Goal: Task Accomplishment & Management: Use online tool/utility

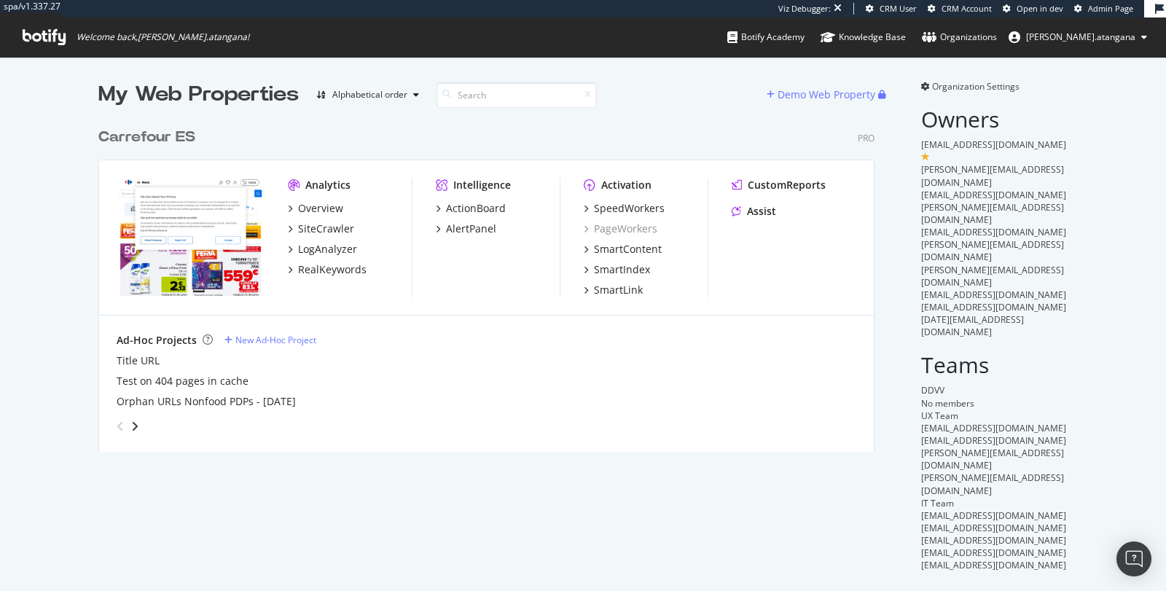
scroll to position [330, 776]
click at [597, 211] on div "SpeedWorkers" at bounding box center [629, 208] width 71 height 15
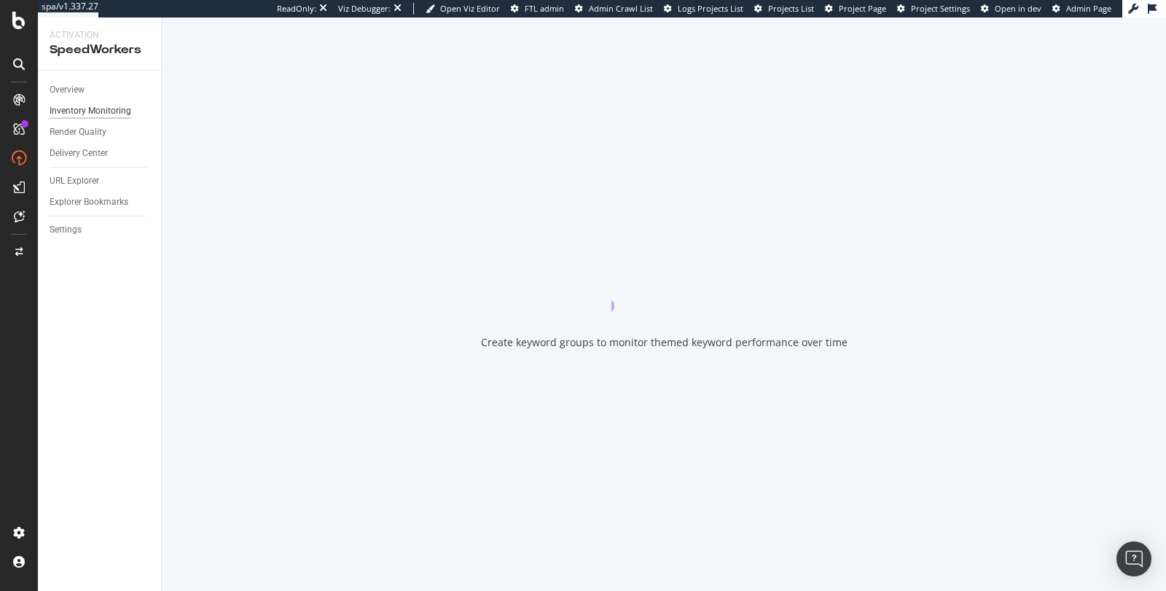
click at [87, 111] on div "Inventory Monitoring" at bounding box center [91, 111] width 82 height 15
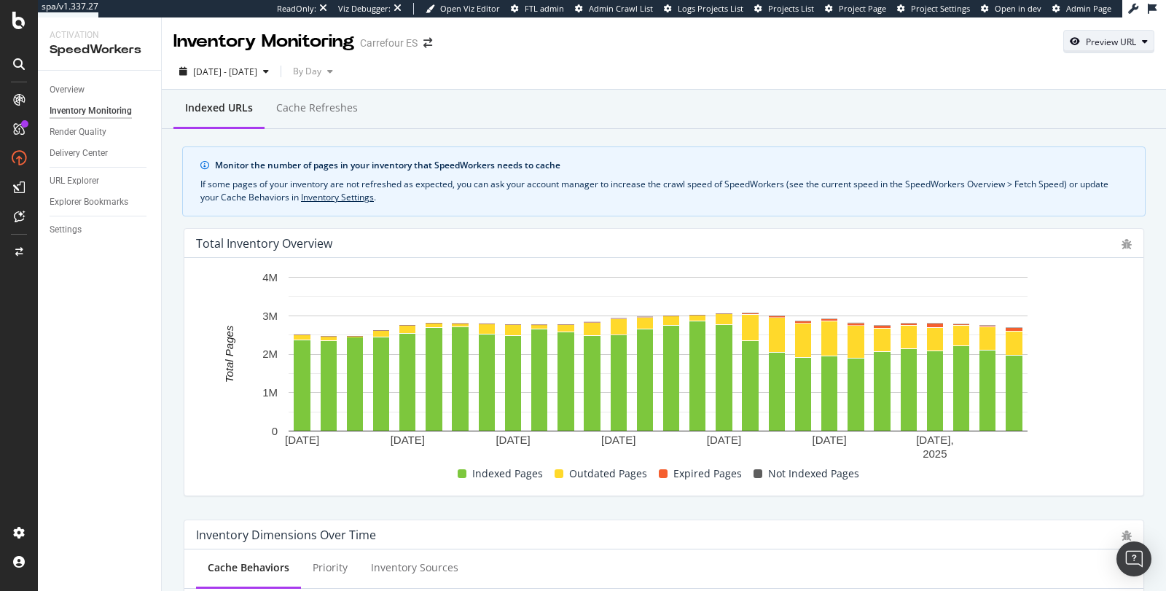
click at [1100, 48] on div "Preview URL" at bounding box center [1109, 41] width 90 height 20
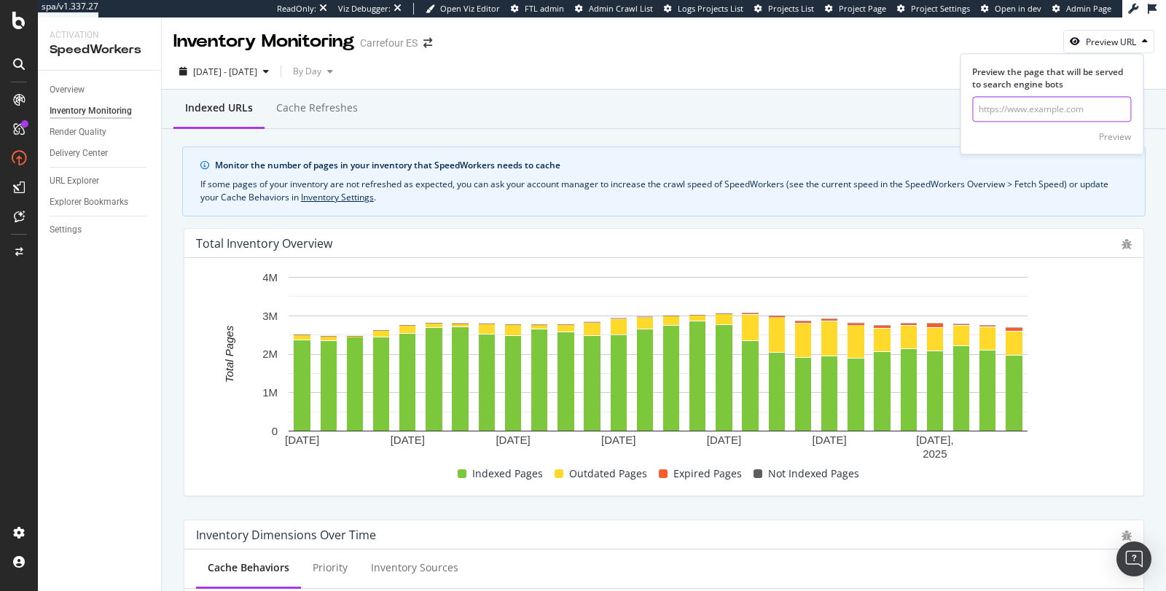
click at [1080, 110] on input "url" at bounding box center [1051, 110] width 159 height 26
paste input "https://www.carrefour.es/balizas-v16"
type input "[URL][DOMAIN_NAME]"
click at [1105, 135] on div "Preview" at bounding box center [1115, 136] width 32 height 12
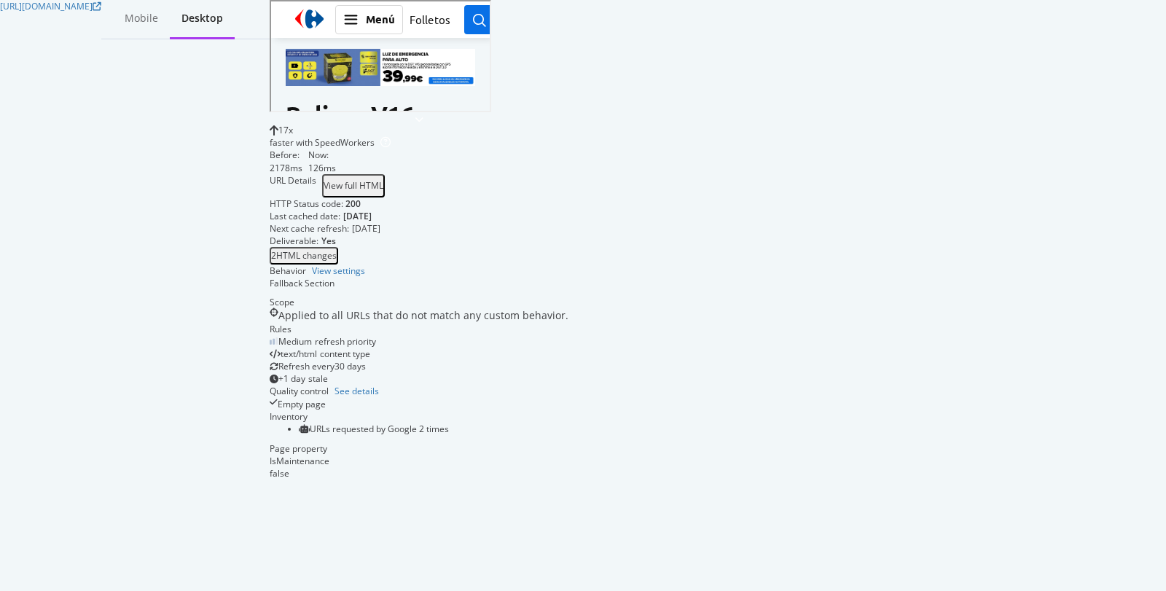
click at [474, 79] on img at bounding box center [379, 65] width 190 height 37
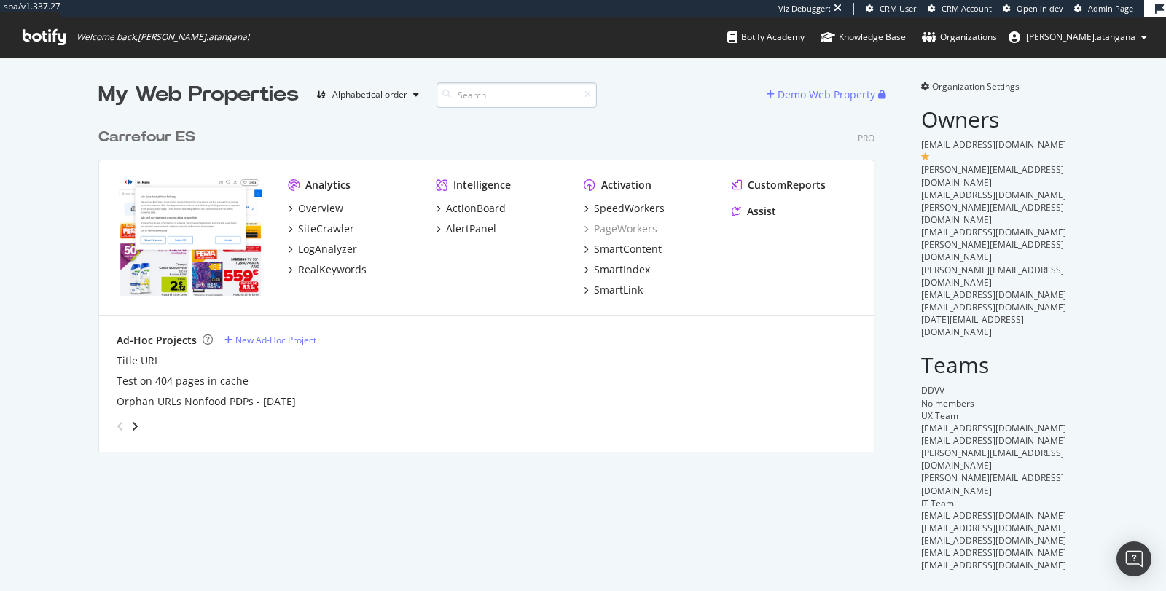
scroll to position [330, 776]
click at [606, 203] on div "SpeedWorkers" at bounding box center [629, 208] width 71 height 15
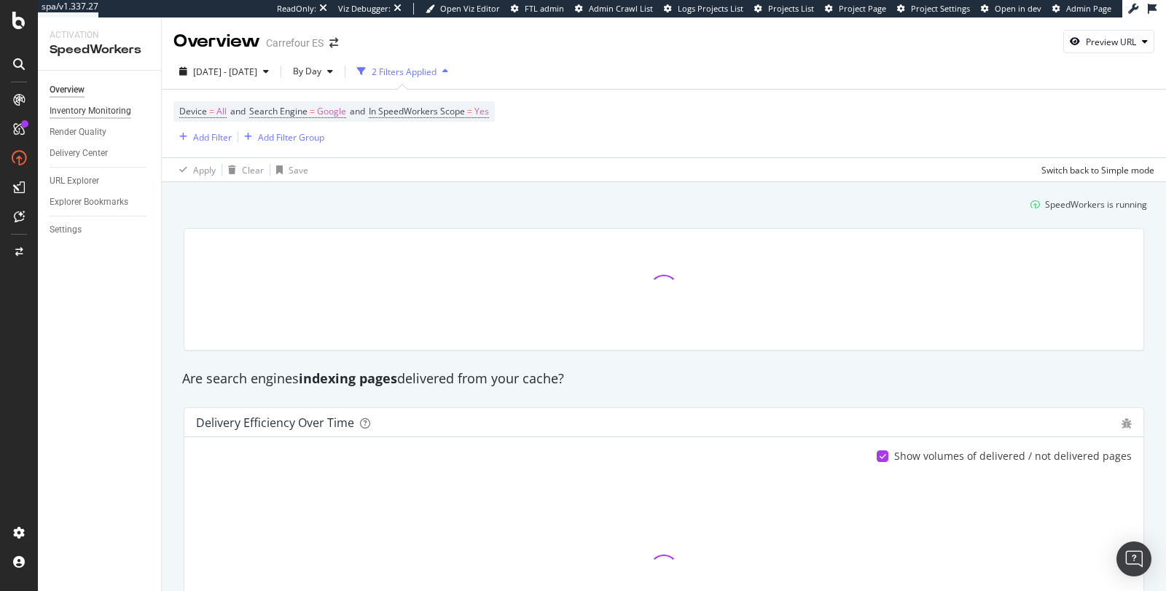
click at [93, 115] on div "Inventory Monitoring" at bounding box center [91, 111] width 82 height 15
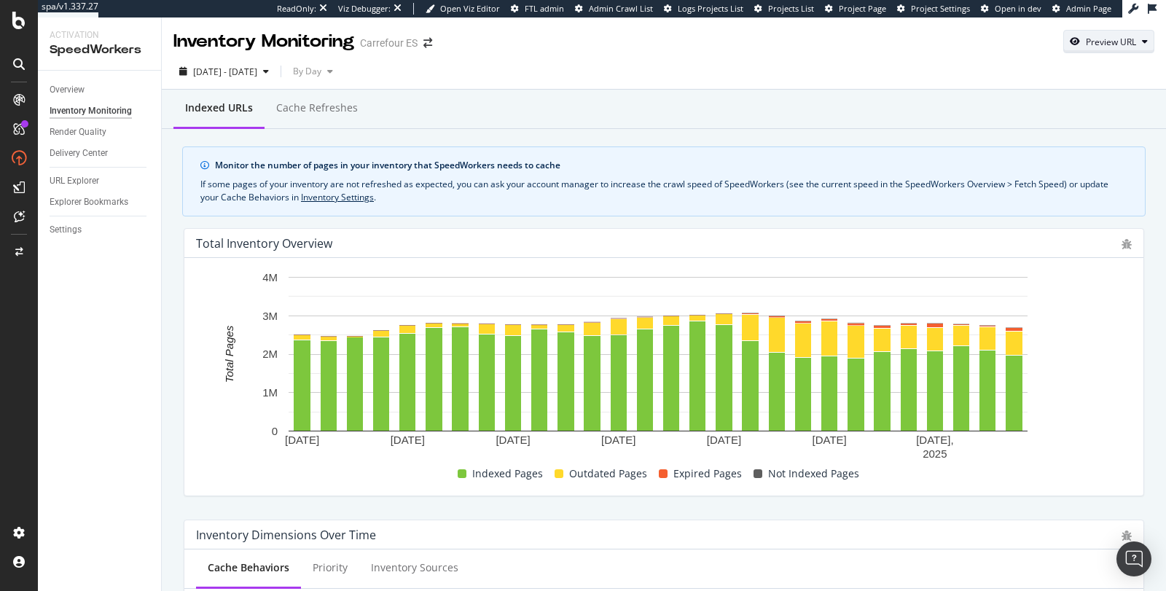
drag, startPoint x: 1080, startPoint y: 40, endPoint x: 1078, endPoint y: 50, distance: 10.4
click at [1086, 41] on div "Preview URL" at bounding box center [1111, 42] width 50 height 12
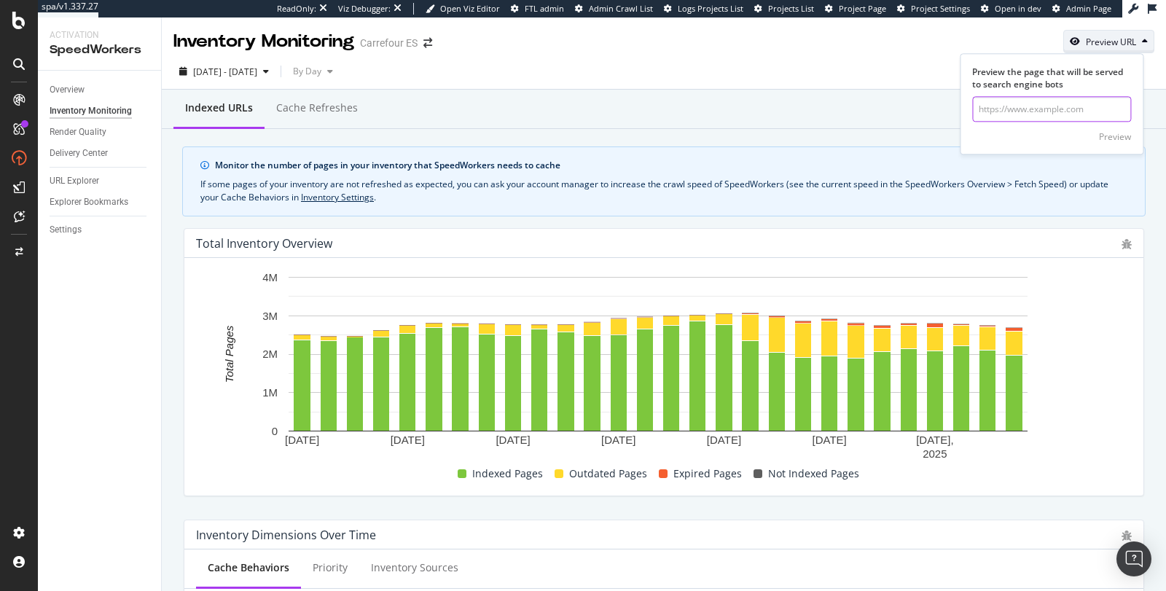
click at [1086, 98] on input "url" at bounding box center [1051, 110] width 159 height 26
paste input "https://www.carrefour.es/balizas-v16"
type input "https://www.carrefour.es/balizas-v16"
click at [1117, 138] on div "Preview" at bounding box center [1115, 136] width 32 height 12
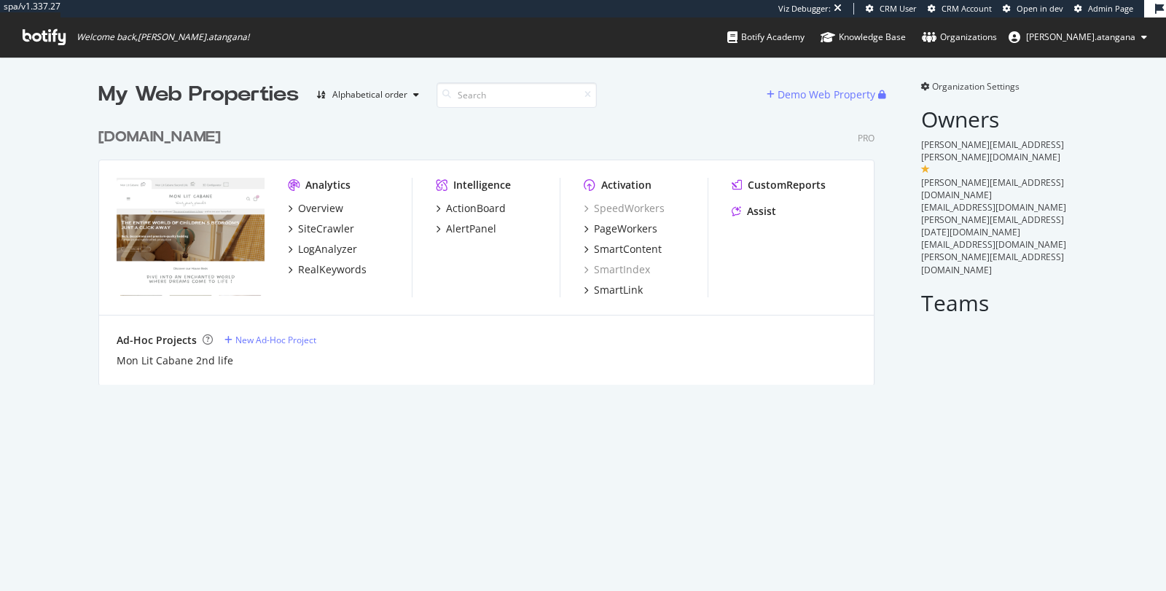
scroll to position [263, 776]
click at [315, 212] on div "Overview" at bounding box center [320, 208] width 45 height 15
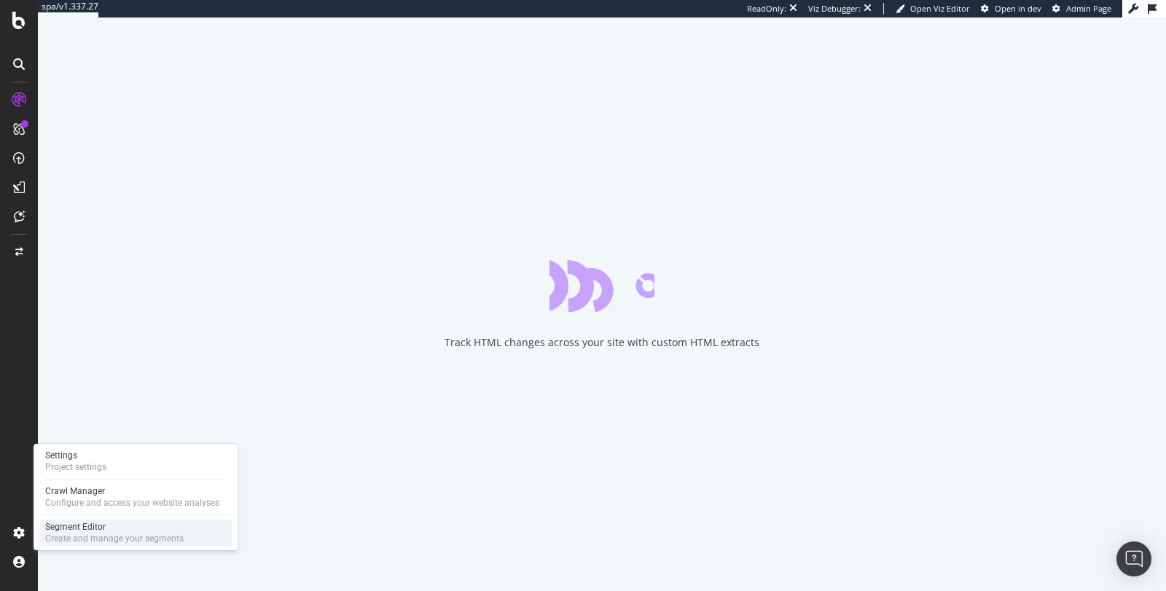
click at [58, 536] on div "Create and manage your segments" at bounding box center [114, 539] width 138 height 12
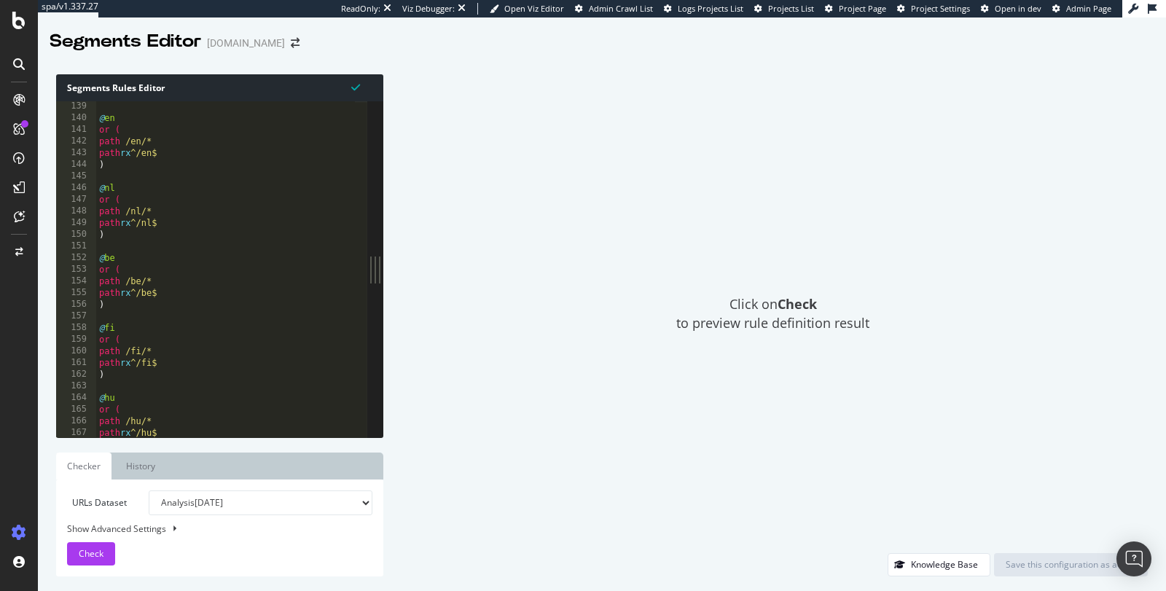
scroll to position [1619, 0]
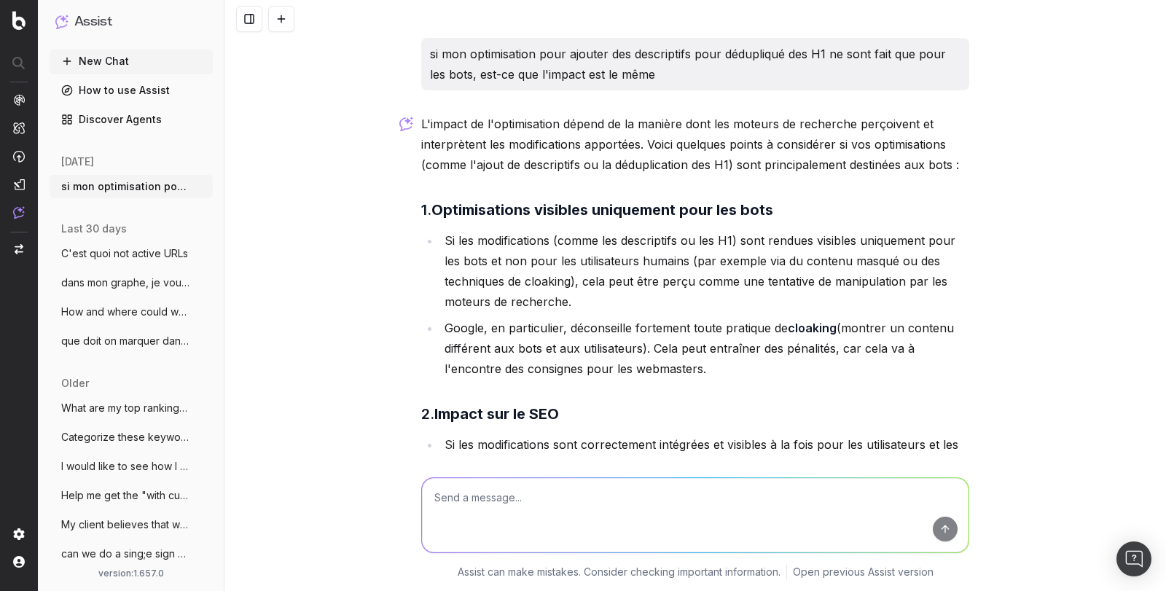
scroll to position [618, 0]
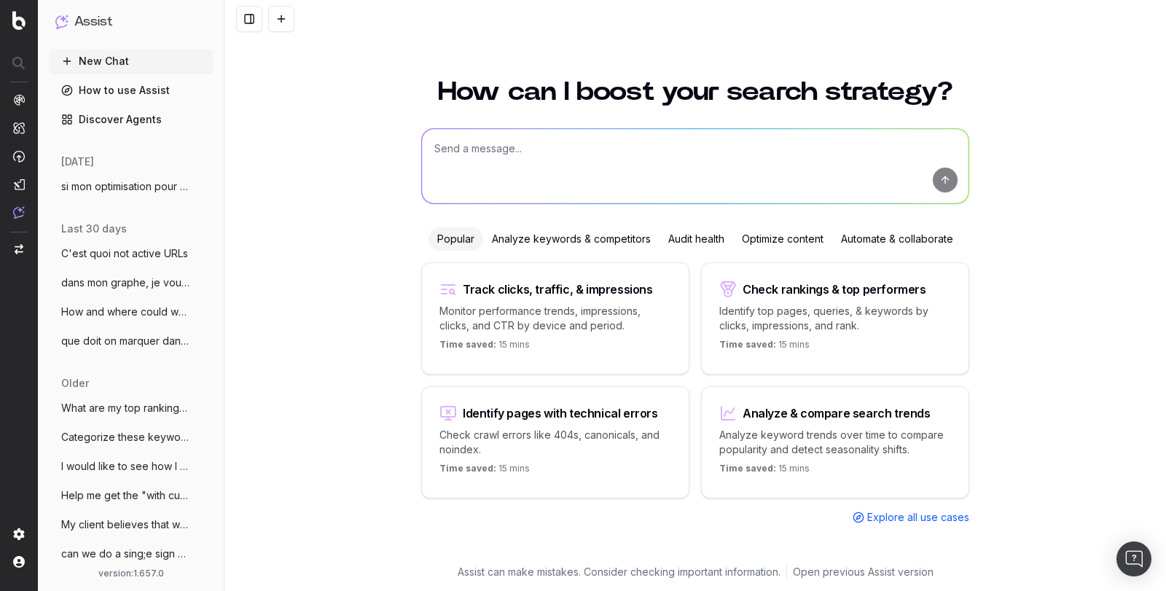
click at [530, 150] on textarea at bounding box center [695, 166] width 547 height 74
click at [593, 151] on textarea "Pourquoi une page dont j'ai forcé la mise en cache dans SpeedWorkers" at bounding box center [695, 166] width 547 height 74
click at [799, 149] on textarea "Pourquoi une page dont j'ai forcée la mise en cache dans SpeedWorkers" at bounding box center [695, 166] width 547 height 74
click at [600, 149] on textarea "Pourquoi une page dont j'ai forcée la mise en cache dans SpeedWorkers" at bounding box center [695, 166] width 547 height 74
click at [772, 147] on textarea "Pourquoi une page dont j'ai forcé la mise en cache dans SpeedWorkers" at bounding box center [695, 166] width 547 height 74
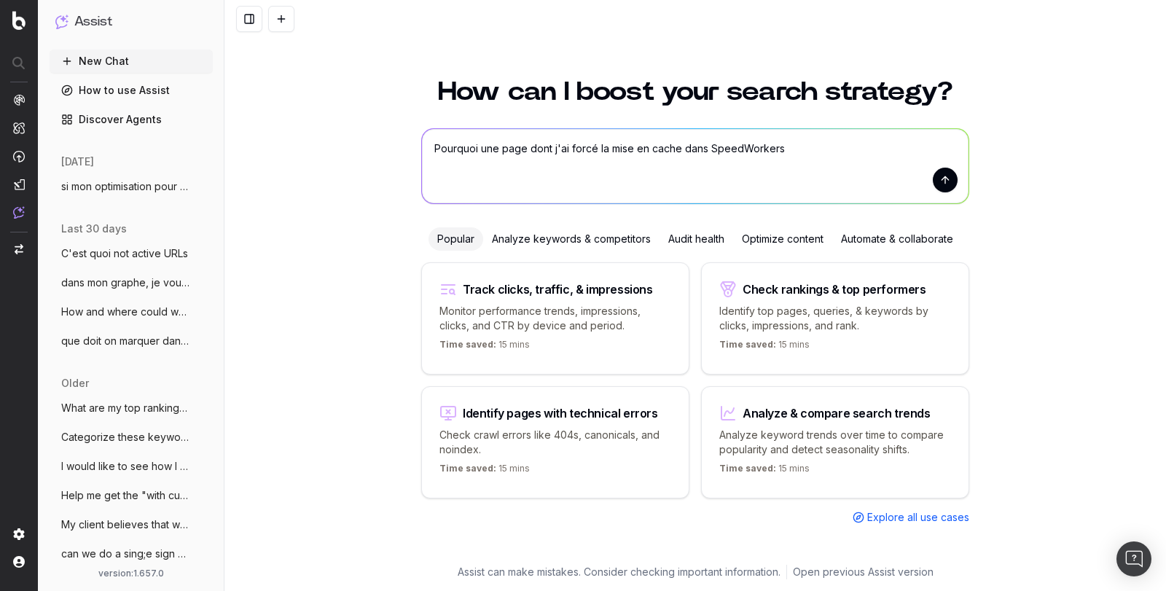
click at [780, 148] on textarea "Pourquoi une page dont j'ai forcé la mise en cache dans SpeedWorkers" at bounding box center [695, 166] width 547 height 74
type textarea "Pourquoi une page dont j'ai forcé la mise en cache dans SpeedWorkers n'est pas …"
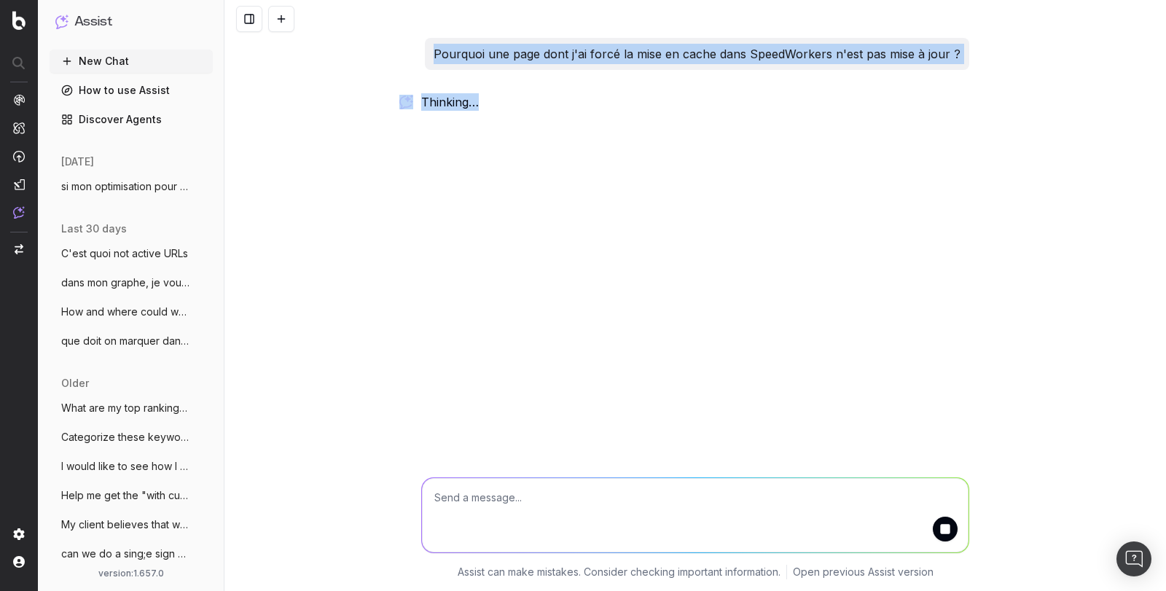
click at [928, 9] on div "Pourquoi une page dont j'ai forcé la mise en cache dans SpeedWorkers n'est pas …" at bounding box center [695, 295] width 942 height 591
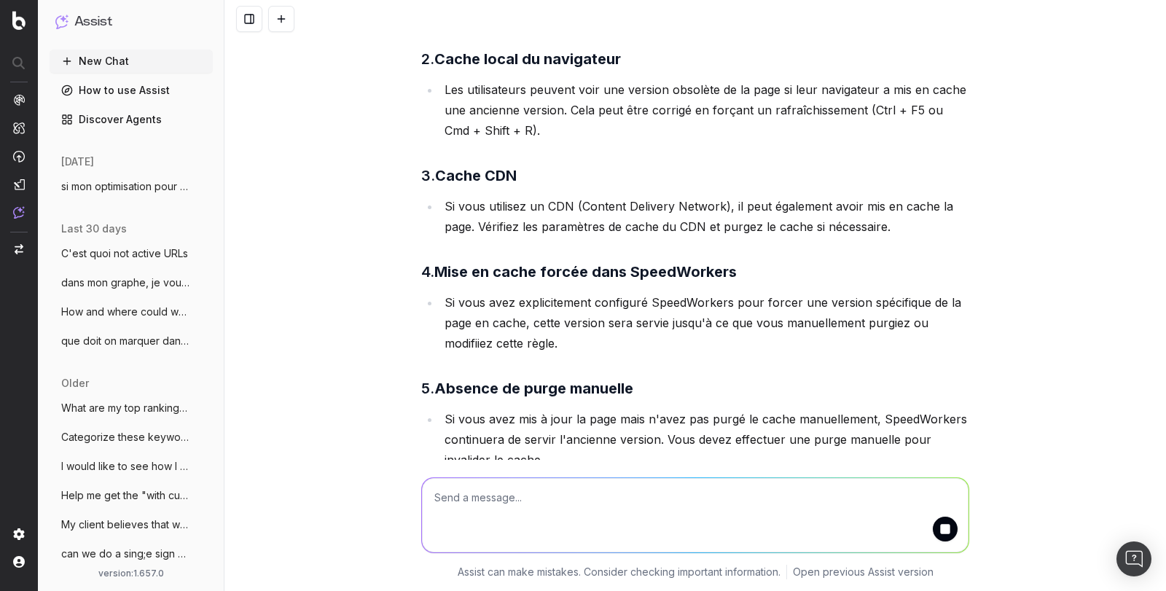
scroll to position [248, 0]
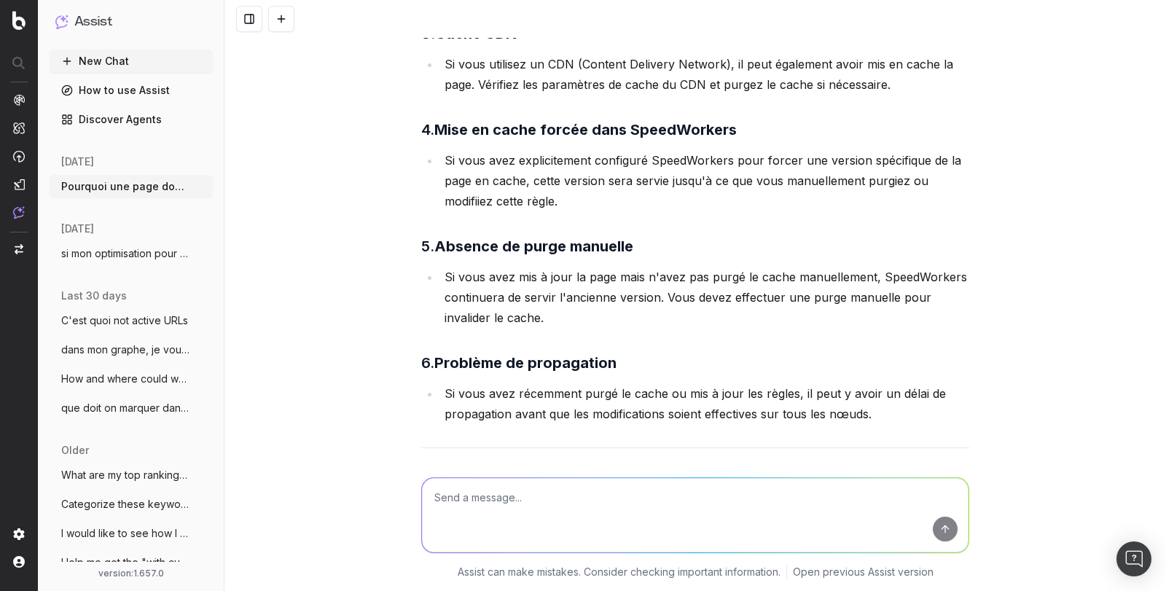
scroll to position [431, 0]
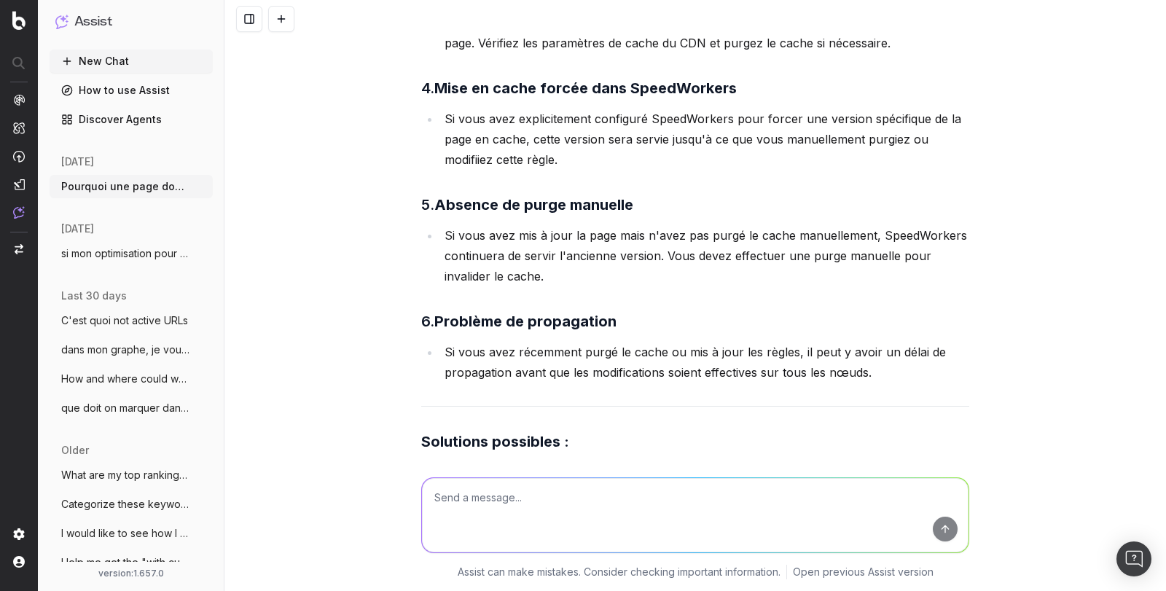
click at [440, 509] on textarea at bounding box center [695, 515] width 547 height 74
type textarea "Ou/comment effectuer une purge manuelle ?"
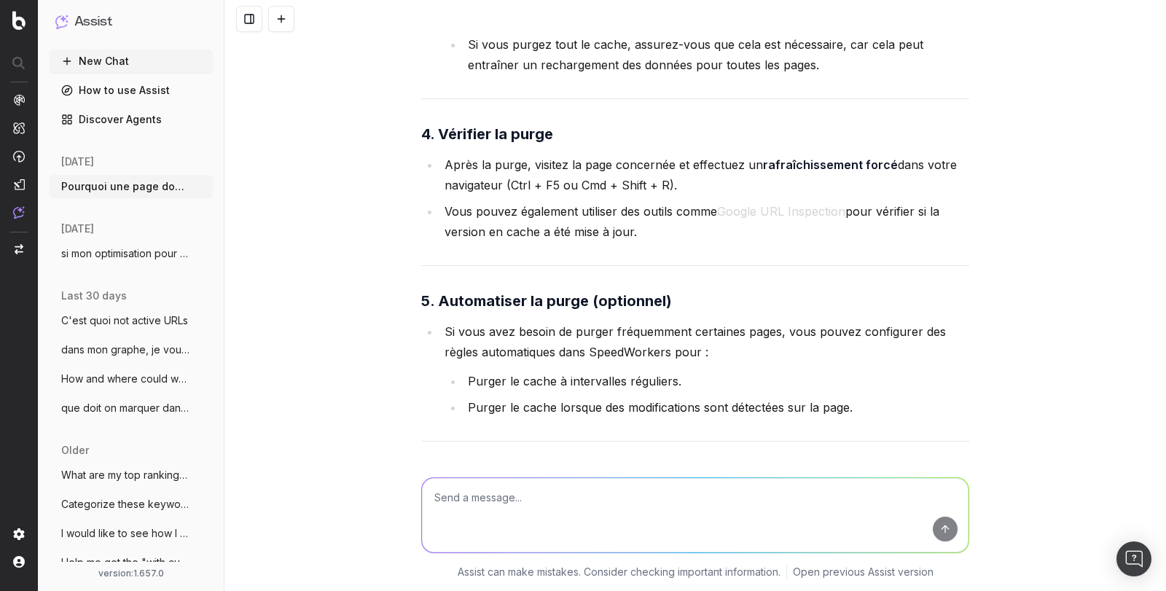
scroll to position [2006, 0]
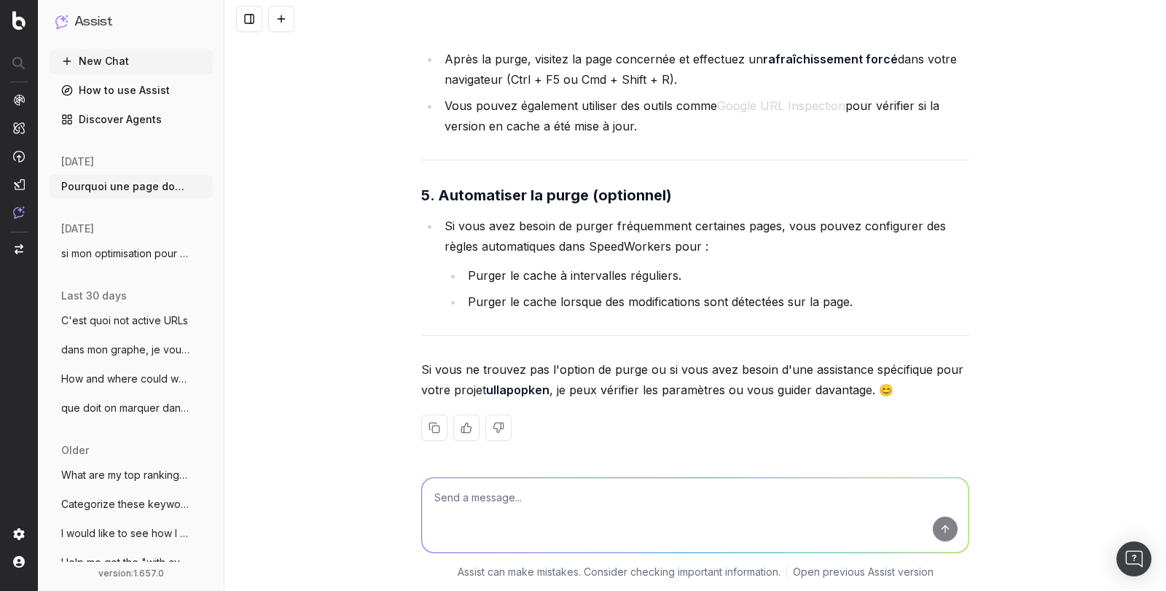
click at [496, 512] on textarea at bounding box center [695, 515] width 547 height 74
type textarea "Je l'ai fait, mais la page affiche toujors une mise en cache qui ne date pas du…"
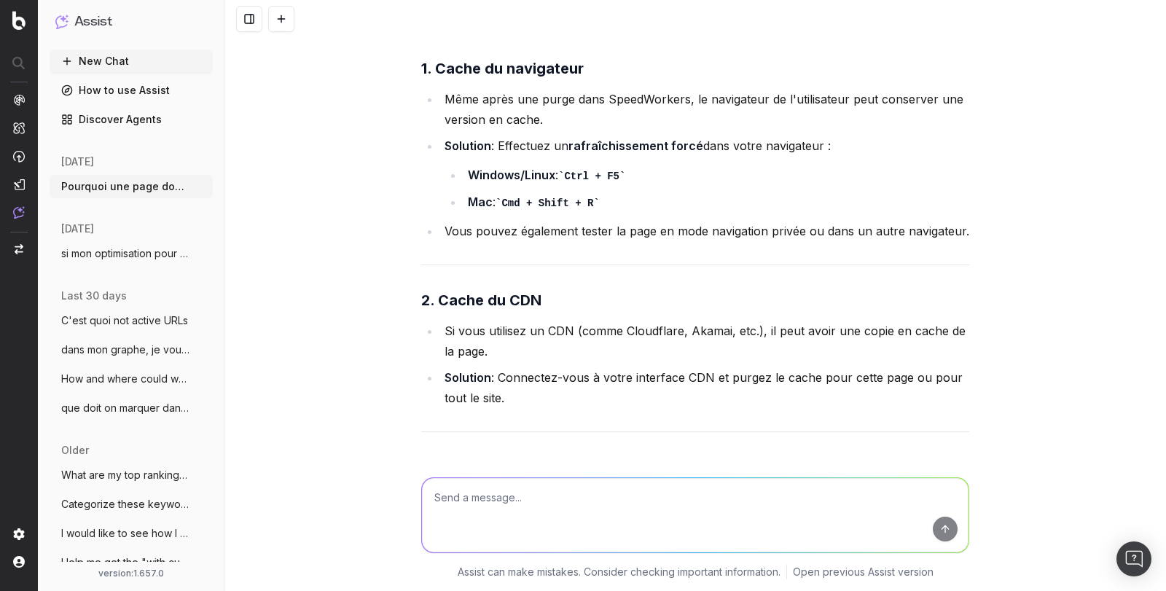
scroll to position [2570, 0]
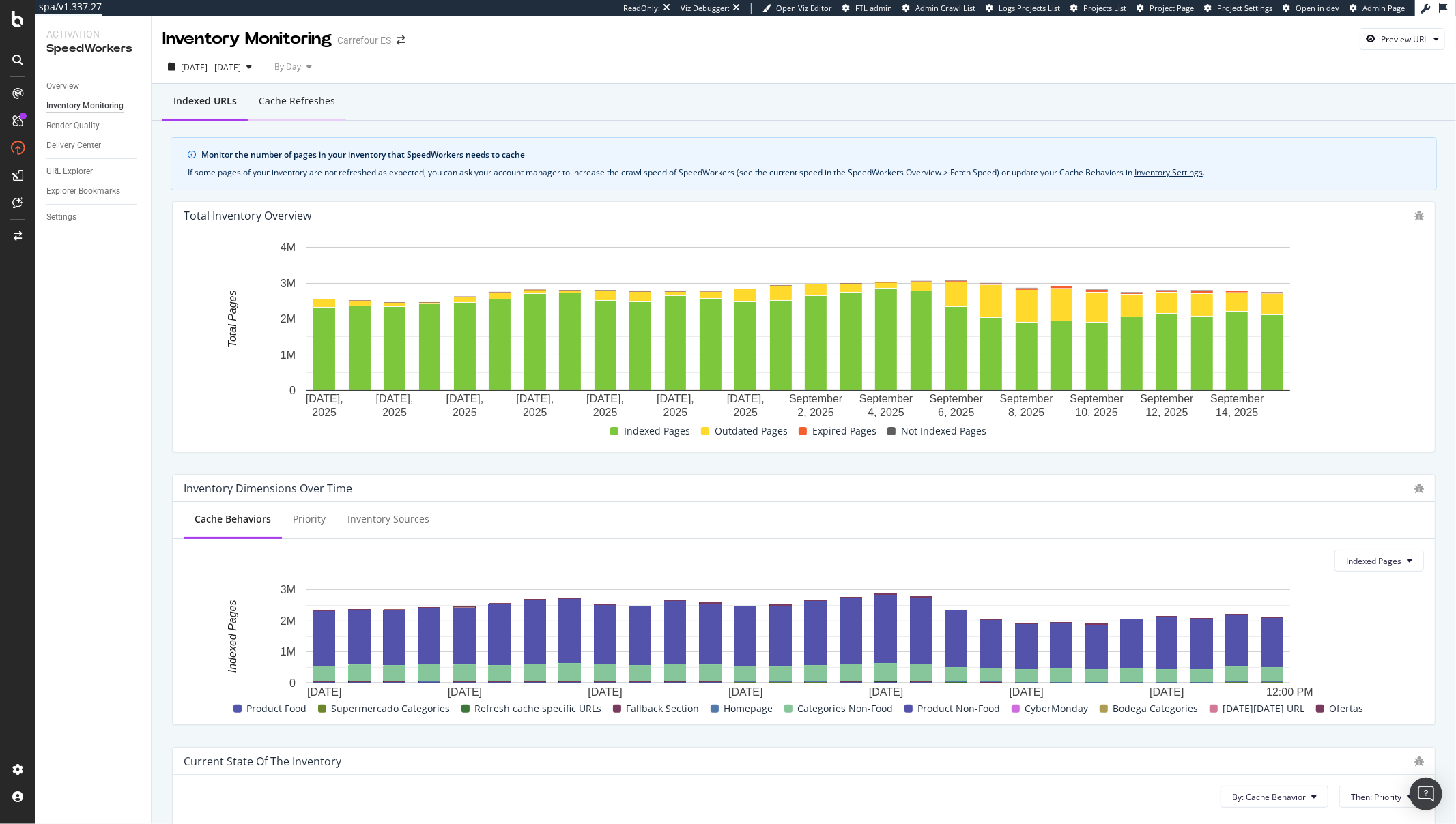
click at [296, 116] on div "Cache refreshes" at bounding box center [297, 102] width 98 height 37
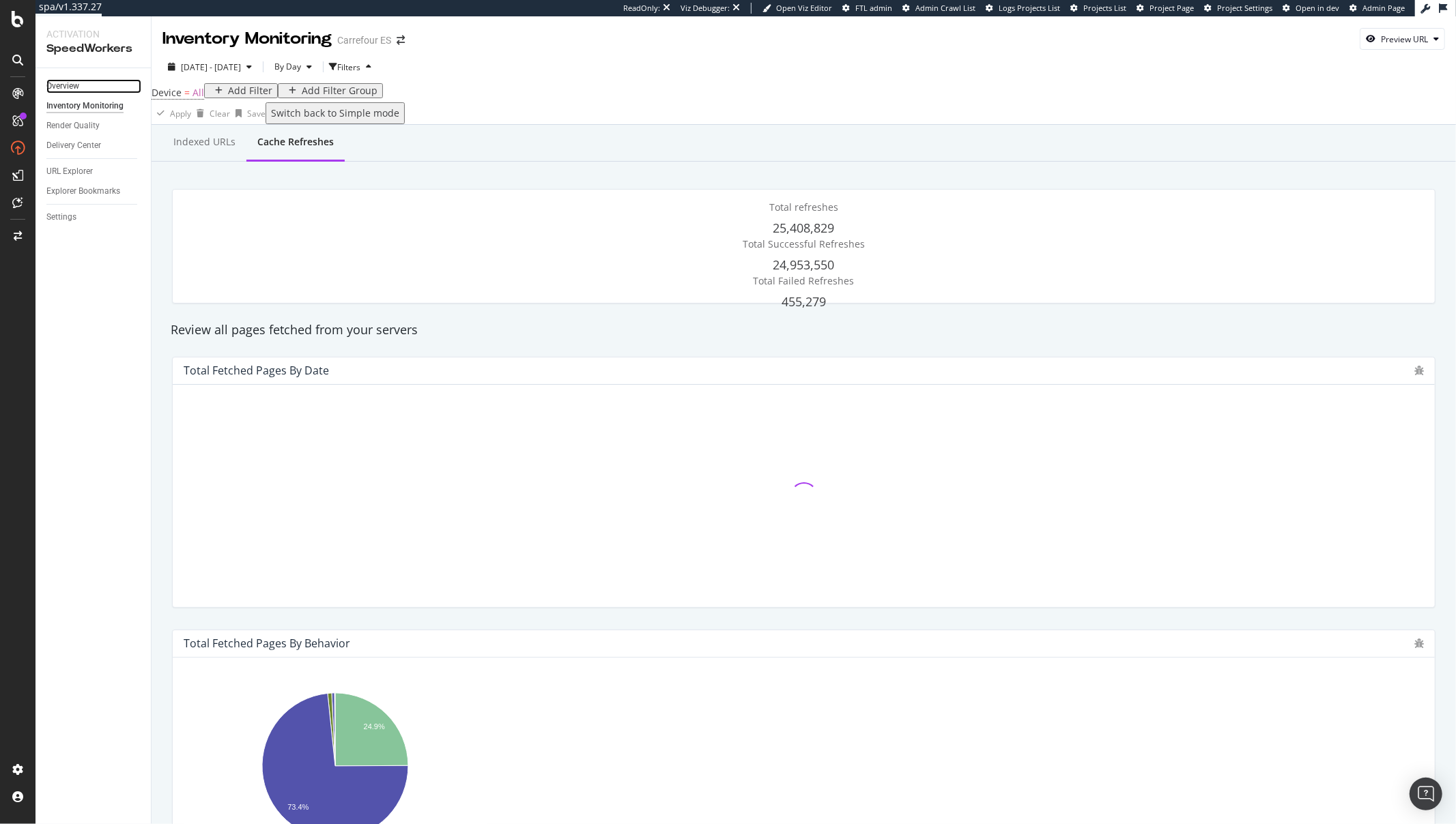
click at [95, 84] on link "Overview" at bounding box center [94, 86] width 95 height 14
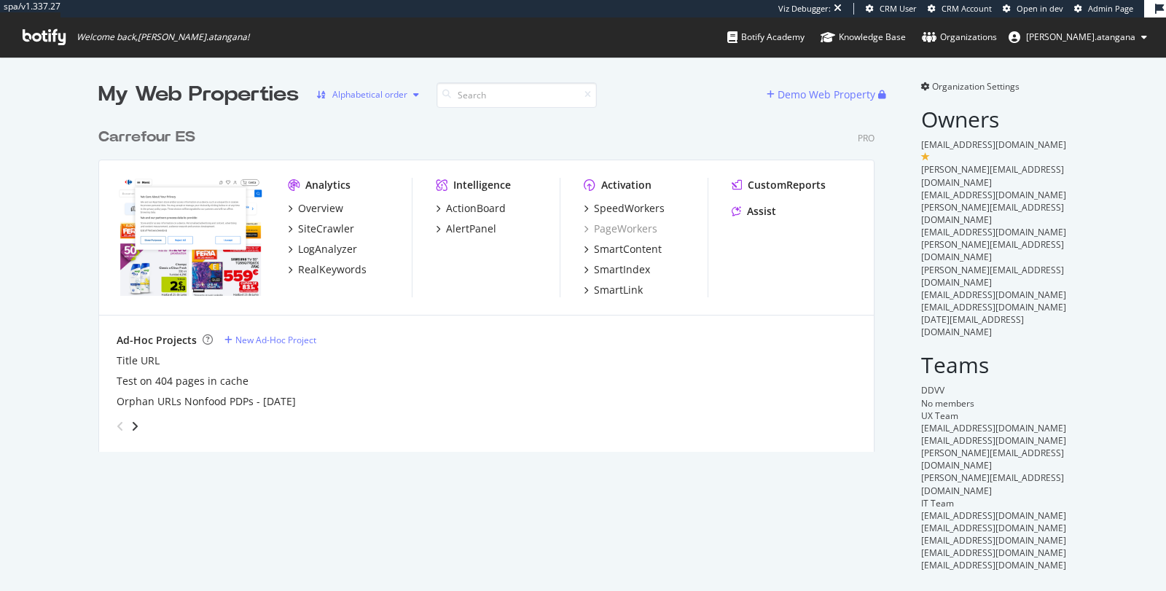
scroll to position [330, 776]
click at [596, 213] on div "SpeedWorkers" at bounding box center [629, 208] width 71 height 15
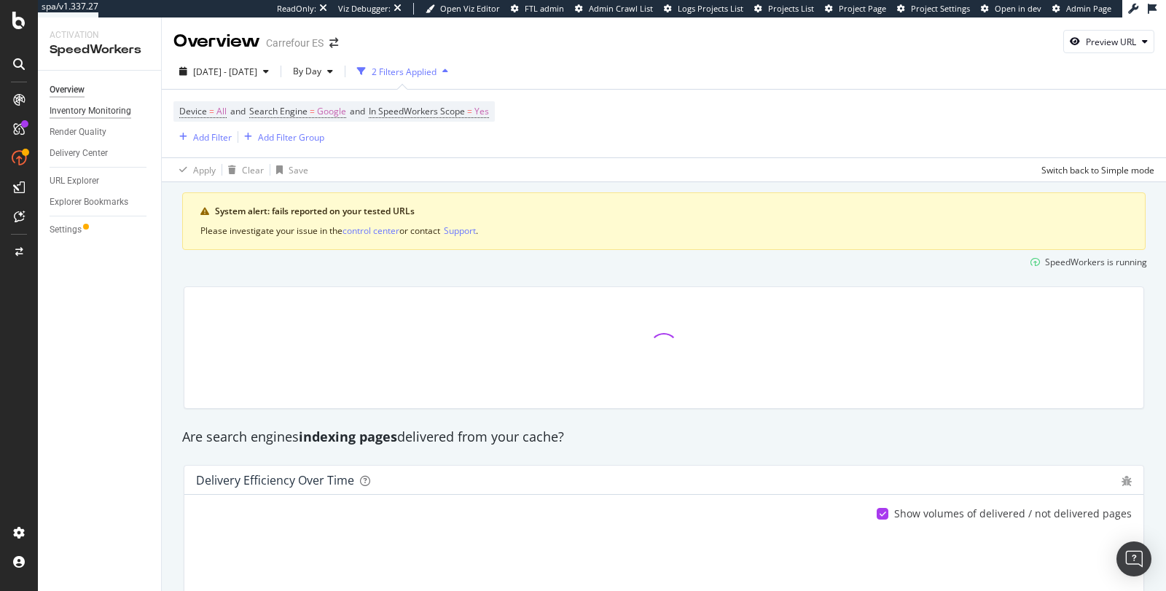
click at [107, 106] on div "Inventory Monitoring" at bounding box center [91, 111] width 82 height 15
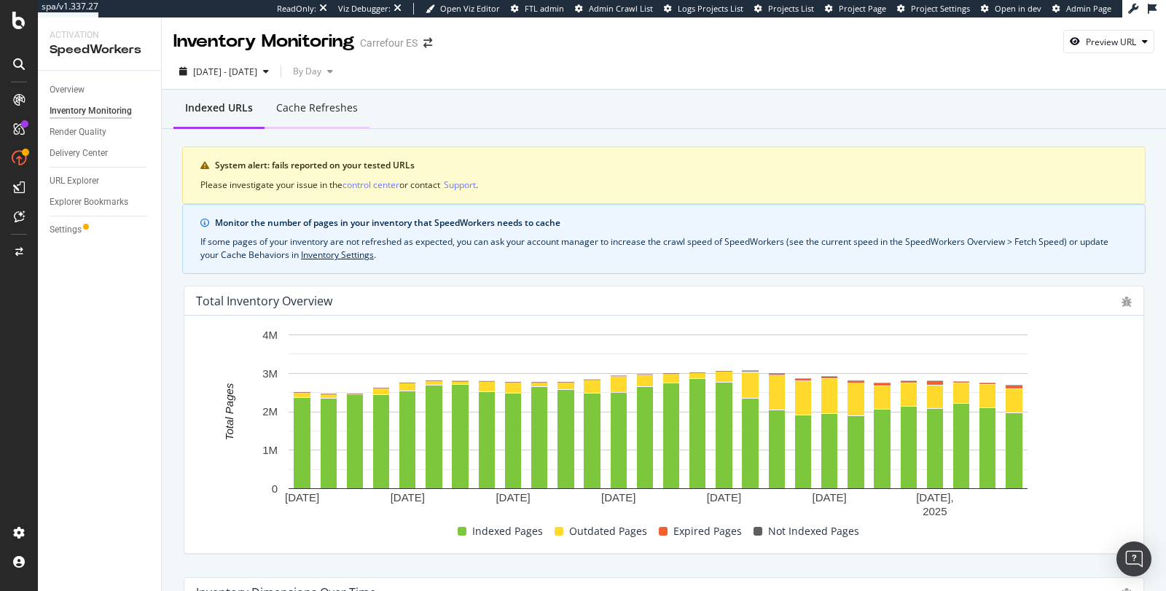
click at [305, 112] on div "Cache refreshes" at bounding box center [317, 108] width 82 height 15
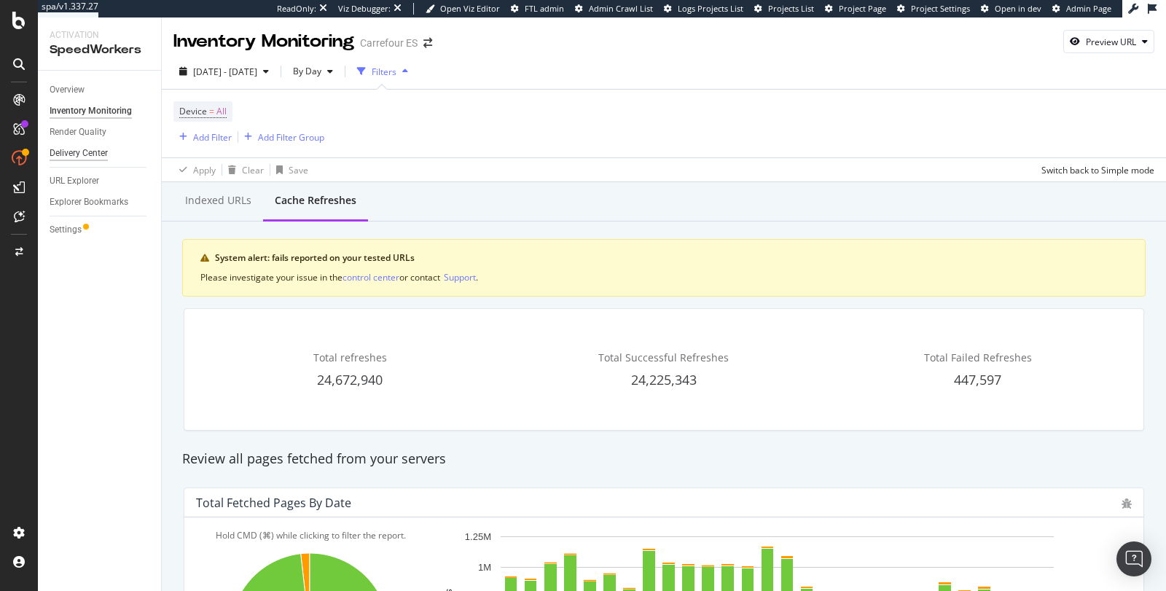
click at [102, 148] on div "Delivery Center" at bounding box center [79, 153] width 58 height 15
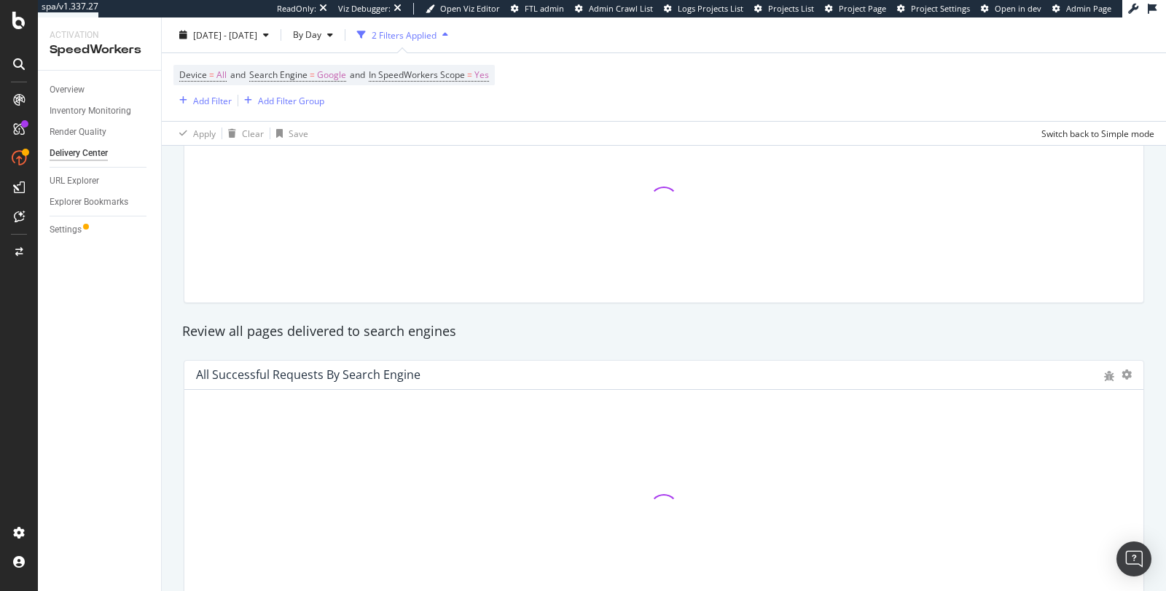
scroll to position [649, 0]
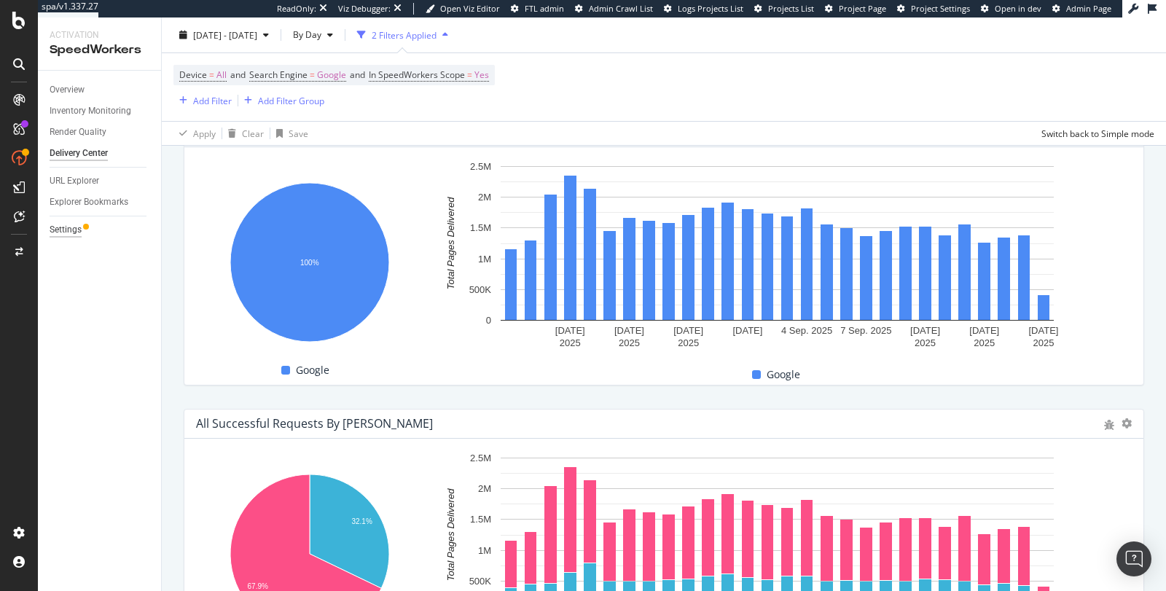
click at [62, 233] on div "Settings" at bounding box center [66, 229] width 32 height 15
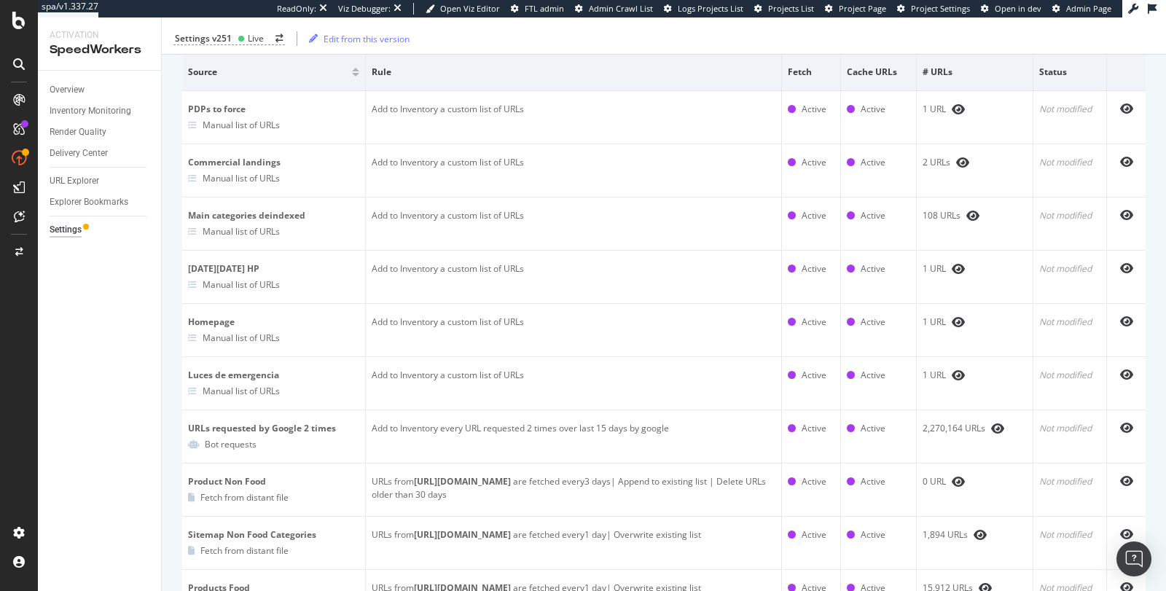
scroll to position [127, 0]
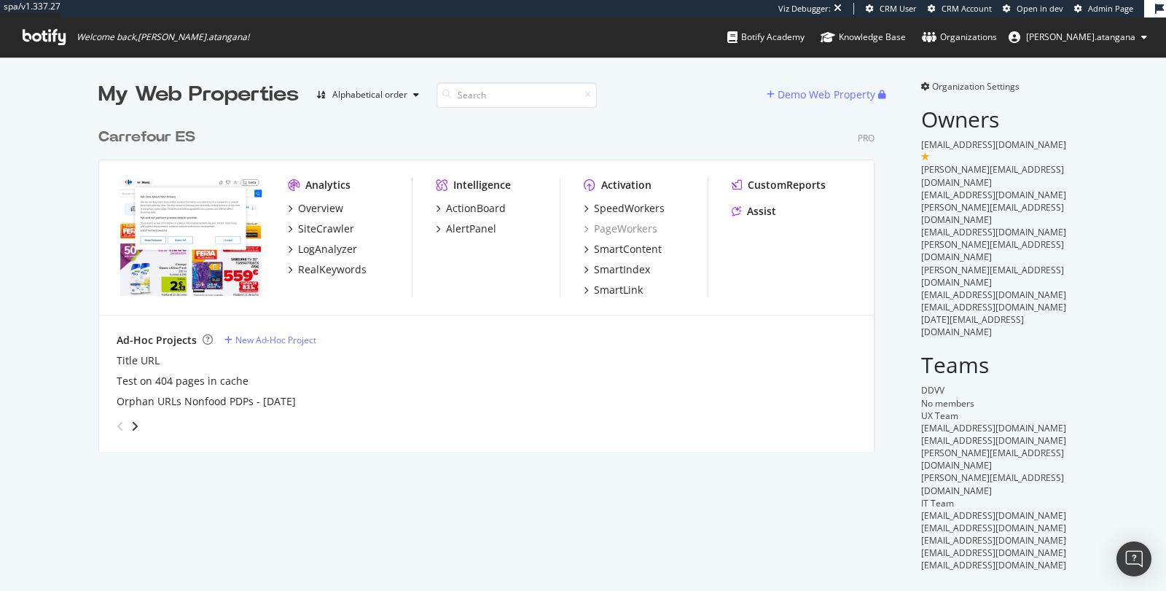
scroll to position [330, 776]
click at [594, 204] on div "SpeedWorkers" at bounding box center [629, 208] width 71 height 15
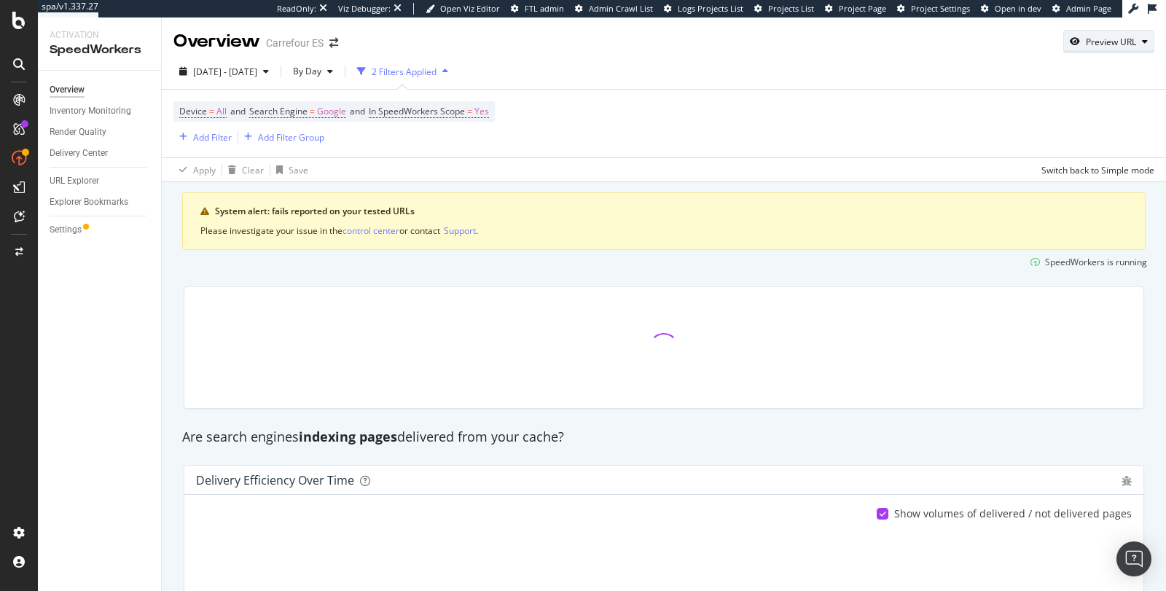
click at [1098, 40] on div "Preview URL" at bounding box center [1111, 42] width 50 height 12
click at [1070, 98] on input "url" at bounding box center [1051, 110] width 159 height 26
paste input "Sure, I can suggest [DATE] or [DATE] at 10 AM. Would that work for your schedul…"
type input "Sure, I can suggest [DATE] or [DATE] at 10 AM. Would that work for your schedul…"
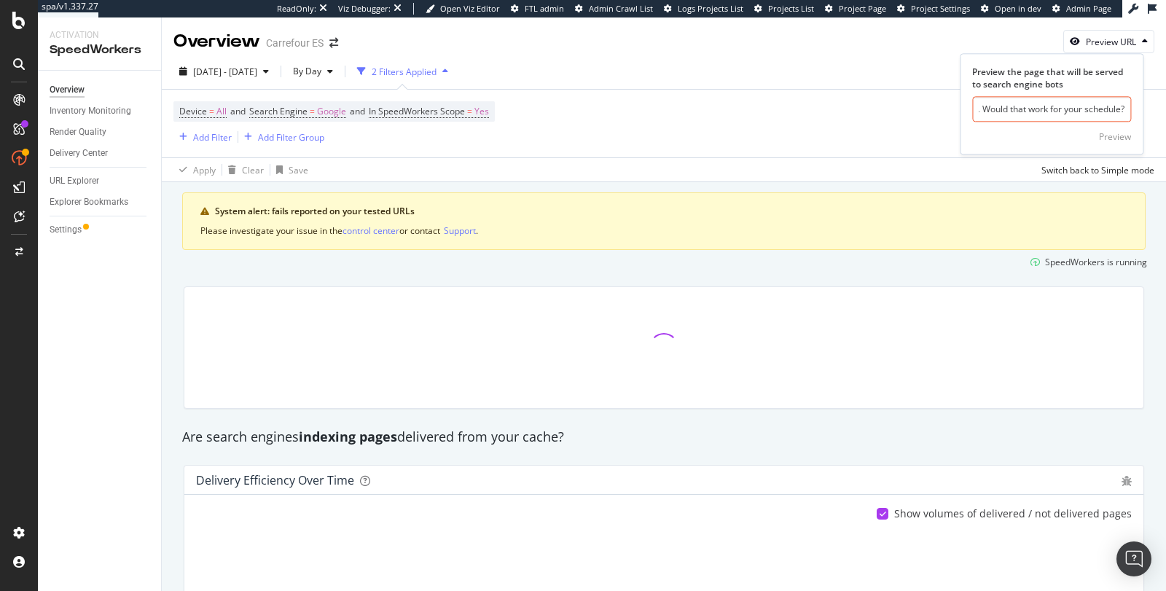
click at [1079, 112] on input "Sure, I can suggest [DATE] or [DATE] at 10 AM. Would that work for your schedul…" at bounding box center [1051, 110] width 159 height 26
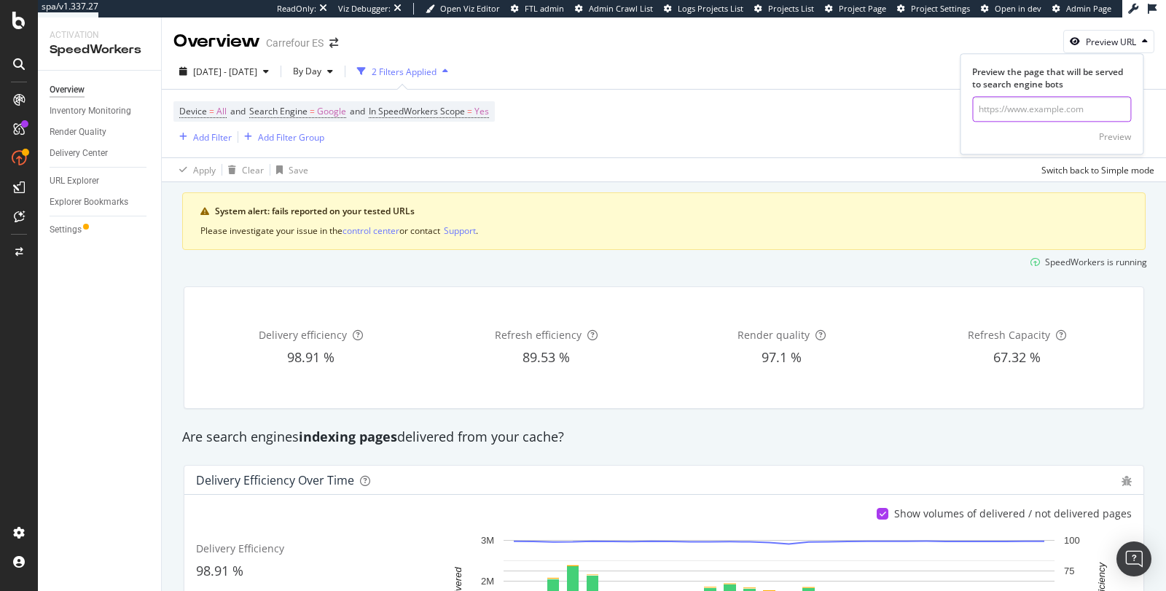
paste input "[URL][DOMAIN_NAME]"
type input "[URL][DOMAIN_NAME]"
click at [1118, 133] on div "Preview" at bounding box center [1115, 136] width 32 height 12
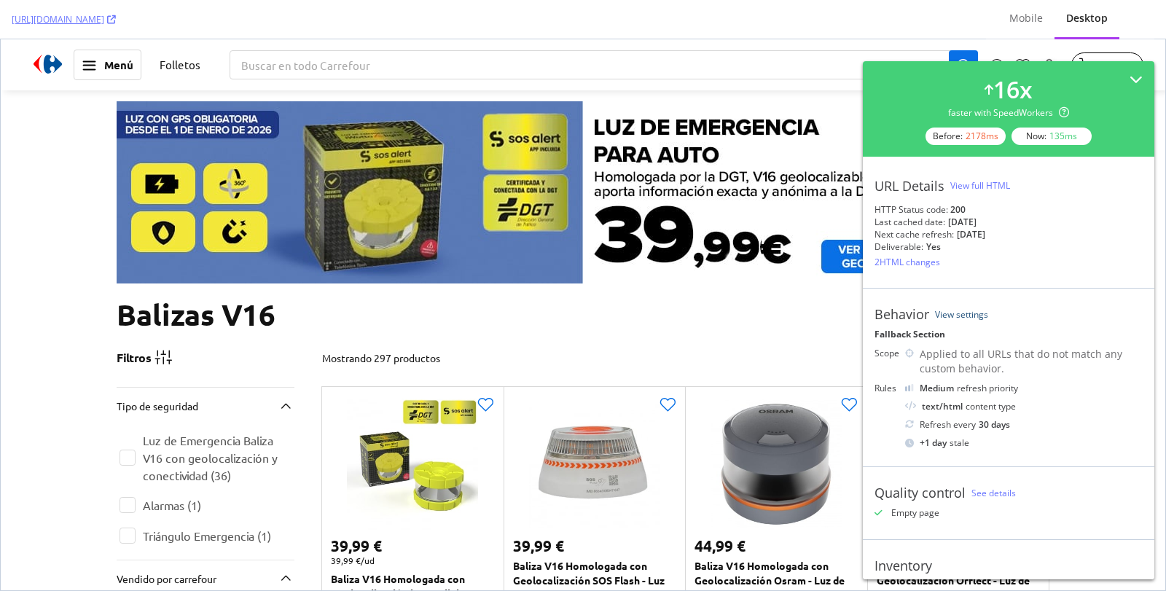
click at [961, 314] on link "View settings" at bounding box center [961, 314] width 53 height 12
click at [991, 189] on div "View full HTML" at bounding box center [980, 185] width 60 height 12
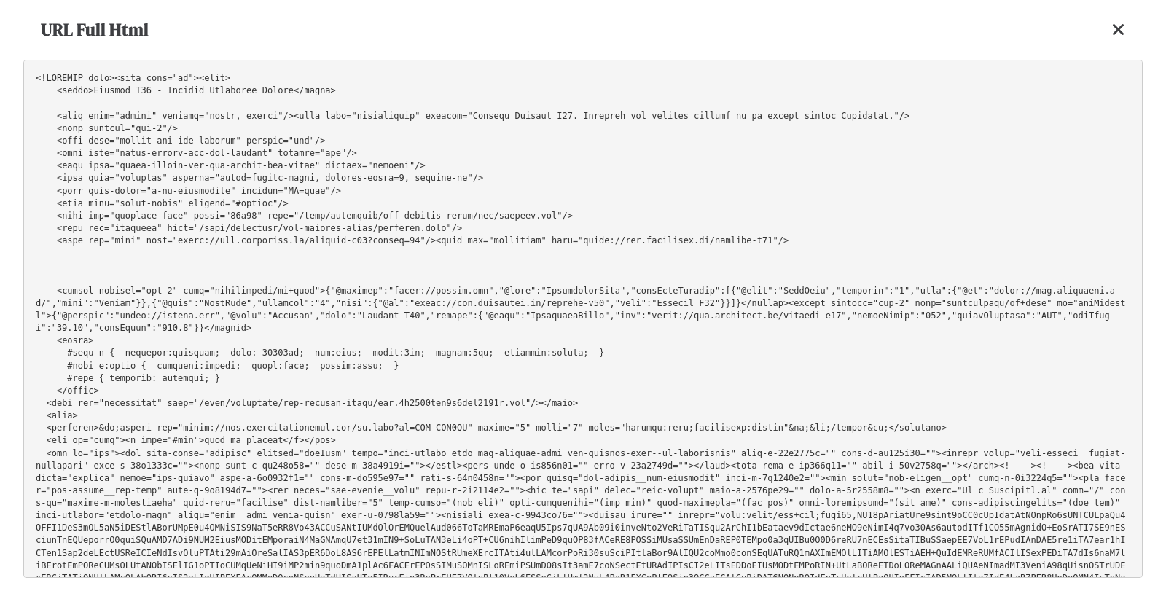
click at [943, 190] on pre at bounding box center [583, 319] width 1120 height 518
click at [303, 152] on pre at bounding box center [583, 319] width 1120 height 518
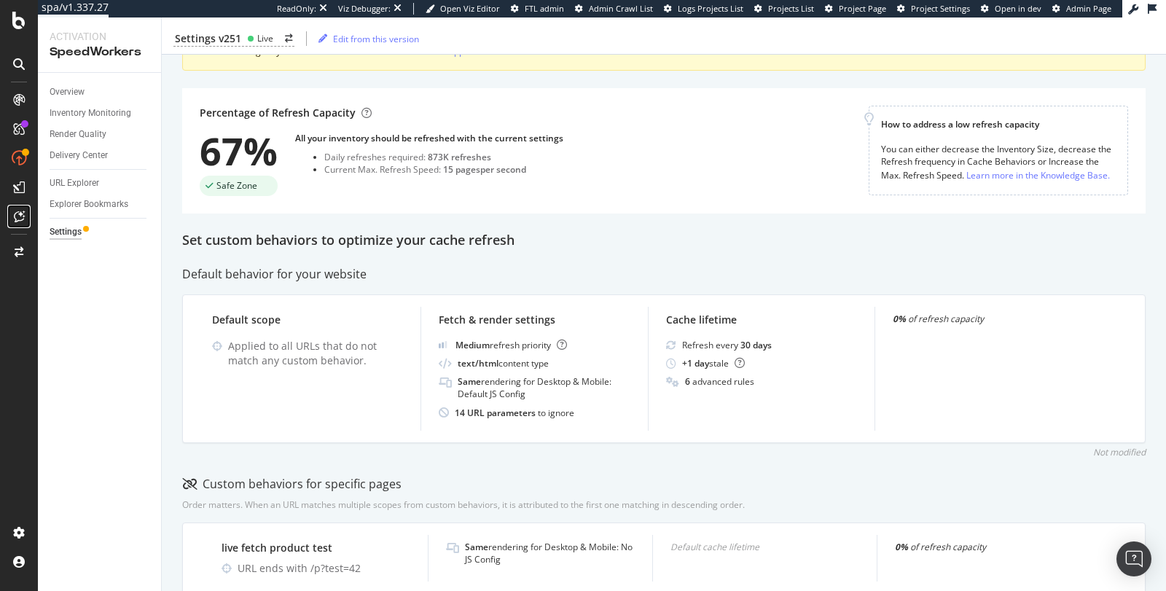
scroll to position [136, 0]
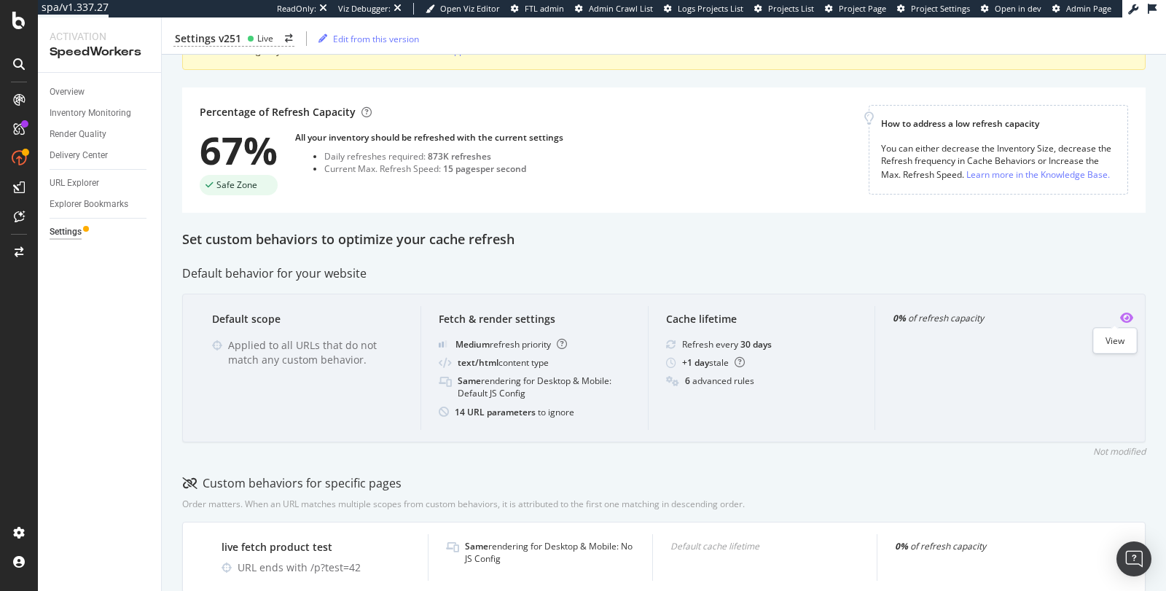
click at [1120, 316] on icon "eye" at bounding box center [1126, 318] width 13 height 12
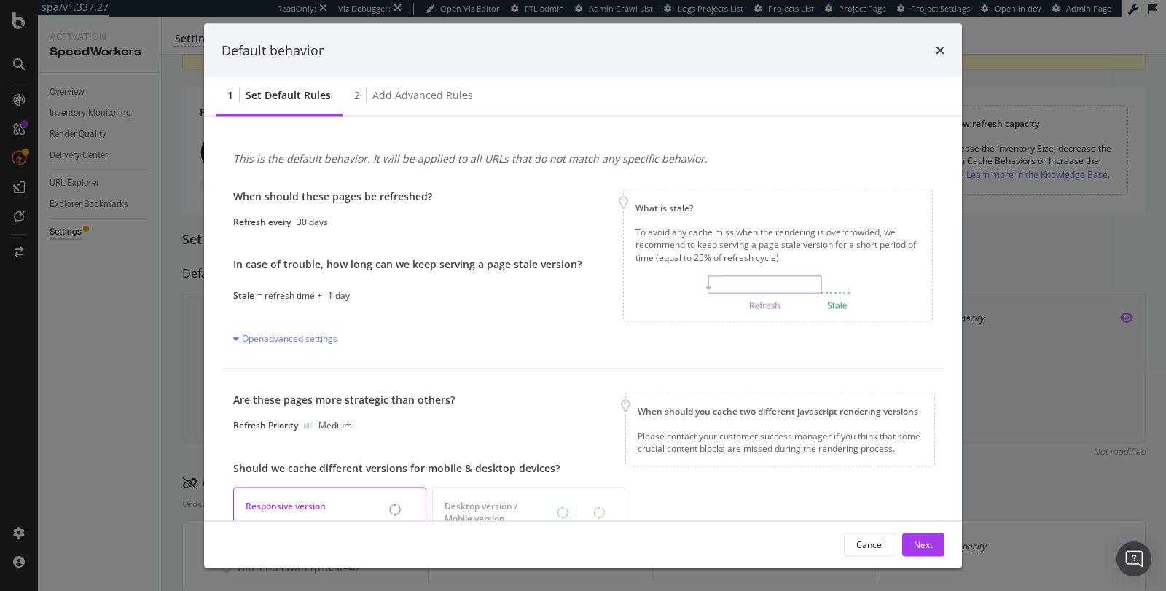
scroll to position [321, 0]
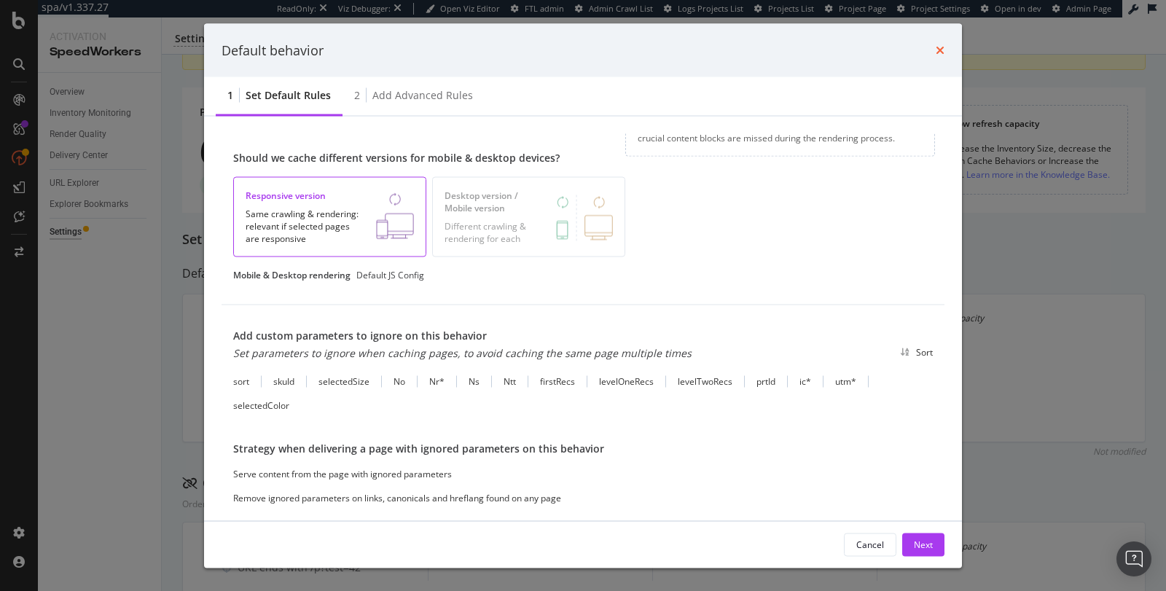
click at [942, 47] on icon "times" at bounding box center [940, 50] width 9 height 12
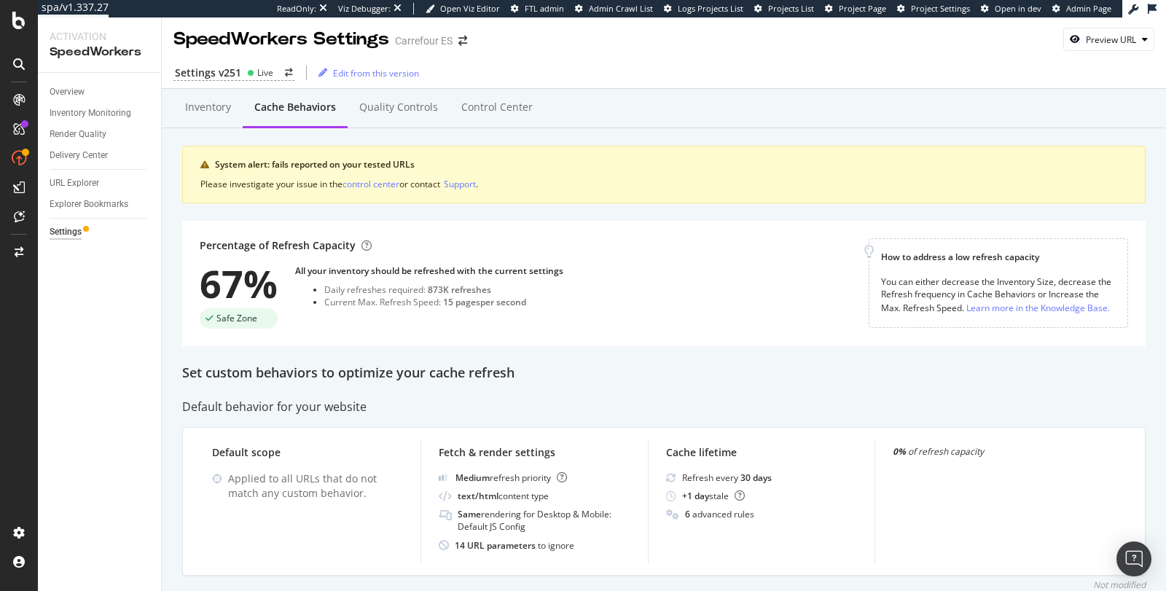
scroll to position [0, 0]
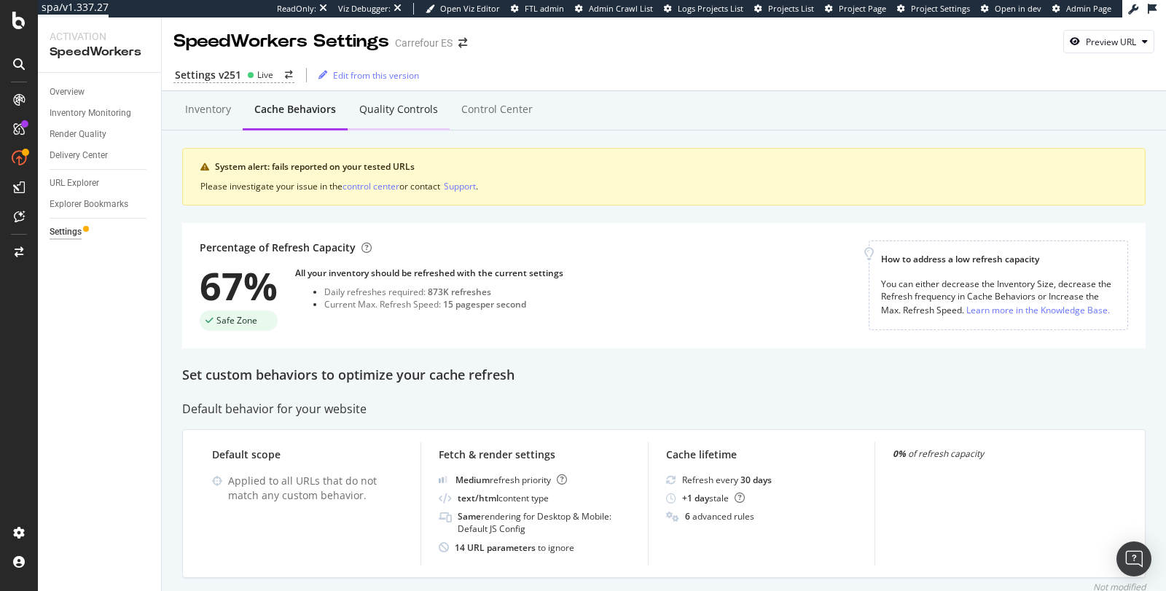
click at [410, 117] on div "Quality Controls" at bounding box center [399, 110] width 102 height 40
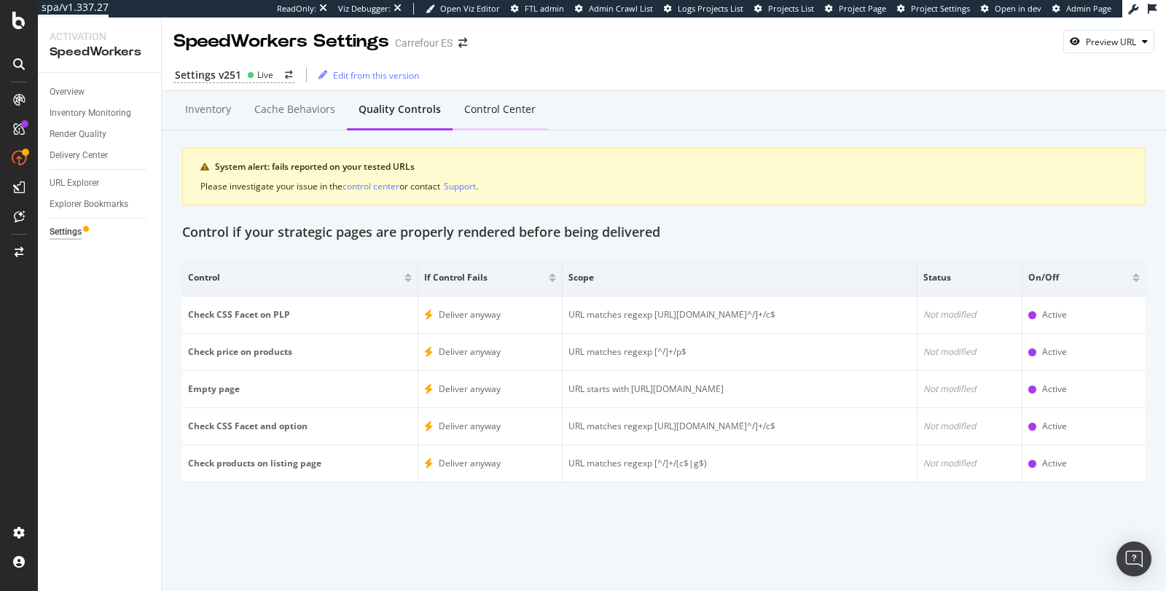
click at [479, 101] on div "Control Center" at bounding box center [500, 110] width 95 height 40
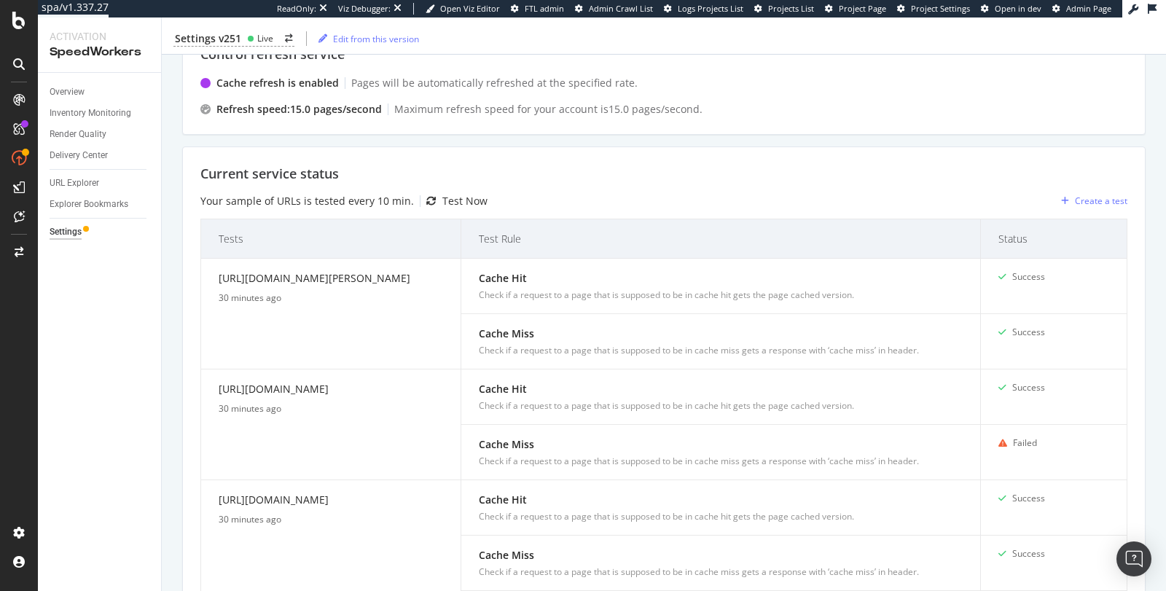
scroll to position [380, 0]
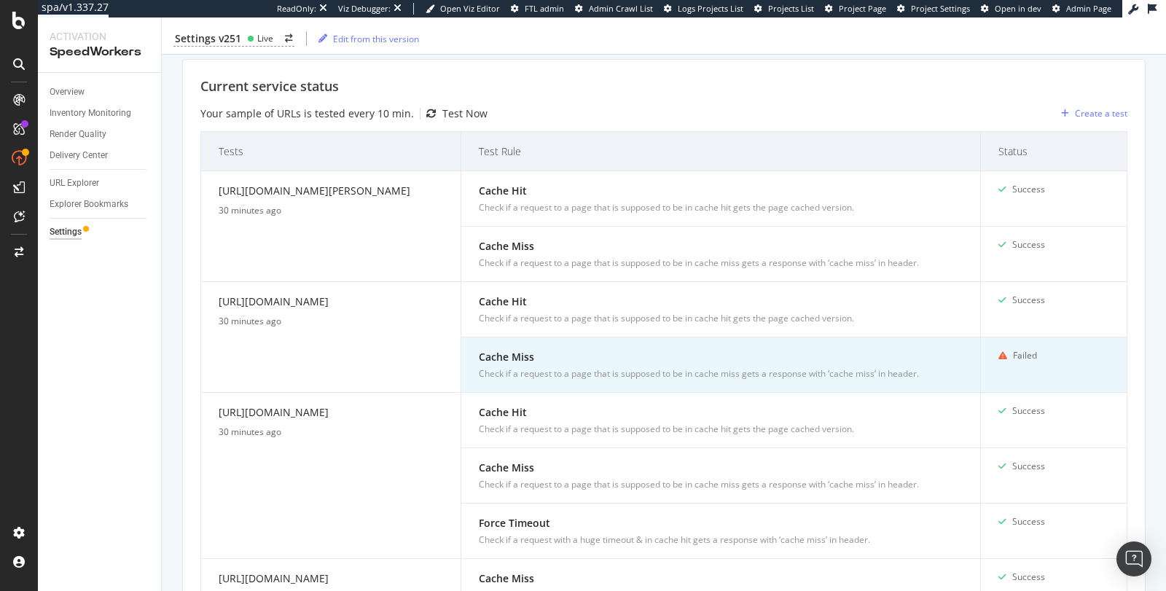
click at [729, 351] on div "Cache Miss" at bounding box center [721, 356] width 484 height 15
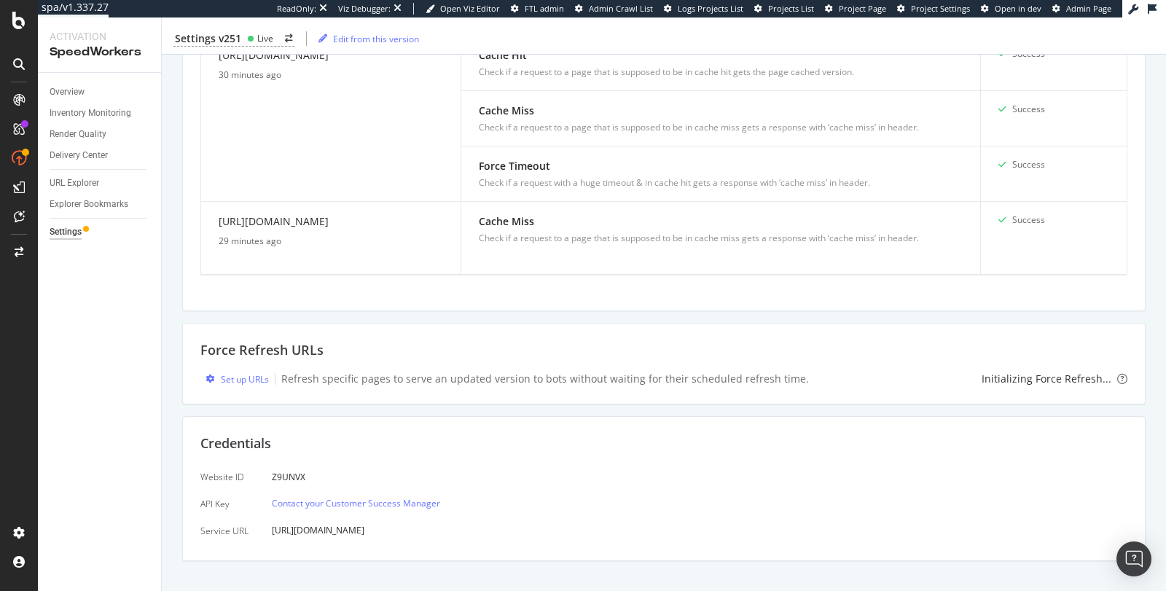
scroll to position [750, 0]
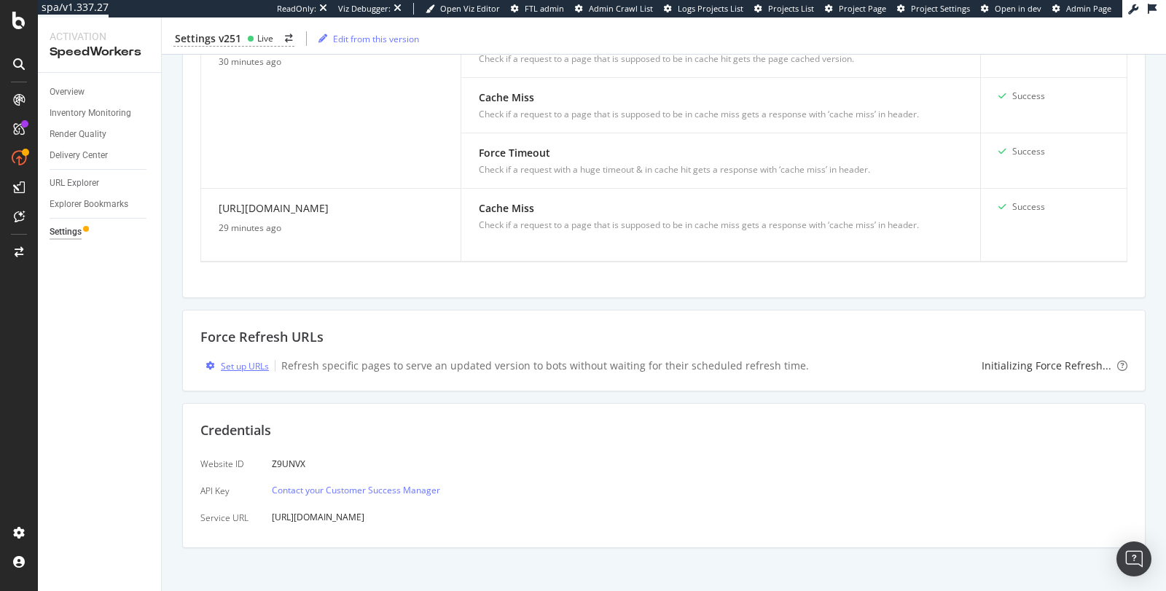
click at [262, 361] on div "Set up URLs" at bounding box center [245, 366] width 48 height 12
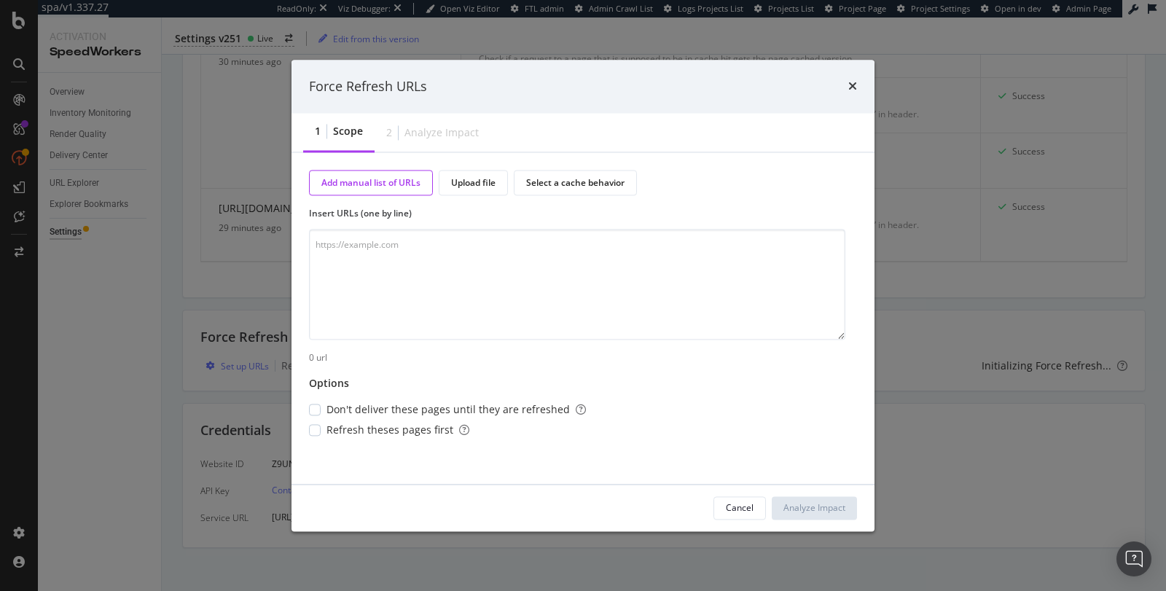
type textarea "curl -I -s https://tonsite.com | grep -i x-cache"
paste textarea "https://www.carrefour.es/balizas-v16"
type textarea "https://www.carrefour.es/balizas-v16"
click at [781, 515] on button "Analyze Impact" at bounding box center [814, 507] width 85 height 23
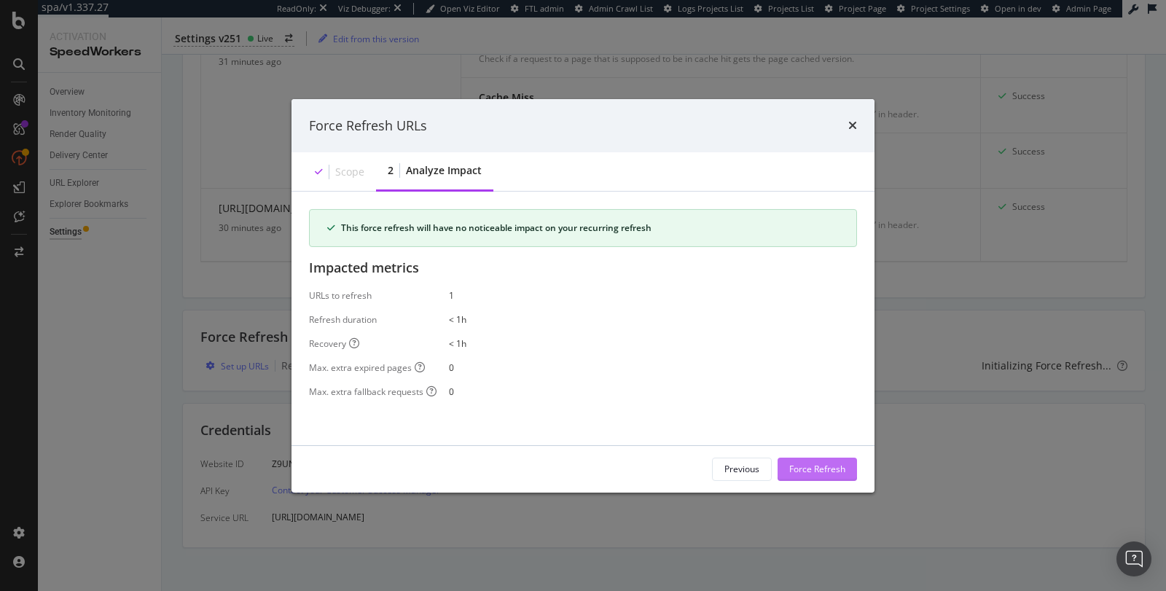
click at [811, 466] on div "Force Refresh" at bounding box center [817, 469] width 56 height 12
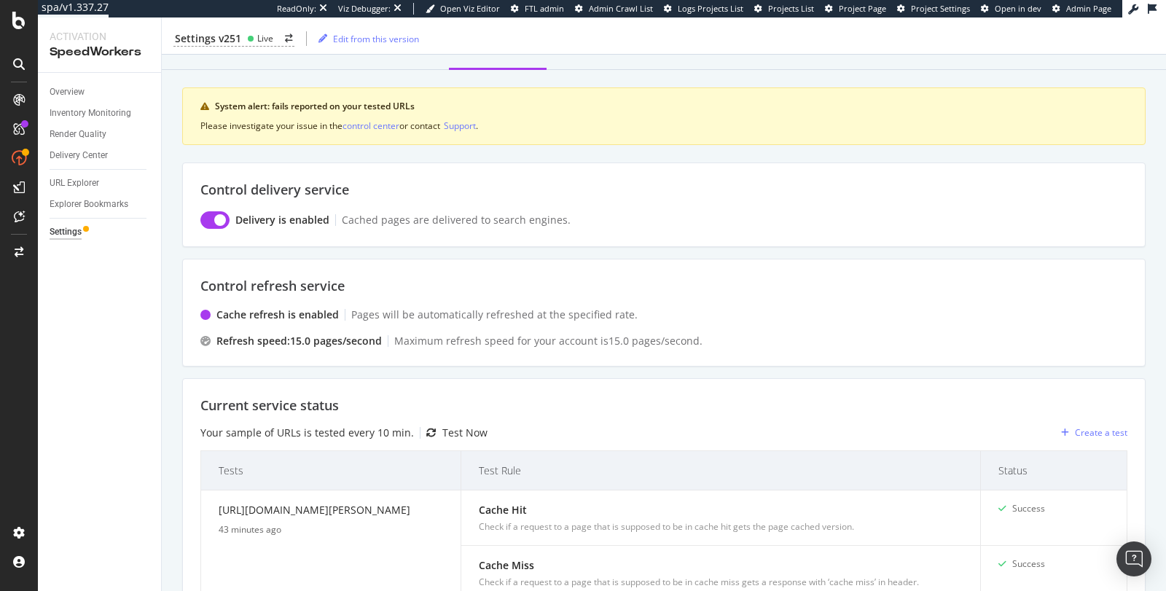
scroll to position [0, 0]
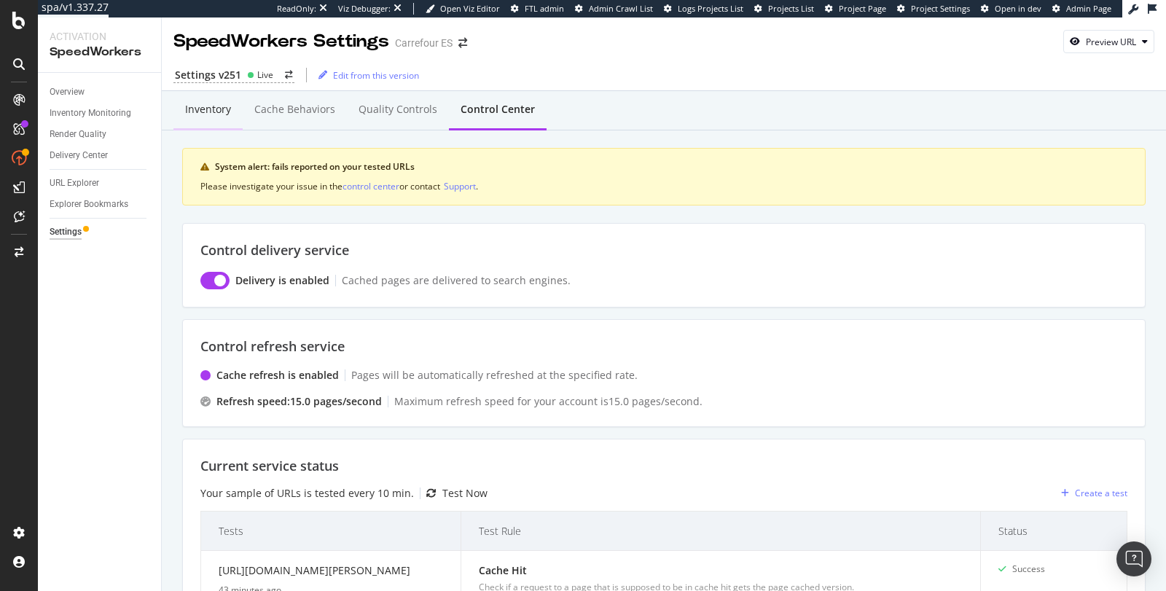
click at [226, 114] on div "Inventory" at bounding box center [208, 109] width 46 height 15
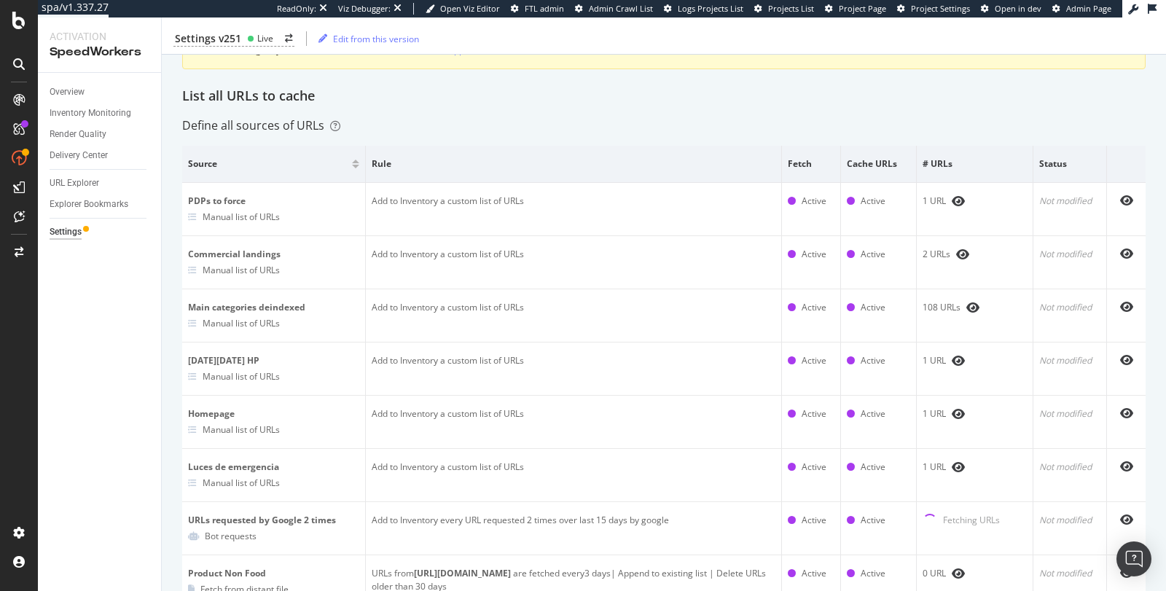
scroll to position [179, 0]
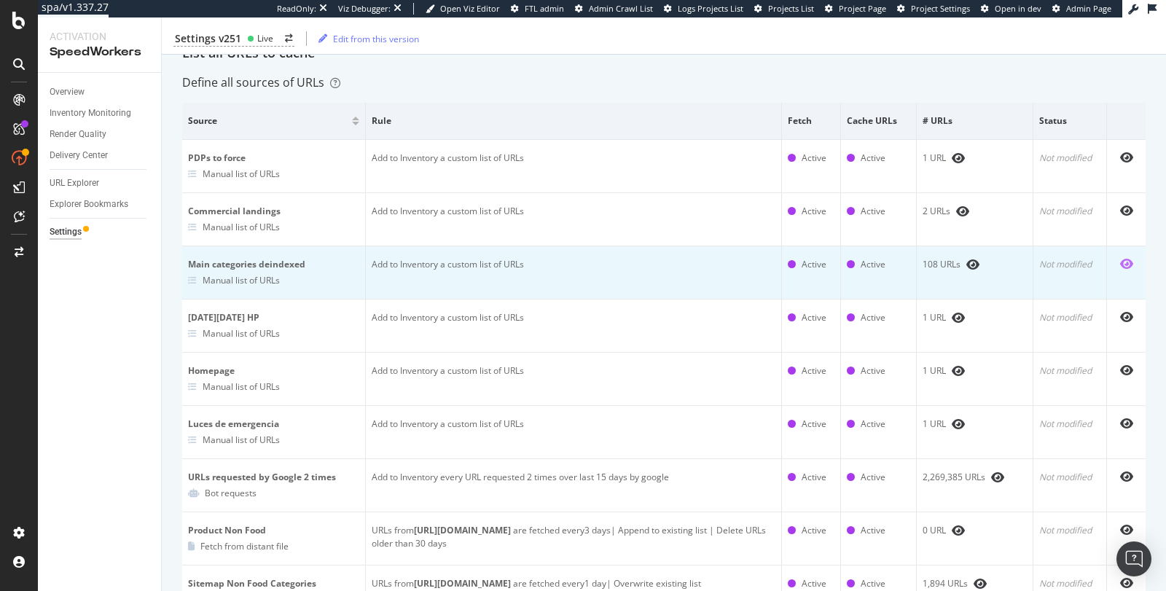
click at [1120, 265] on icon "eye" at bounding box center [1126, 264] width 13 height 12
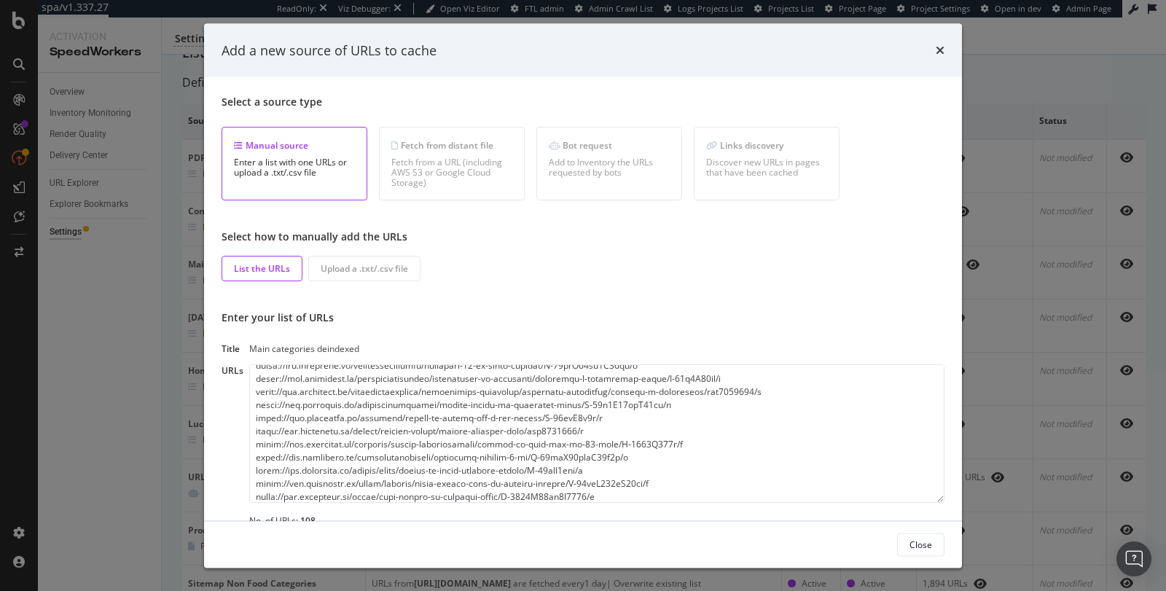
scroll to position [1285, 0]
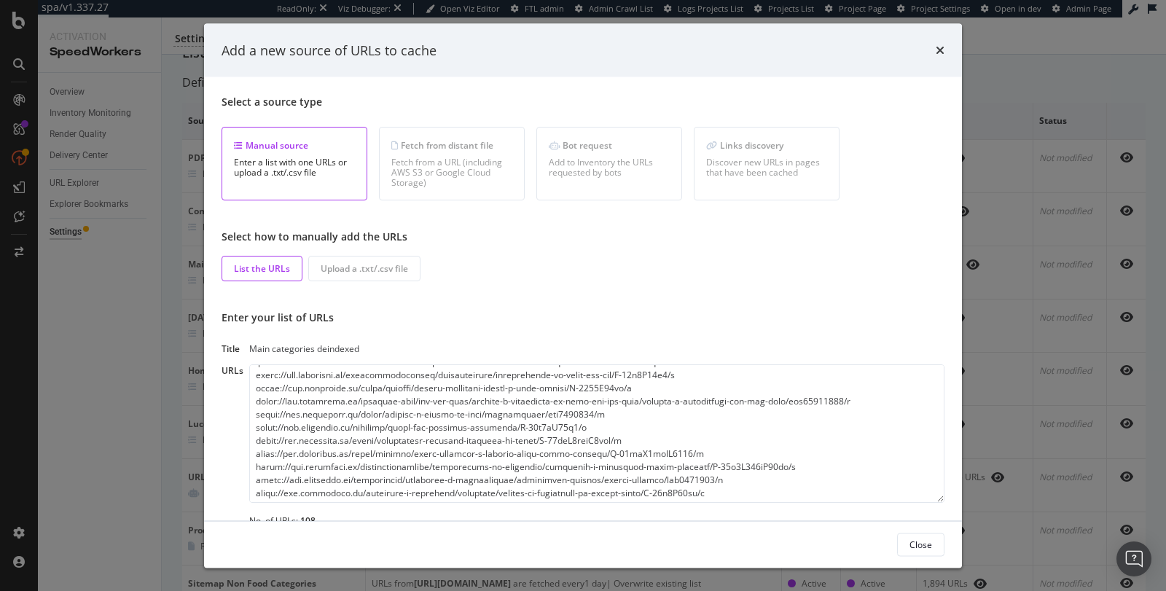
click at [811, 499] on textarea "modal" at bounding box center [596, 433] width 695 height 138
click at [722, 489] on textarea "modal" at bounding box center [596, 433] width 695 height 138
click at [910, 536] on div "Close" at bounding box center [921, 544] width 23 height 20
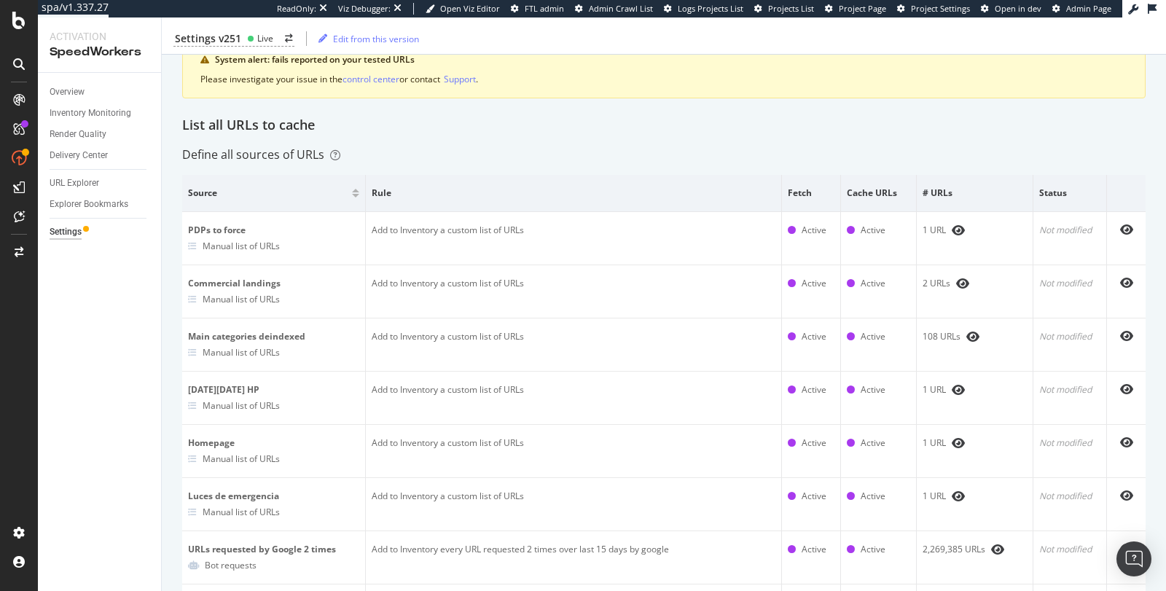
scroll to position [0, 0]
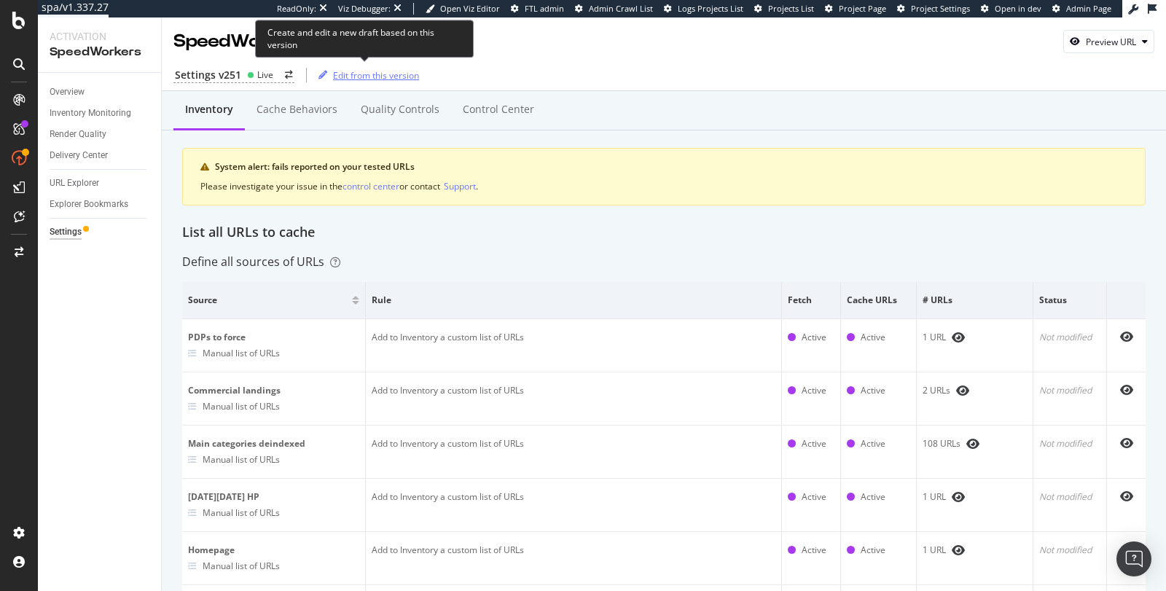
click at [348, 72] on div "Edit from this version" at bounding box center [376, 75] width 86 height 12
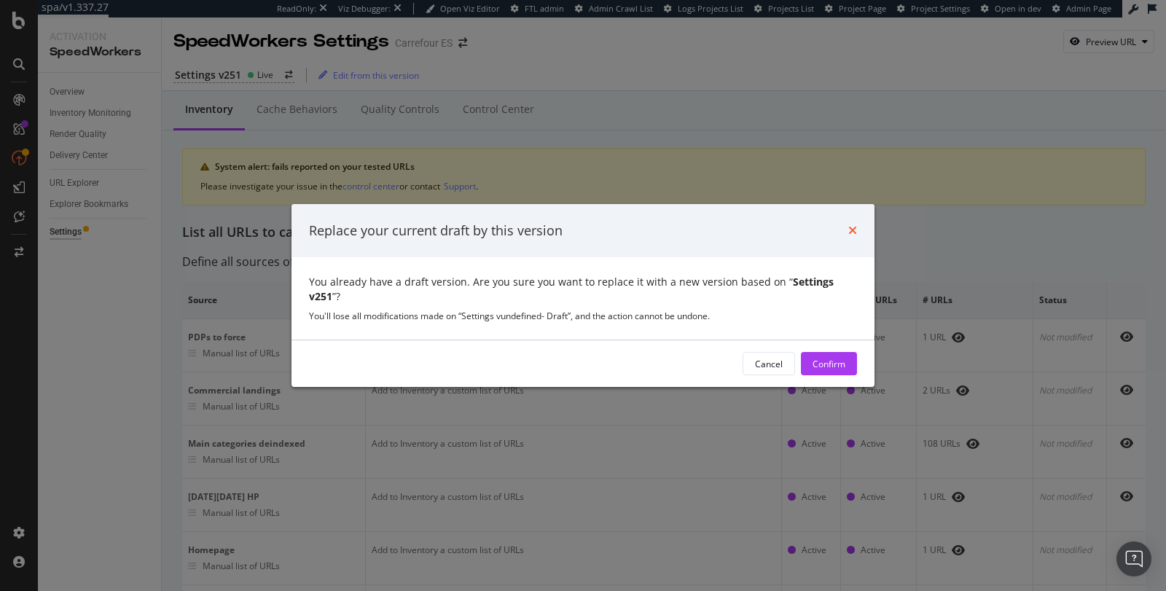
click at [856, 231] on icon "times" at bounding box center [852, 230] width 9 height 12
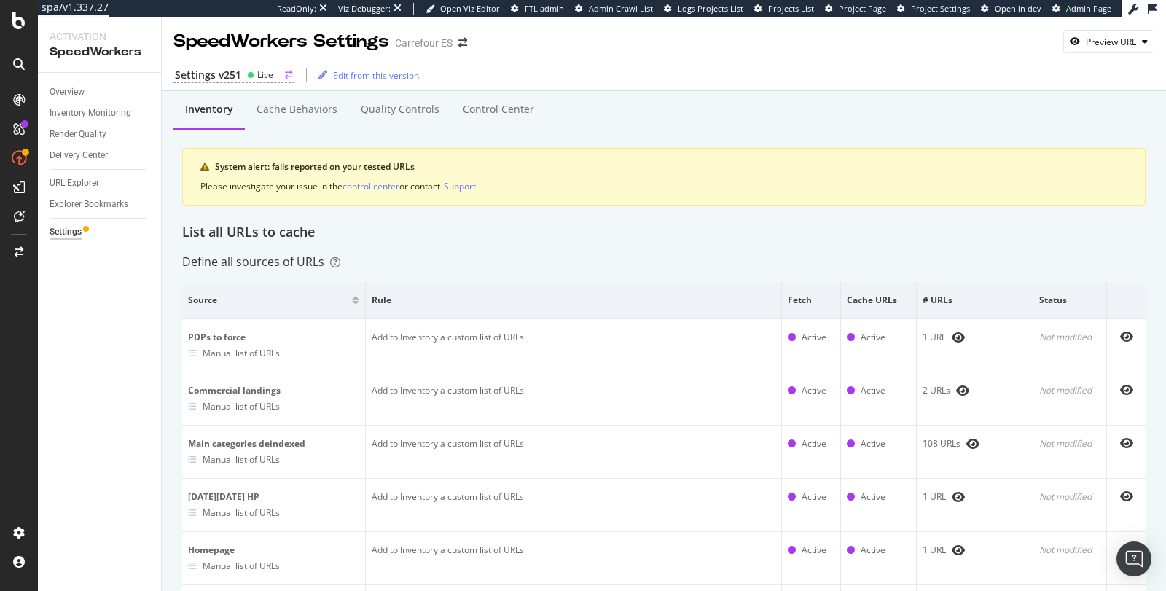
click at [262, 74] on div "Live" at bounding box center [265, 75] width 16 height 12
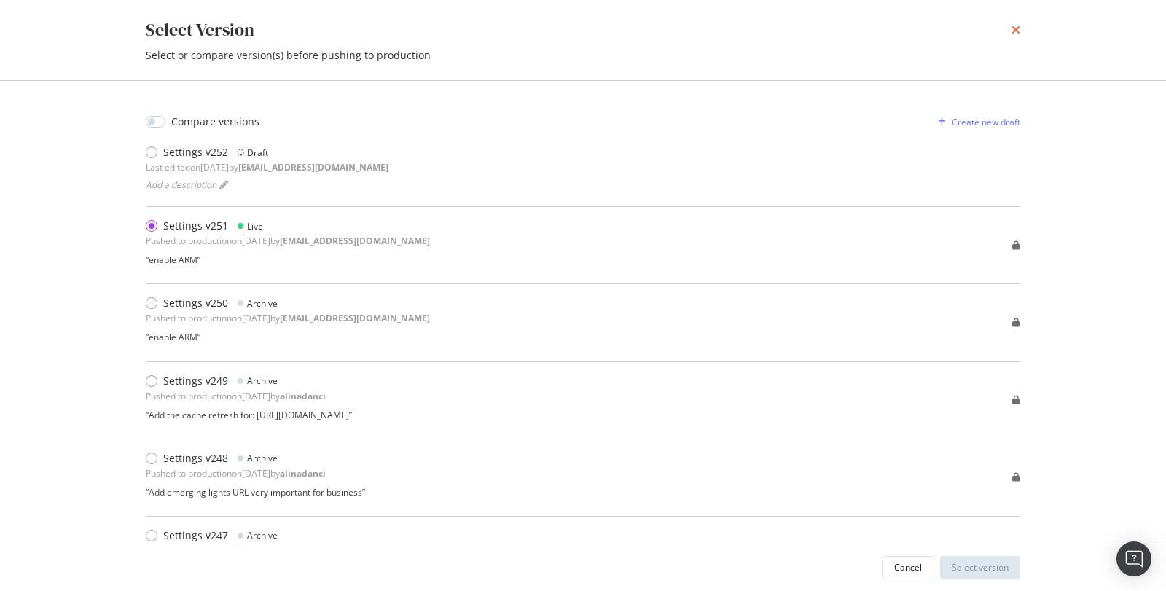
click at [1018, 33] on icon "times" at bounding box center [1016, 30] width 9 height 12
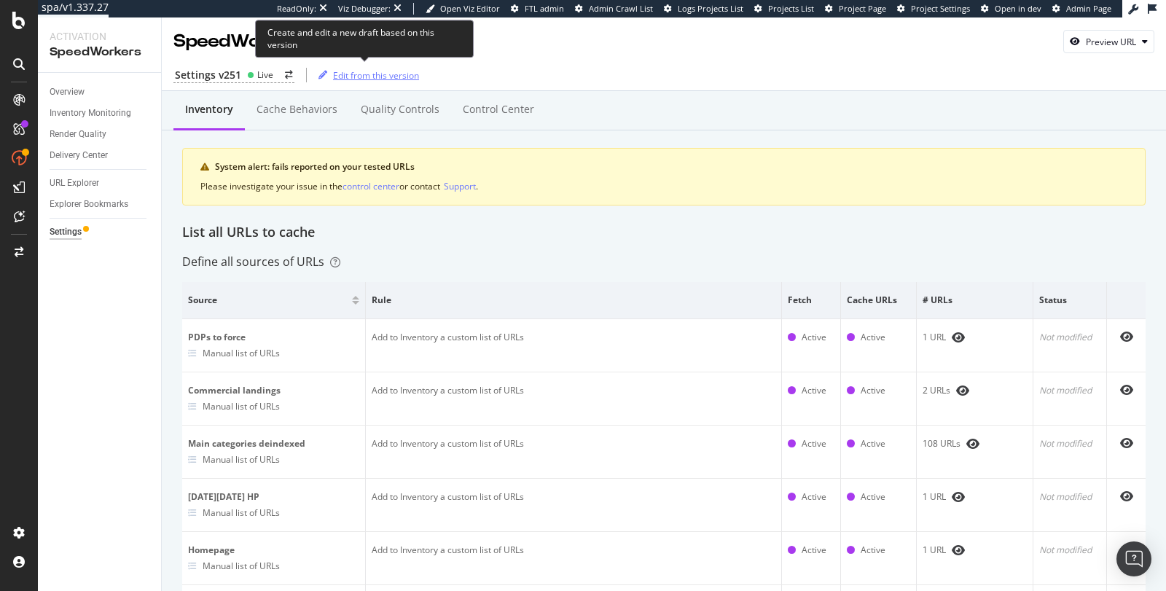
click at [379, 77] on div "Edit from this version" at bounding box center [376, 75] width 86 height 12
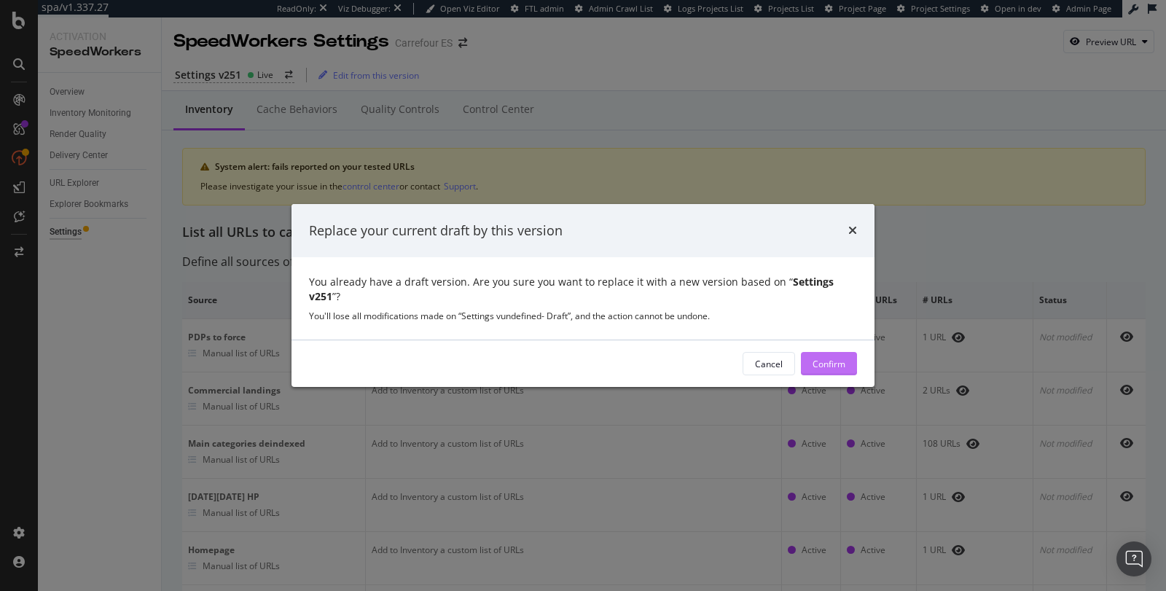
click at [819, 359] on div "Confirm" at bounding box center [829, 364] width 33 height 12
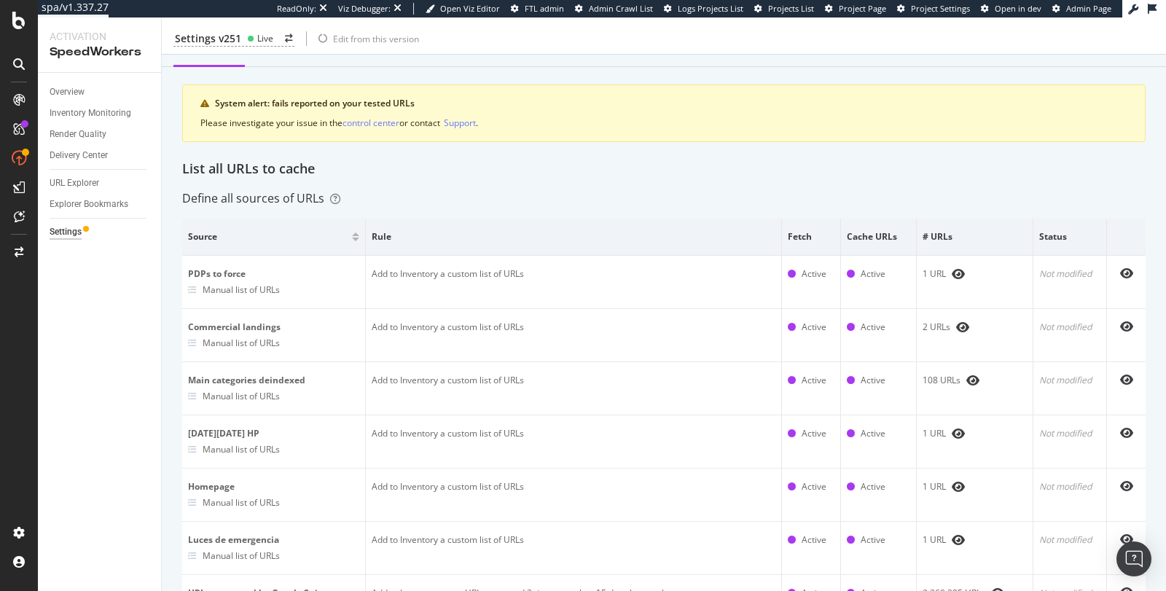
scroll to position [42, 0]
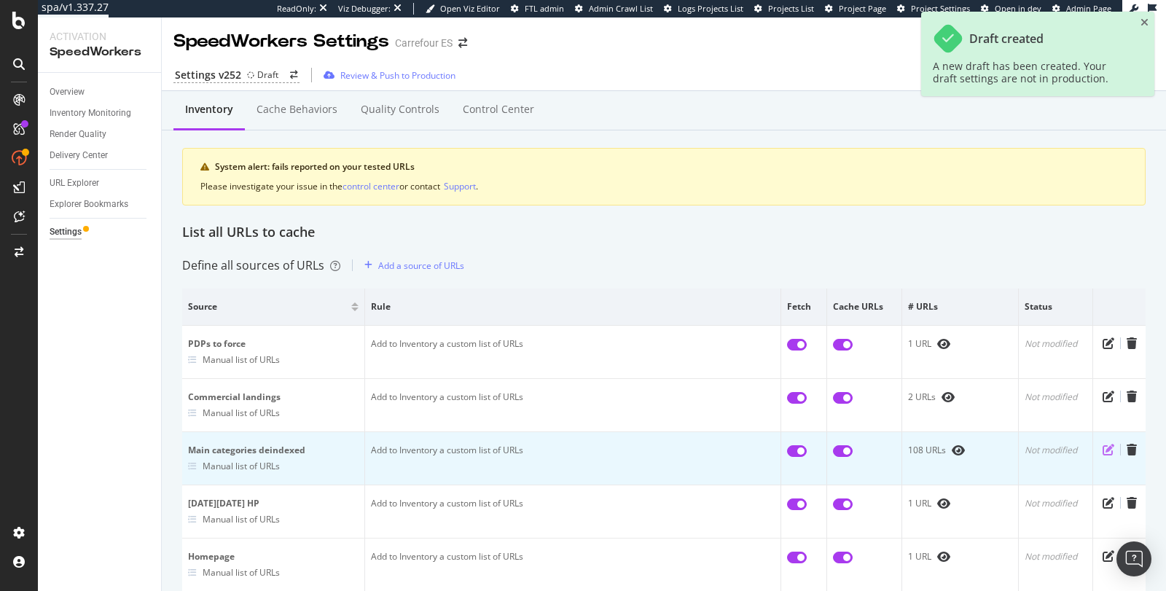
click at [1103, 448] on icon "pen-to-square" at bounding box center [1109, 450] width 12 height 12
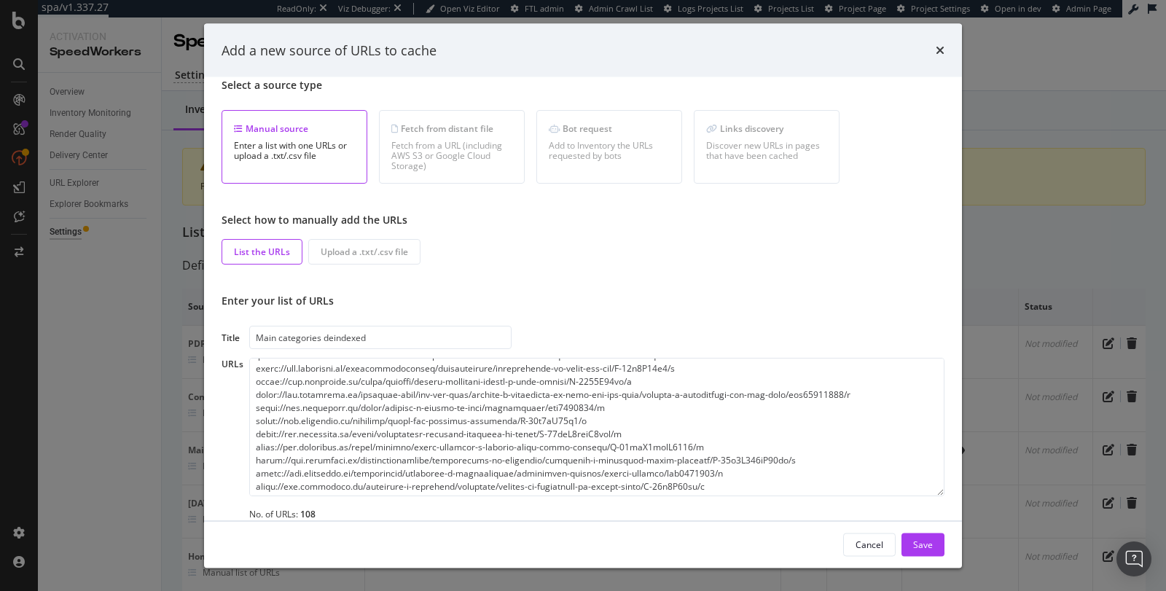
scroll to position [31, 0]
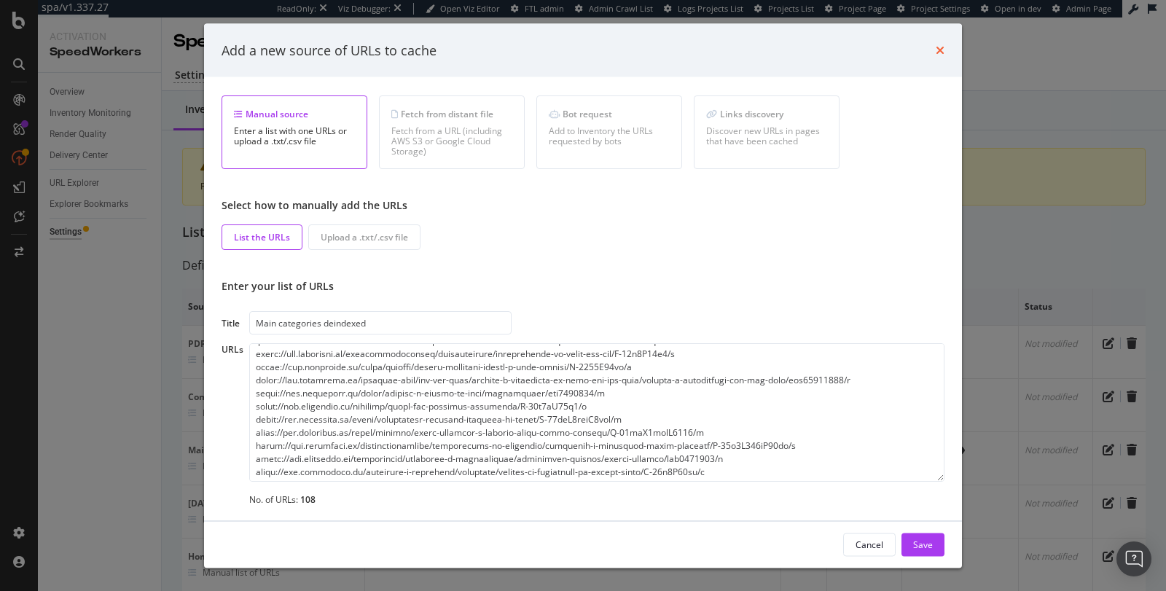
click at [937, 53] on icon "times" at bounding box center [940, 50] width 9 height 12
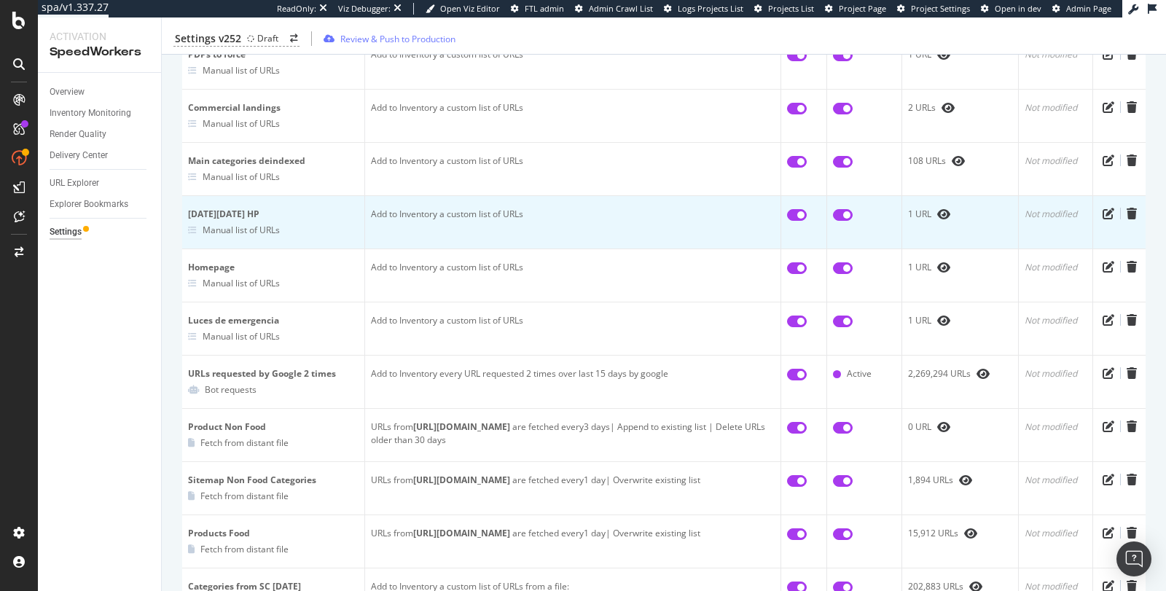
scroll to position [56, 0]
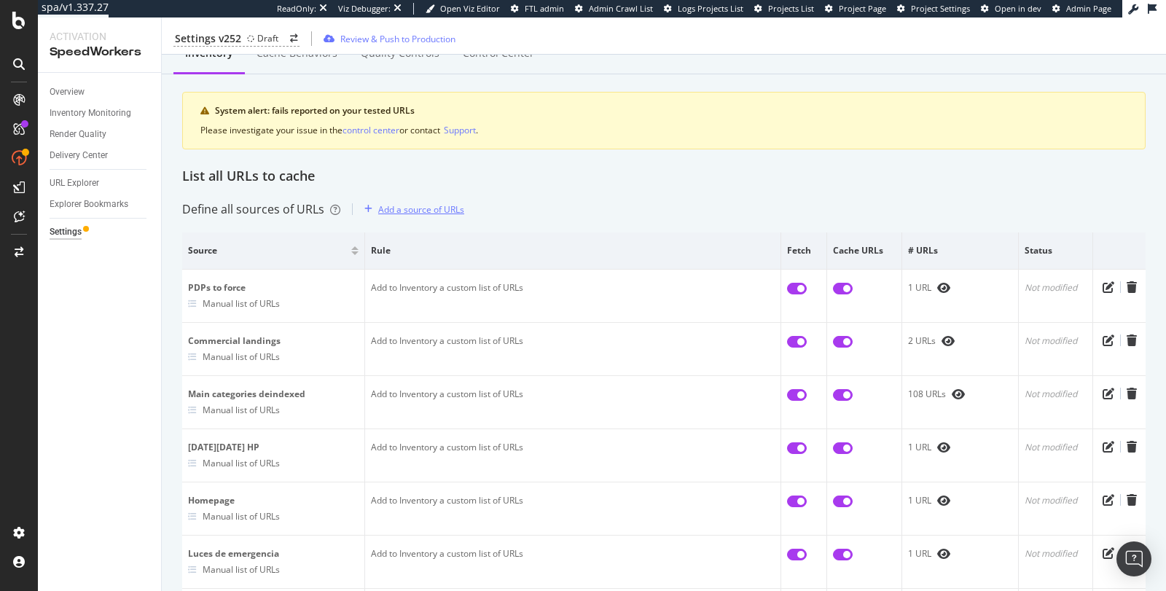
click at [409, 203] on div "Add a source of URLs" at bounding box center [421, 209] width 86 height 12
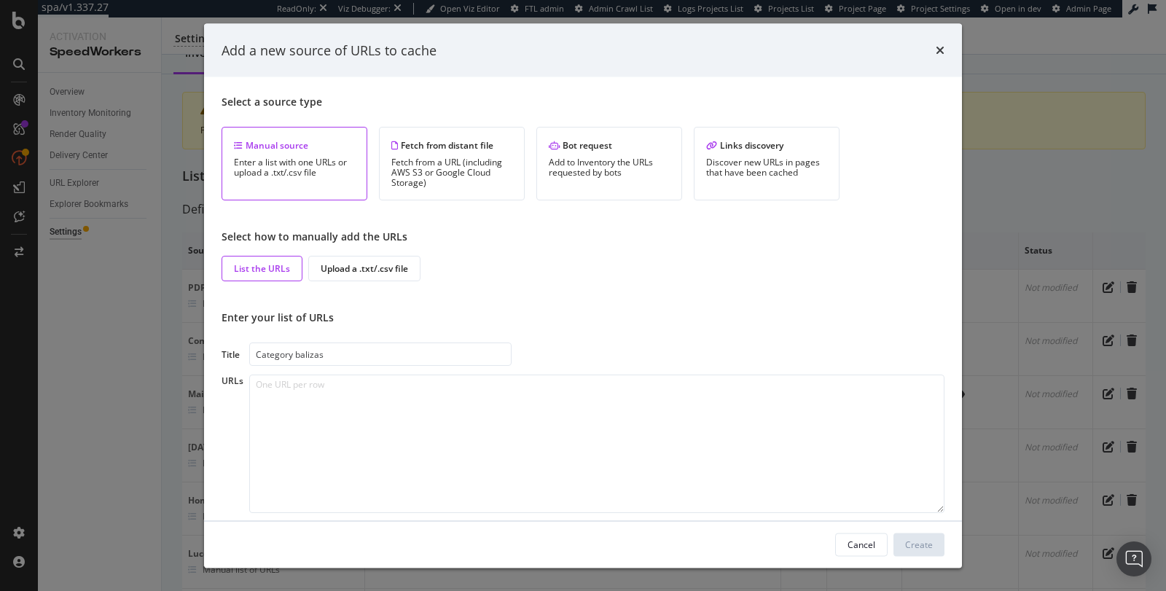
type input "Category balizas"
click at [317, 380] on textarea "modal" at bounding box center [596, 444] width 695 height 138
paste textarea "[URL][DOMAIN_NAME]"
type textarea "[URL][DOMAIN_NAME]"
click at [922, 545] on div "Create" at bounding box center [919, 544] width 28 height 12
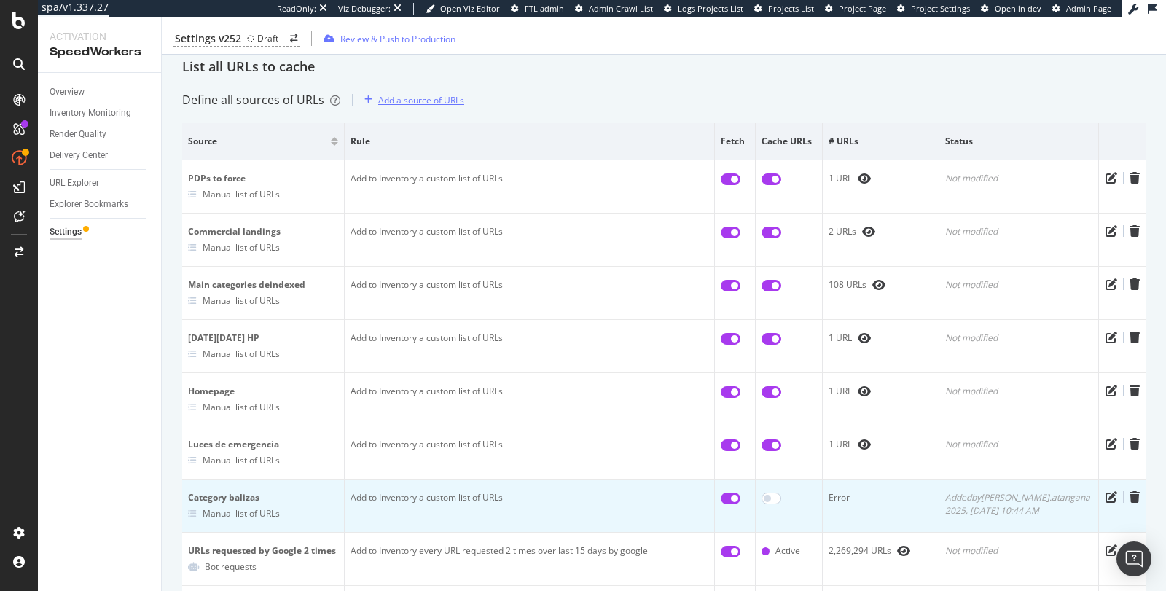
scroll to position [150, 0]
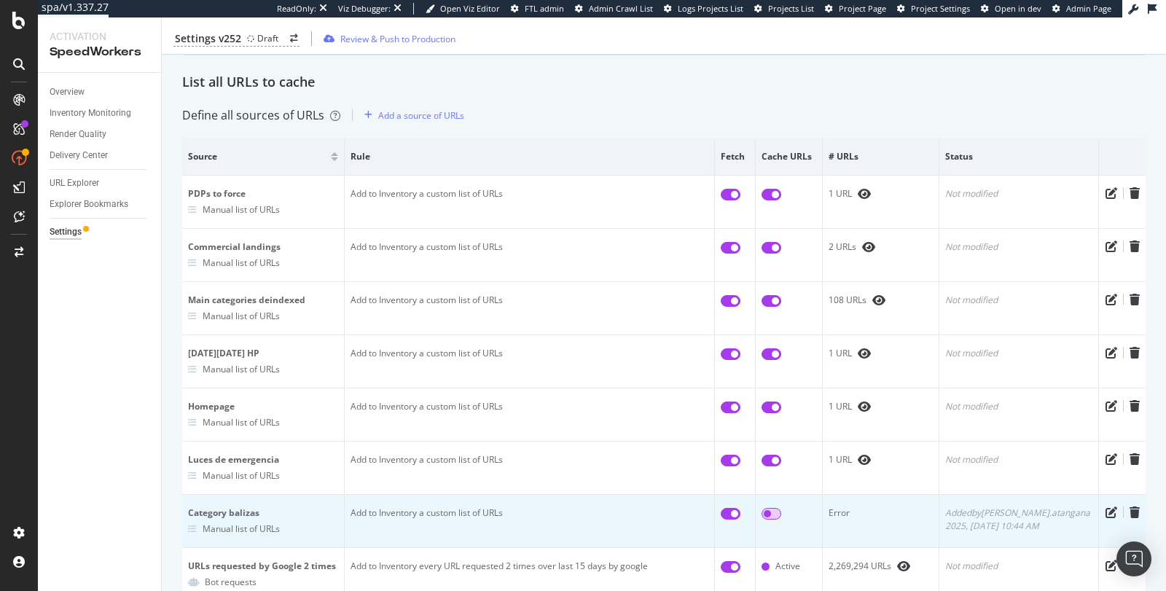
click at [781, 512] on input "checkbox" at bounding box center [772, 514] width 20 height 12
checkbox input "true"
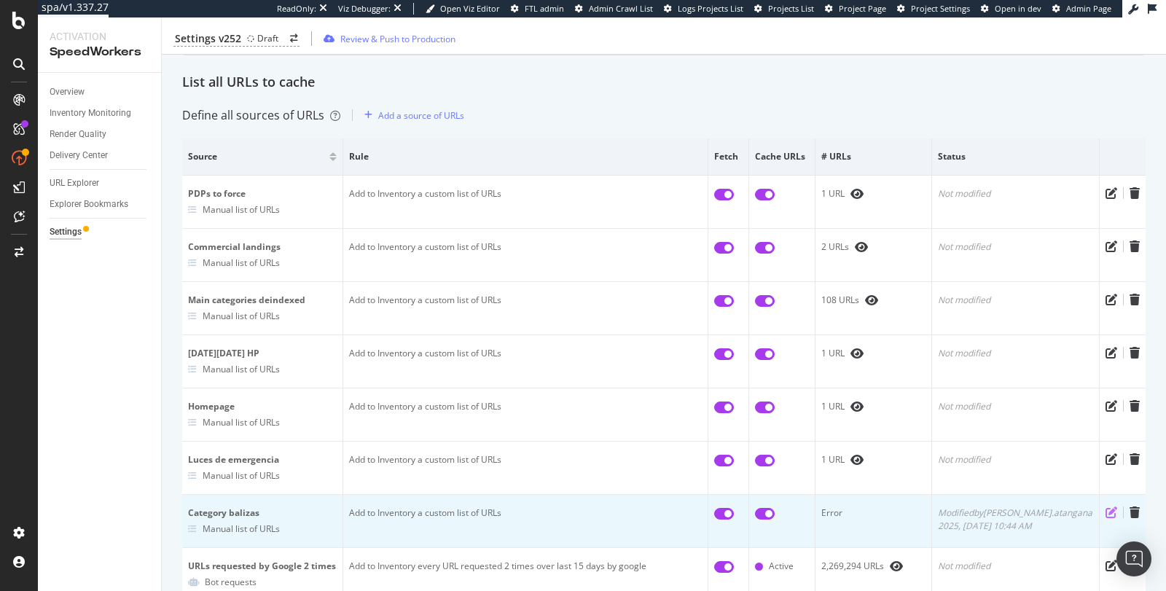
click at [1106, 510] on icon "pen-to-square" at bounding box center [1112, 513] width 12 height 12
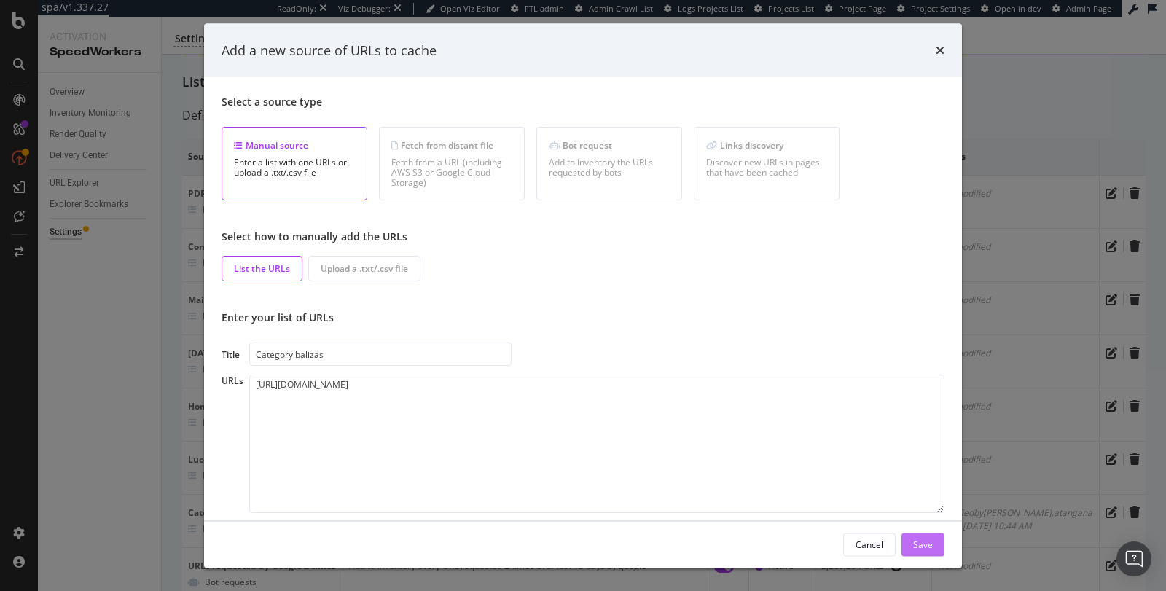
click at [936, 543] on button "Save" at bounding box center [923, 544] width 43 height 23
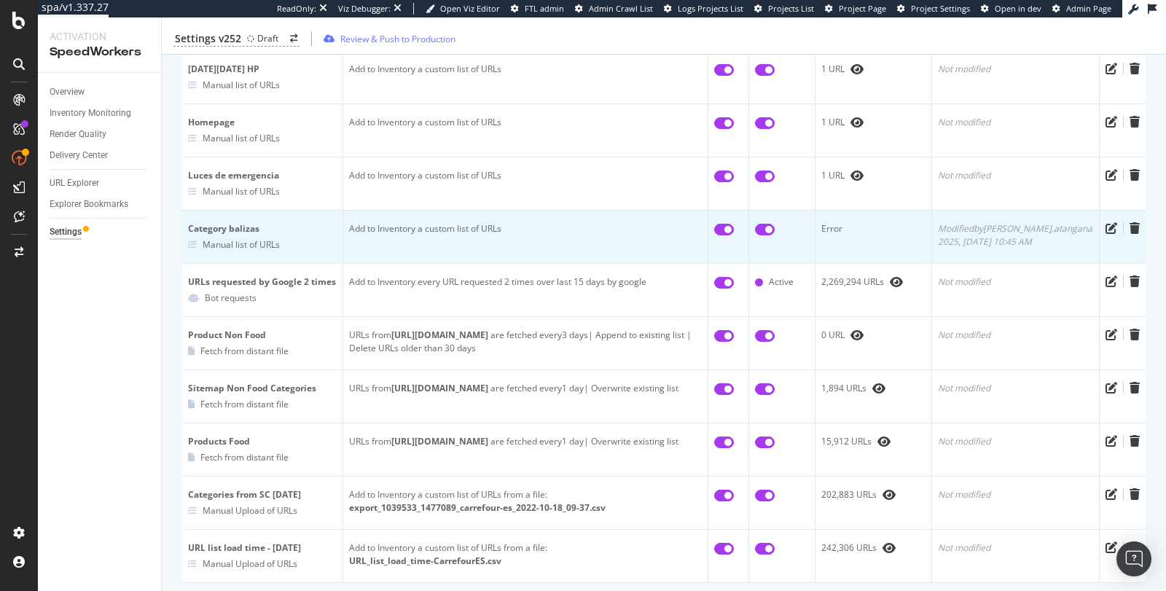
scroll to position [327, 0]
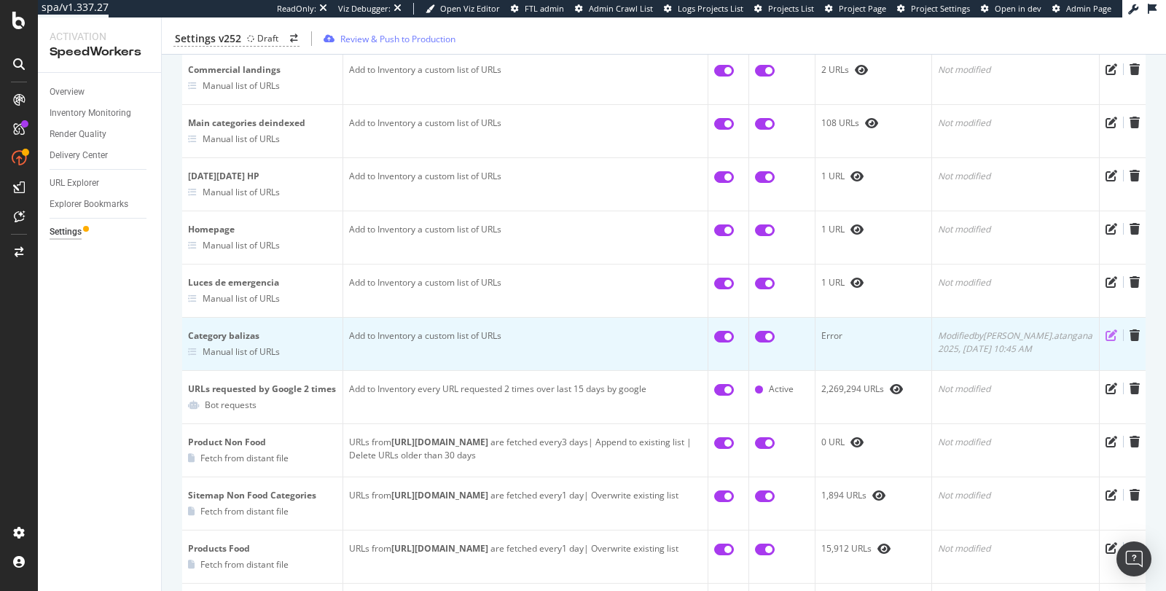
click at [1106, 335] on icon "pen-to-square" at bounding box center [1112, 335] width 12 height 12
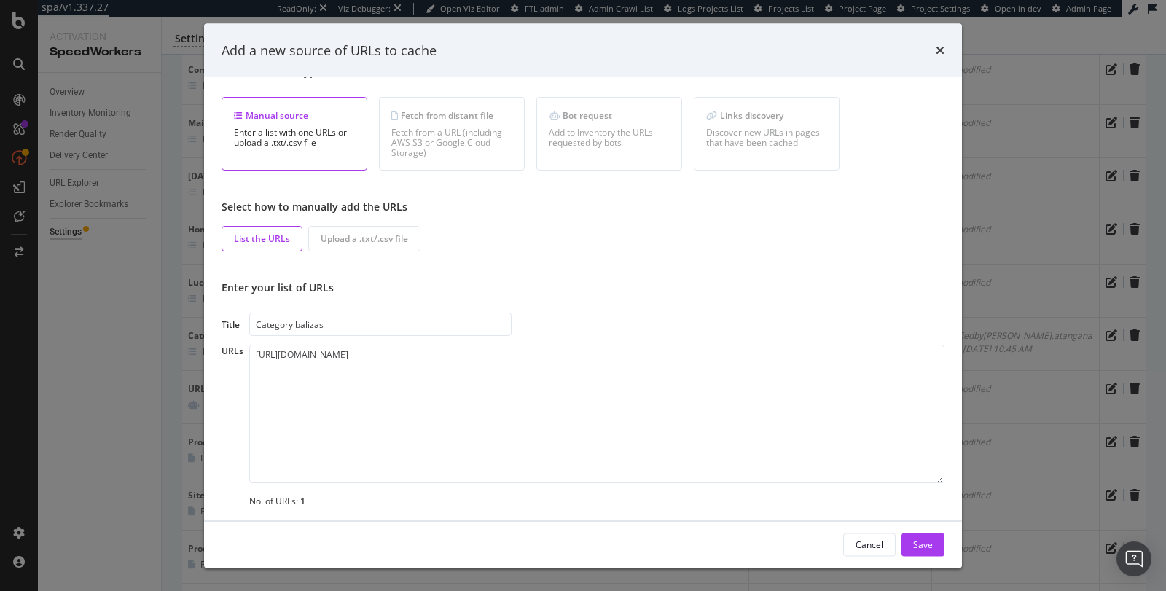
scroll to position [31, 0]
click at [885, 546] on button "Cancel" at bounding box center [869, 544] width 52 height 23
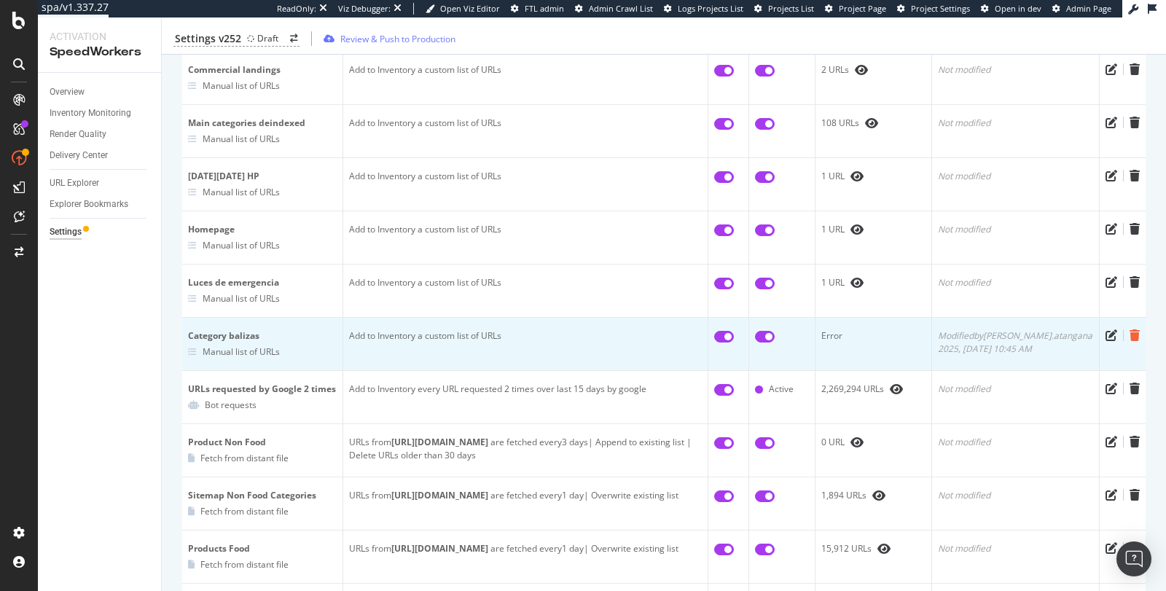
click at [1130, 329] on icon "trash" at bounding box center [1135, 335] width 10 height 12
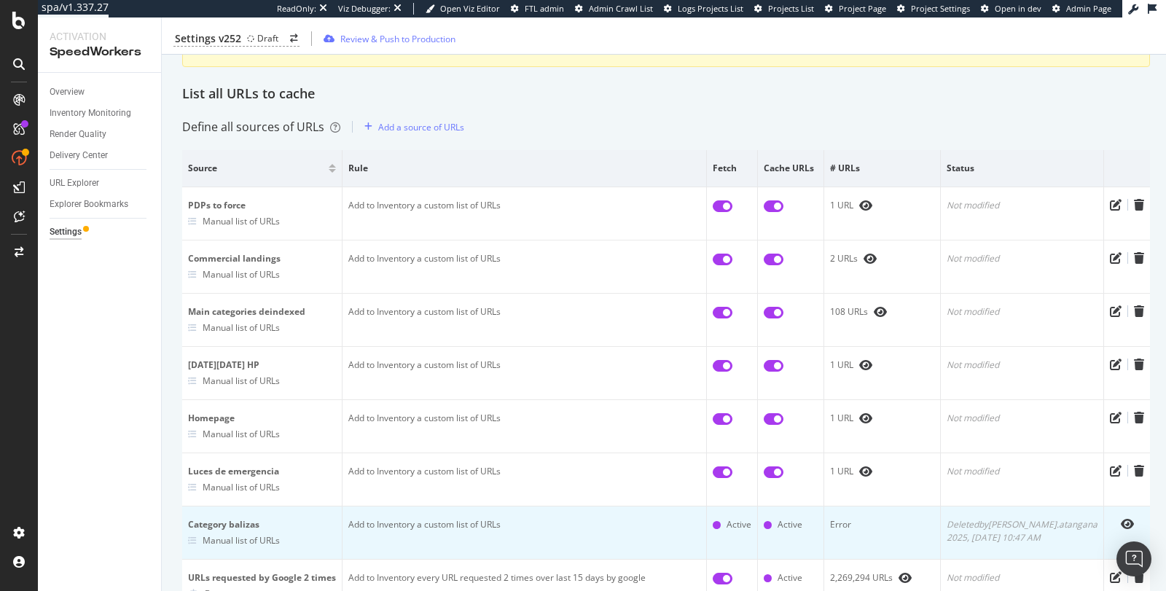
scroll to position [0, 0]
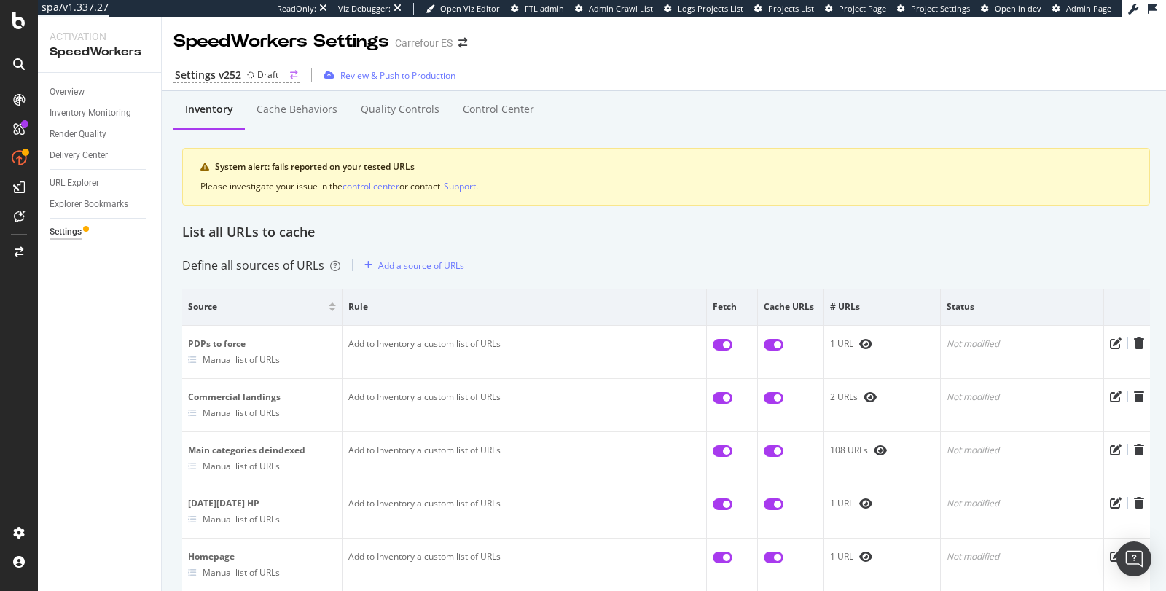
click at [260, 71] on div "Draft" at bounding box center [267, 75] width 21 height 12
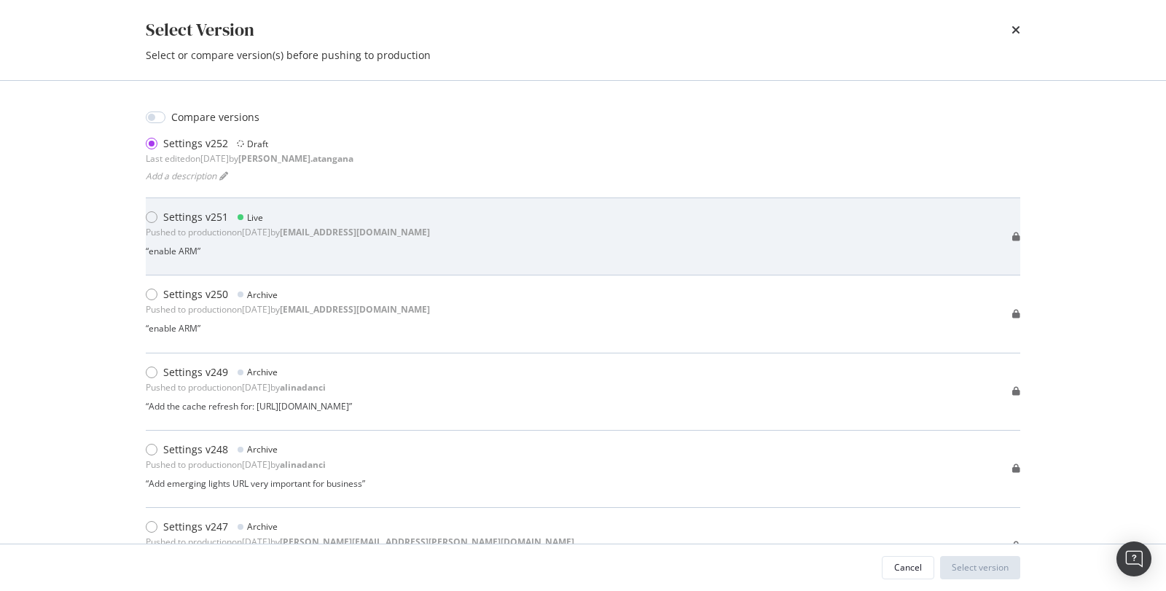
click at [197, 213] on div "Settings v251" at bounding box center [195, 217] width 65 height 15
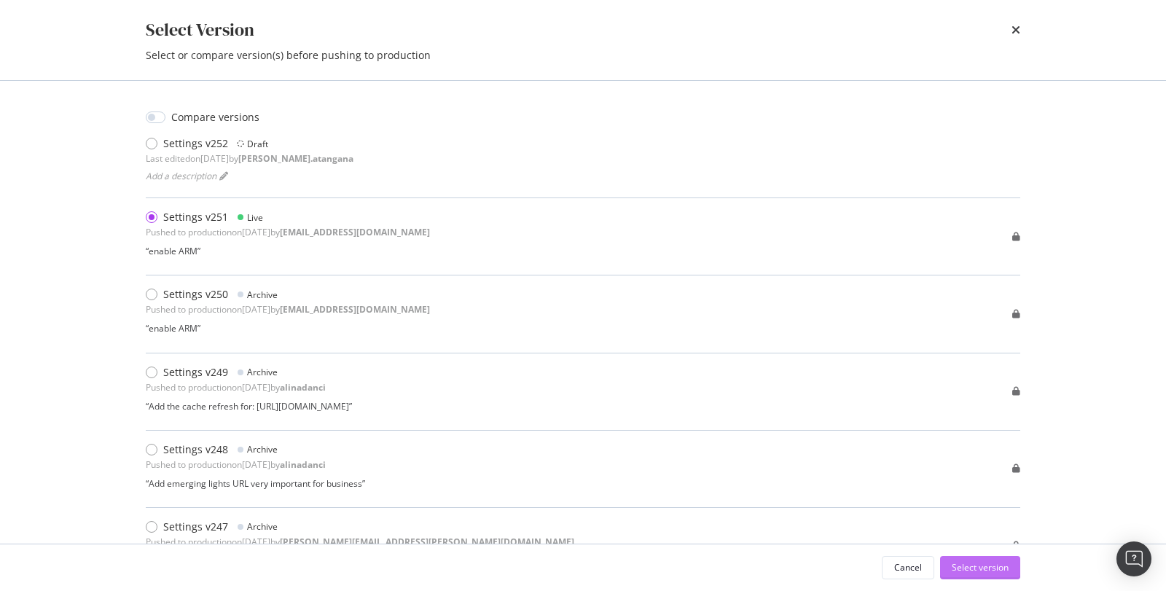
click at [956, 569] on div "Select version" at bounding box center [980, 567] width 57 height 12
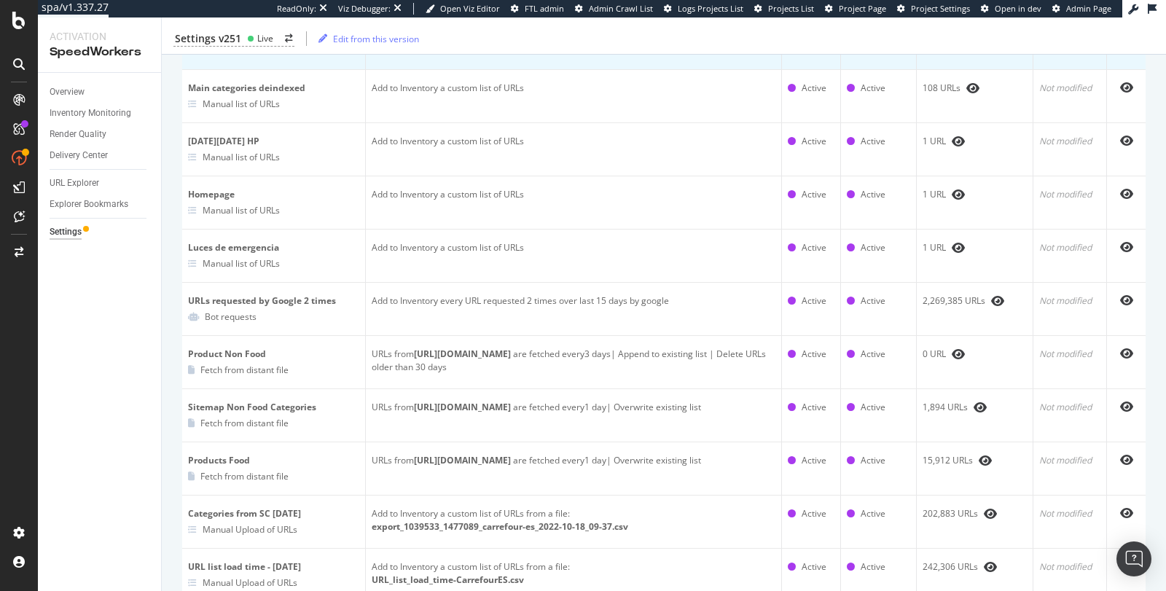
scroll to position [205, 0]
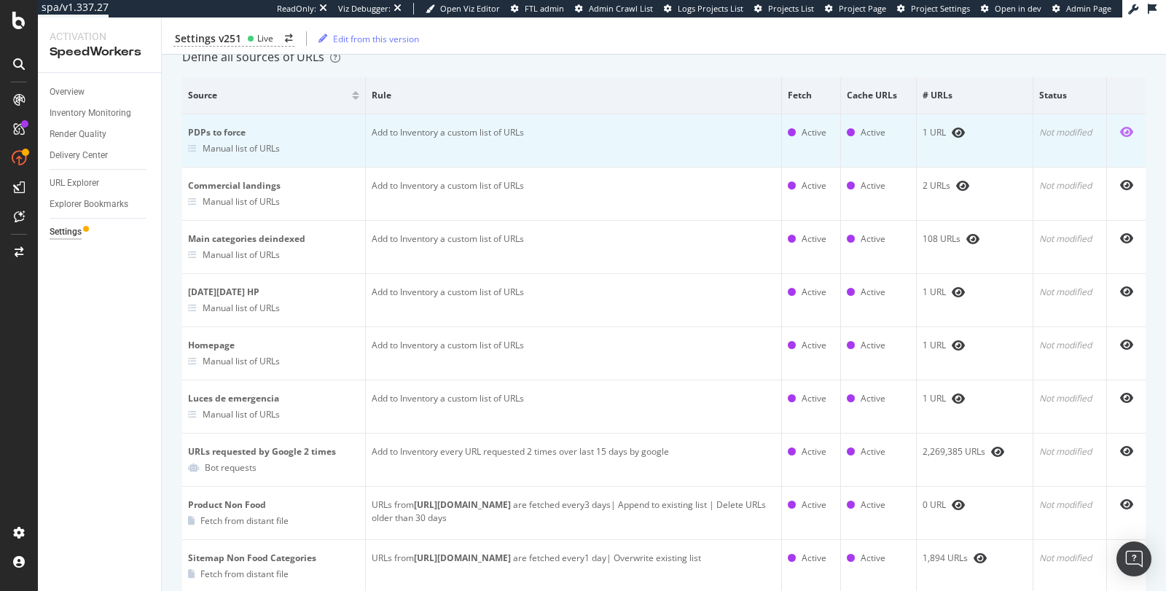
click at [1120, 130] on icon "eye" at bounding box center [1126, 132] width 13 height 12
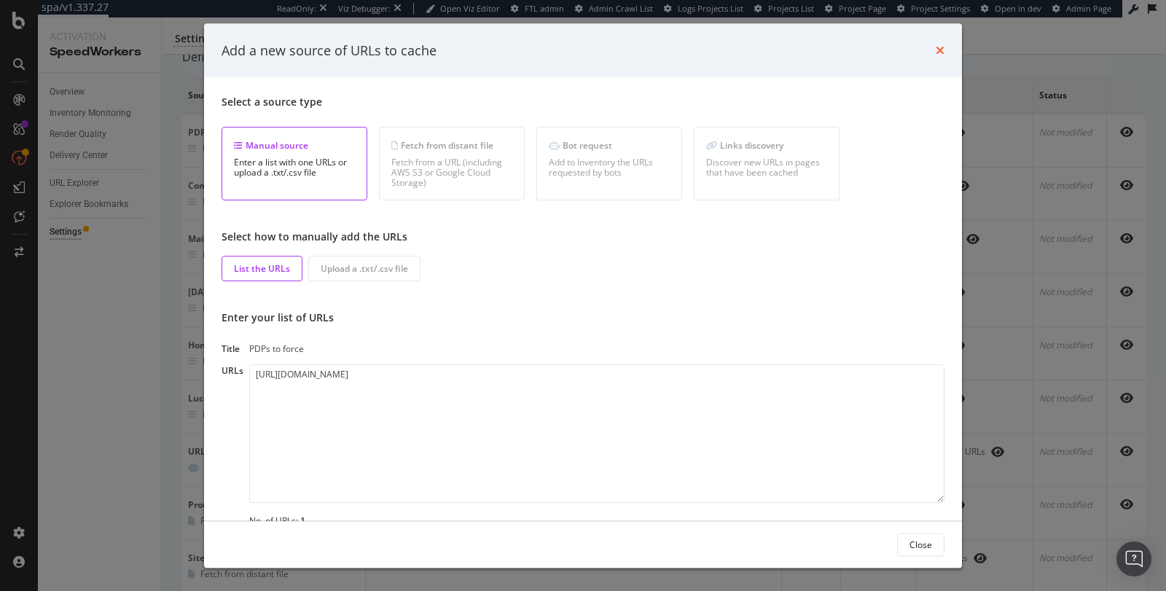
click at [937, 53] on icon "times" at bounding box center [940, 50] width 9 height 12
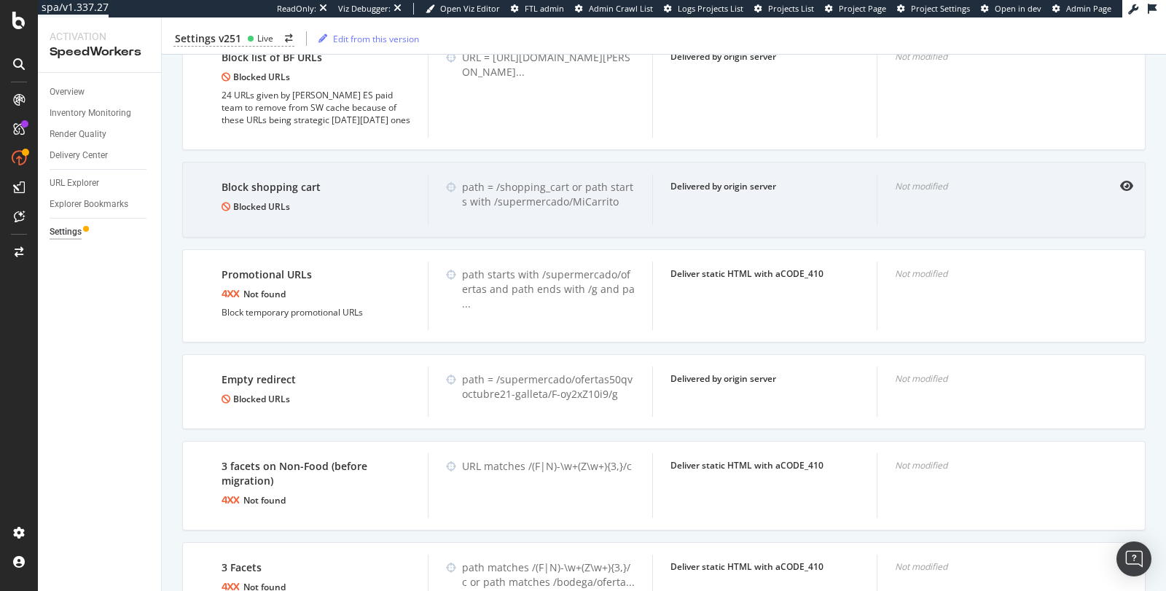
scroll to position [1333, 0]
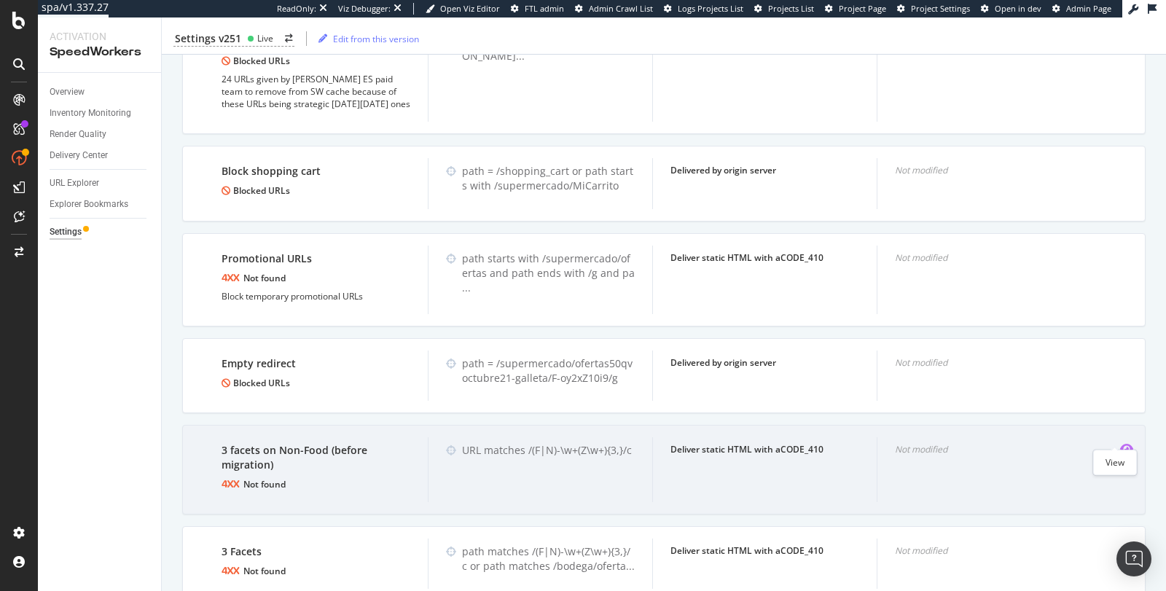
click at [1120, 443] on icon "eye" at bounding box center [1126, 449] width 13 height 12
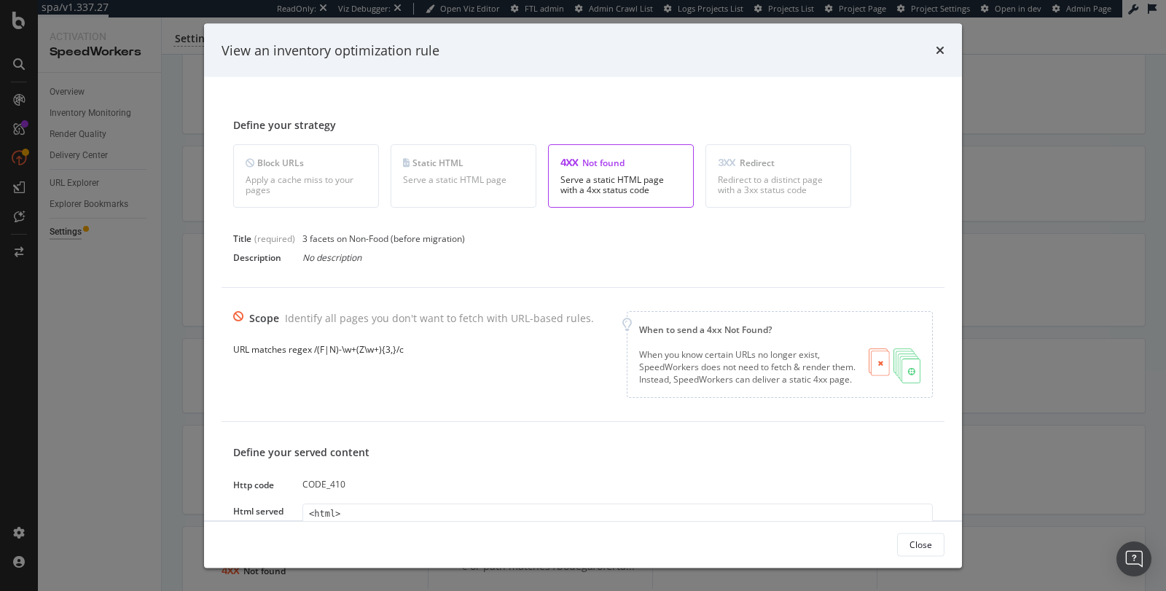
scroll to position [8, 0]
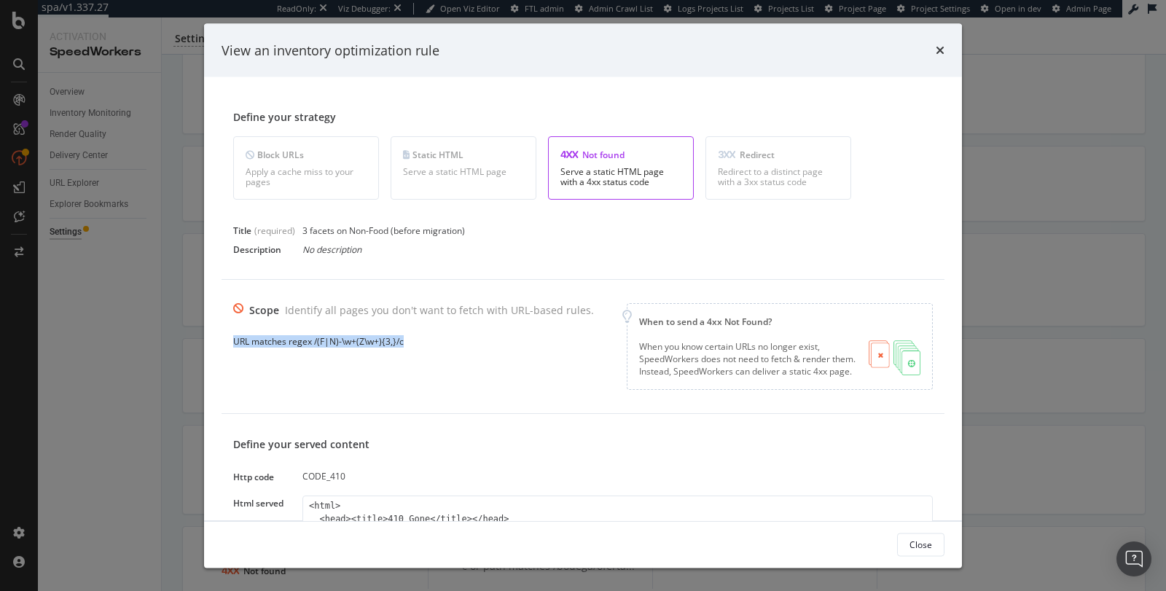
drag, startPoint x: 410, startPoint y: 340, endPoint x: 232, endPoint y: 341, distance: 177.9
click at [232, 341] on div "Scope Identify all pages you don't want to fetch with URL-based rules. URL matc…" at bounding box center [583, 347] width 723 height 134
copy div "URL matches regex /(F|N)-\w+(Z\w+){3,}/c"
click at [936, 52] on icon "times" at bounding box center [940, 50] width 9 height 12
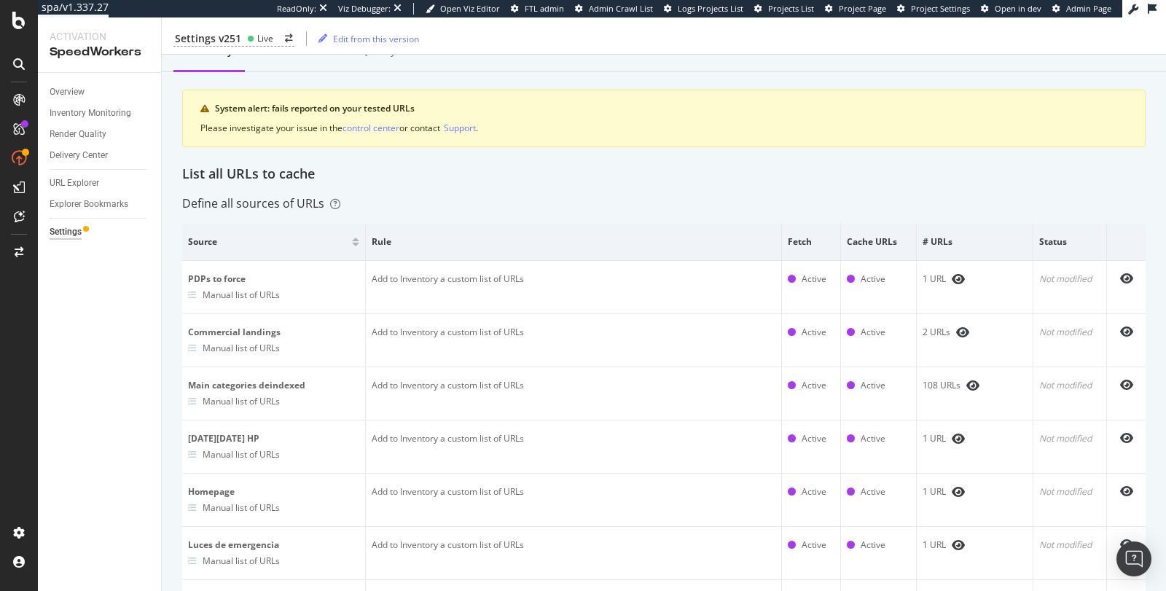
scroll to position [0, 0]
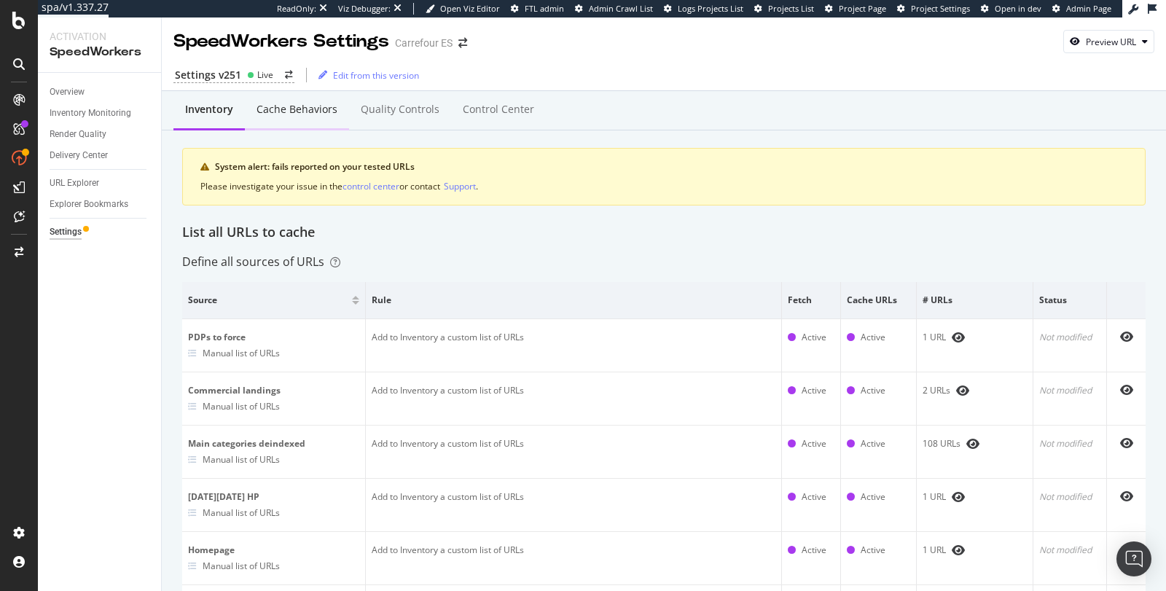
click at [324, 117] on div "Cache behaviors" at bounding box center [297, 110] width 104 height 40
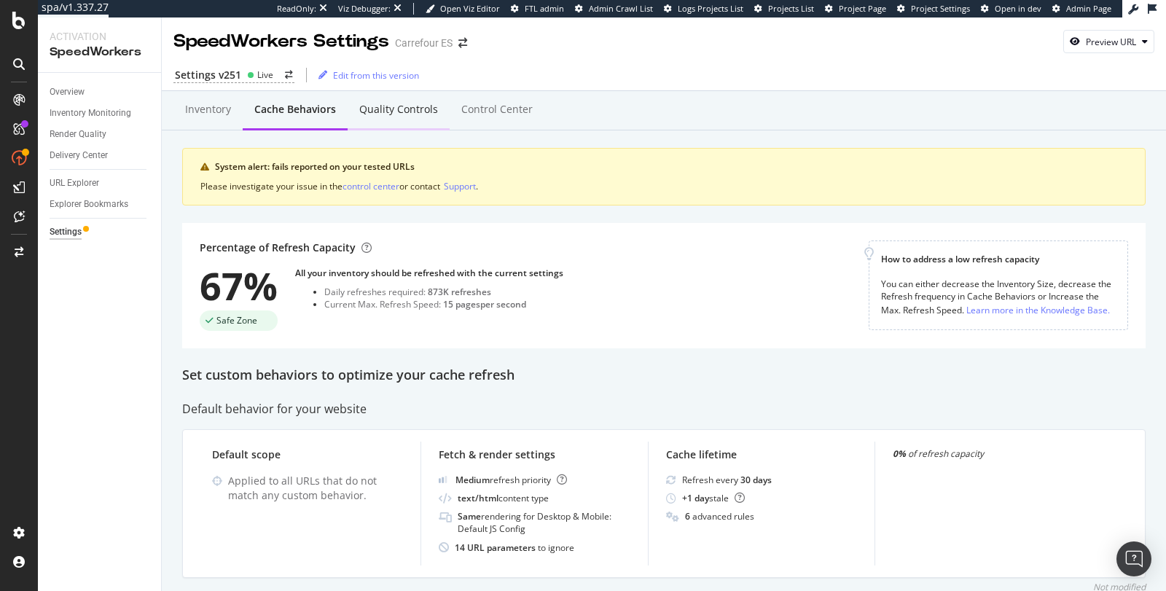
click at [406, 123] on div "Quality Controls" at bounding box center [399, 110] width 102 height 40
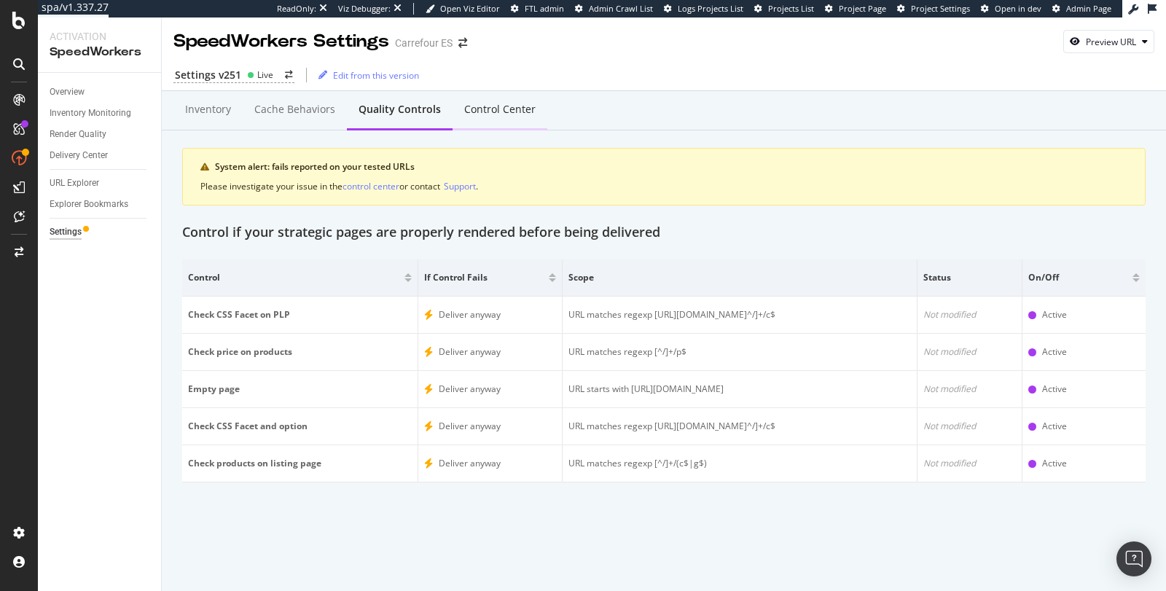
click at [471, 119] on div "Control Center" at bounding box center [500, 110] width 95 height 40
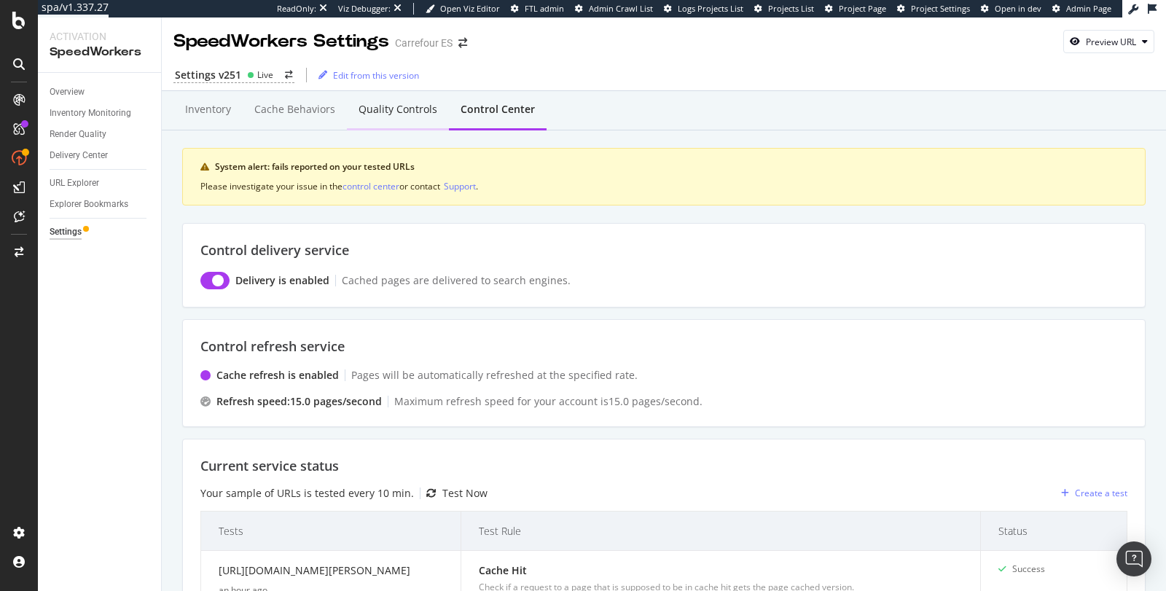
click at [404, 104] on div "Quality Controls" at bounding box center [398, 109] width 79 height 15
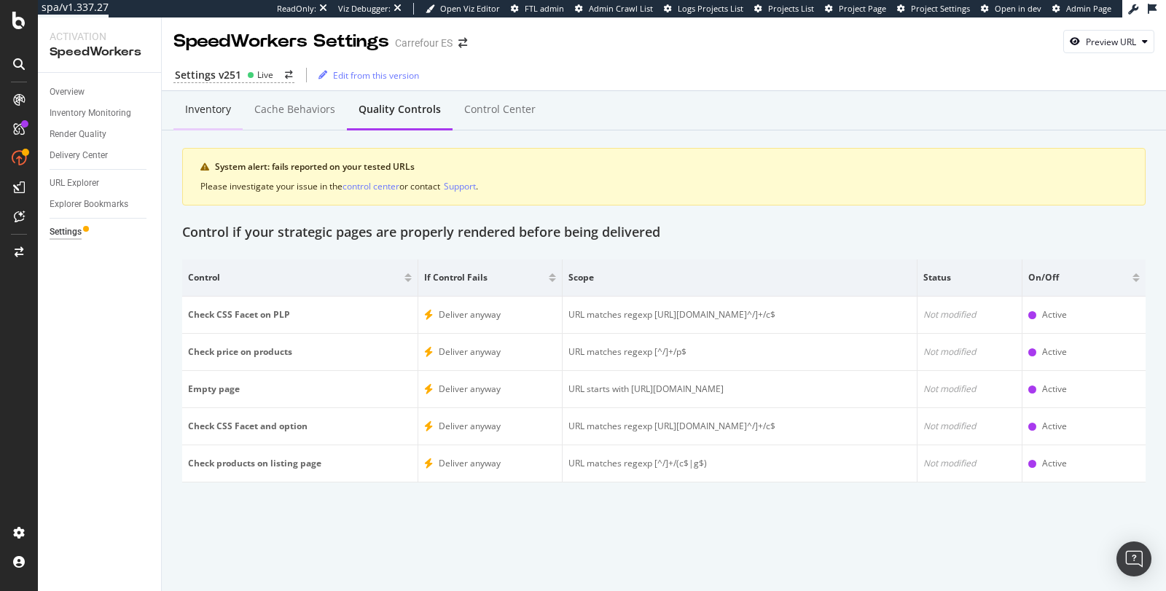
click at [226, 118] on div "Inventory" at bounding box center [207, 110] width 69 height 40
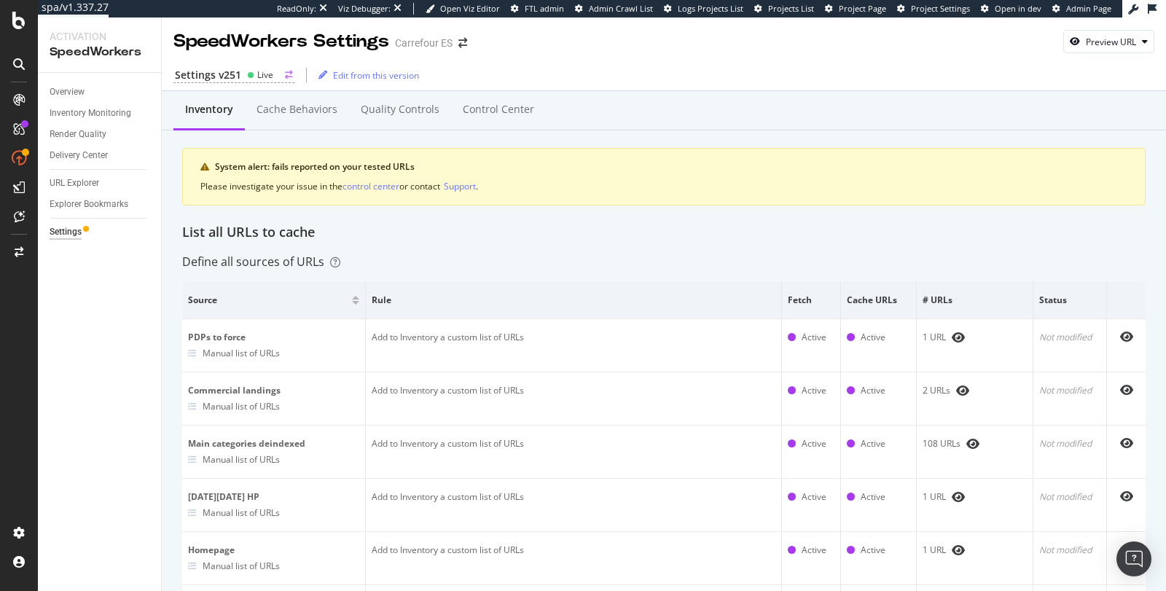
click at [229, 75] on div "Settings v251" at bounding box center [208, 75] width 66 height 15
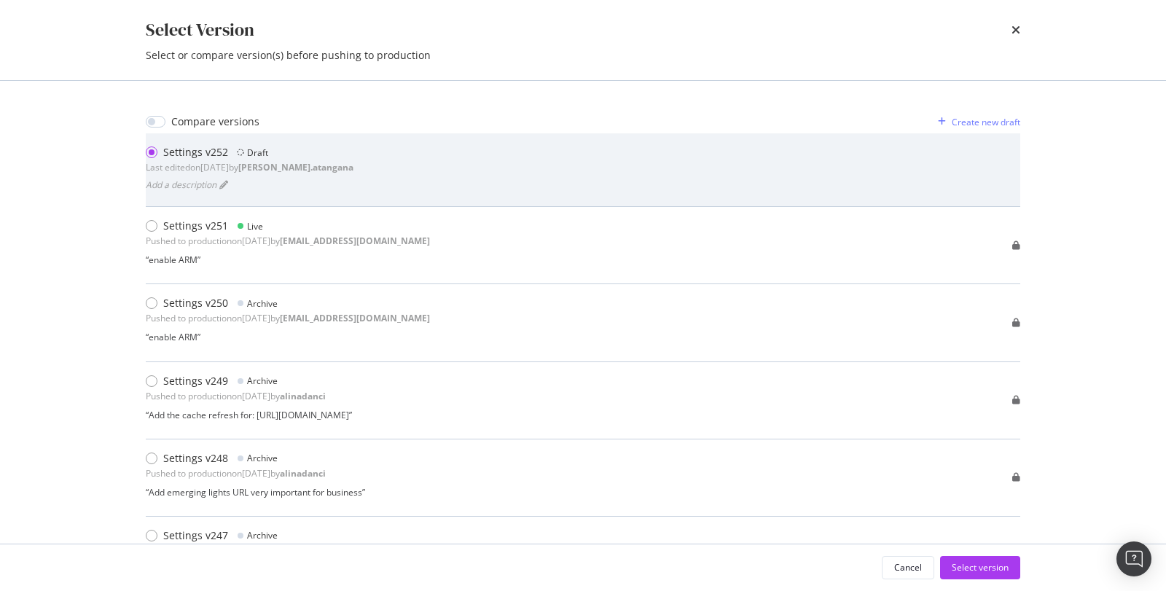
click at [242, 150] on div "Draft" at bounding box center [252, 152] width 31 height 15
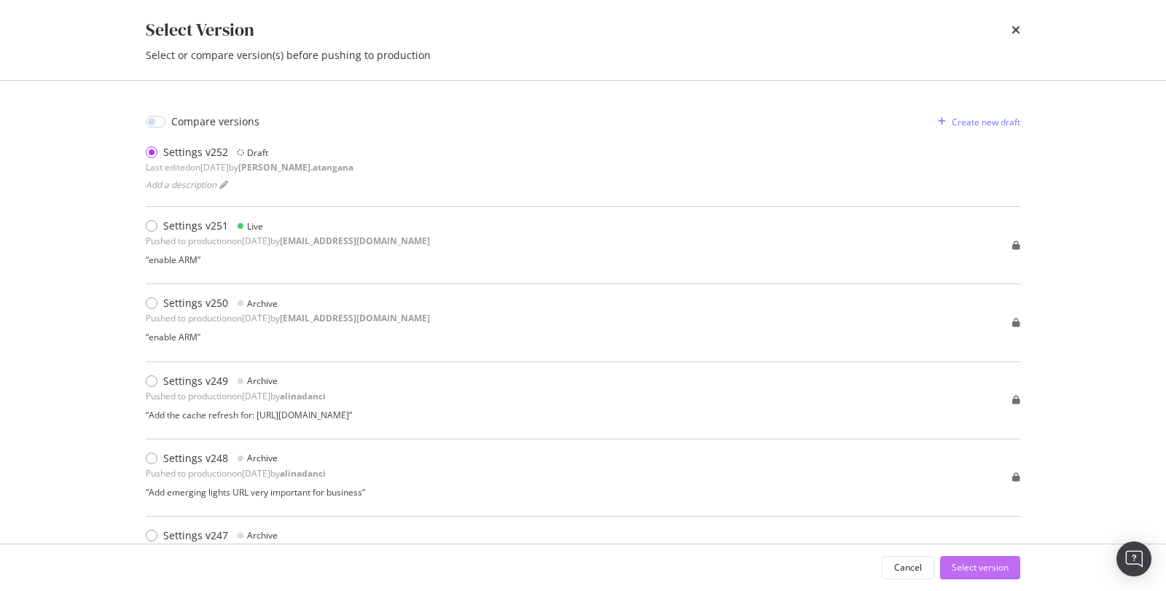
click at [978, 574] on div "Select version" at bounding box center [980, 568] width 57 height 22
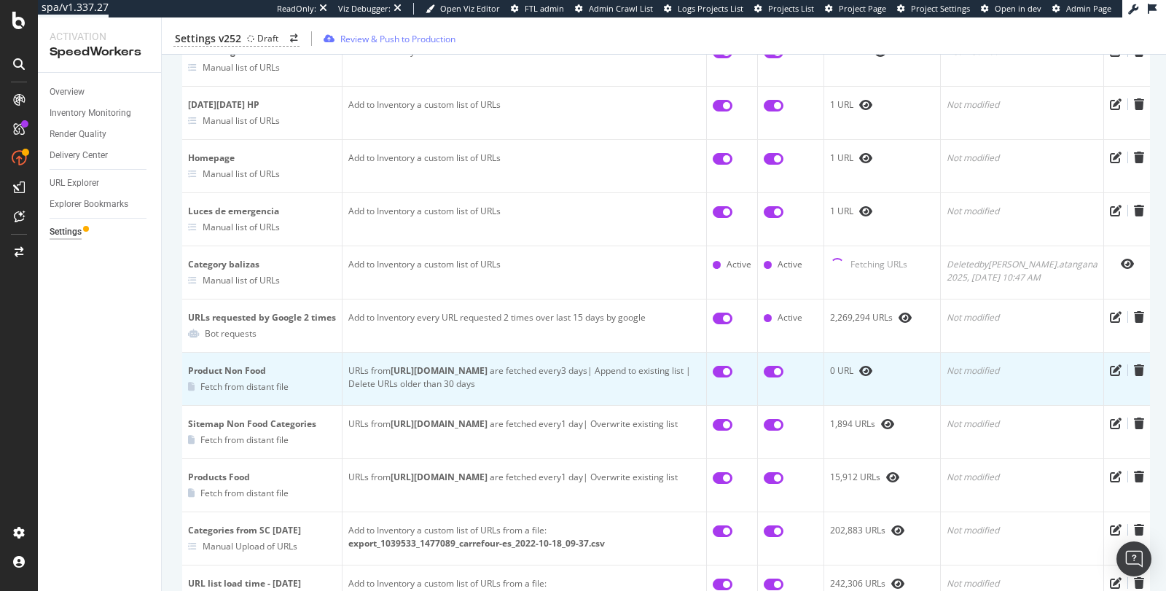
scroll to position [407, 0]
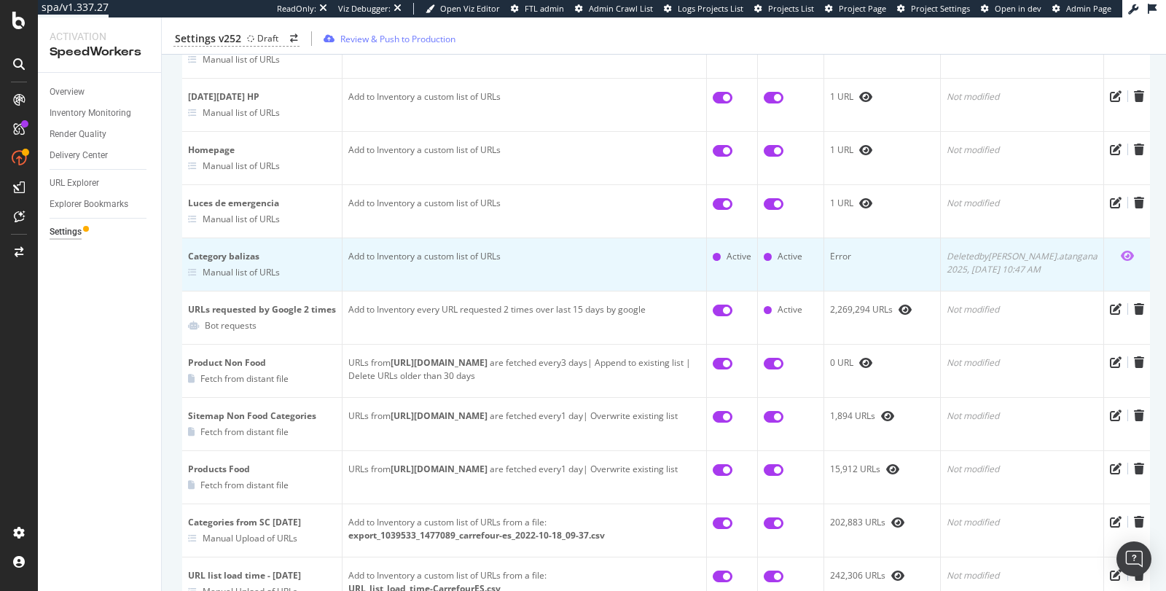
click at [1121, 251] on icon "eye" at bounding box center [1127, 256] width 13 height 12
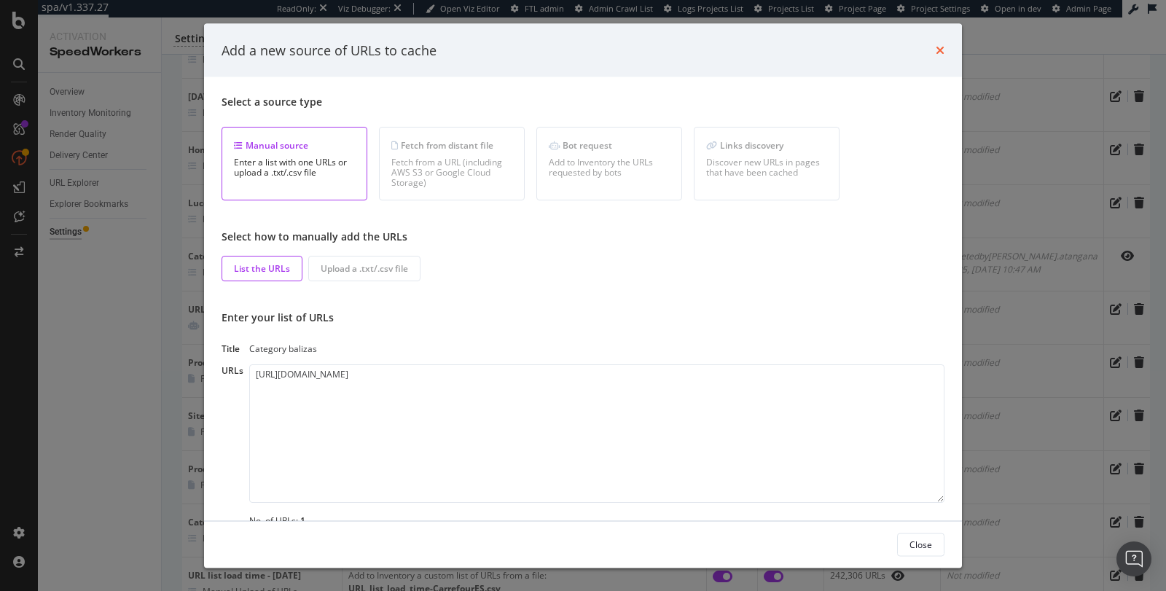
click at [941, 50] on icon "times" at bounding box center [940, 50] width 9 height 12
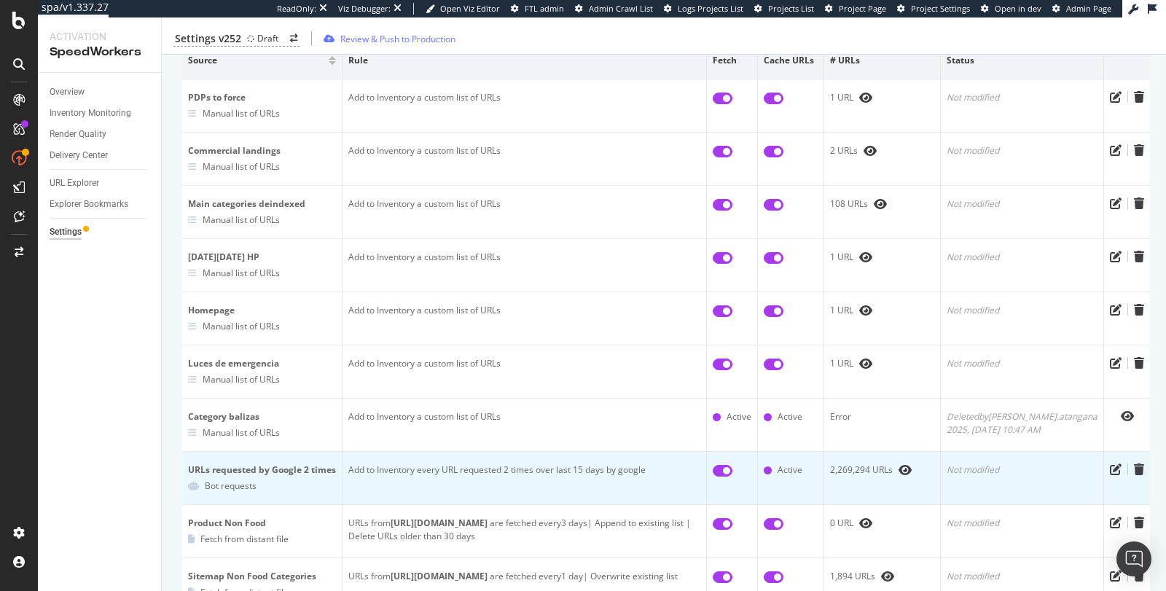
scroll to position [247, 0]
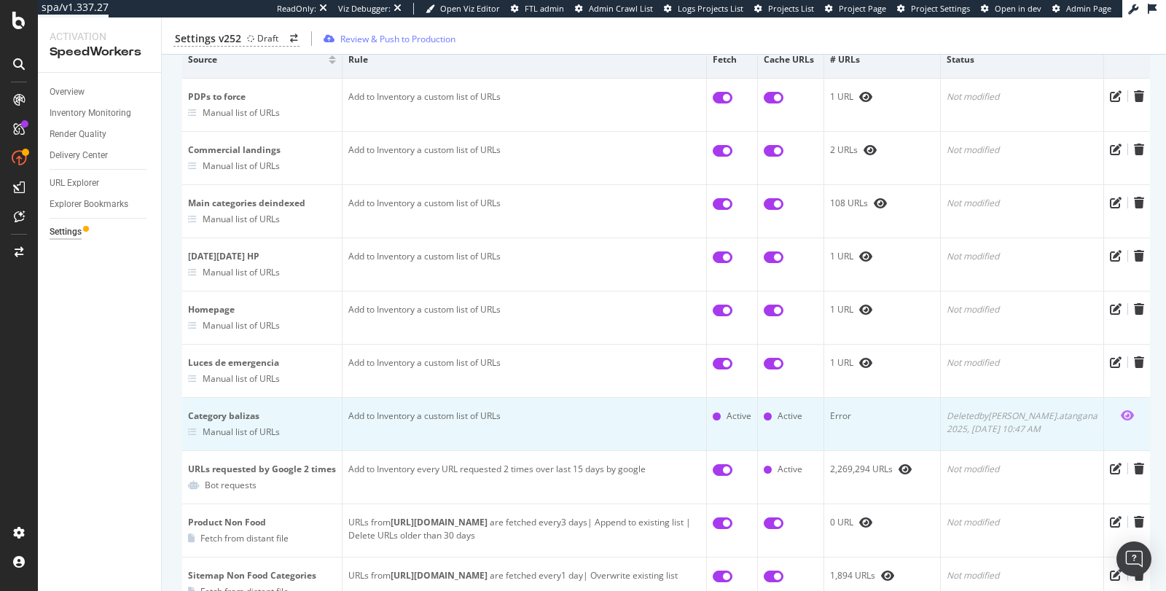
click at [1121, 413] on icon "eye" at bounding box center [1127, 416] width 13 height 12
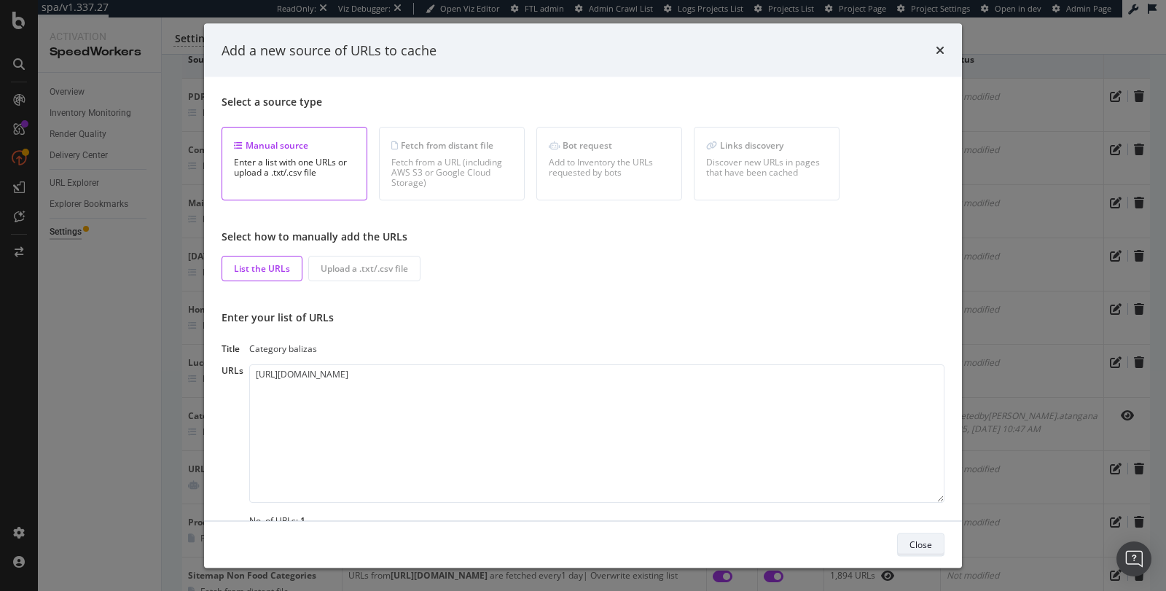
click at [919, 535] on div "Close" at bounding box center [921, 544] width 23 height 20
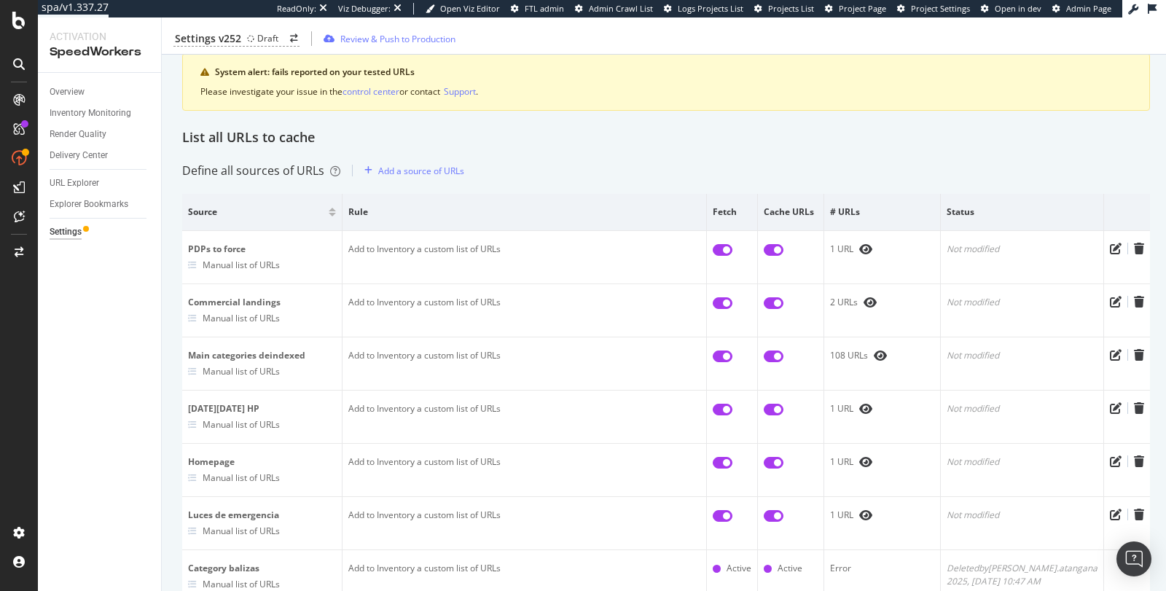
scroll to position [0, 0]
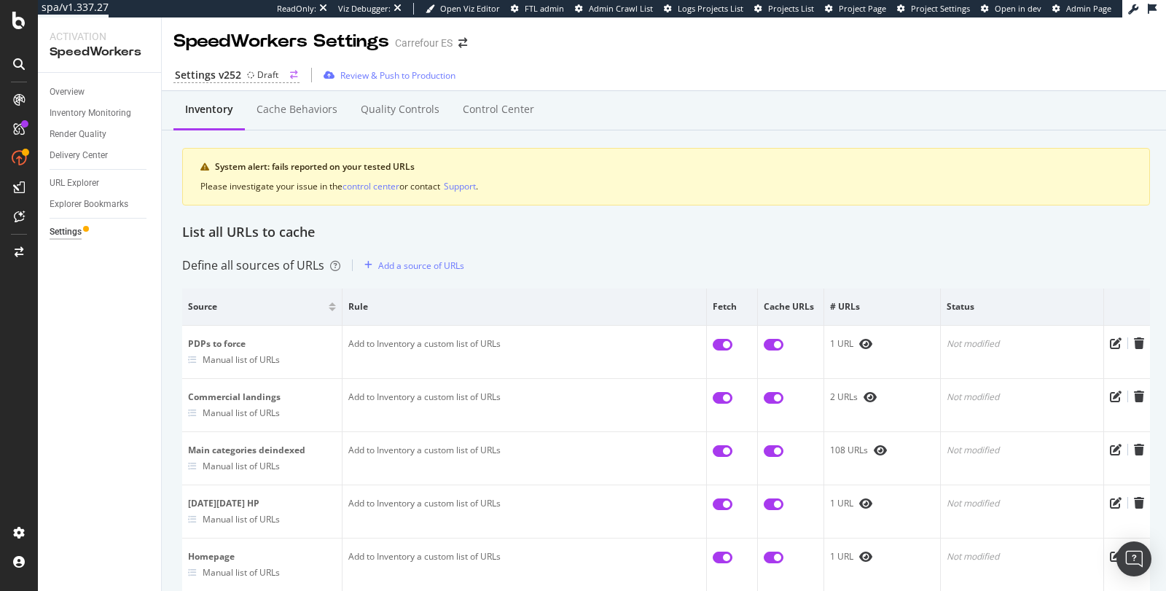
click at [233, 76] on div "Settings v252" at bounding box center [208, 75] width 66 height 15
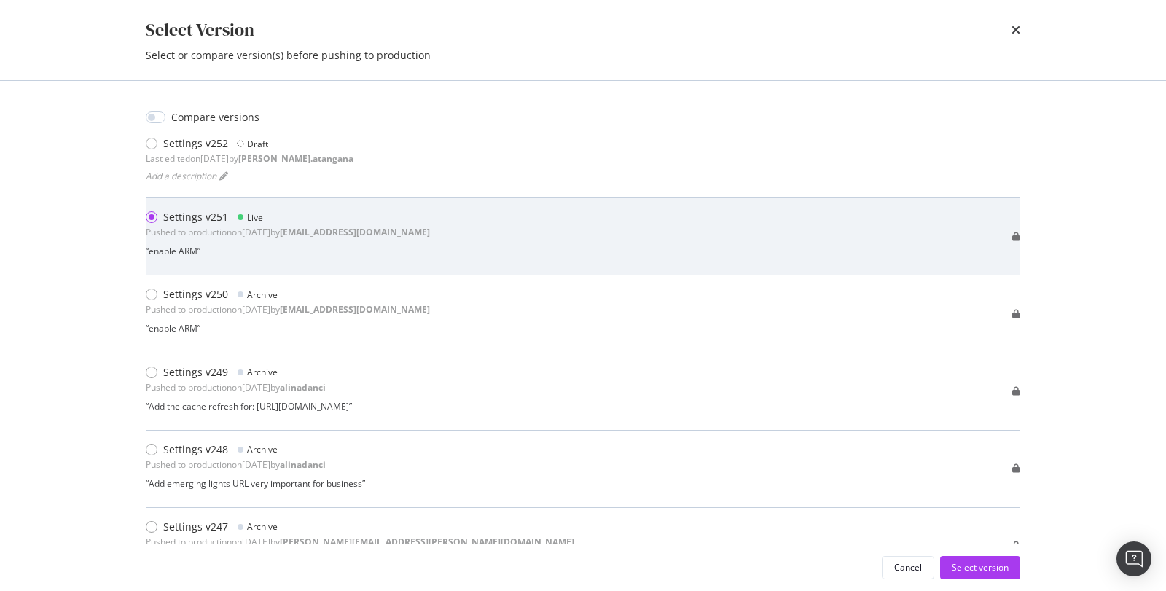
click at [242, 215] on icon "modal" at bounding box center [240, 217] width 7 height 7
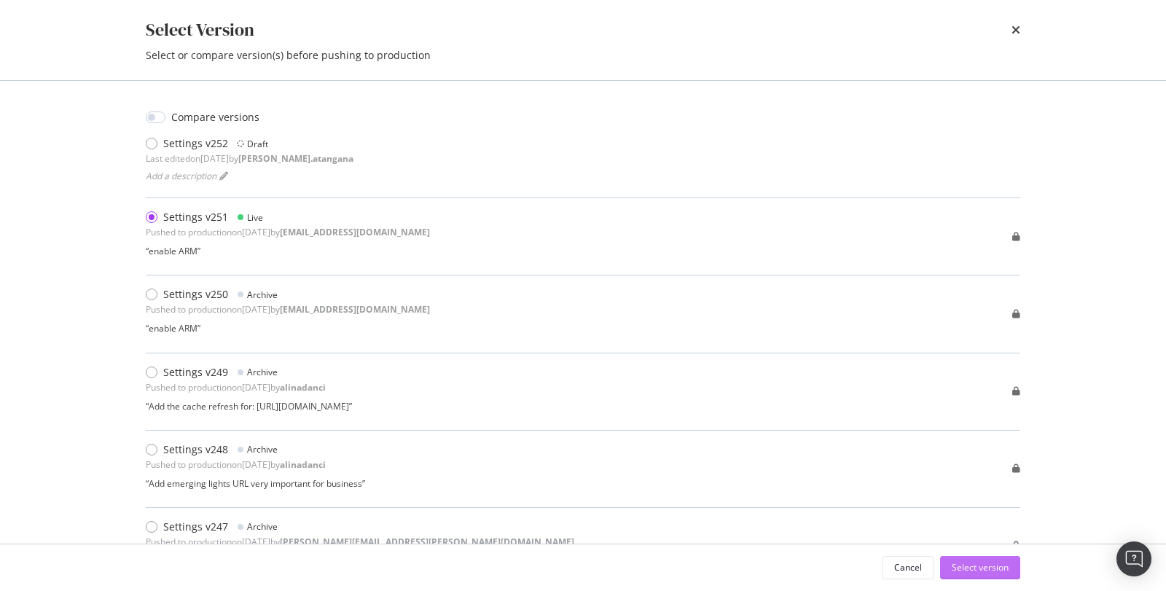
click at [973, 571] on div "Select version" at bounding box center [980, 567] width 57 height 12
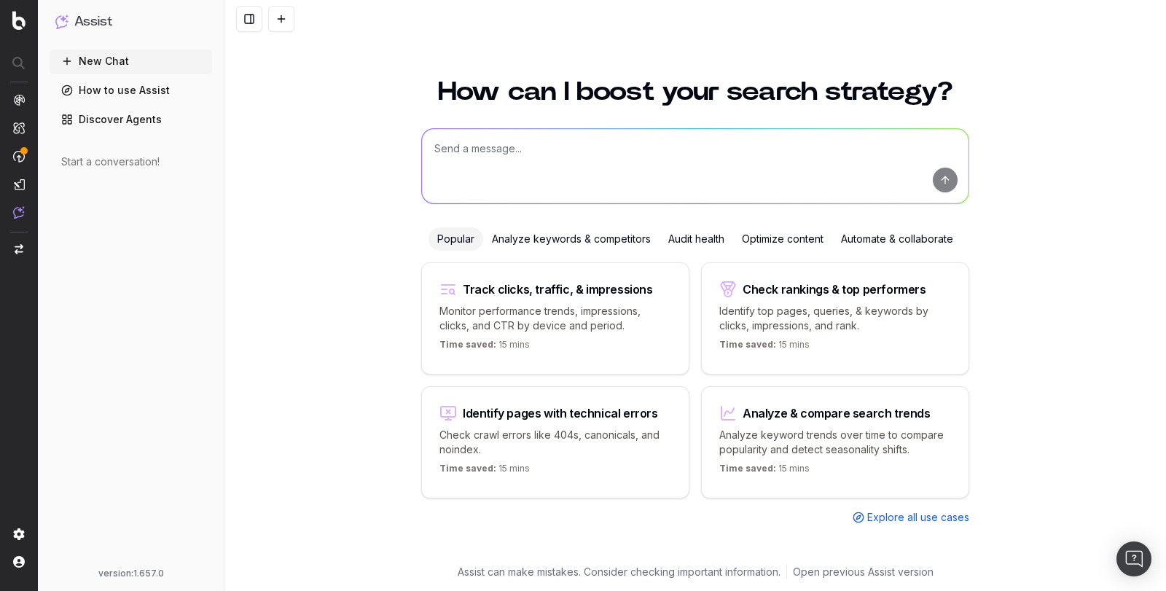
click at [449, 177] on textarea at bounding box center [695, 166] width 547 height 74
type textarea "Comment m'assurer qu'une page est bien dans le cache ?"
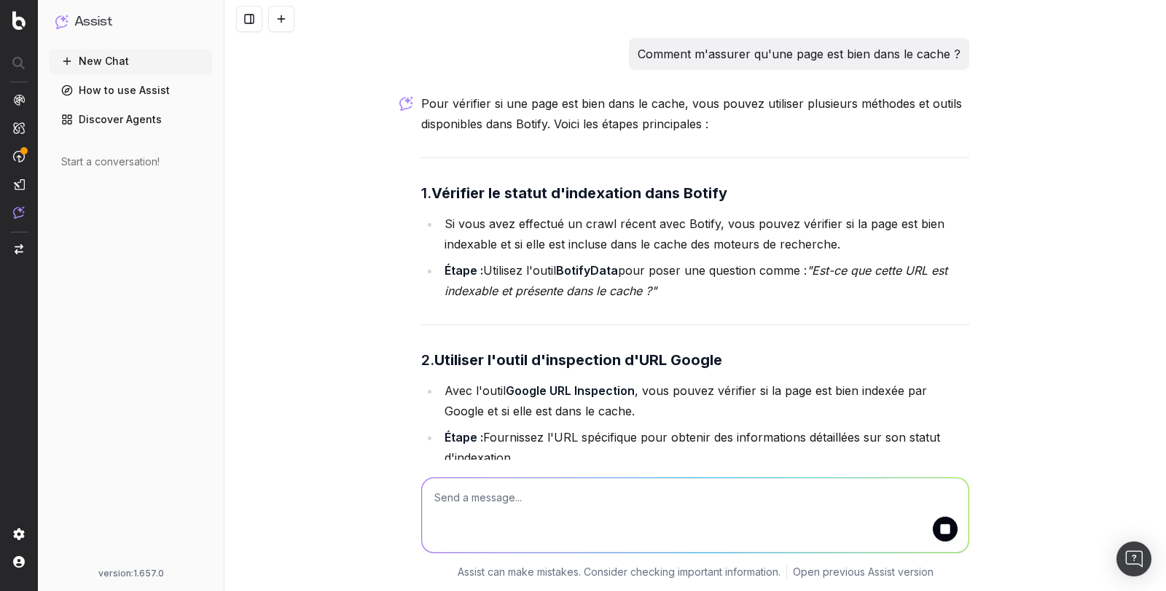
scroll to position [290, 0]
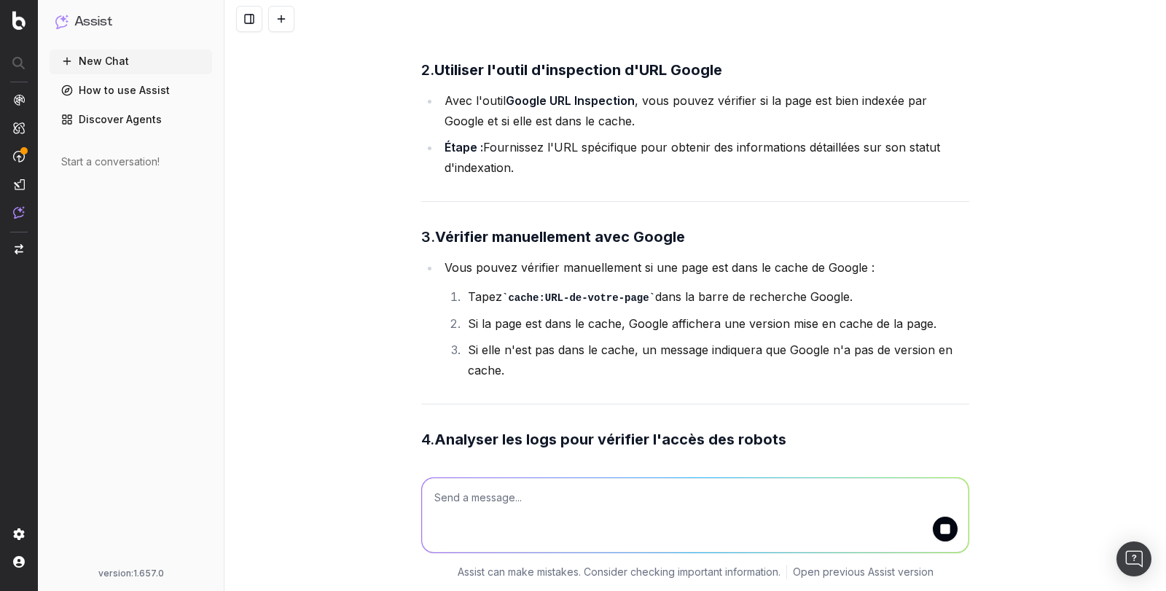
click at [441, 512] on textarea at bounding box center [695, 515] width 547 height 74
type textarea "dans le cache de SpeedWorkers"
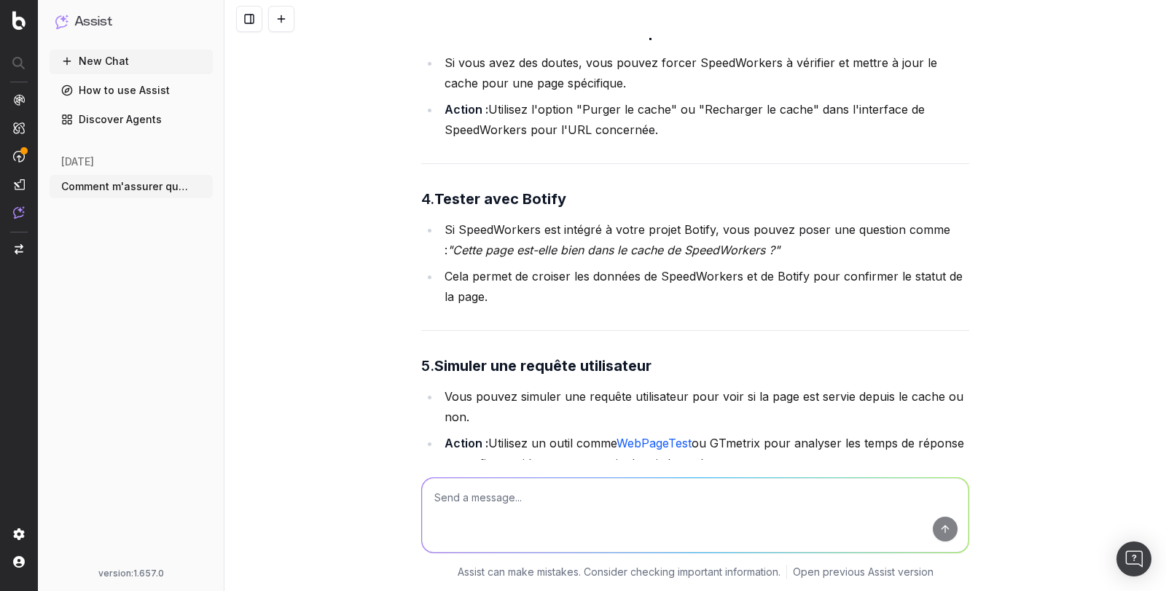
scroll to position [1885, 0]
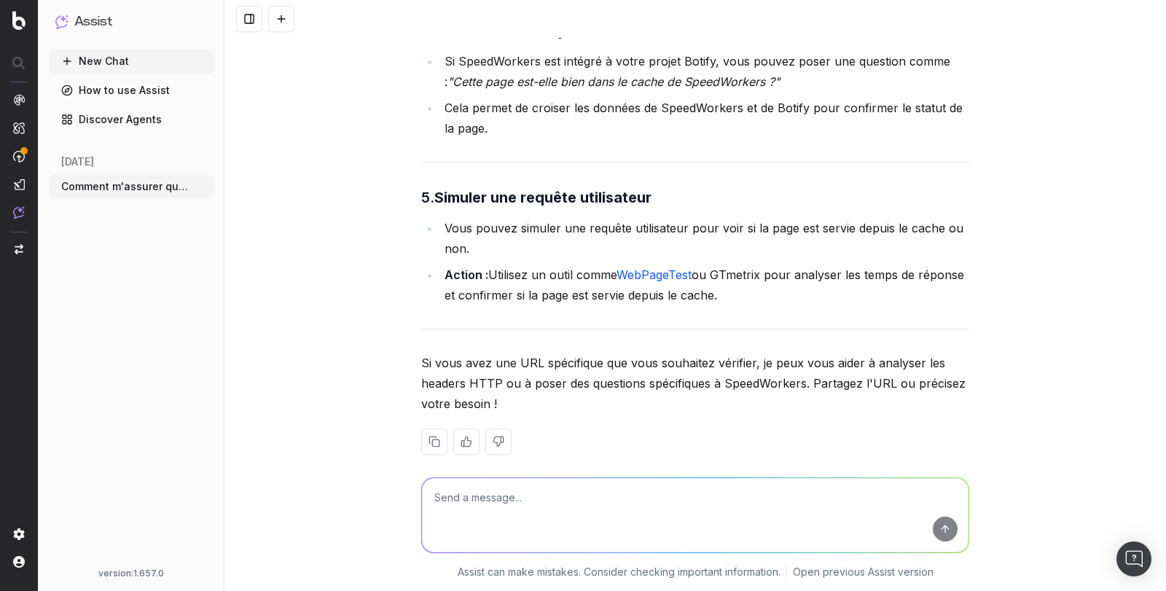
click at [477, 512] on textarea at bounding box center [695, 515] width 547 height 74
paste textarea "[URL][DOMAIN_NAME]"
type textarea "Est ce que cet URl est bien dans le cache de SpeedWorkers ? [URL][DOMAIN_NAME]"
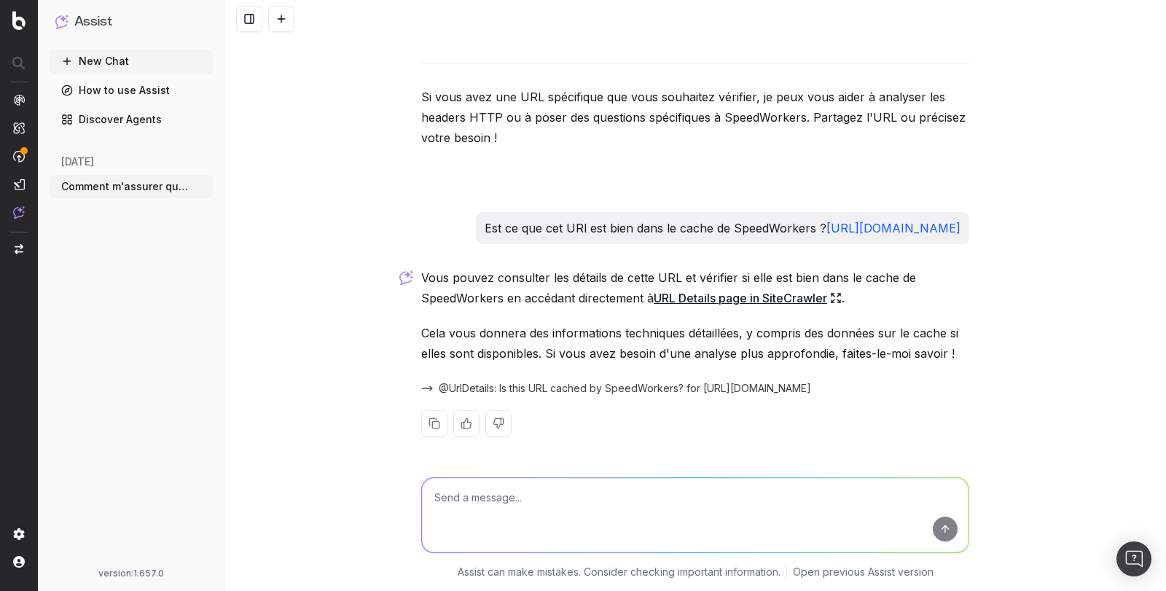
scroll to position [2166, 0]
click at [749, 300] on link "URL Details page in SiteCrawler" at bounding box center [748, 298] width 188 height 20
click at [477, 515] on textarea at bounding box center [695, 515] width 547 height 74
type textarea "Comment je peux vérifier dans les détails ?"
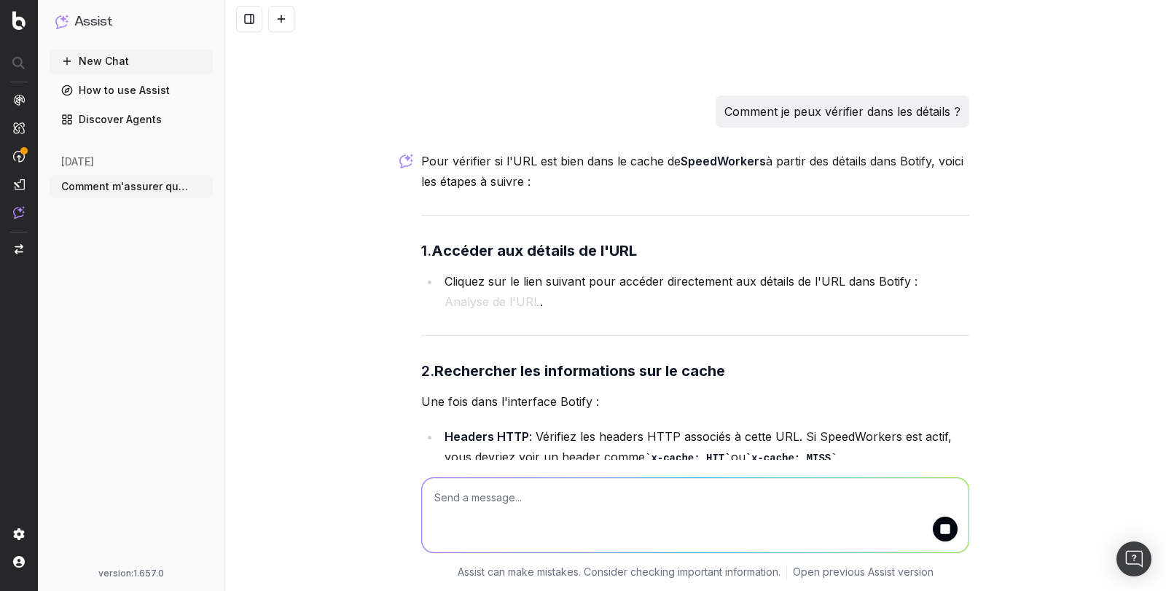
scroll to position [2639, 0]
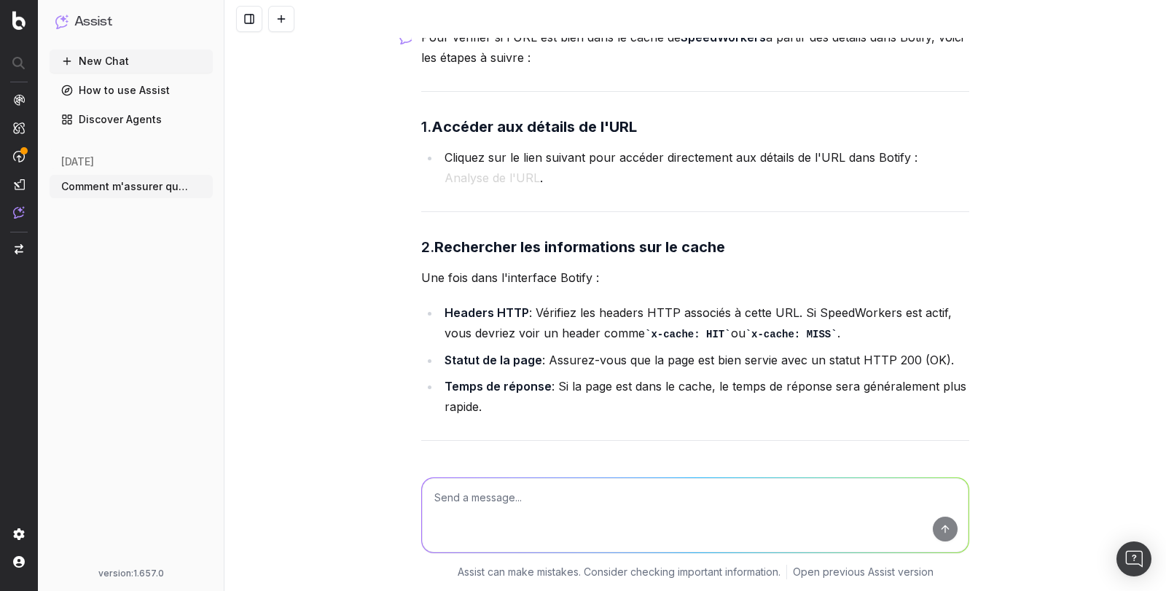
click at [526, 188] on button "Analyse de l'URL" at bounding box center [492, 178] width 95 height 20
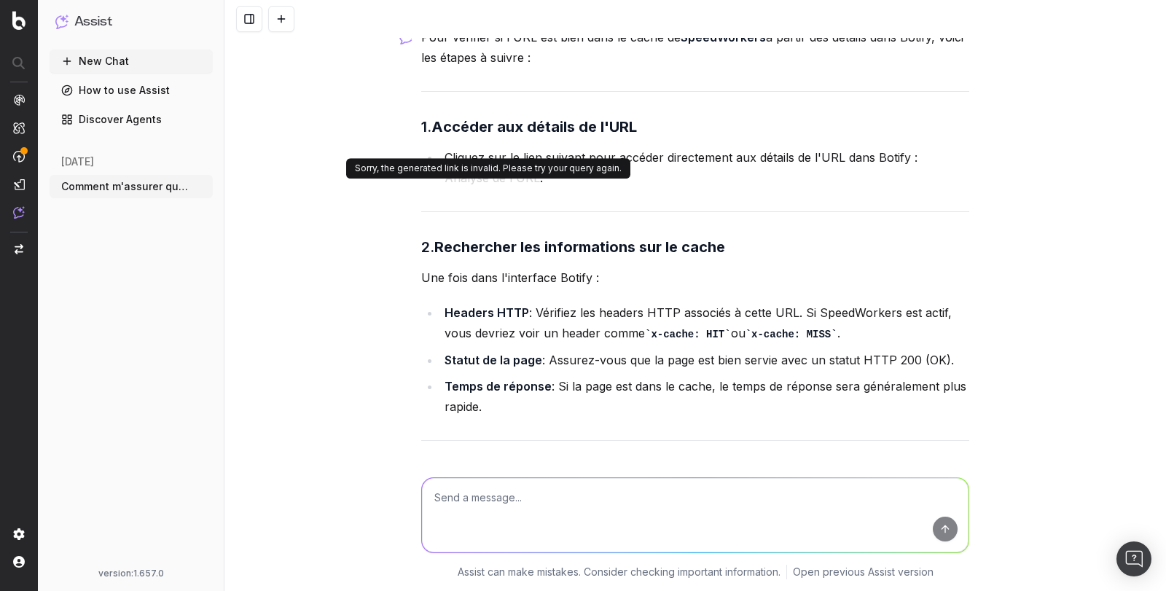
click at [526, 188] on button "Analyse de l'URL" at bounding box center [492, 178] width 95 height 20
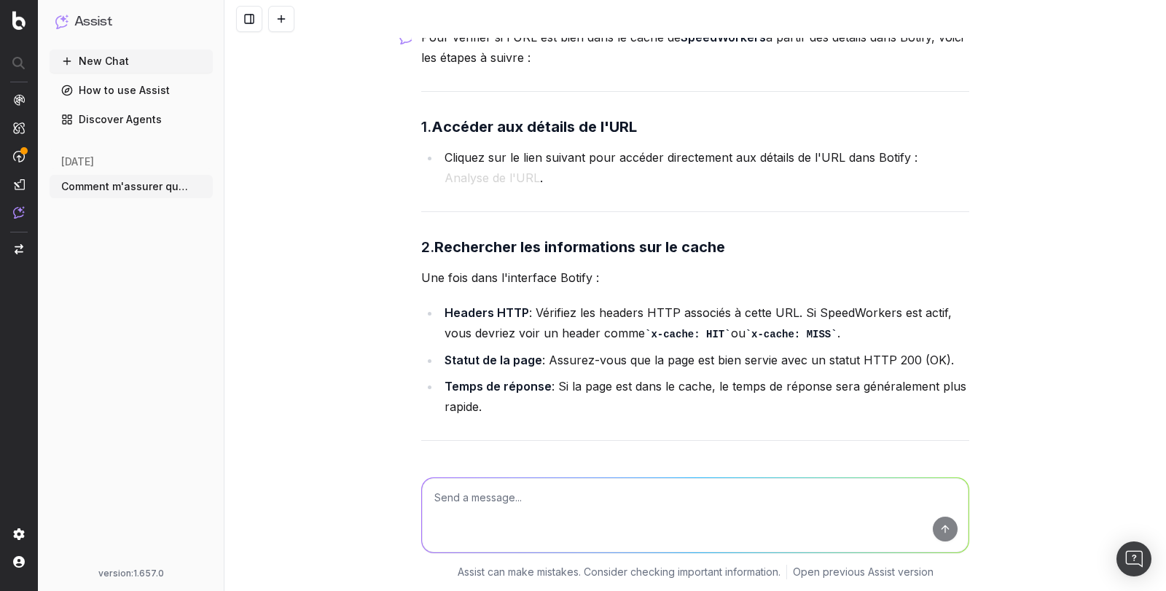
click at [515, 188] on button "Analyse de l'URL" at bounding box center [492, 178] width 95 height 20
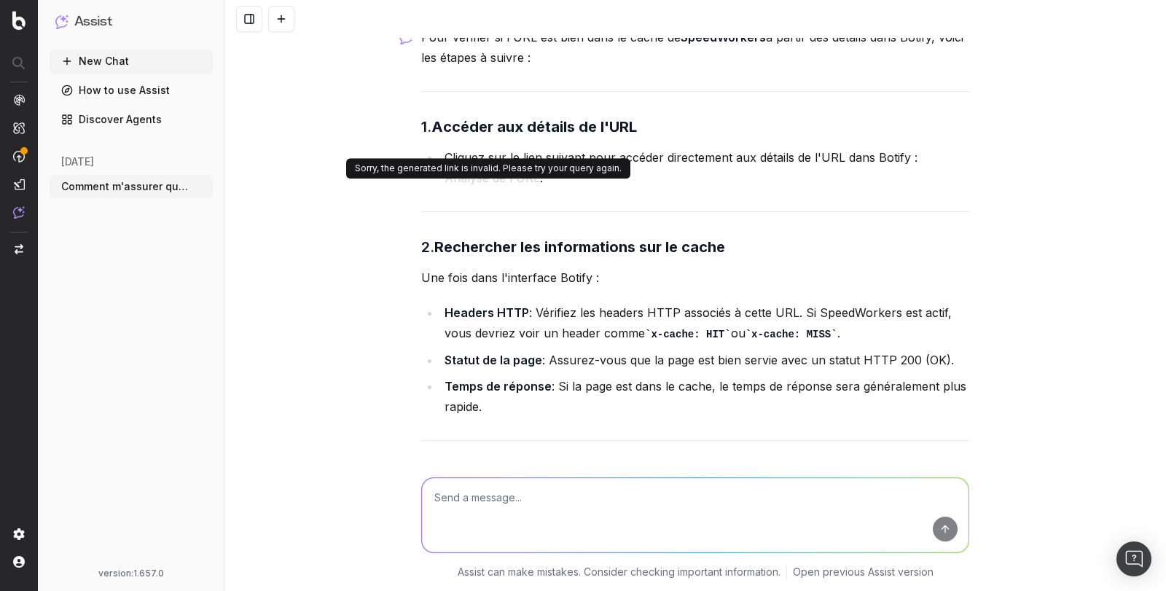
click at [452, 512] on textarea at bounding box center [695, 515] width 547 height 74
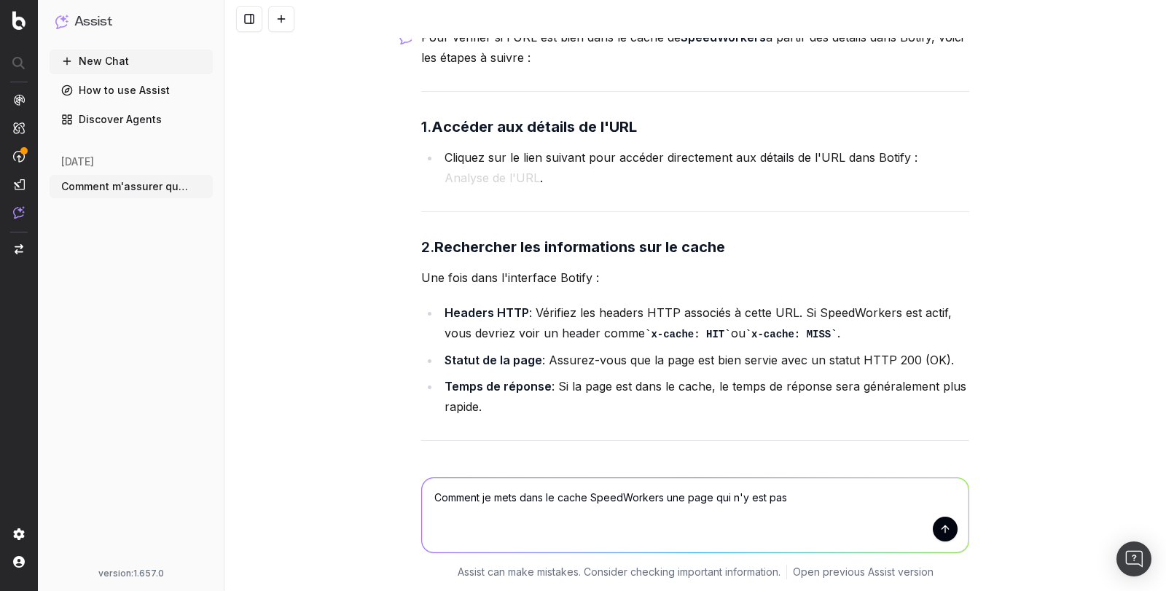
type textarea "Comment je mets dans le cache SpeedWorkers une page qui n'y est pas ?"
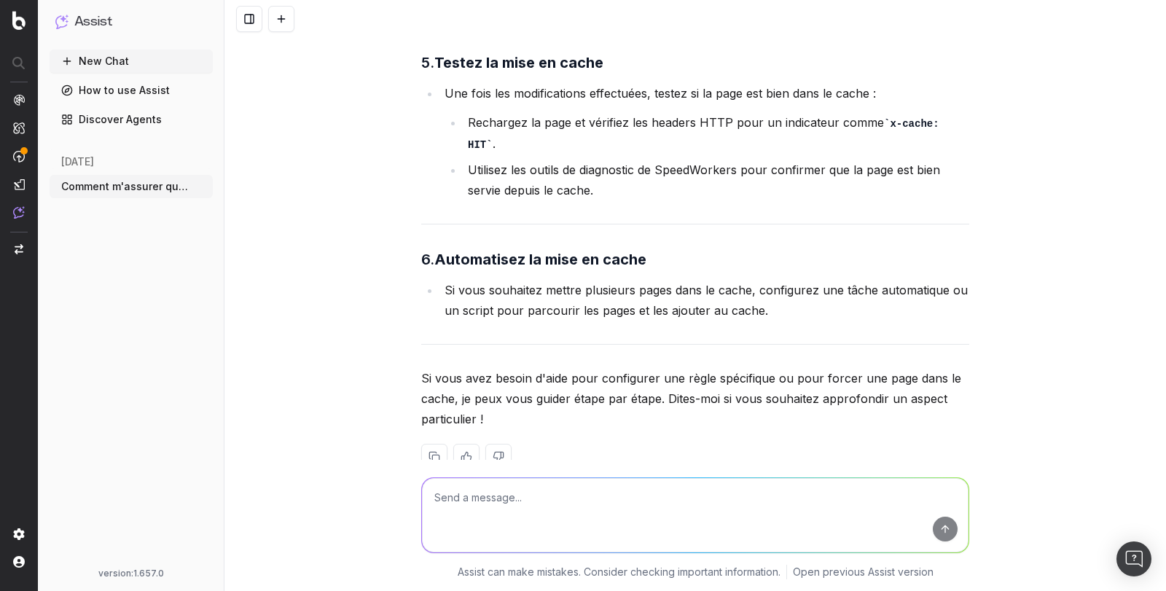
scroll to position [4549, 0]
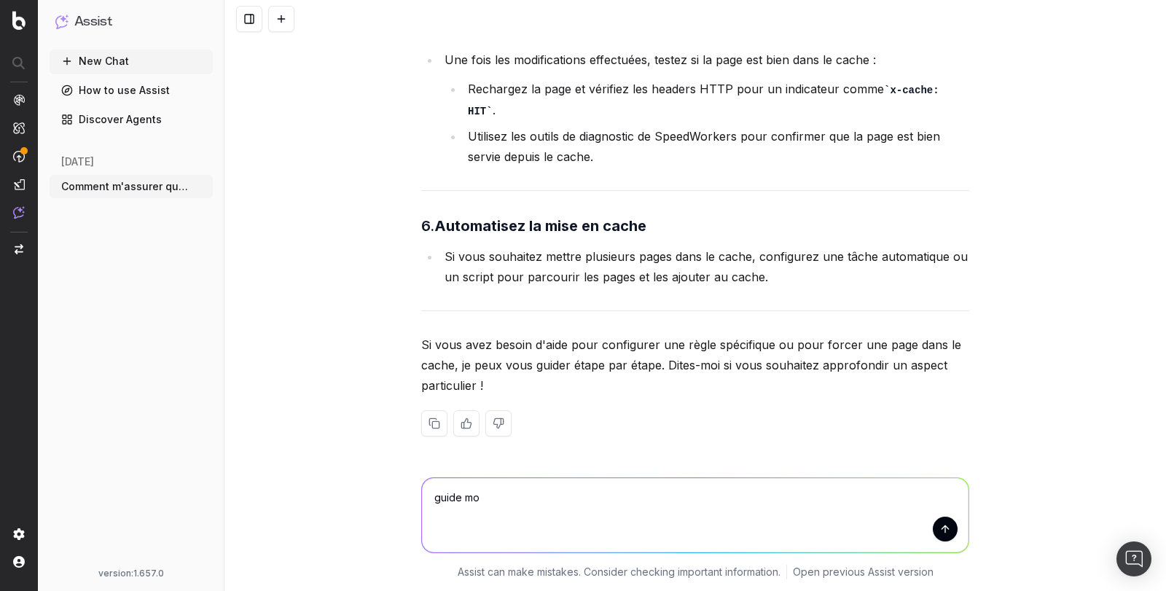
type textarea "guide moi"
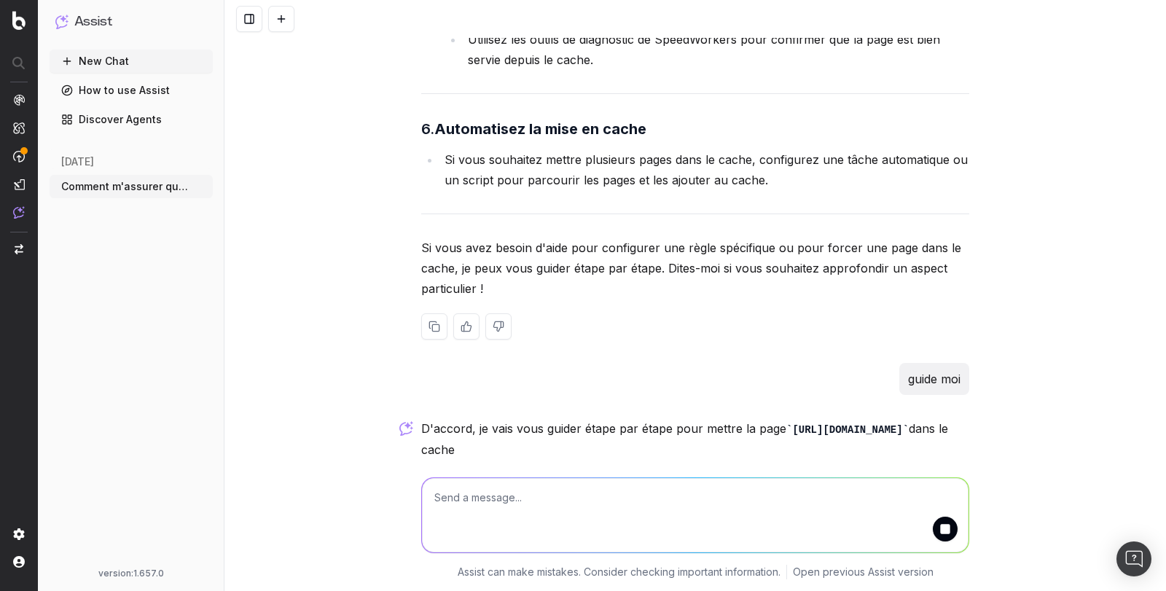
scroll to position [4659, 0]
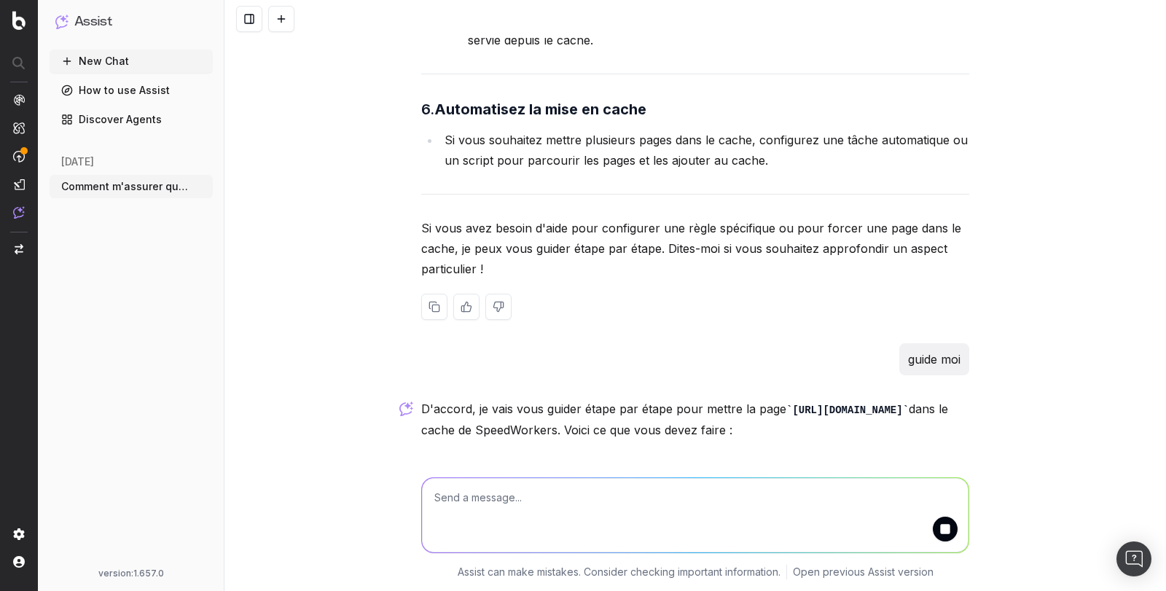
click at [840, 268] on p "Si vous avez besoin d'aide pour configurer une règle spécifique ou pour forcer …" at bounding box center [695, 248] width 548 height 61
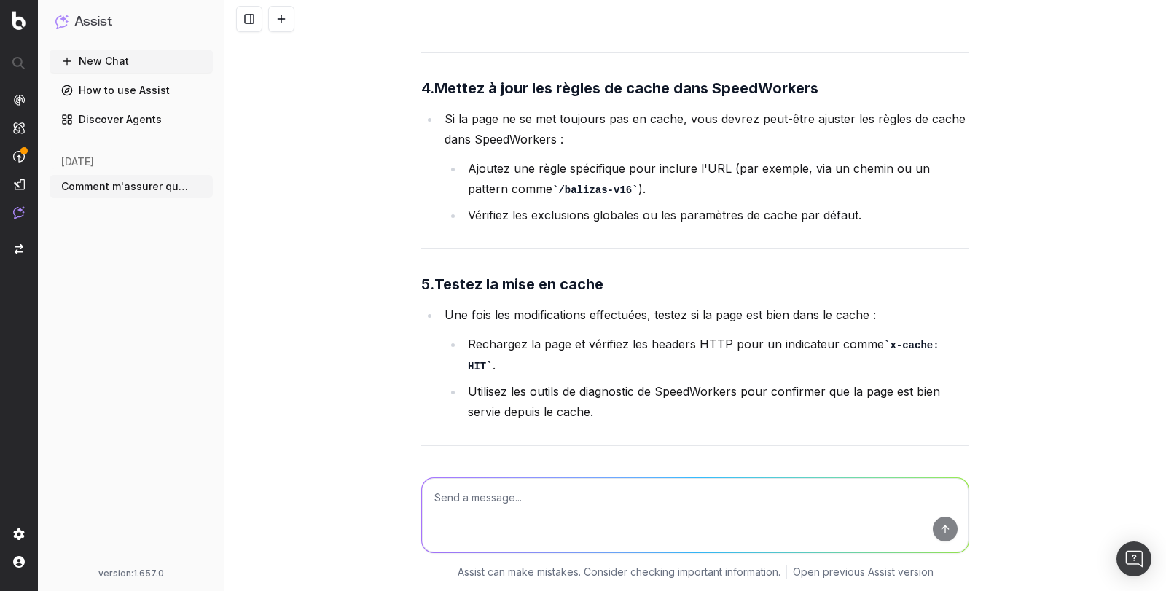
scroll to position [4287, 0]
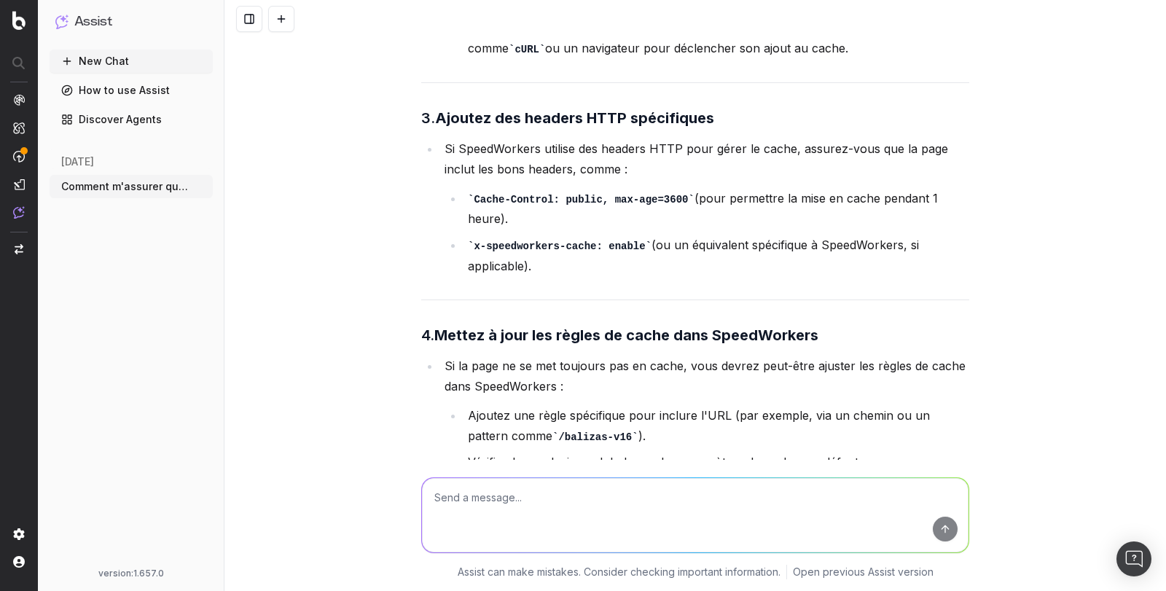
click at [670, 178] on div "Pour mettre une page dans le cache de SpeedWorkers , vous devez suivre une séri…" at bounding box center [695, 271] width 548 height 1384
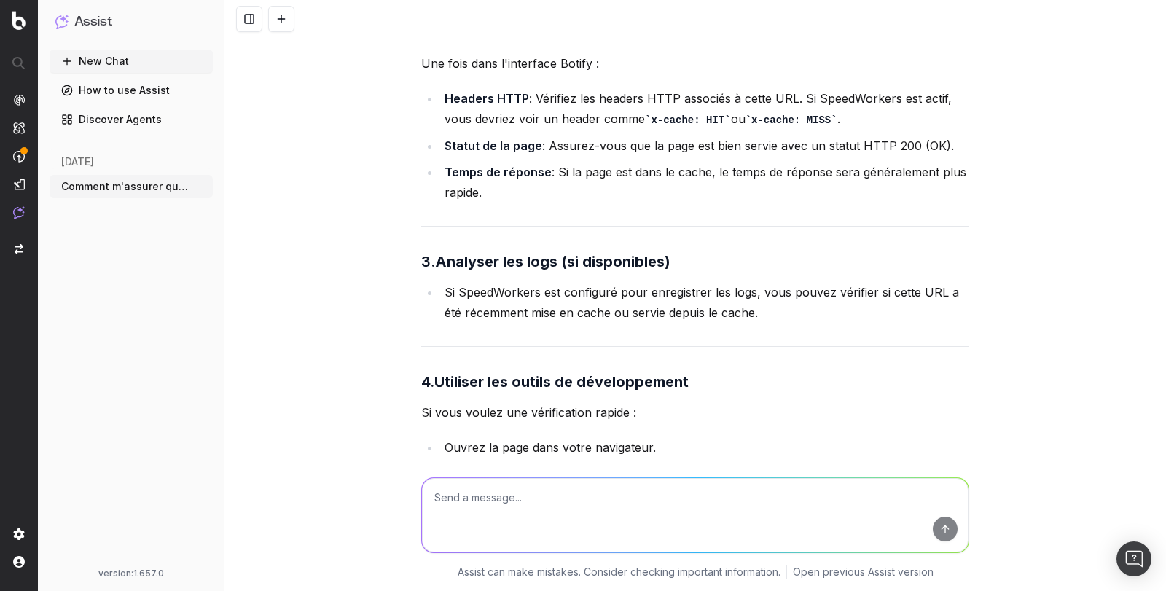
scroll to position [2862, 0]
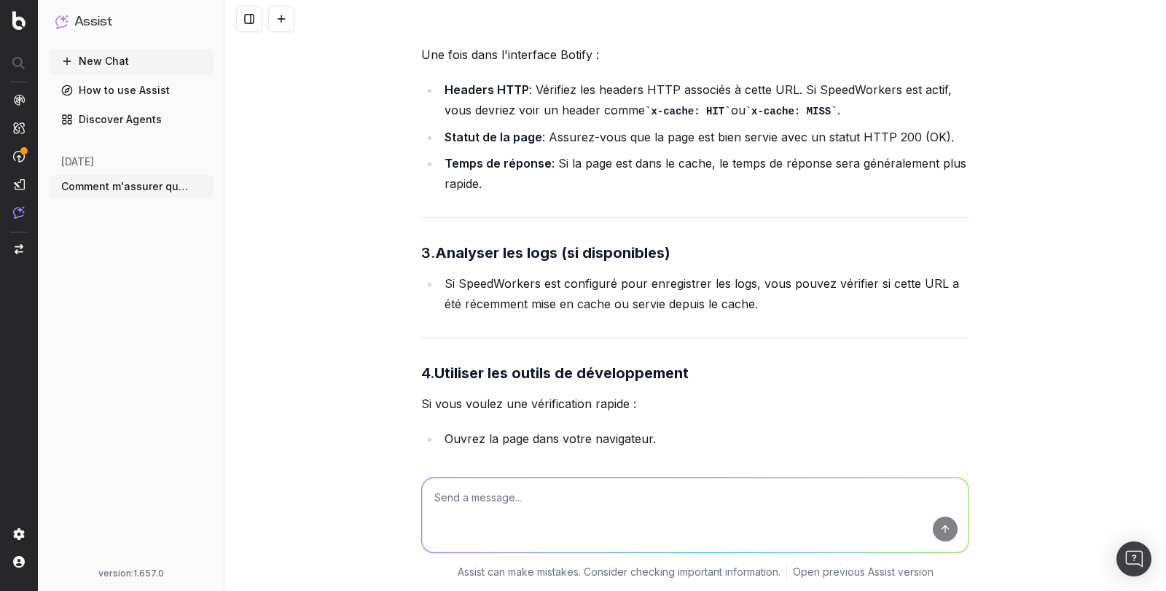
click at [555, 513] on textarea at bounding box center [695, 515] width 547 height 74
type textarea "J'ai vu cache control max age=[DEMOGRAPHIC_DATA] C'est ça ?"
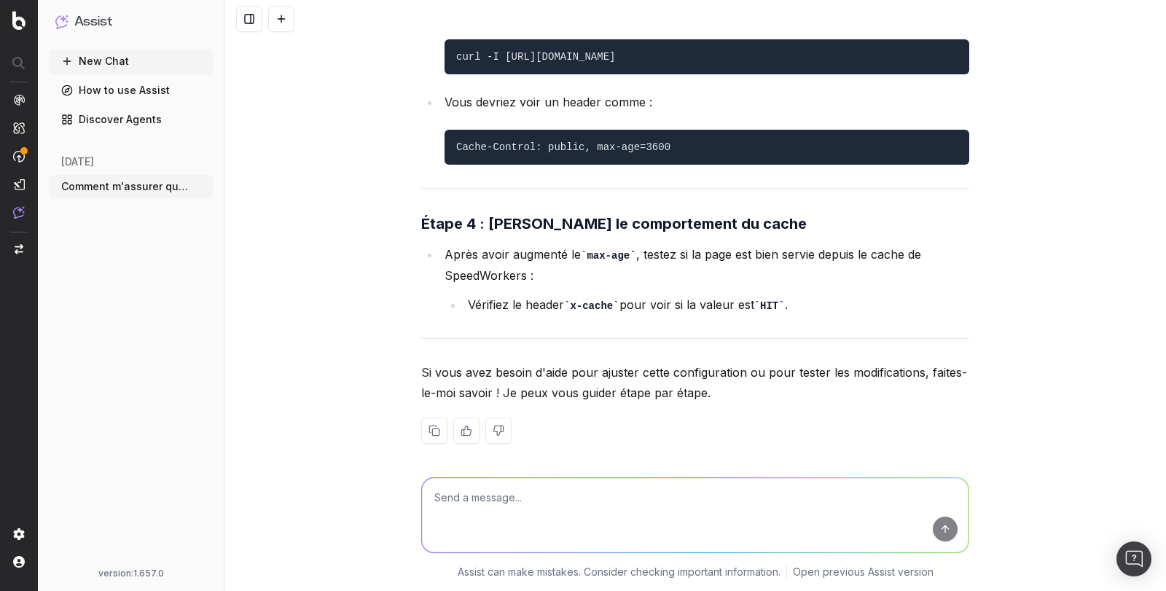
scroll to position [8181, 0]
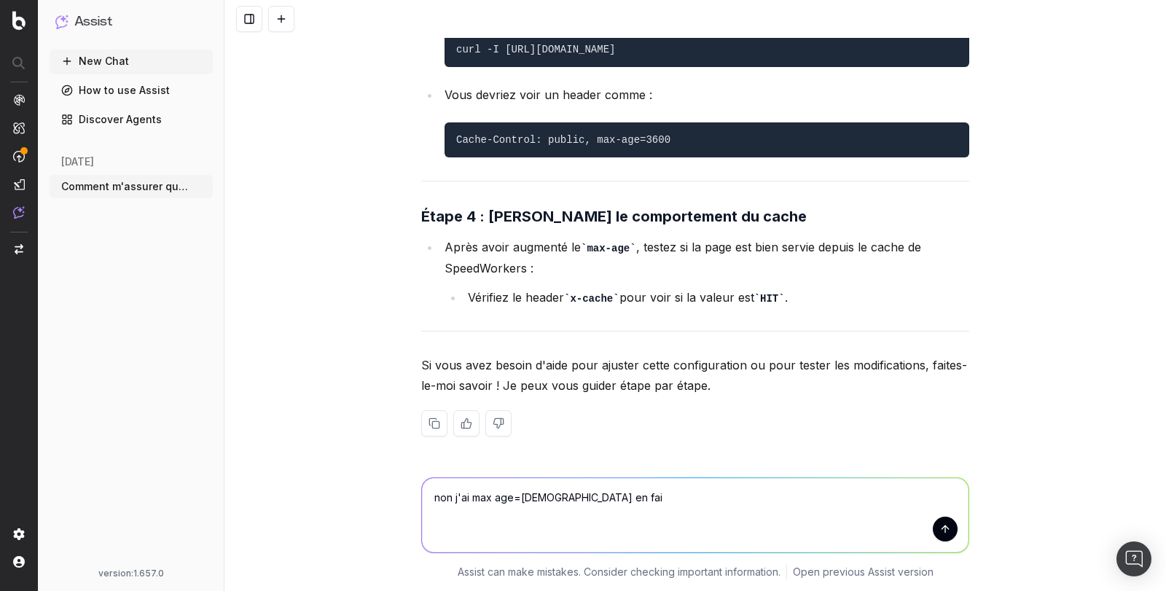
type textarea "non j'ai max age=[DEMOGRAPHIC_DATA] en fait"
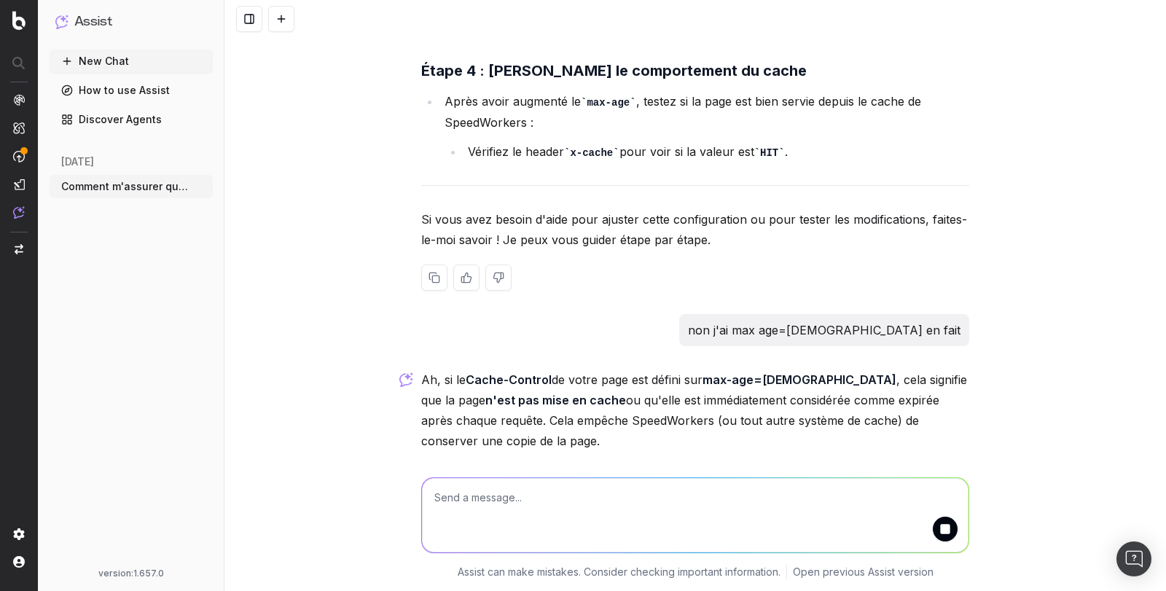
scroll to position [8312, 0]
type textarea "pourquoi ça me marque error quand j'ajoute mon URL dans le cache ?"
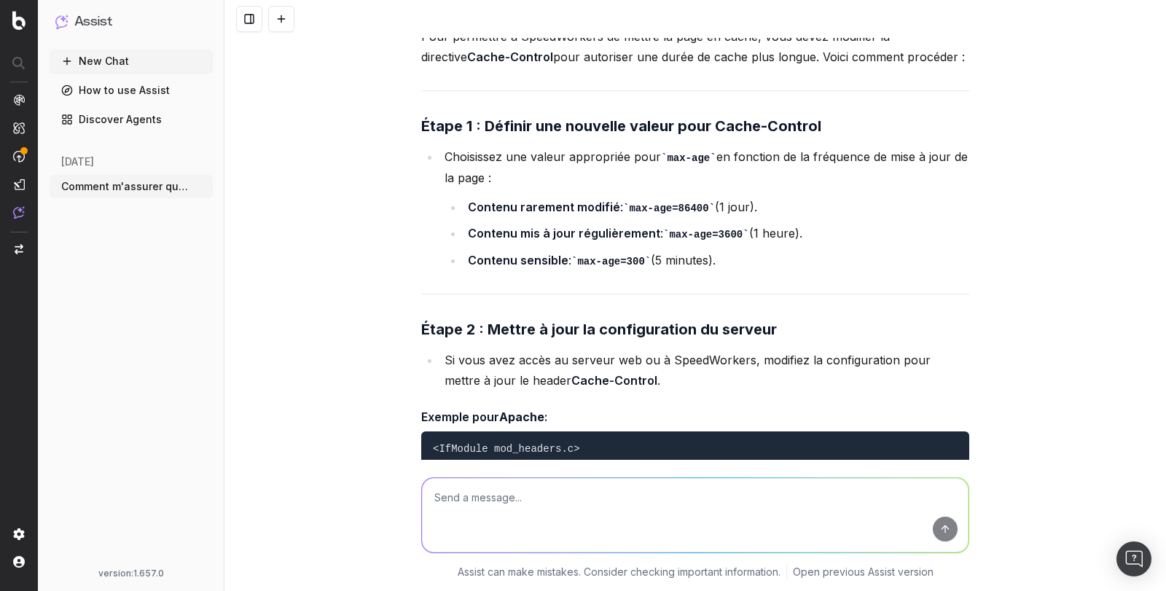
scroll to position [8934, 0]
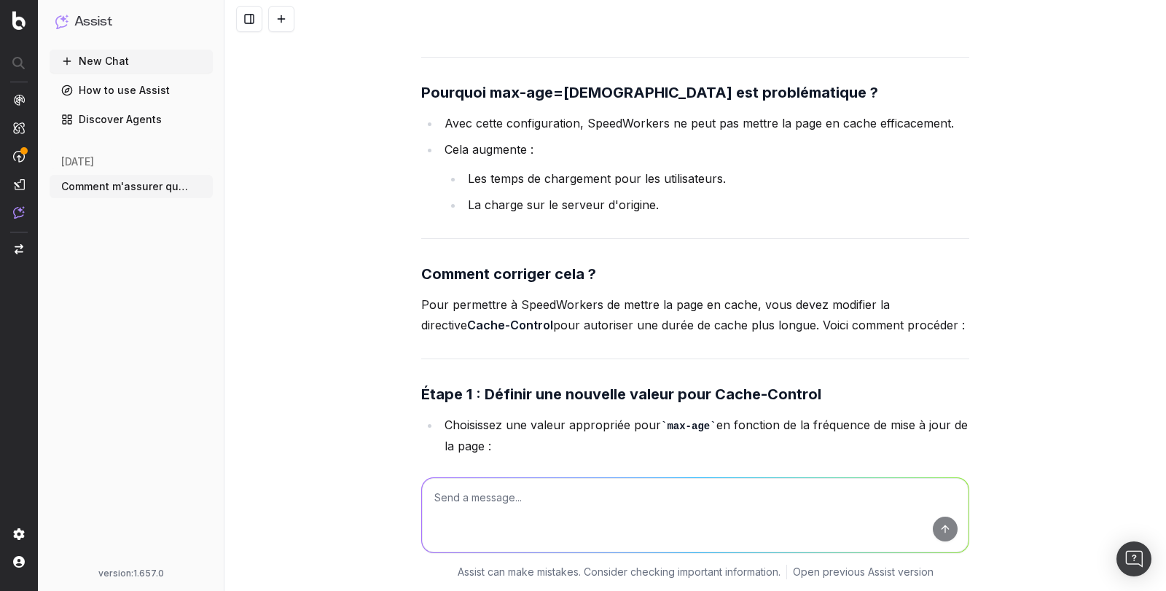
click at [526, 498] on textarea at bounding box center [695, 515] width 547 height 74
paste textarea "URL matches regex /(F|N)-\w+(Z\w+){3,}/c"
type textarea "Does this URl match this: URL matches regex /(F|N)-\w+(Z\w+){3,}/c"
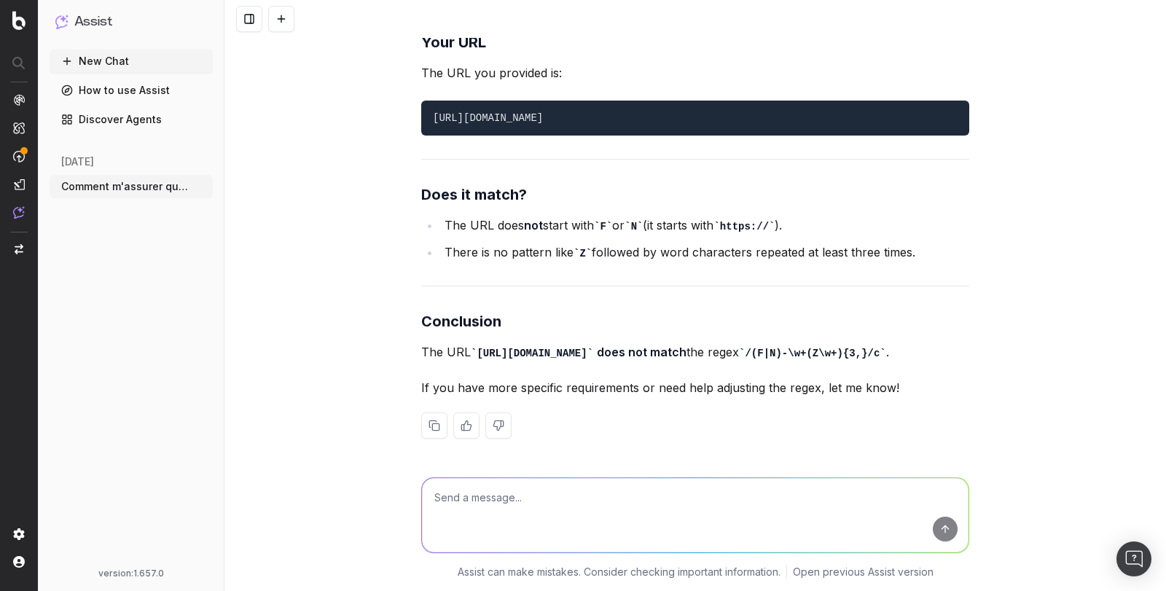
scroll to position [13314, 0]
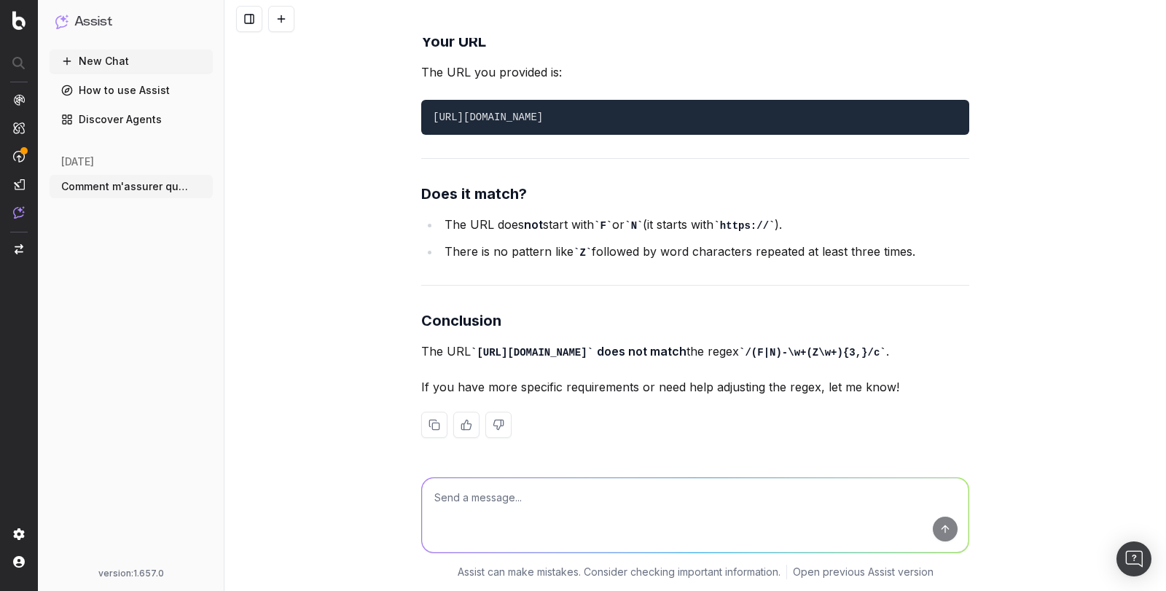
click at [504, 507] on textarea at bounding box center [695, 515] width 547 height 74
type textarea "Ca veut dire quoi si cela me met error ici :"
click at [647, 488] on textarea "Ca veut dire quoi si cela me met error ici :" at bounding box center [695, 515] width 547 height 74
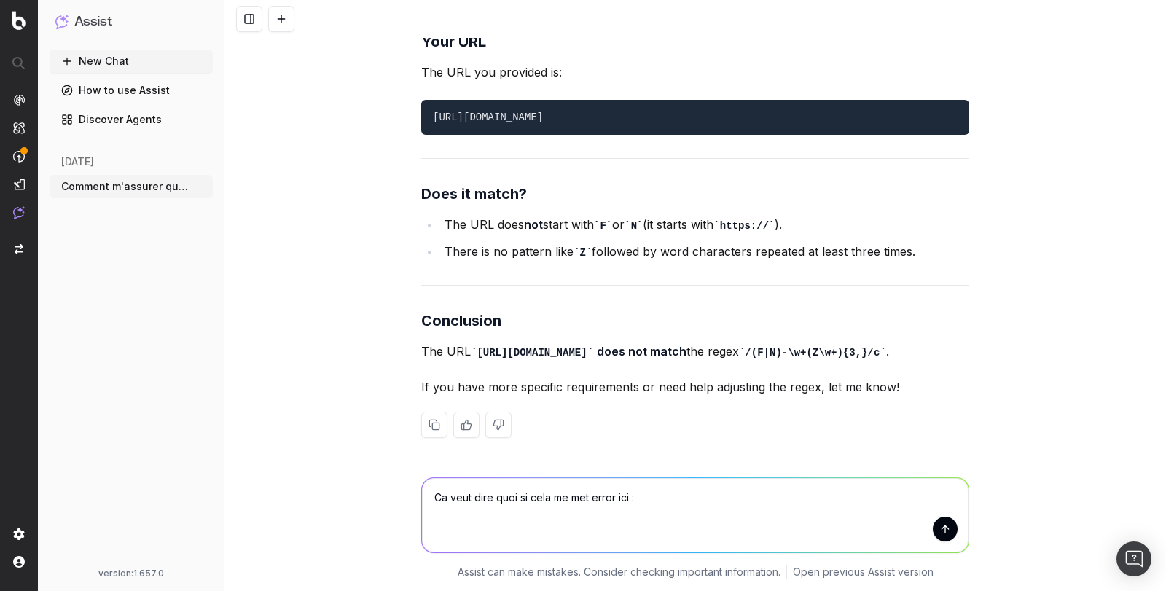
click at [647, 488] on textarea "Ca veut dire quoi si cela me met error ici :" at bounding box center [695, 515] width 547 height 74
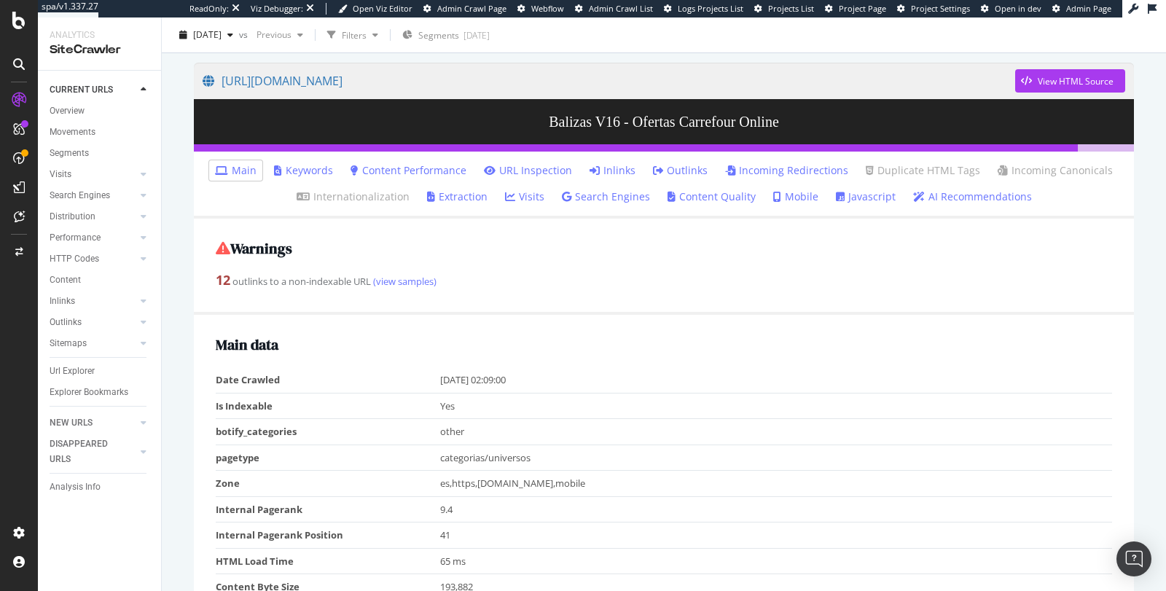
scroll to position [104, 0]
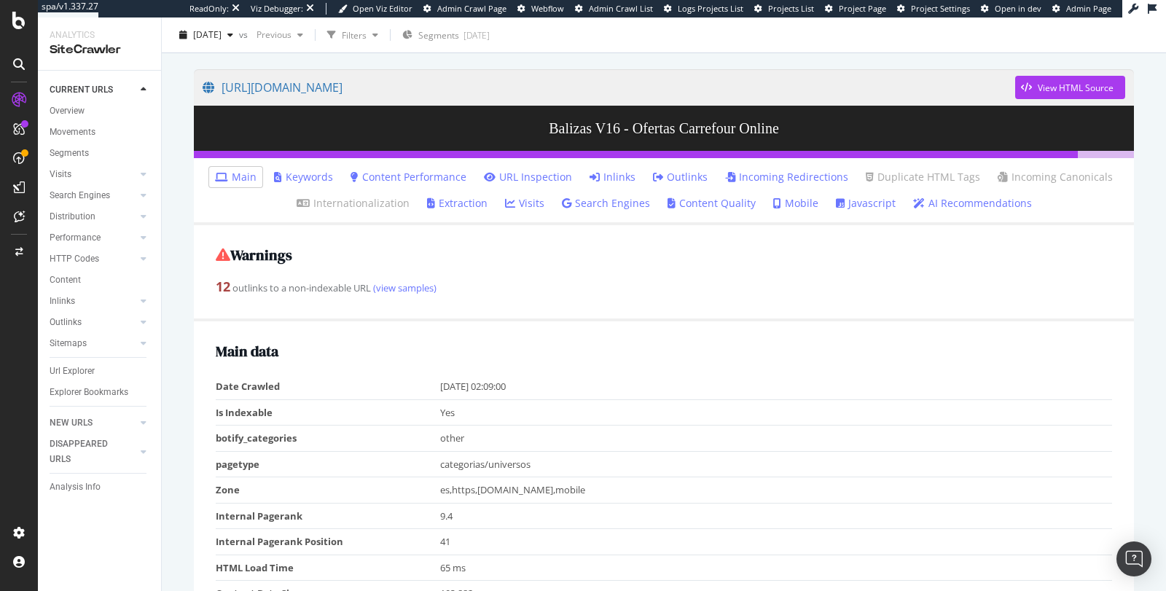
click at [558, 167] on li "URL Inspection" at bounding box center [528, 177] width 100 height 20
click at [554, 174] on link "URL Inspection" at bounding box center [528, 177] width 88 height 15
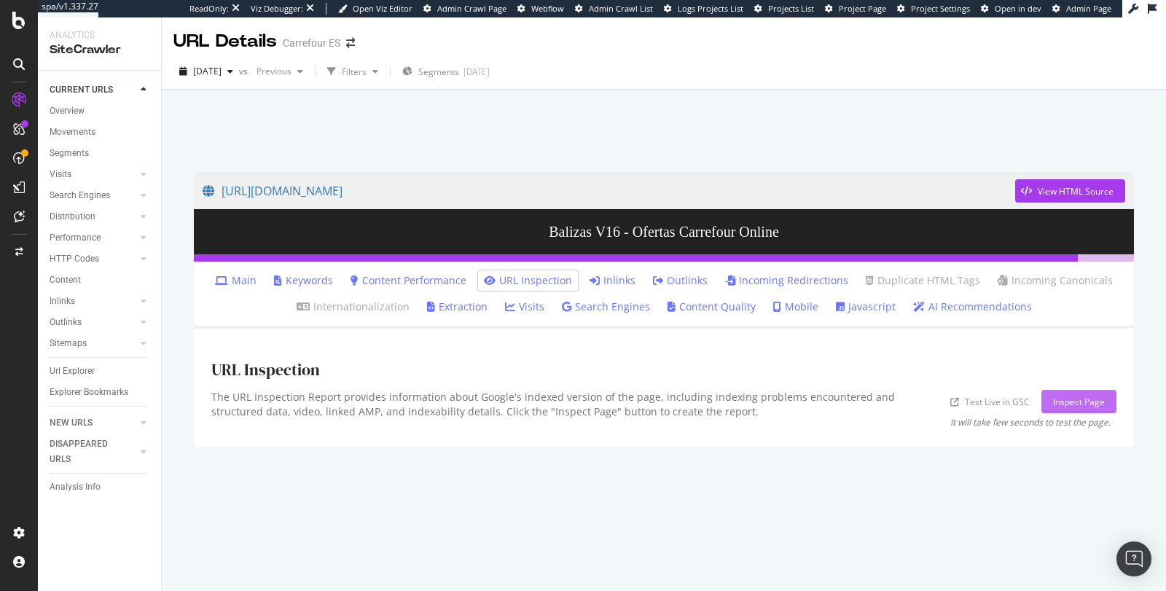
click at [1049, 405] on button "Inspect Page" at bounding box center [1079, 401] width 75 height 23
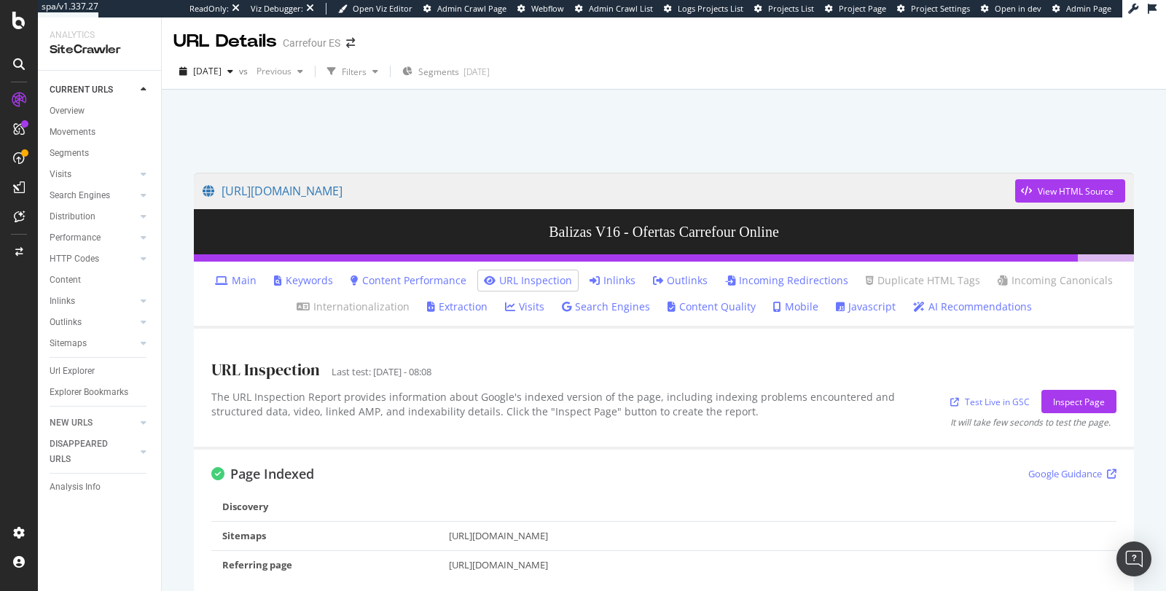
click at [246, 277] on link "Main" at bounding box center [236, 280] width 42 height 15
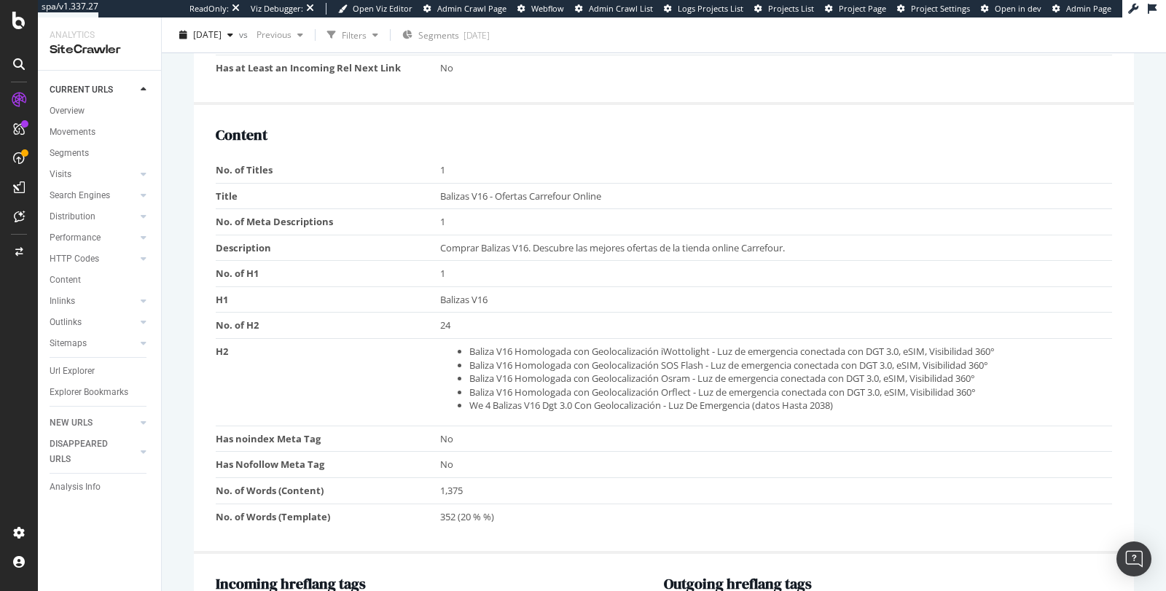
scroll to position [864, 0]
click at [462, 182] on td "Balizas V16 - Ofertas Carrefour Online" at bounding box center [776, 195] width 673 height 26
click at [462, 189] on span "Balizas V16 - Ofertas Carrefour Online" at bounding box center [520, 195] width 161 height 13
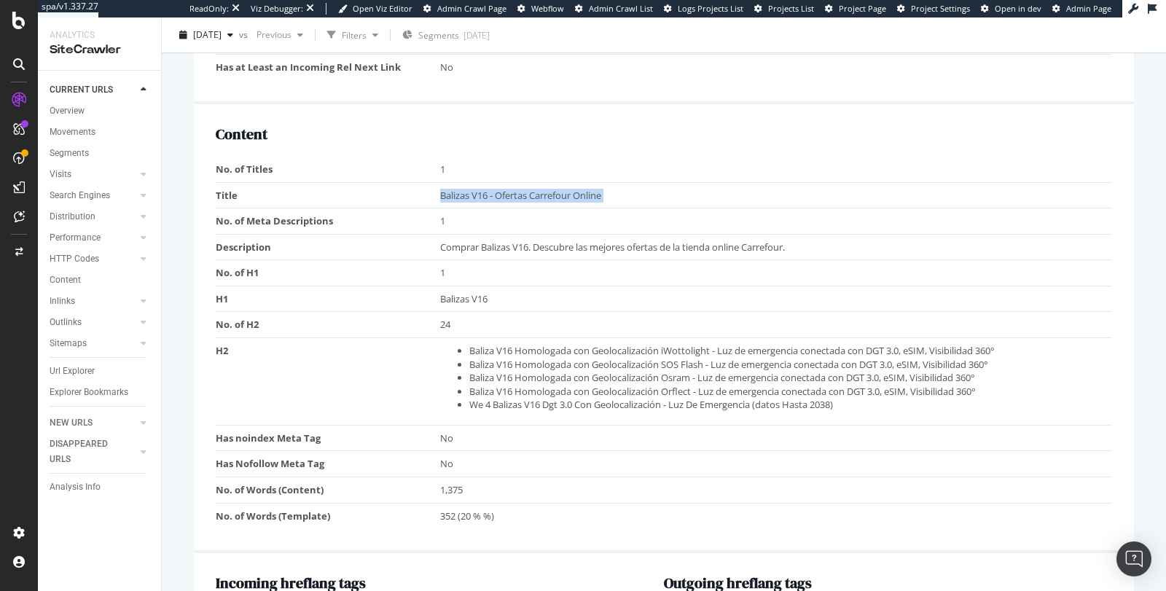
click at [462, 189] on span "Balizas V16 - Ofertas Carrefour Online" at bounding box center [520, 195] width 161 height 13
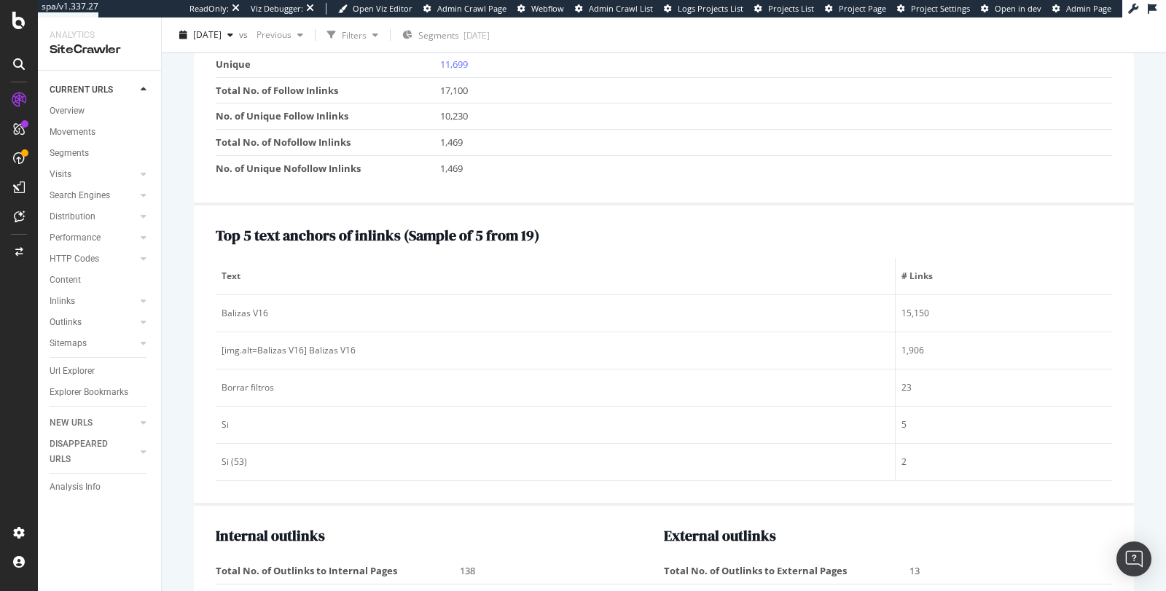
scroll to position [1601, 0]
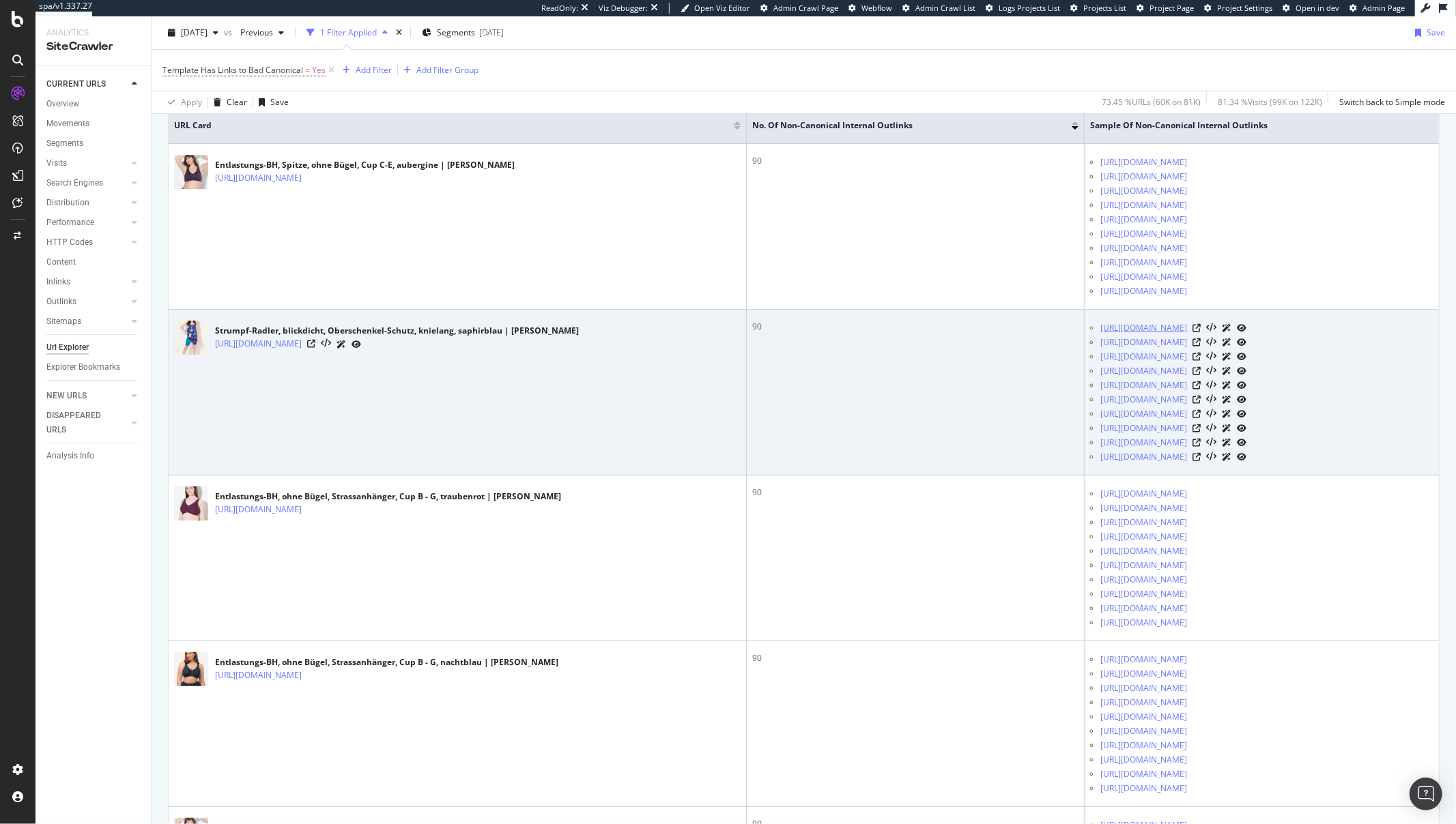
scroll to position [408, 0]
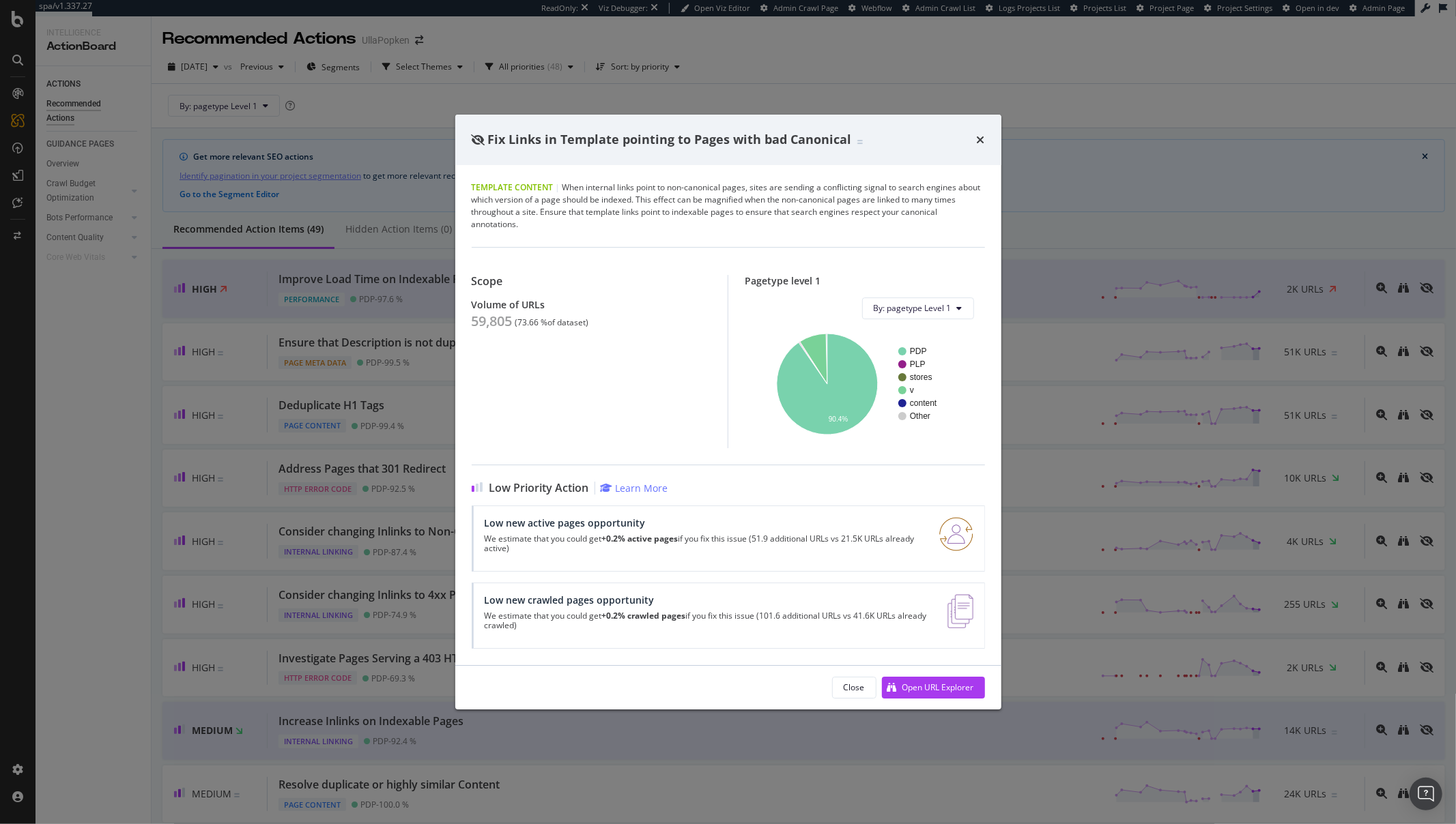
scroll to position [1428, 0]
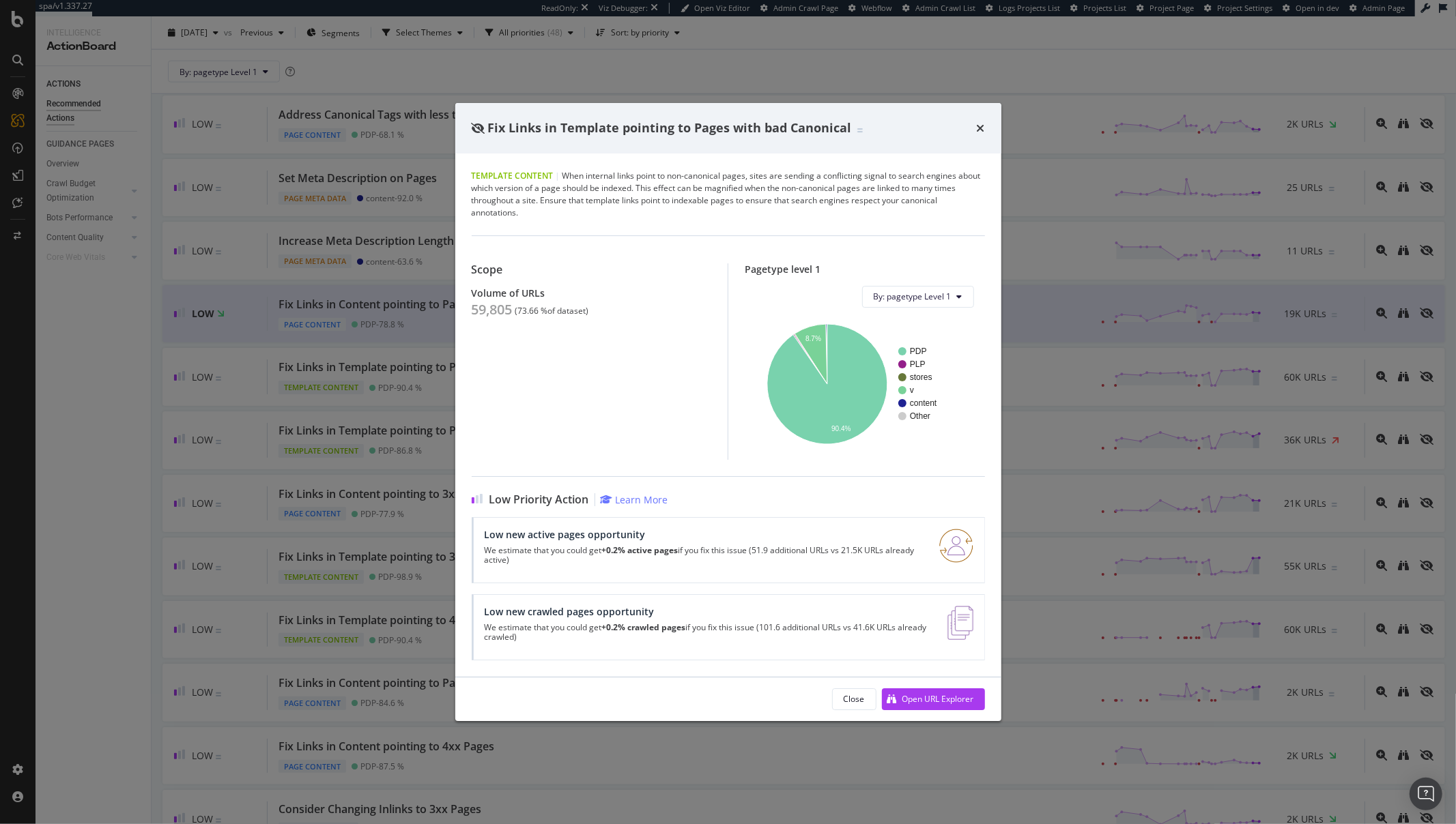
click at [91, 354] on div "Fix Links in Template pointing to Pages with bad Canonical Template Content | W…" at bounding box center [728, 412] width 1456 height 824
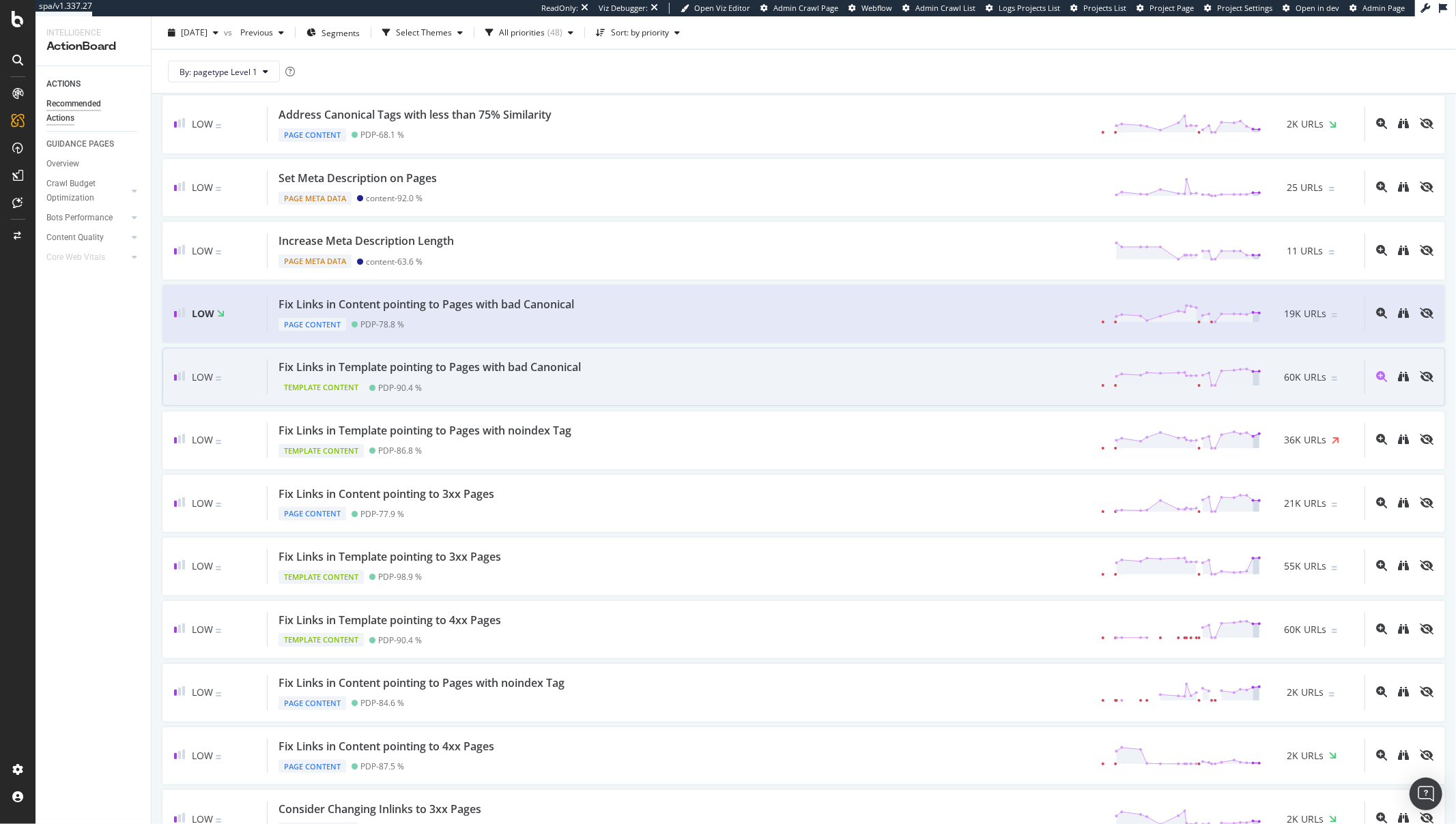
click at [596, 398] on div "Low Fix Links in Template pointing to Pages with bad Canonical Template Content…" at bounding box center [803, 377] width 1283 height 58
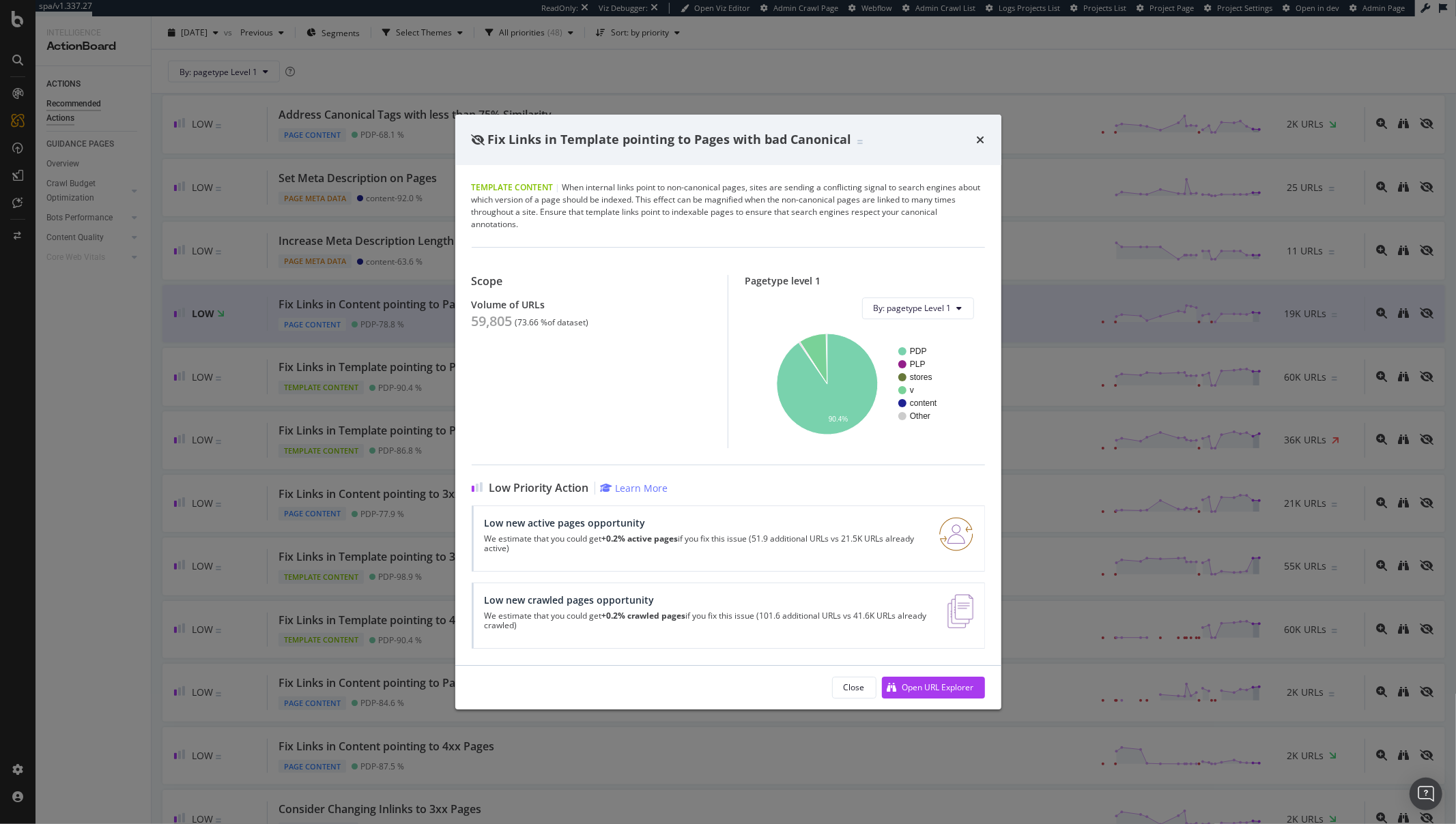
click at [404, 306] on div "Fix Links in Template pointing to Pages with bad Canonical Template Content | W…" at bounding box center [728, 412] width 1456 height 824
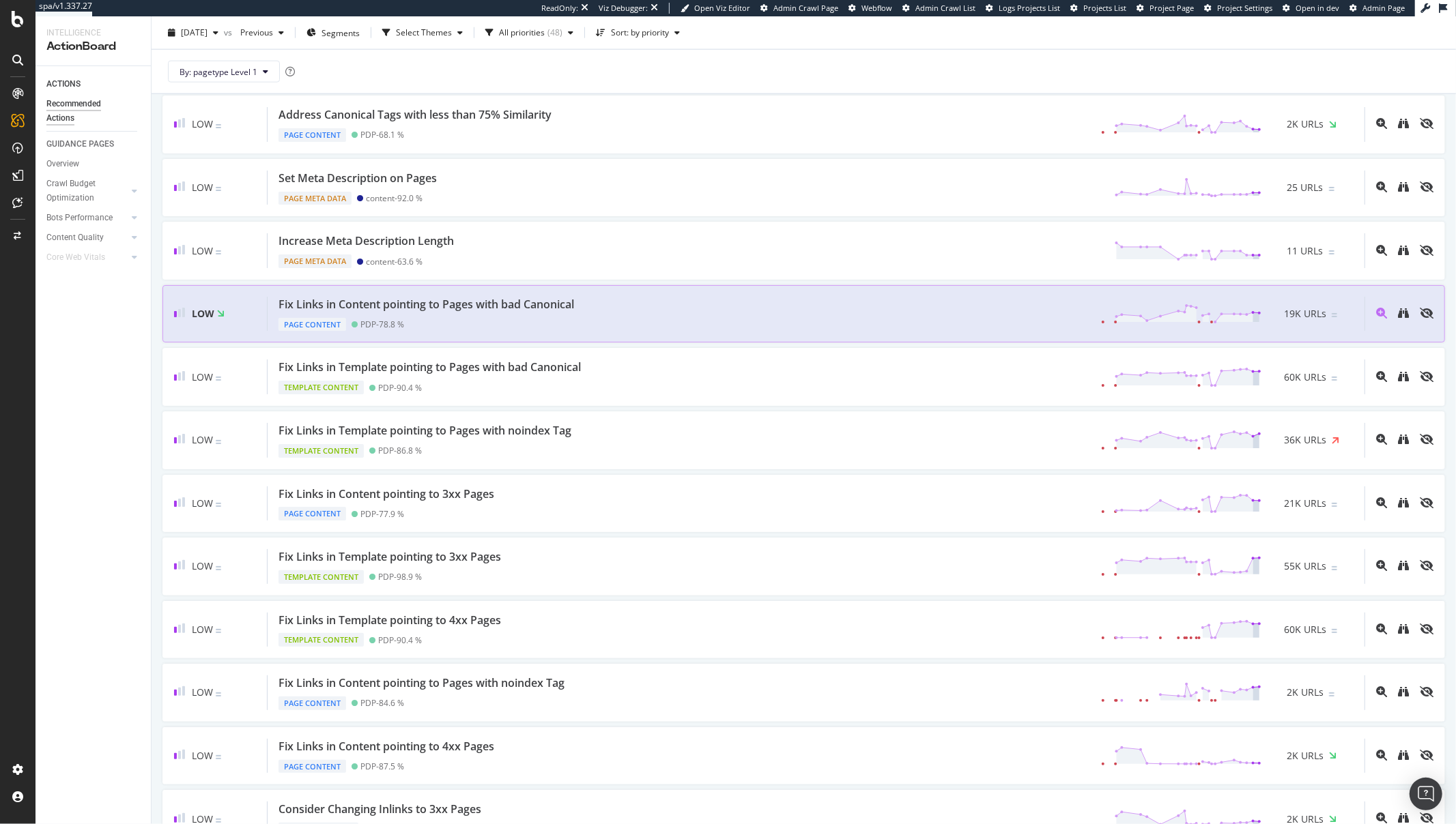
click at [410, 313] on div "Fix Links in Content pointing to Pages with bad Canonical" at bounding box center [426, 304] width 296 height 16
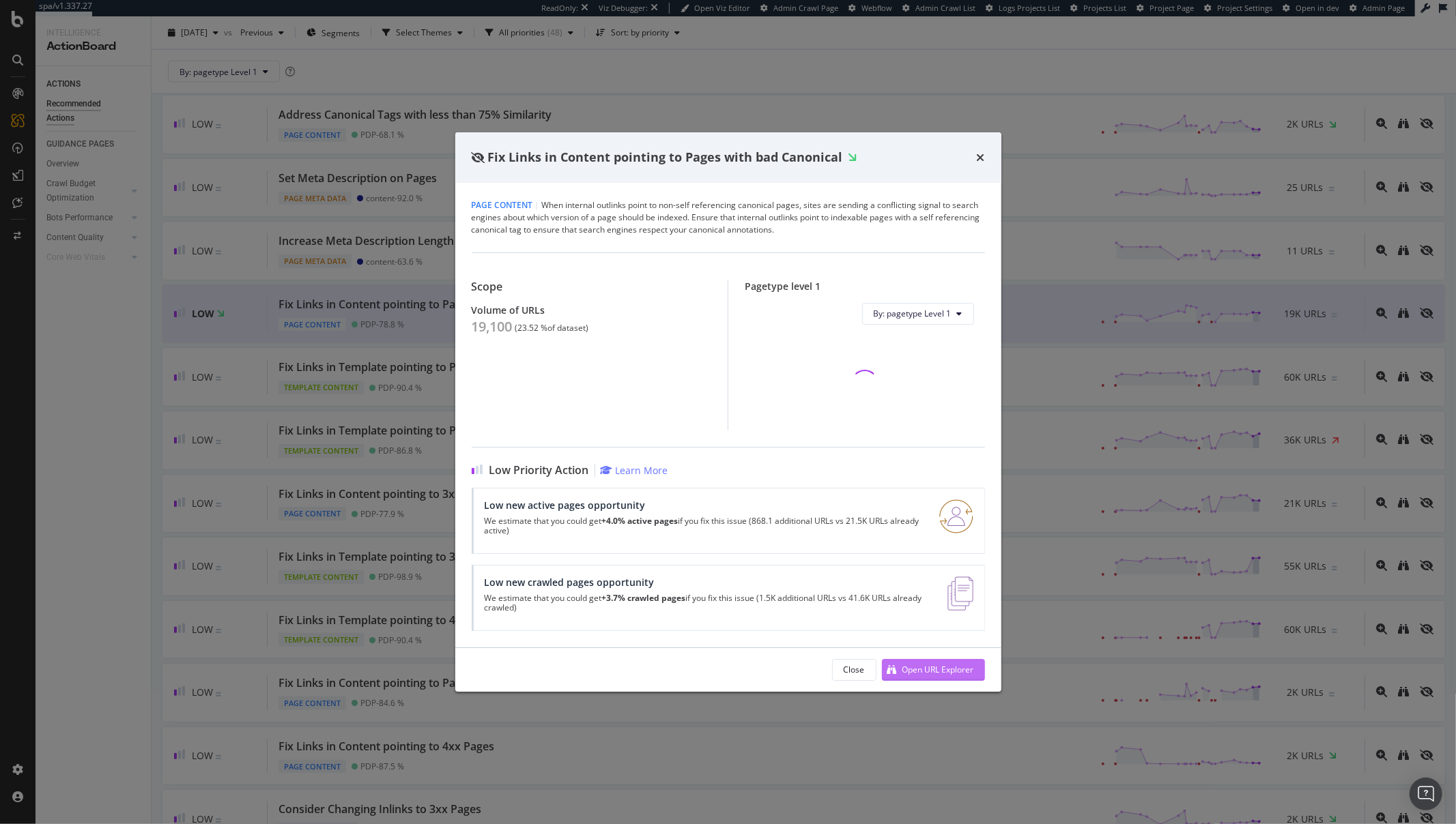
click at [920, 668] on div "Open URL Explorer" at bounding box center [938, 670] width 72 height 11
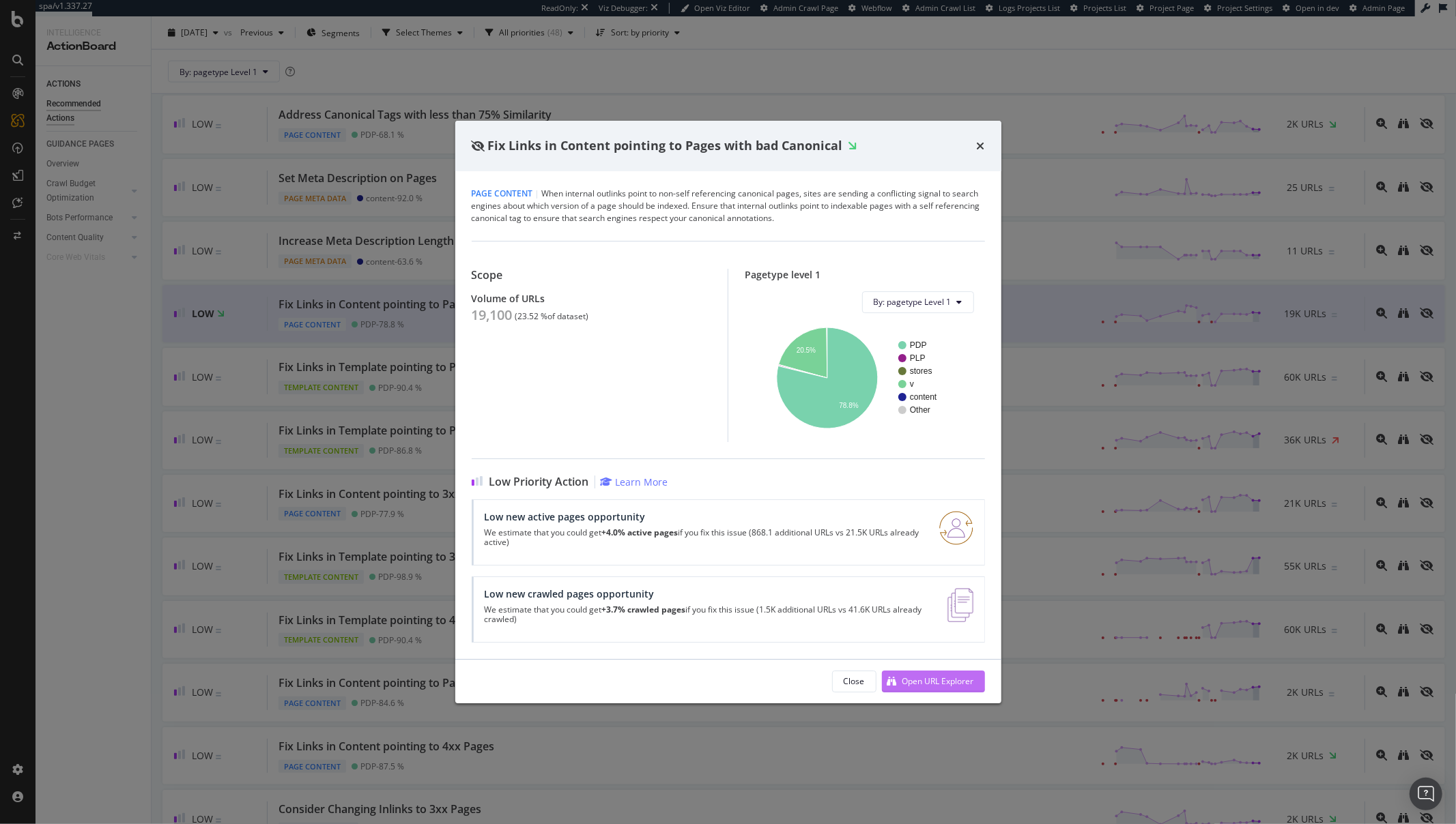
click at [913, 683] on div "Open URL Explorer" at bounding box center [938, 682] width 72 height 11
click at [99, 335] on div "Fix Links in Content pointing to Pages with bad Canonical Page Content | When i…" at bounding box center [728, 412] width 1456 height 824
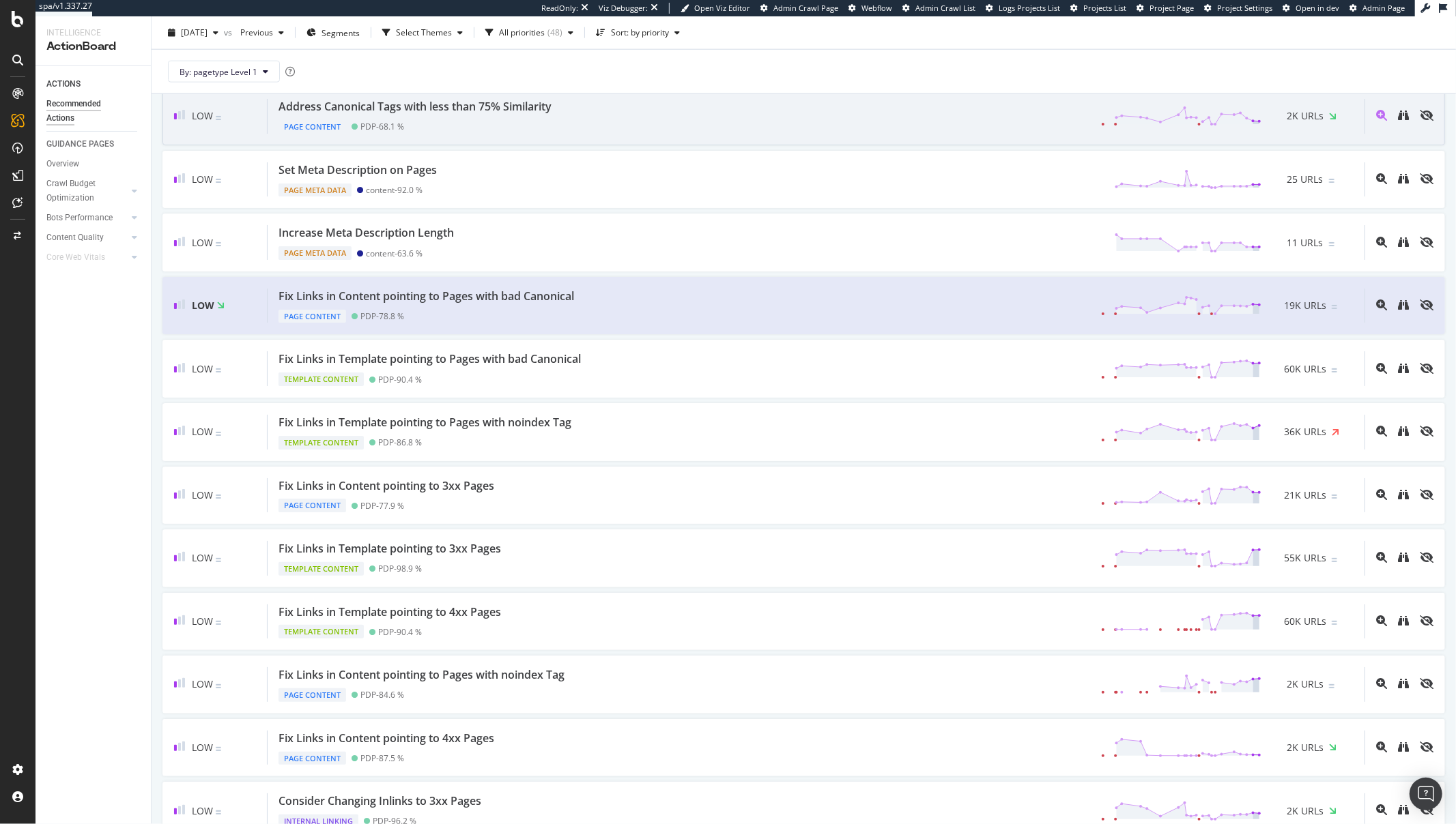
scroll to position [1438, 0]
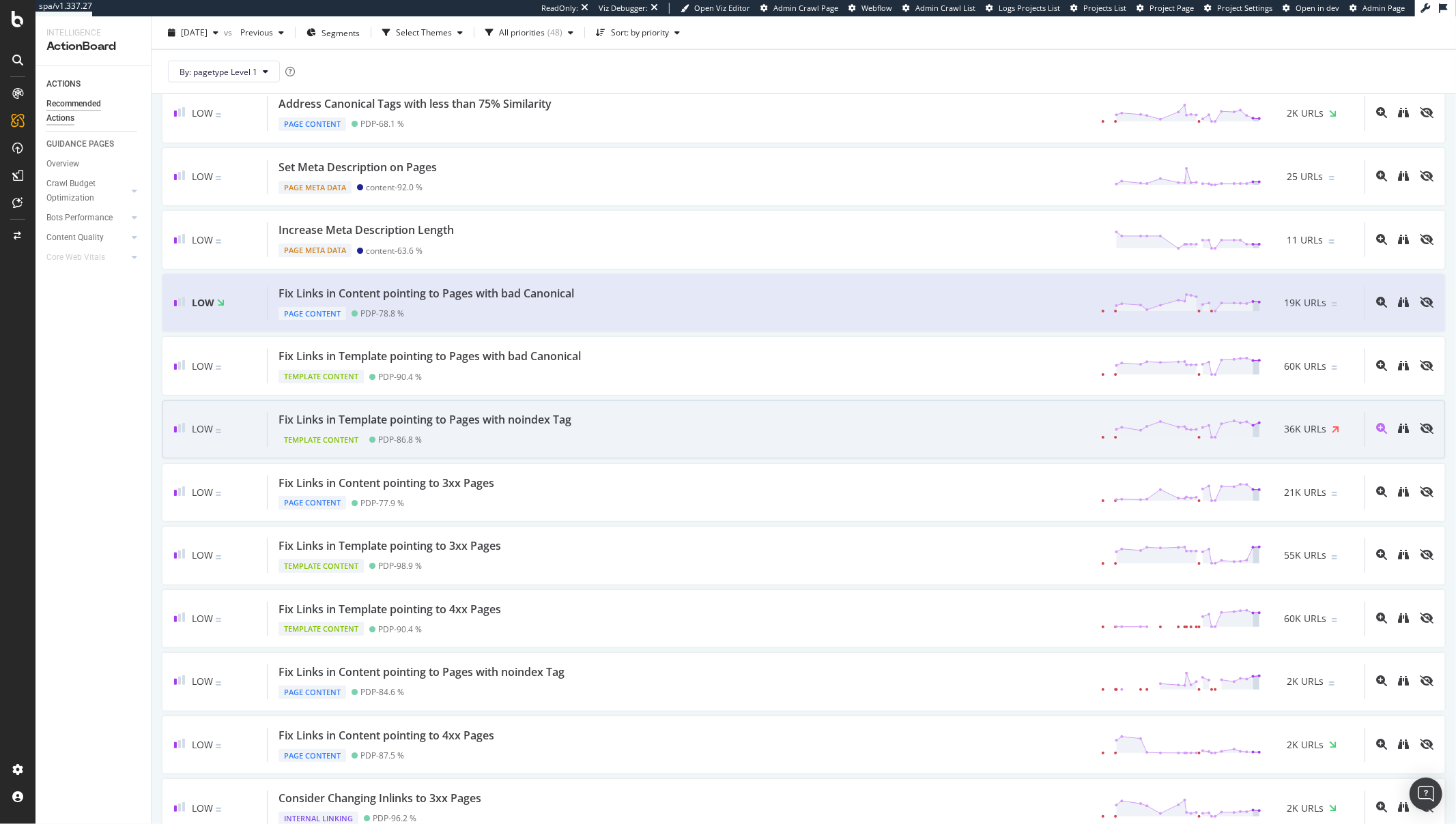
click at [336, 419] on div "Fix Links in Template pointing to Pages with noindex Tag" at bounding box center [424, 419] width 293 height 16
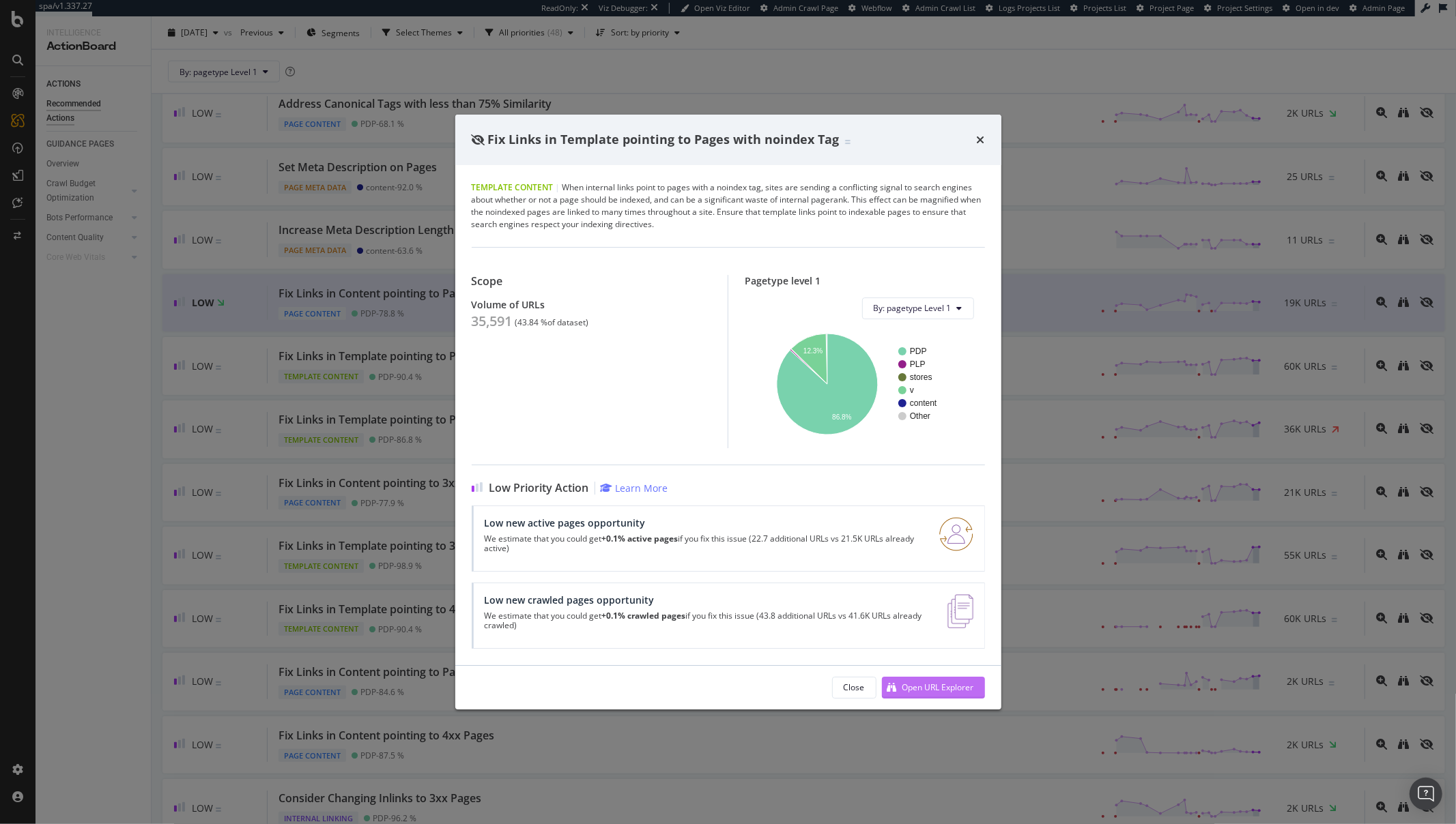
click at [920, 691] on div "Open URL Explorer" at bounding box center [938, 687] width 72 height 11
click at [140, 298] on div "Fix Links in Template pointing to Pages with noindex Tag Template Content | Whe…" at bounding box center [728, 412] width 1456 height 824
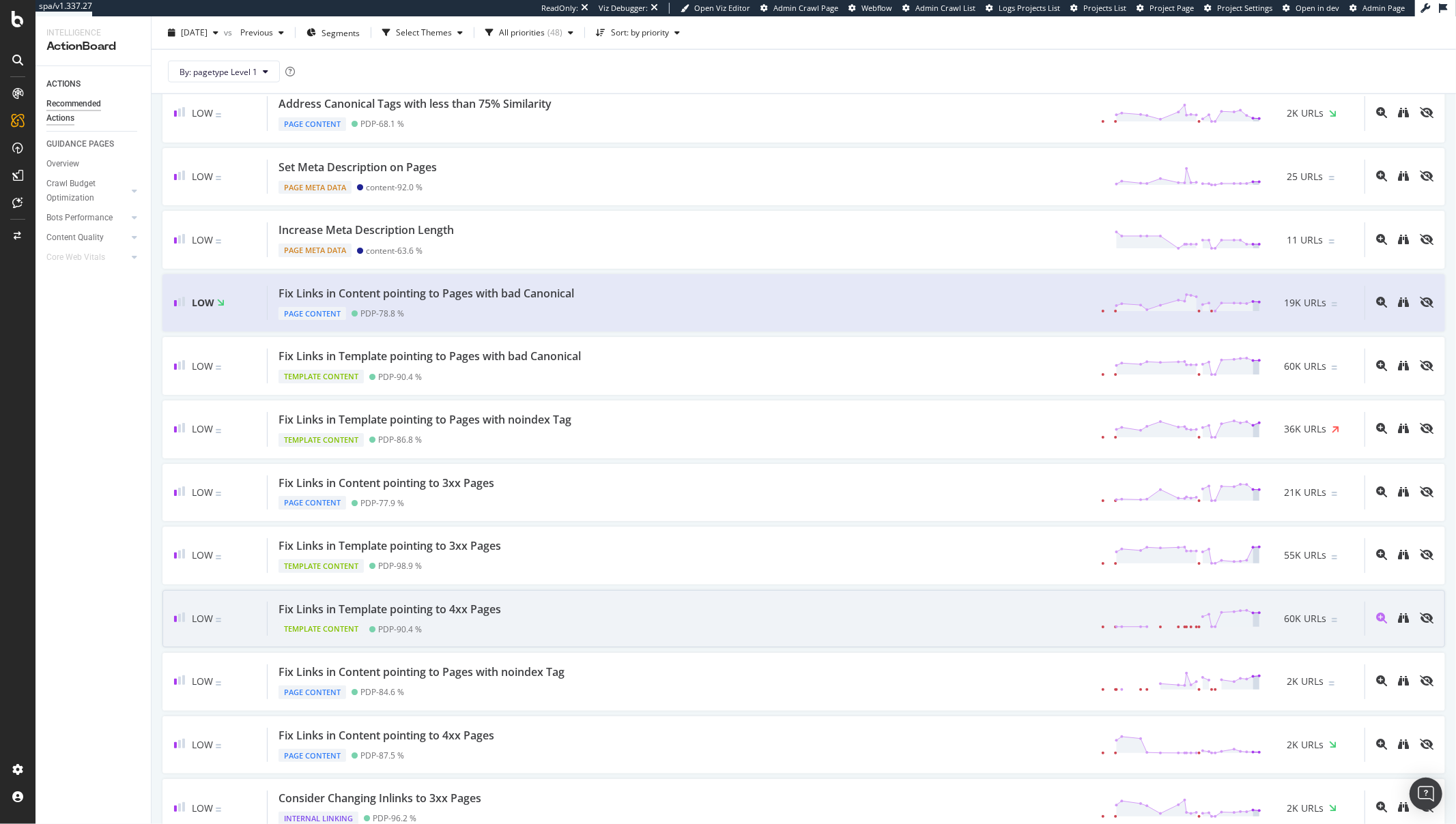
click at [434, 628] on div "Template Content PDP - 90.4 %" at bounding box center [391, 626] width 228 height 19
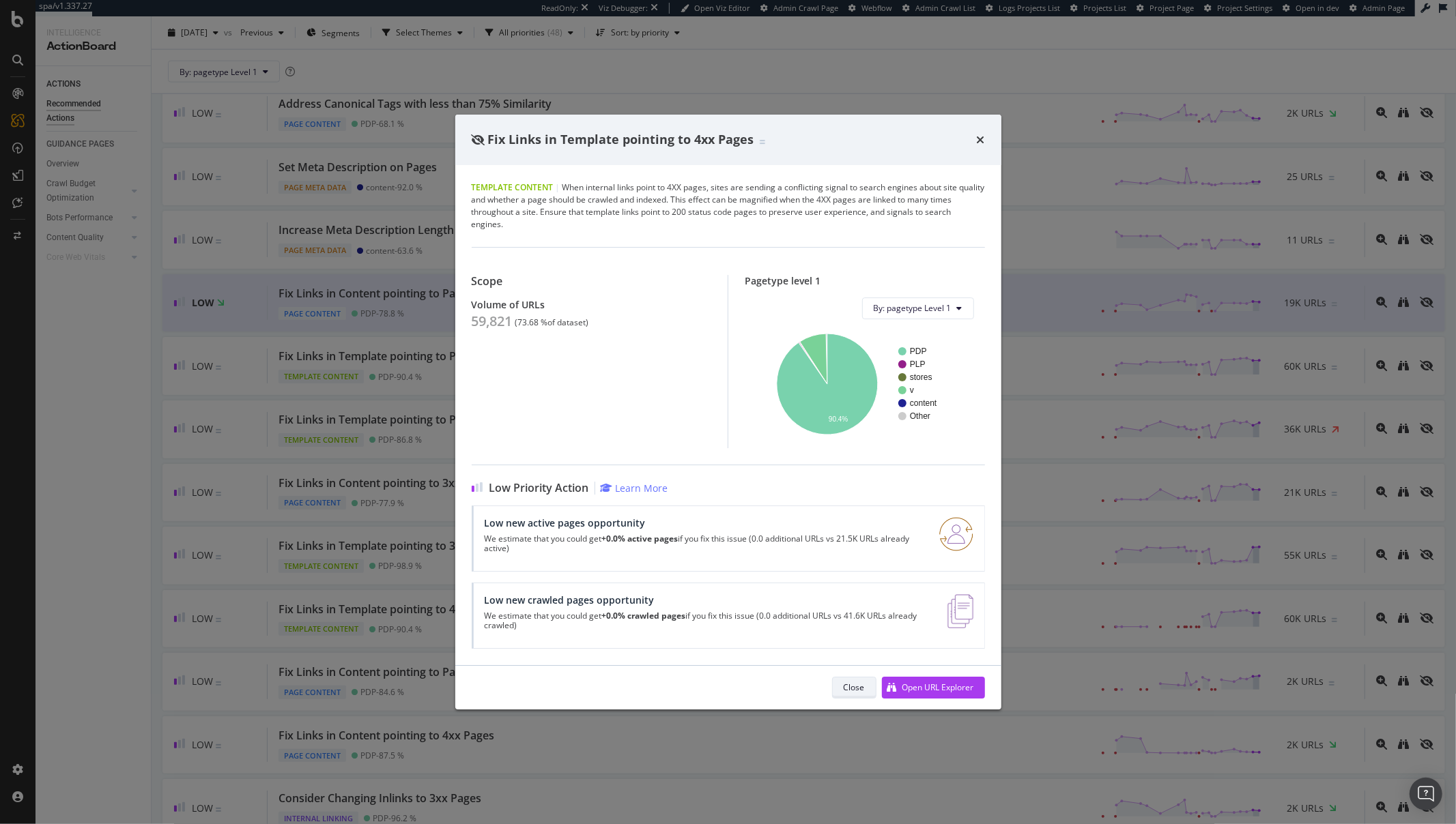
click at [856, 691] on div "Close" at bounding box center [854, 687] width 22 height 11
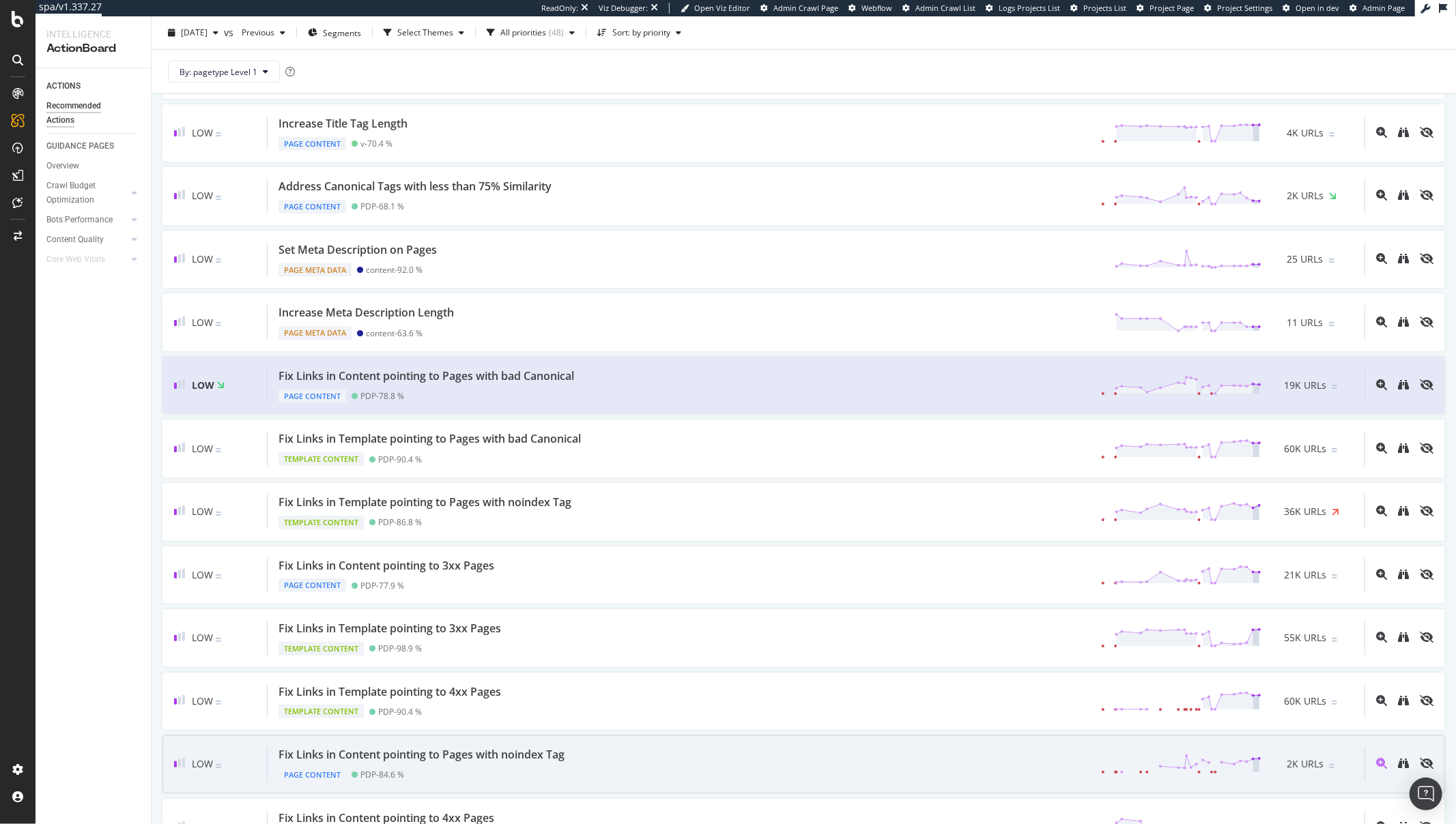
scroll to position [1554, 0]
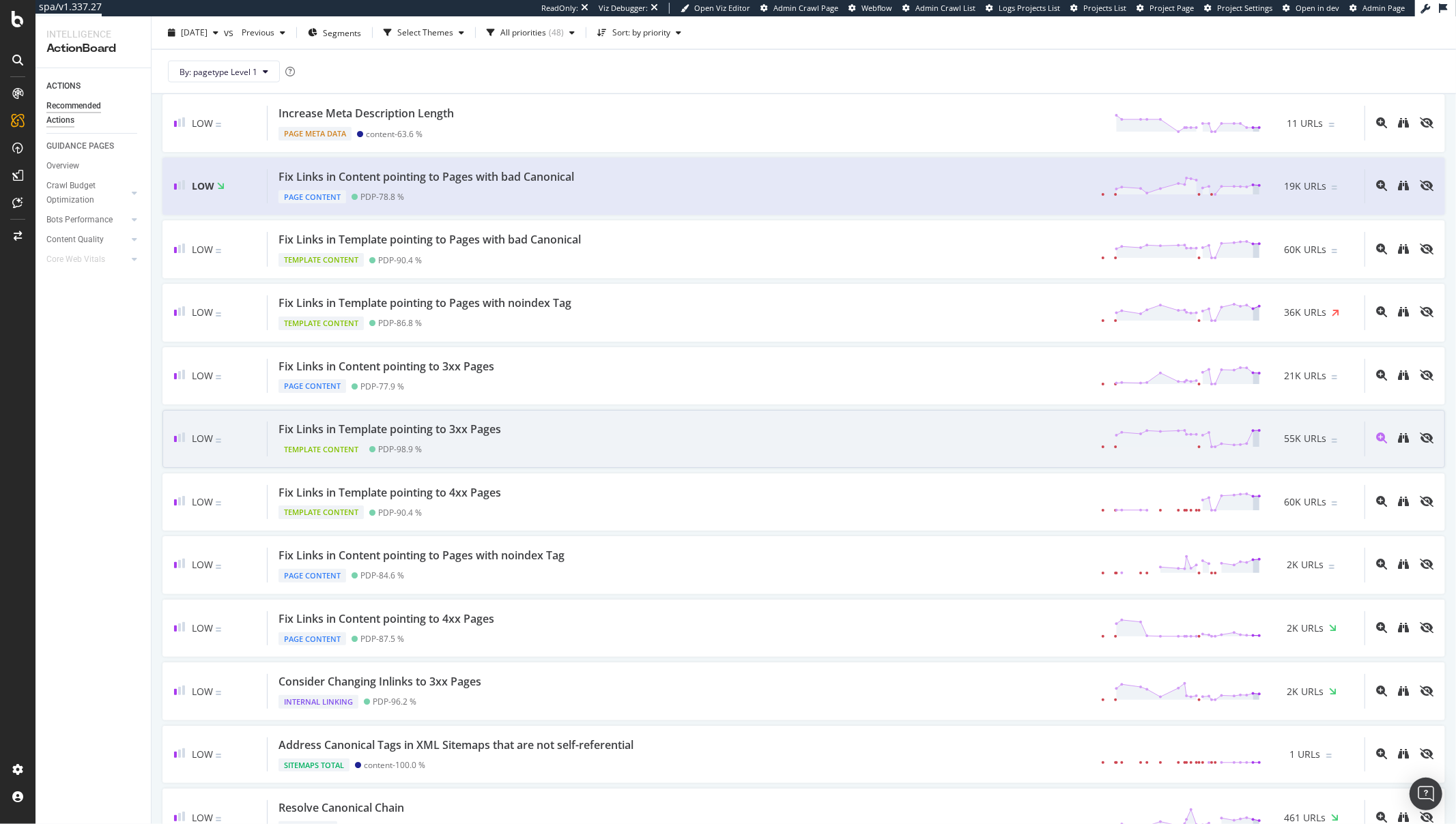
click at [437, 453] on div "Template Content PDP - 98.9 %" at bounding box center [391, 447] width 228 height 19
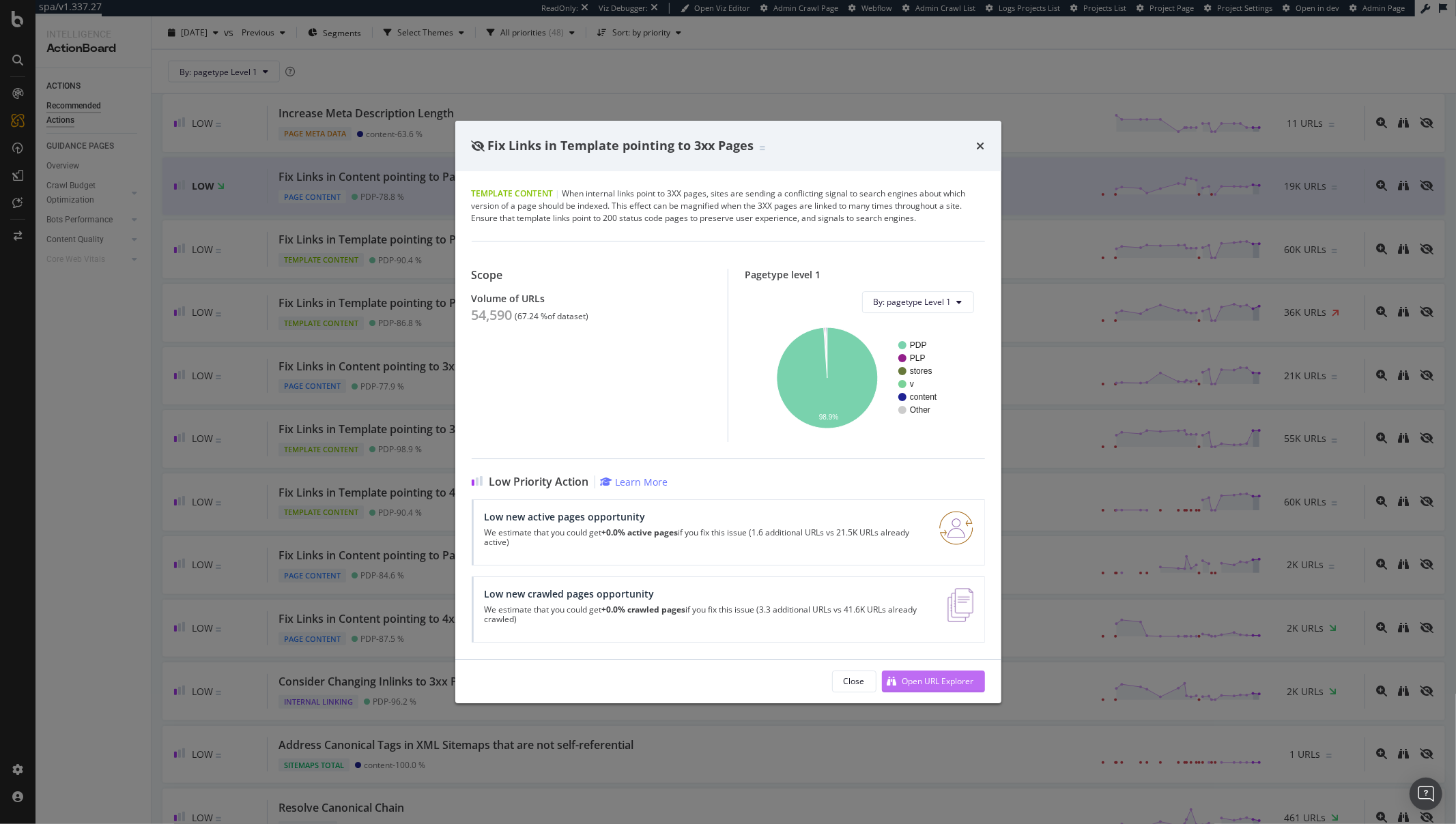
click at [906, 681] on div "Open URL Explorer" at bounding box center [938, 682] width 72 height 11
click at [85, 337] on div "Fix Links in Template pointing to 3xx Pages Template Content | When internal li…" at bounding box center [728, 412] width 1456 height 824
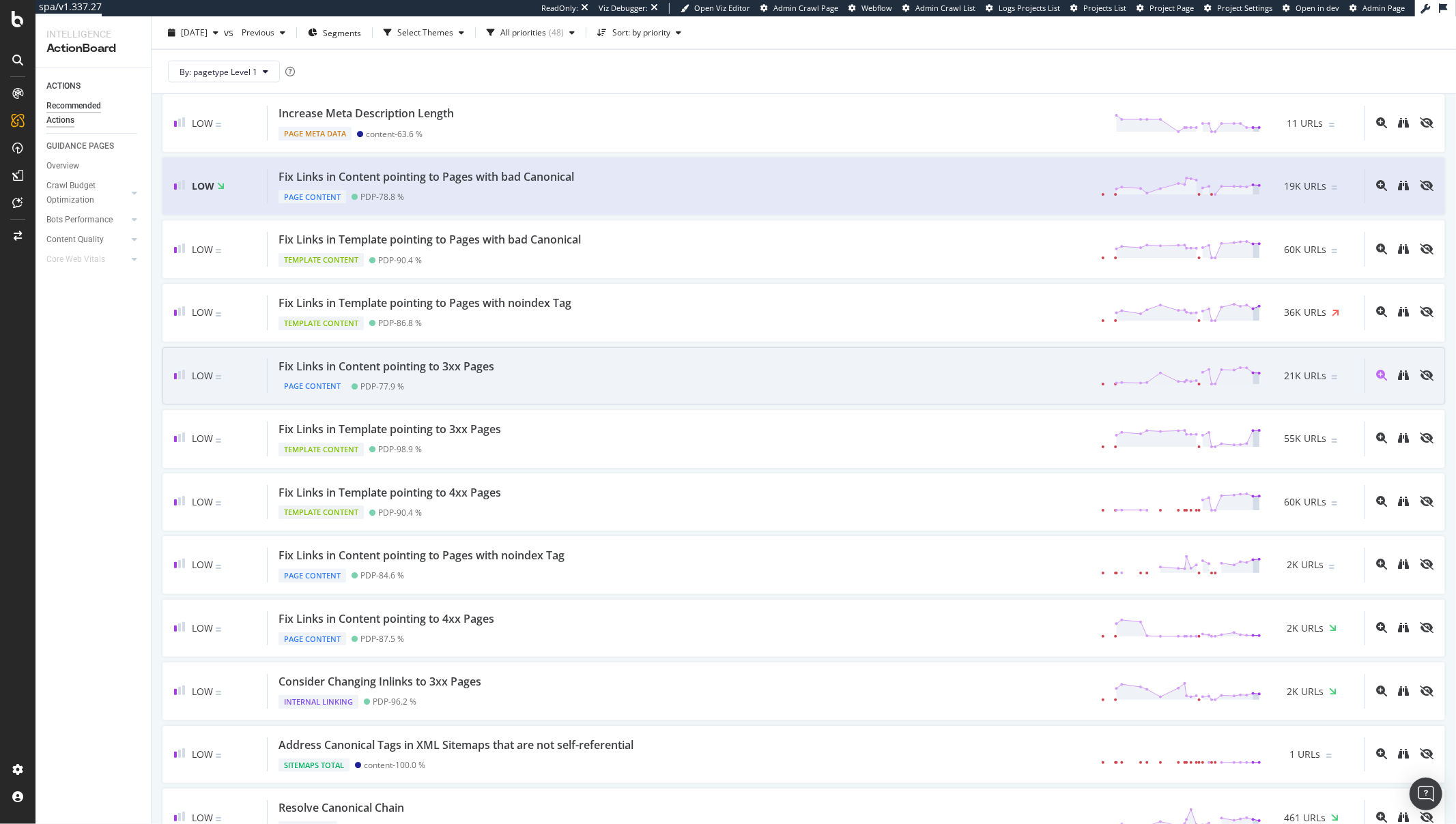
click at [497, 381] on div "Page Content PDP - 77.9 %" at bounding box center [389, 383] width 221 height 19
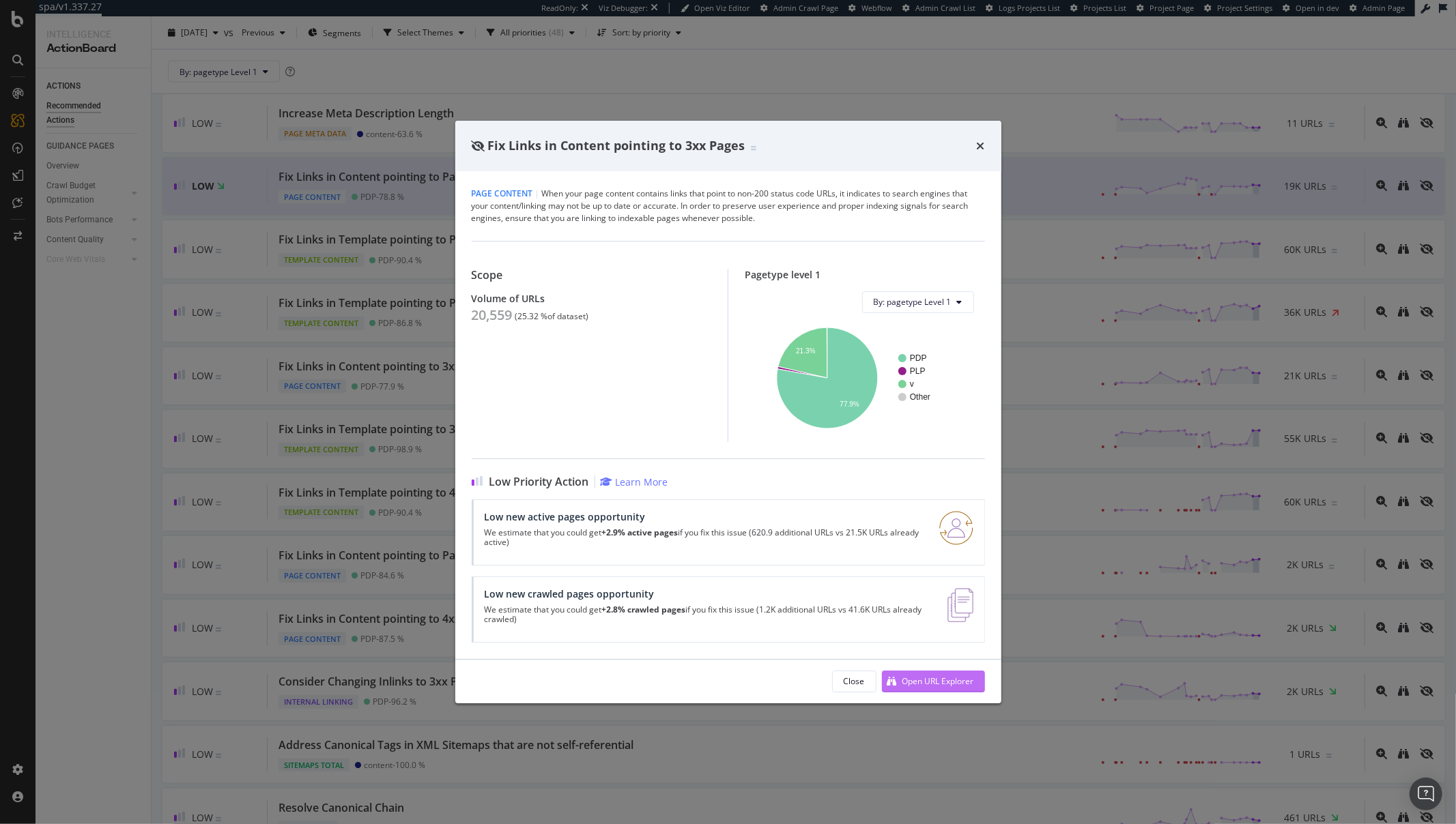
click at [911, 683] on div "Open URL Explorer" at bounding box center [938, 682] width 72 height 11
click at [464, 85] on div "Fix Links in Content pointing to 3xx Pages Page Content | When your page conten…" at bounding box center [728, 412] width 1456 height 824
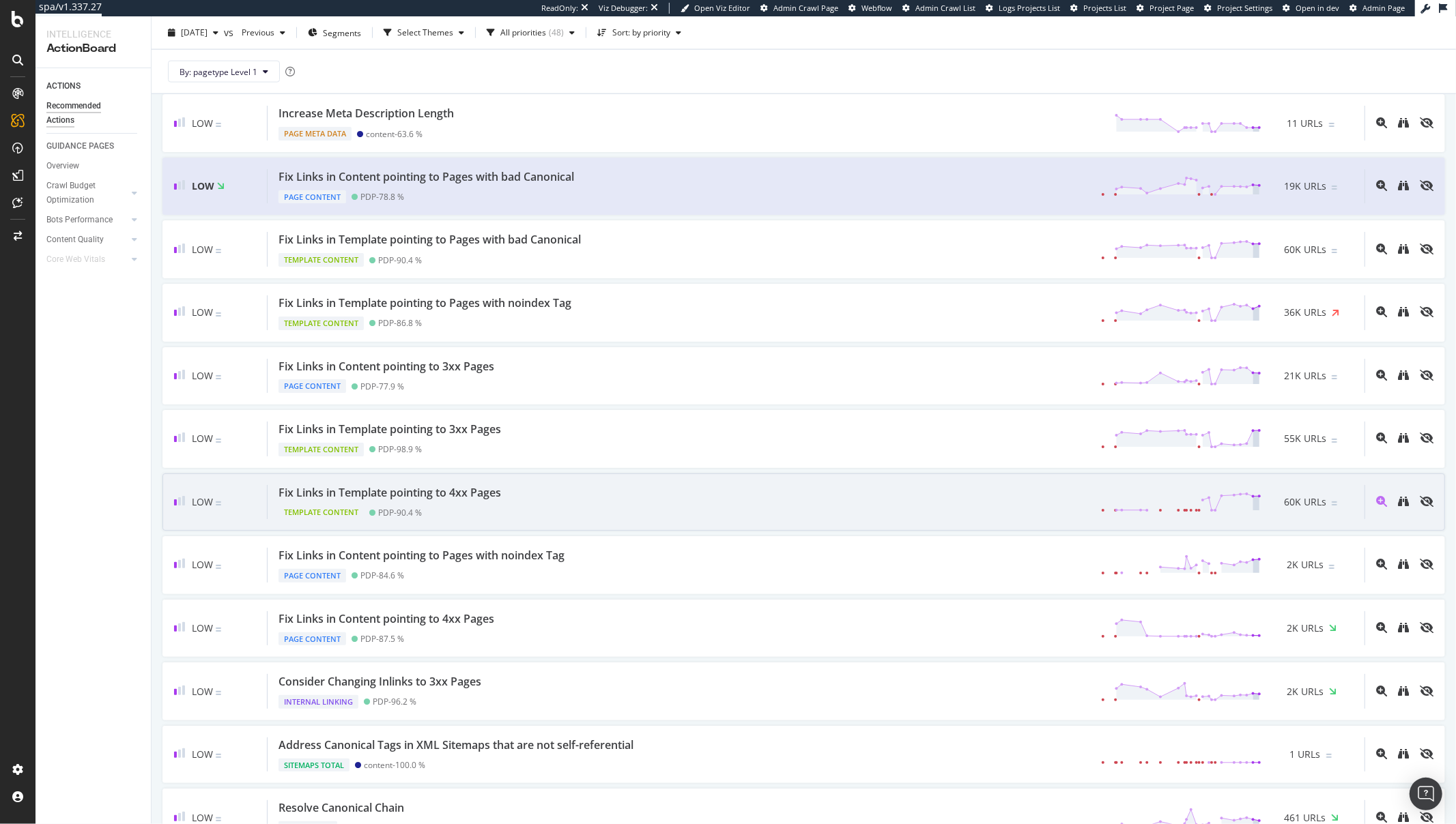
click at [507, 505] on div "Template Content PDP - 90.4 %" at bounding box center [391, 509] width 228 height 19
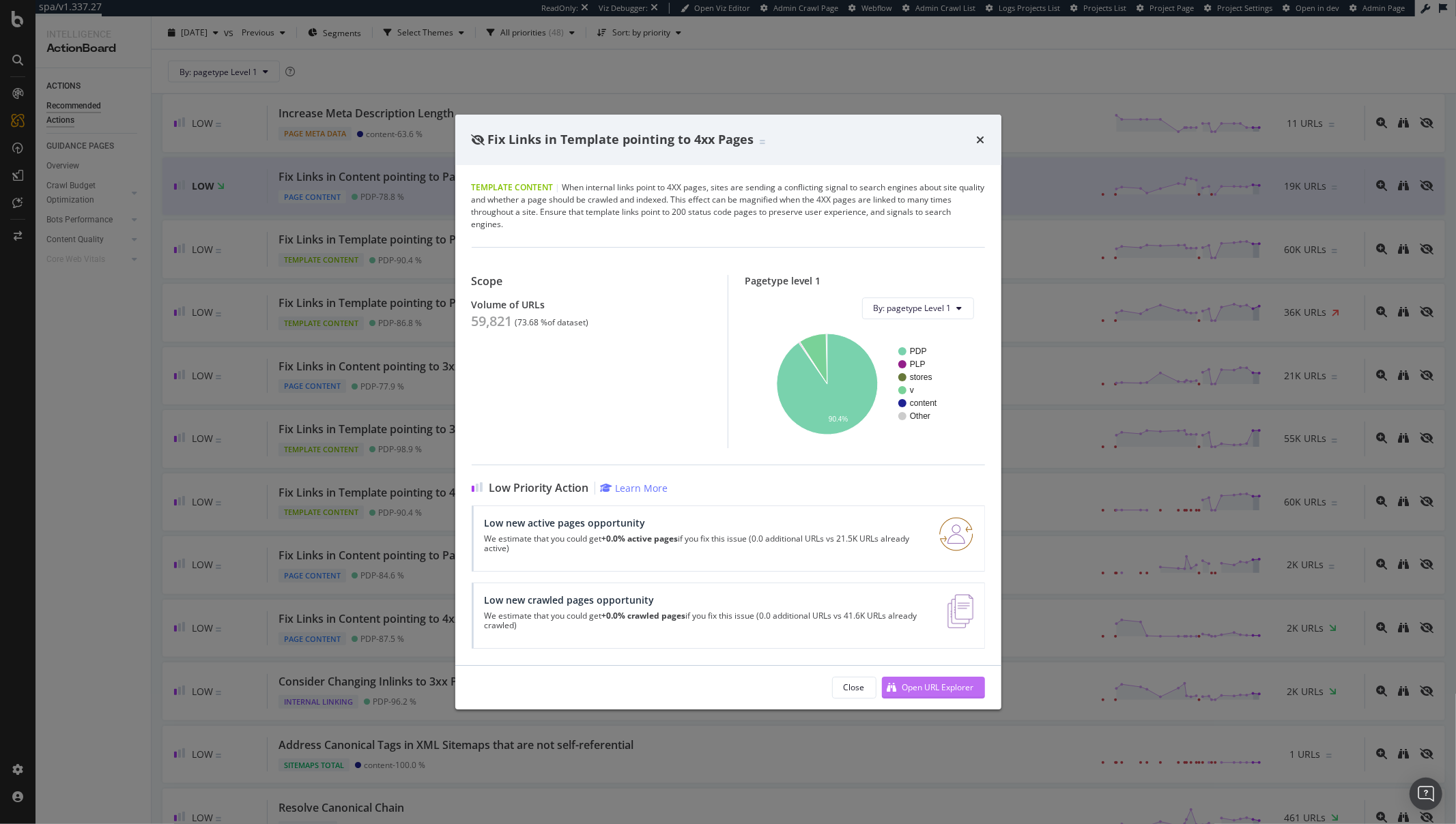
click at [899, 685] on div "Open URL Explorer" at bounding box center [928, 688] width 92 height 21
click at [559, 80] on div "Fix Links in Template pointing to 4xx Pages Template Content | When internal li…" at bounding box center [728, 412] width 1456 height 824
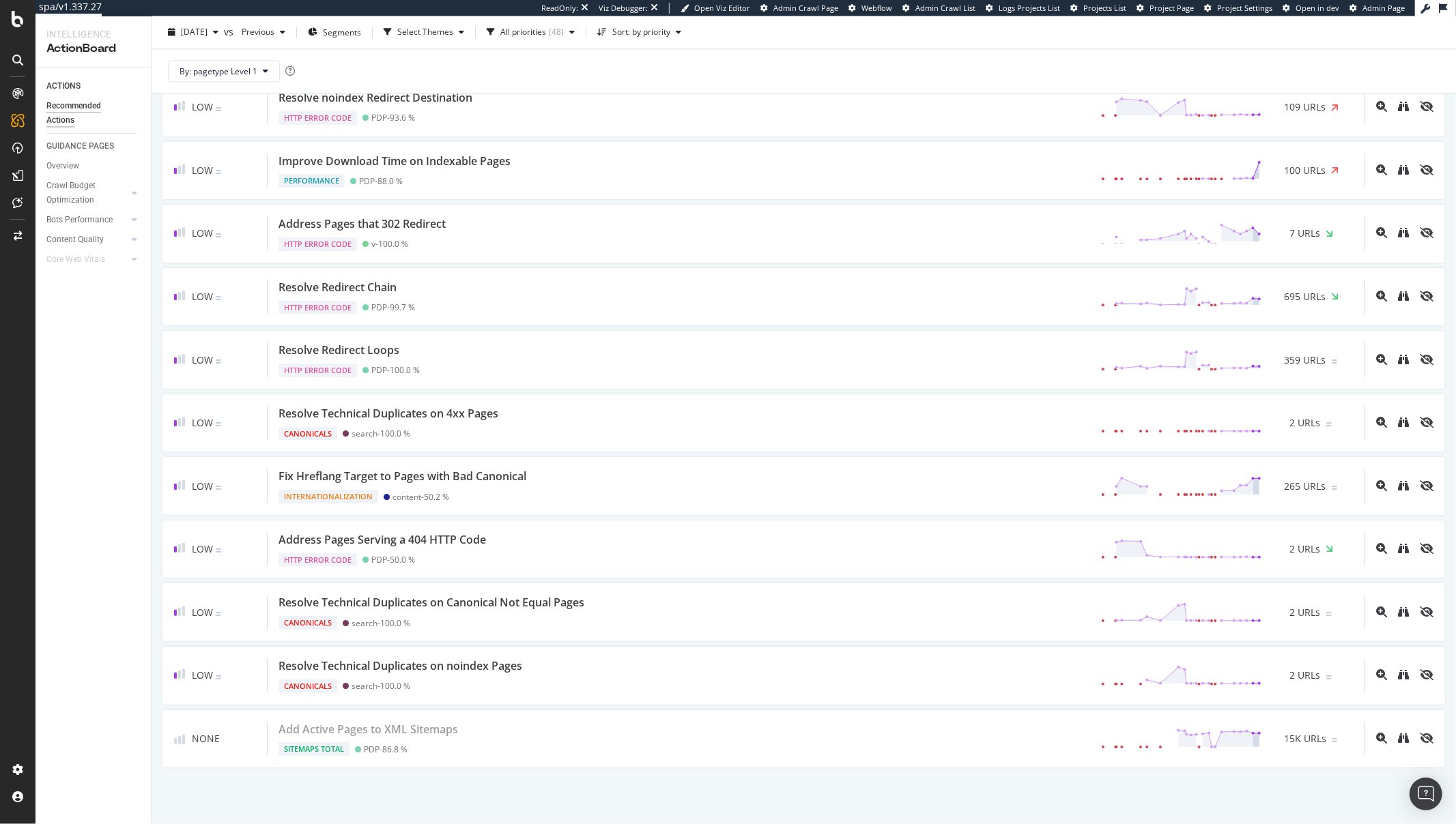
scroll to position [2589, 0]
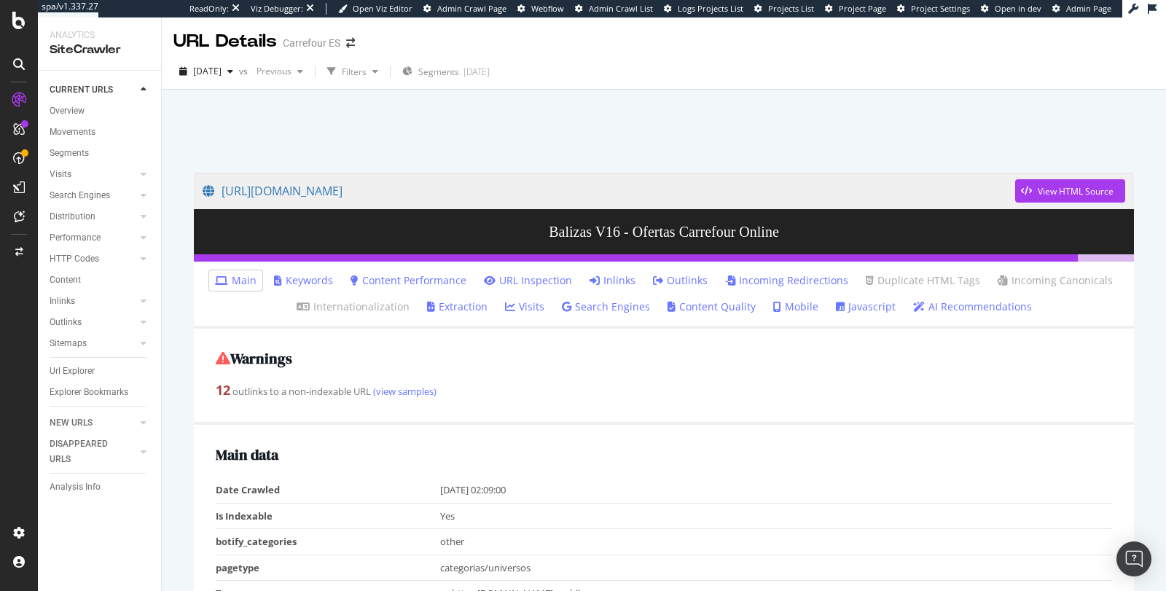
scroll to position [1601, 0]
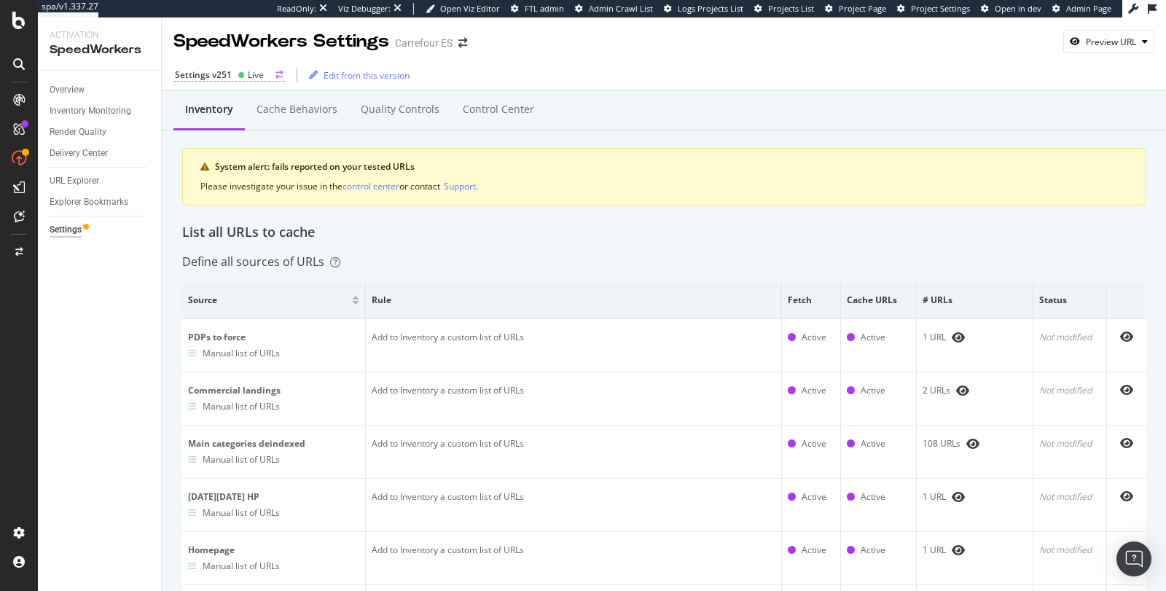
click at [227, 72] on div "Settings v251" at bounding box center [203, 75] width 57 height 12
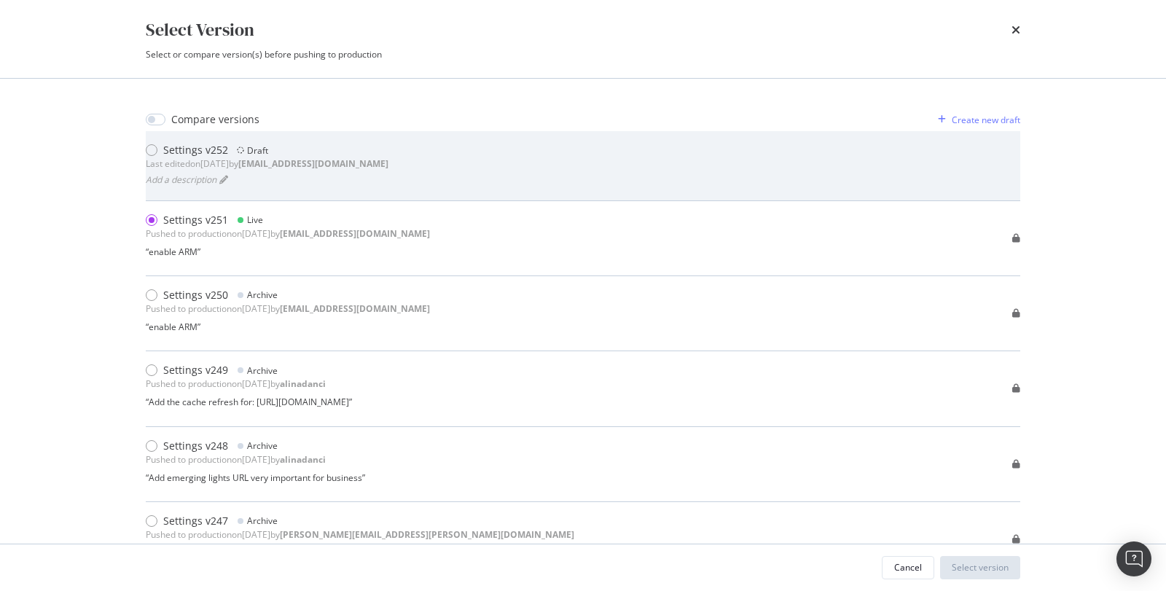
click at [237, 154] on div "Draft" at bounding box center [252, 150] width 31 height 15
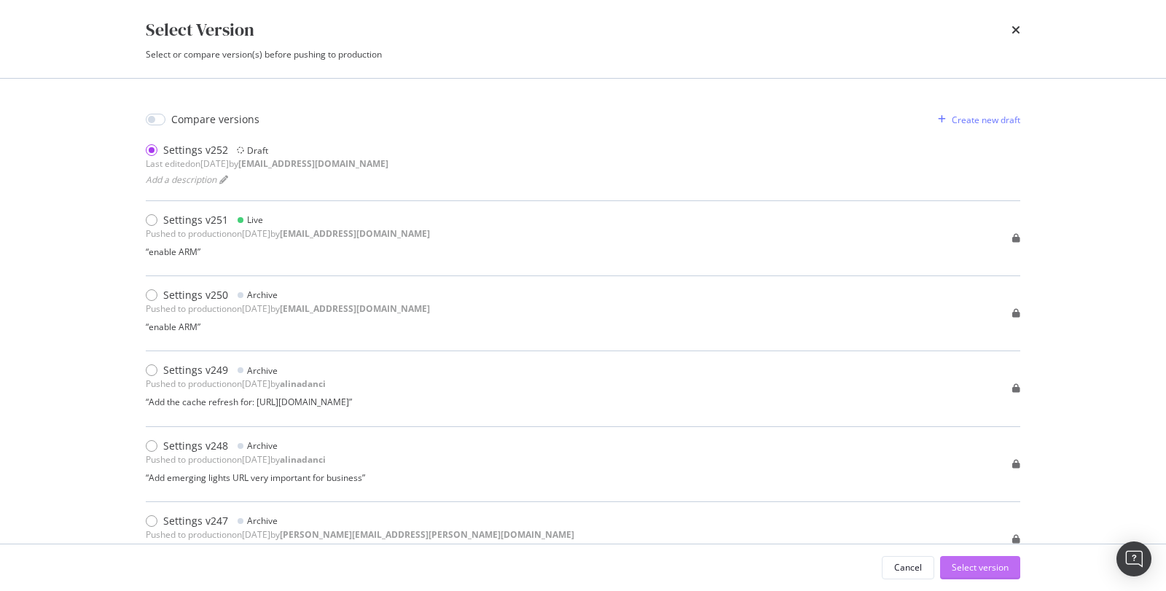
click at [962, 568] on div "Select version" at bounding box center [980, 567] width 57 height 12
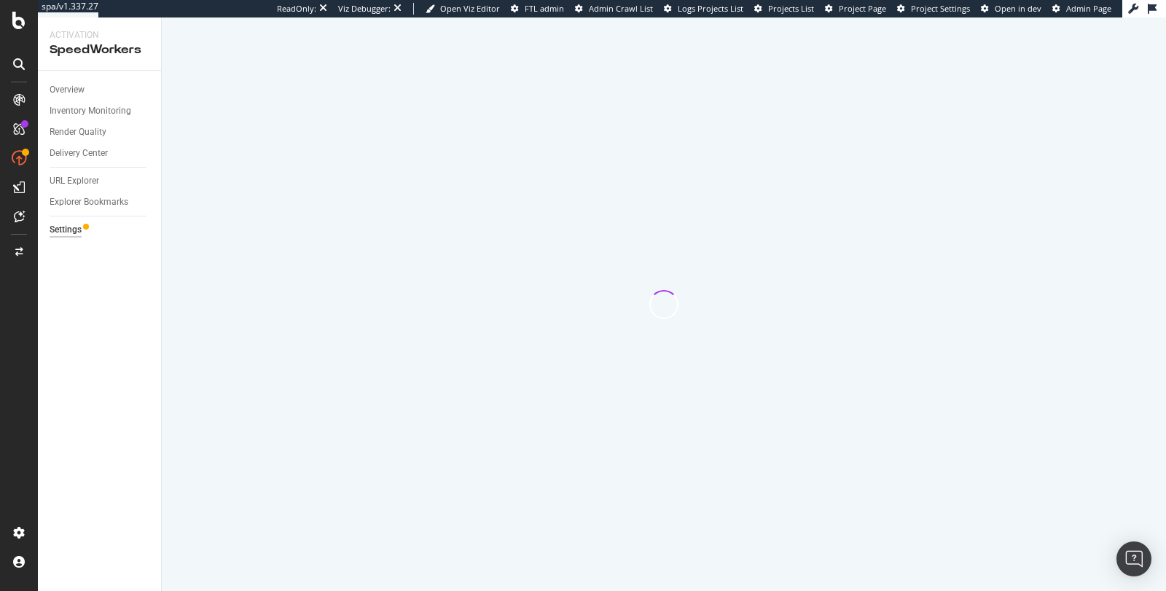
click at [238, 227] on div at bounding box center [664, 304] width 1004 height 574
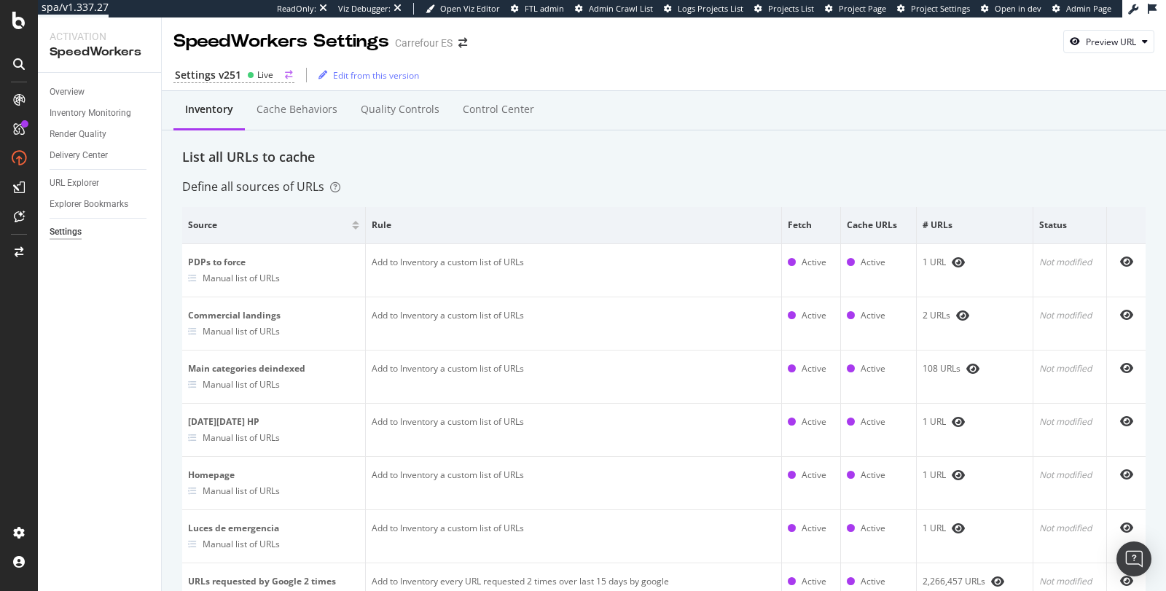
click at [243, 76] on div "Settings v251 Live" at bounding box center [233, 75] width 121 height 15
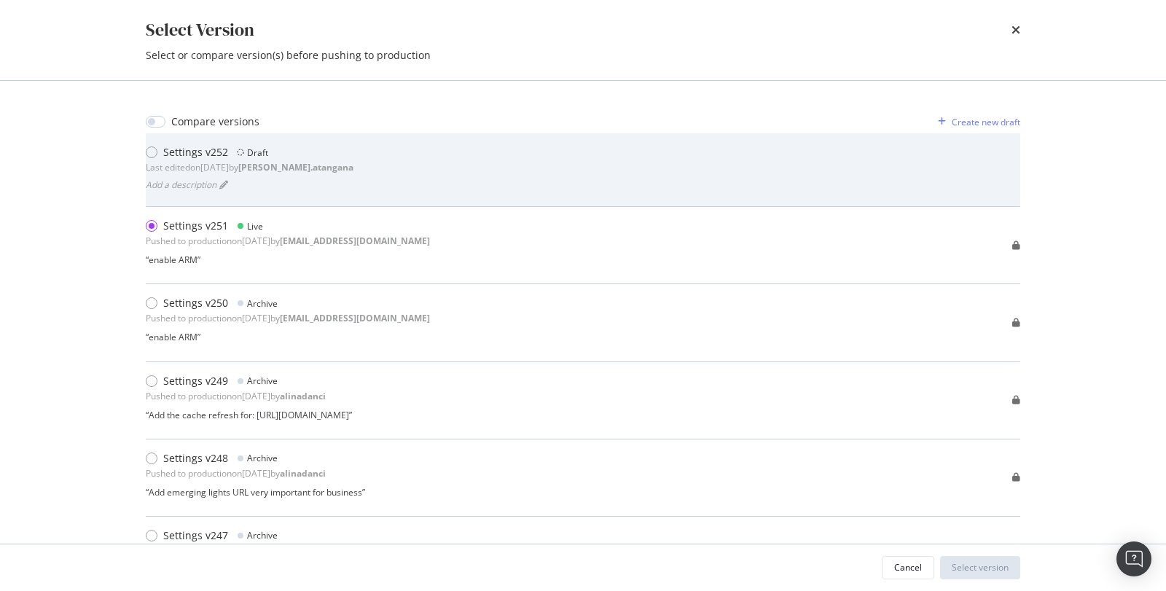
click at [214, 149] on div "Settings v252" at bounding box center [195, 152] width 65 height 15
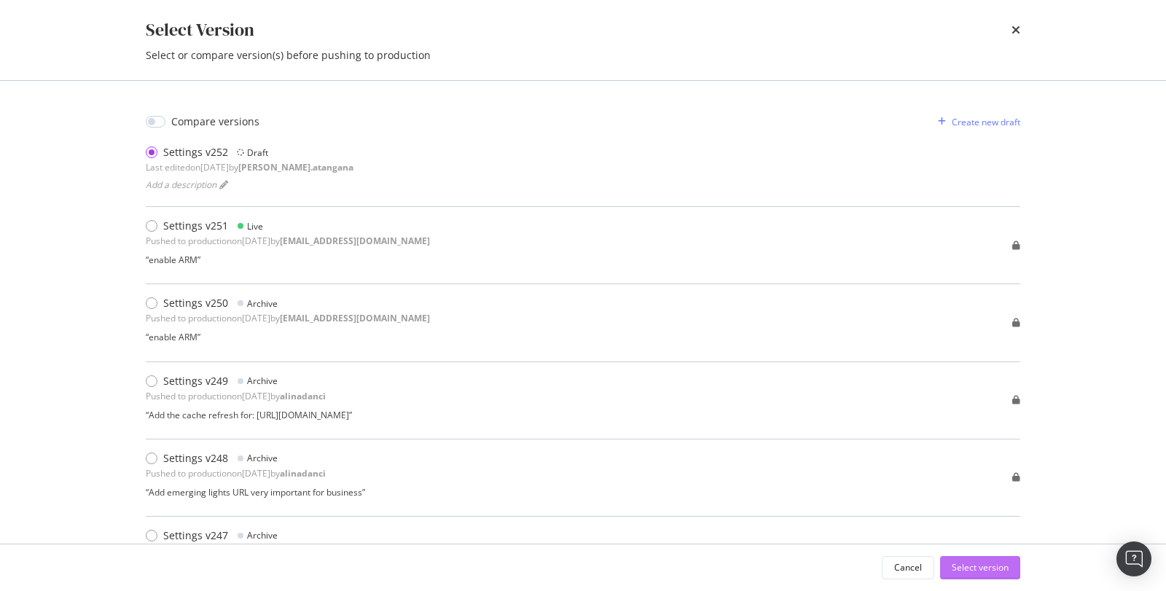
click at [950, 573] on button "Select version" at bounding box center [980, 567] width 80 height 23
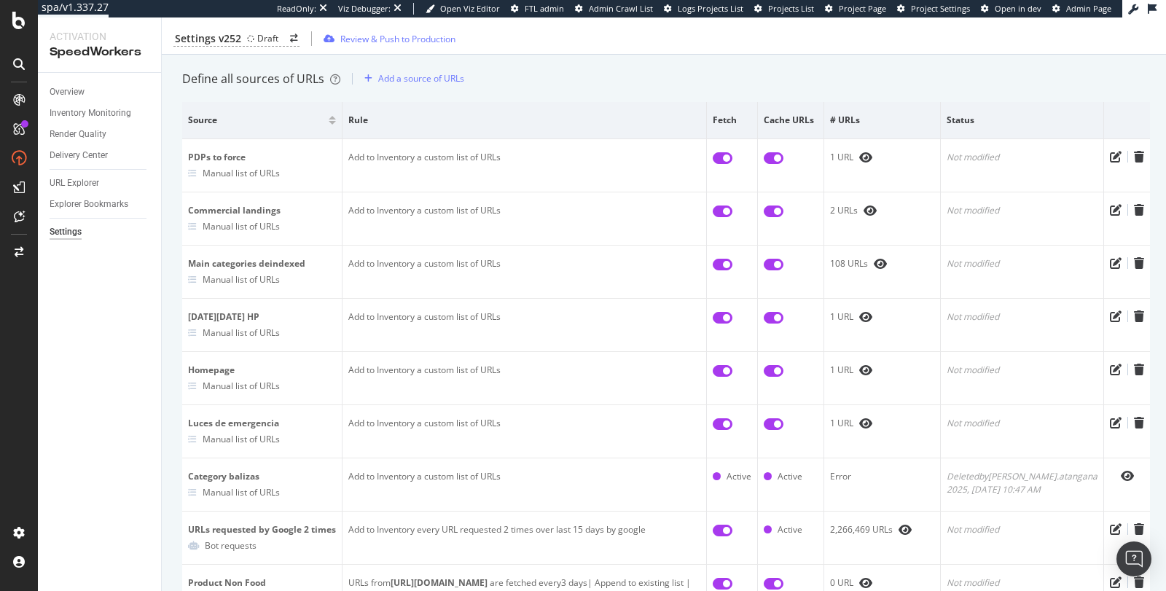
scroll to position [113, 0]
click at [132, 364] on div "Overview Inventory Monitoring Render Quality Delivery Center URL Explorer Explo…" at bounding box center [99, 332] width 123 height 518
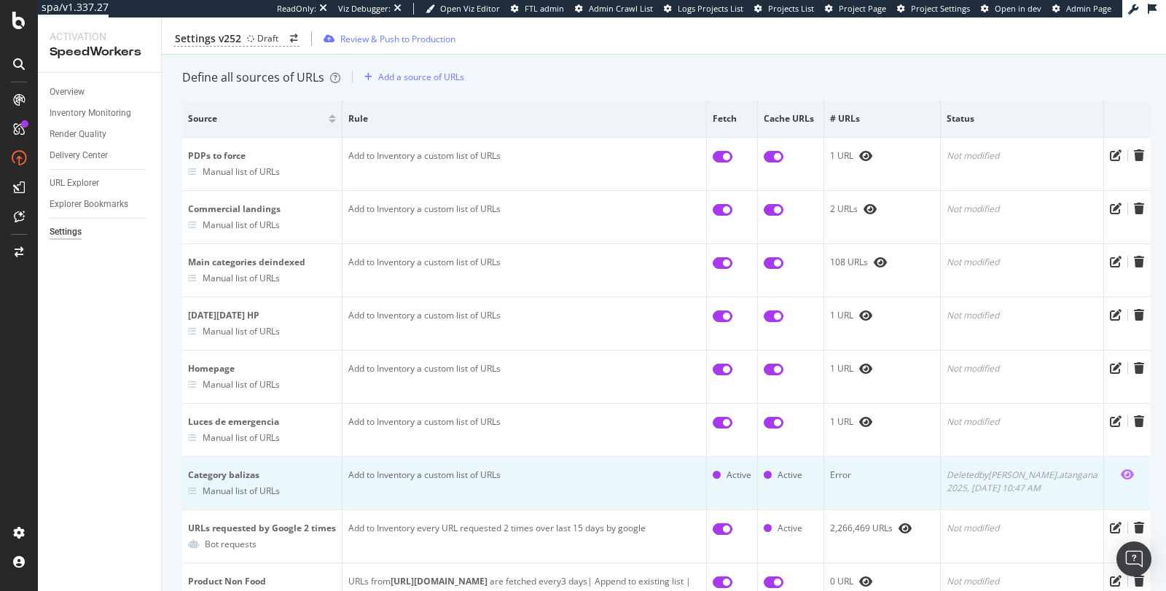
click at [1121, 475] on icon "eye" at bounding box center [1127, 475] width 13 height 12
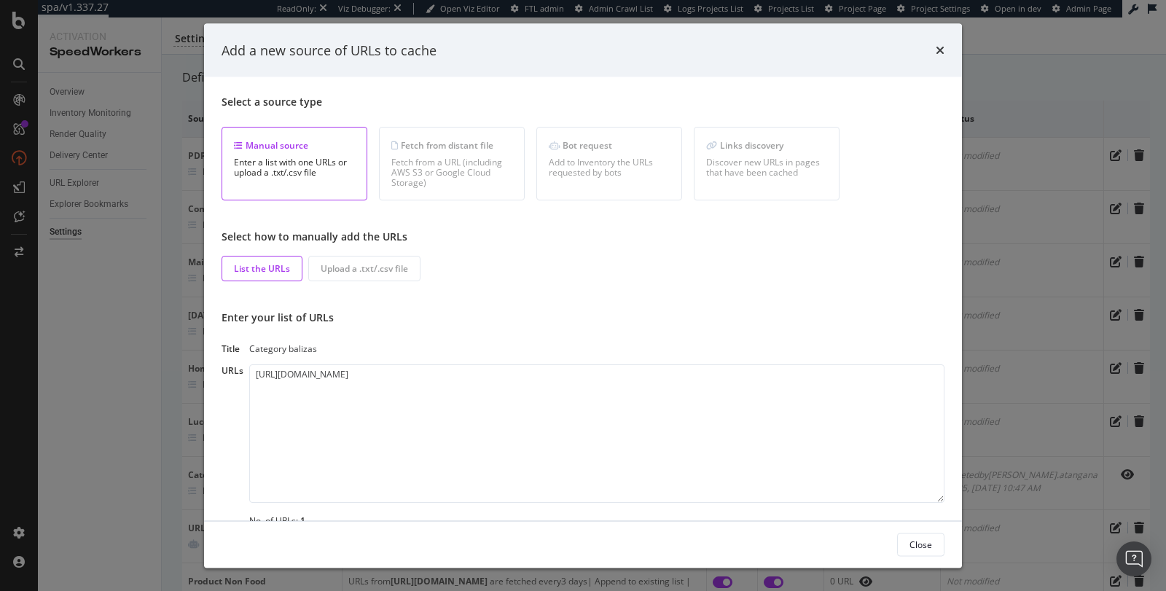
click at [839, 424] on textarea "https://www.carrefour.es/balizas-v16" at bounding box center [596, 433] width 695 height 138
click at [846, 424] on textarea "https://www.carrefour.es/balizas-v16" at bounding box center [596, 433] width 695 height 138
click at [782, 399] on textarea "https://www.carrefour.es/balizas-v16" at bounding box center [596, 433] width 695 height 138
click at [913, 544] on div "Close" at bounding box center [921, 544] width 23 height 12
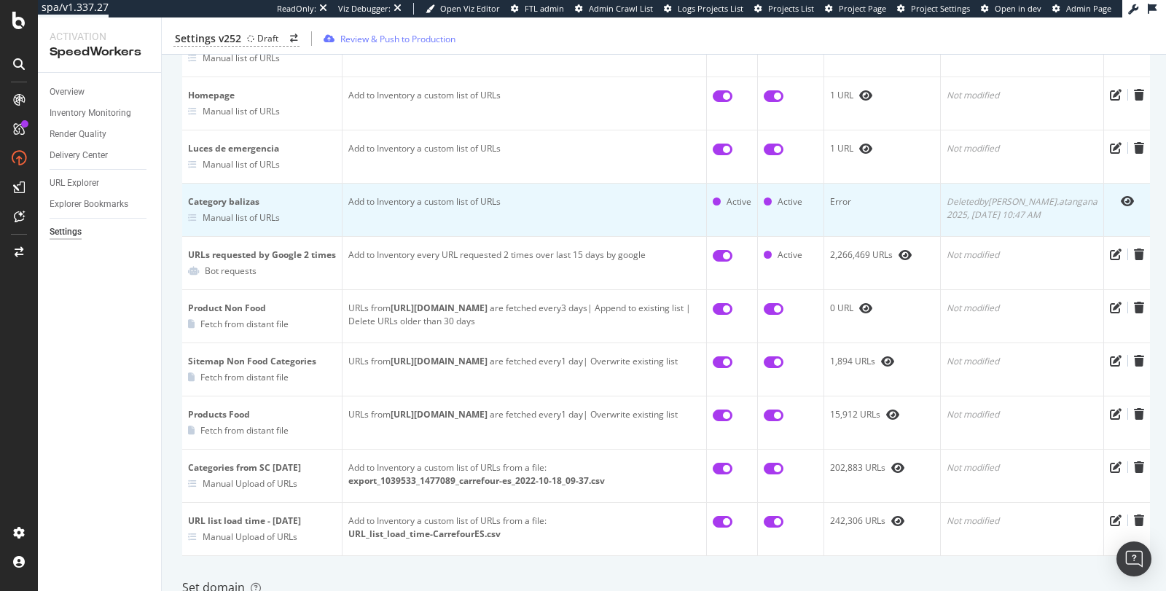
scroll to position [0, 0]
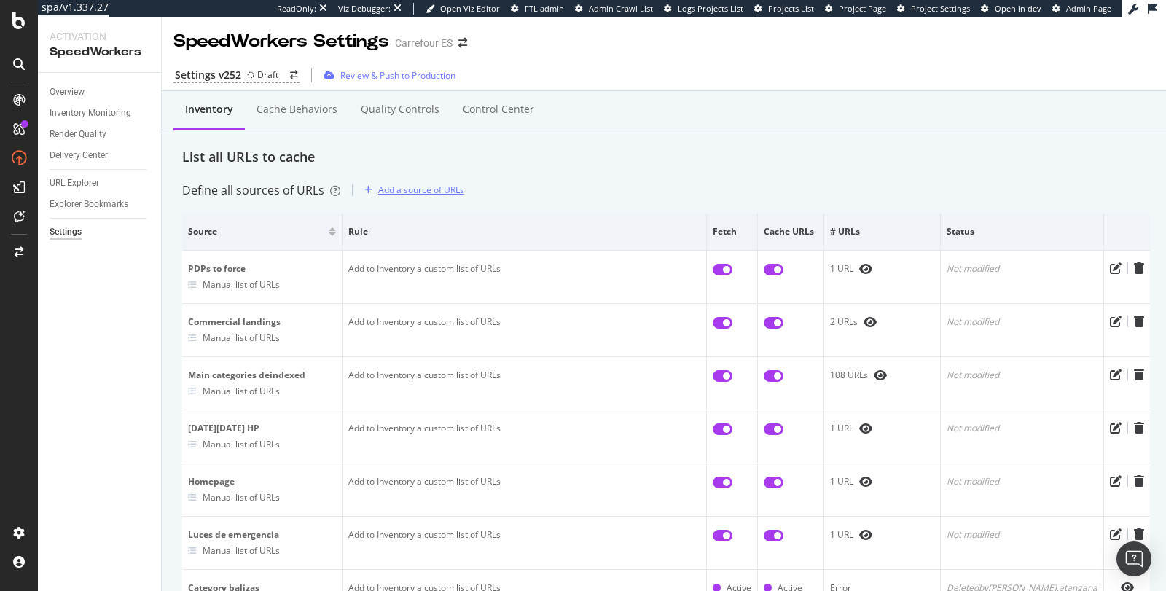
click at [428, 193] on div "Add a source of URLs" at bounding box center [421, 190] width 86 height 12
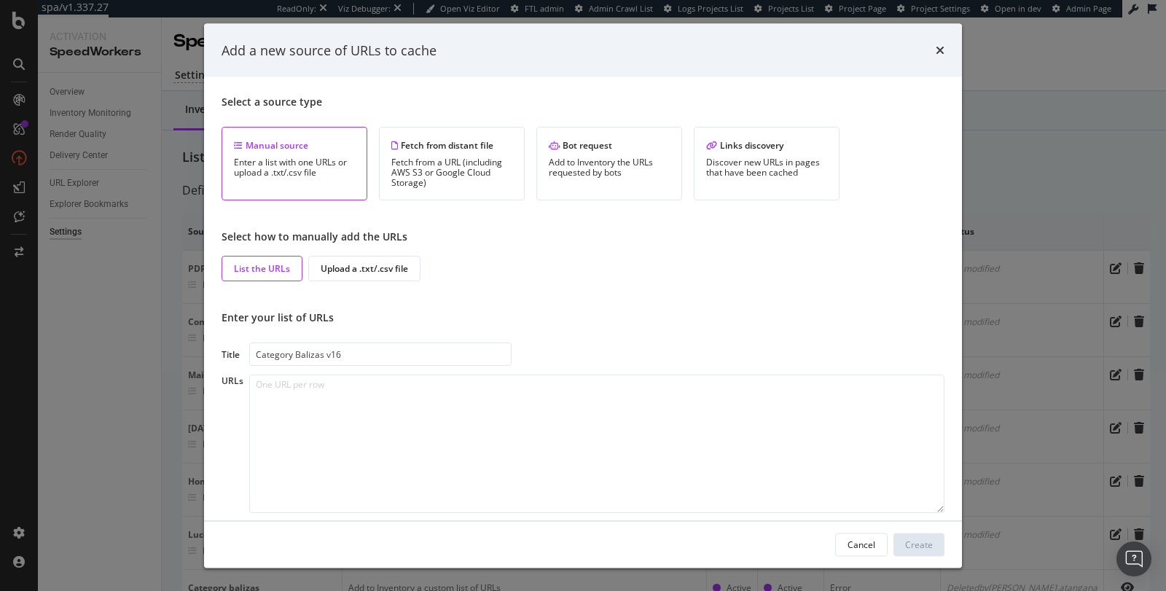
type input "Category Balizas v16"
click at [289, 402] on textarea "modal" at bounding box center [596, 444] width 695 height 138
paste textarea "Screenshot 2025-09-16 at 11.31.47"
type textarea "Screenshot 2025-09-16 at 11.31.47"
click at [401, 401] on textarea "modal" at bounding box center [596, 444] width 695 height 138
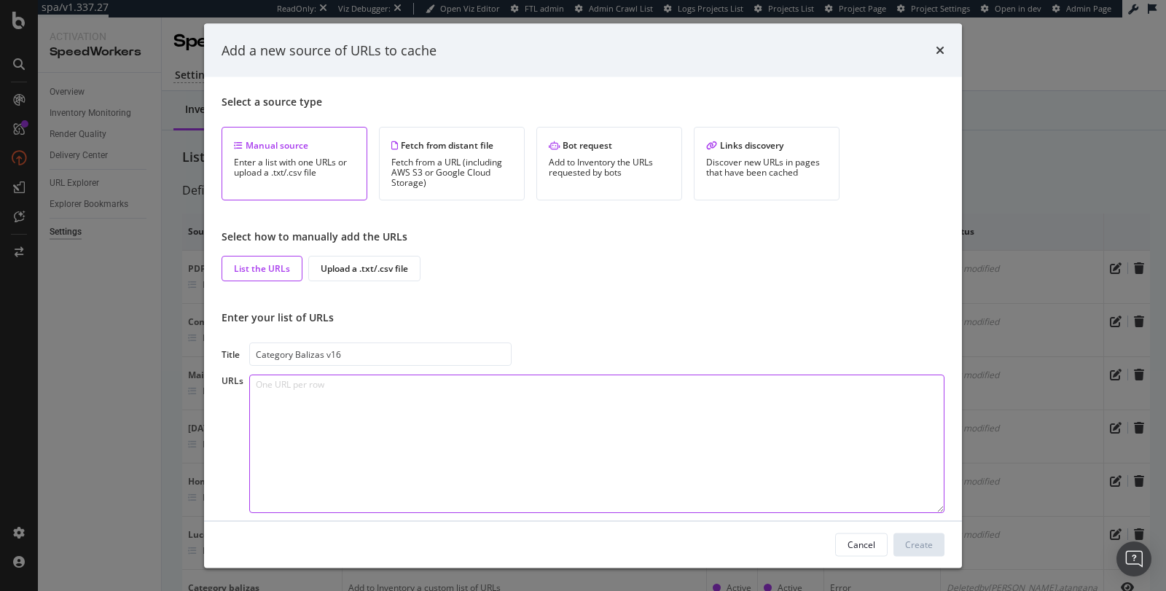
paste textarea "https://www.carrefour.es/balizas-v16"
type textarea "https://www.carrefour.es/balizas-v16"
click at [917, 537] on div "Create" at bounding box center [919, 545] width 28 height 22
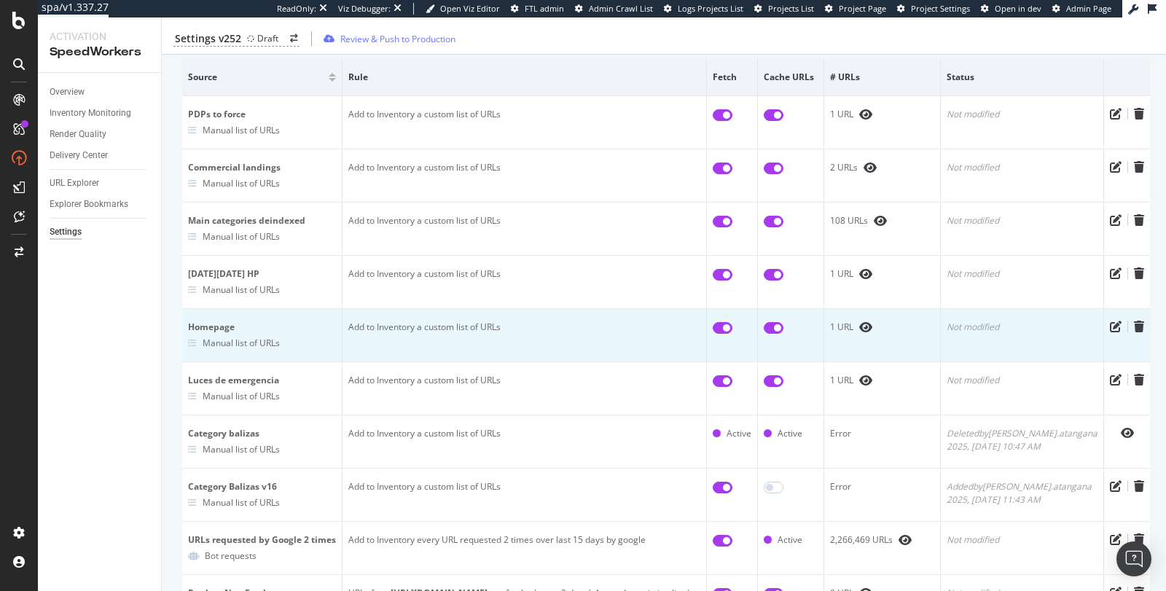
scroll to position [157, 0]
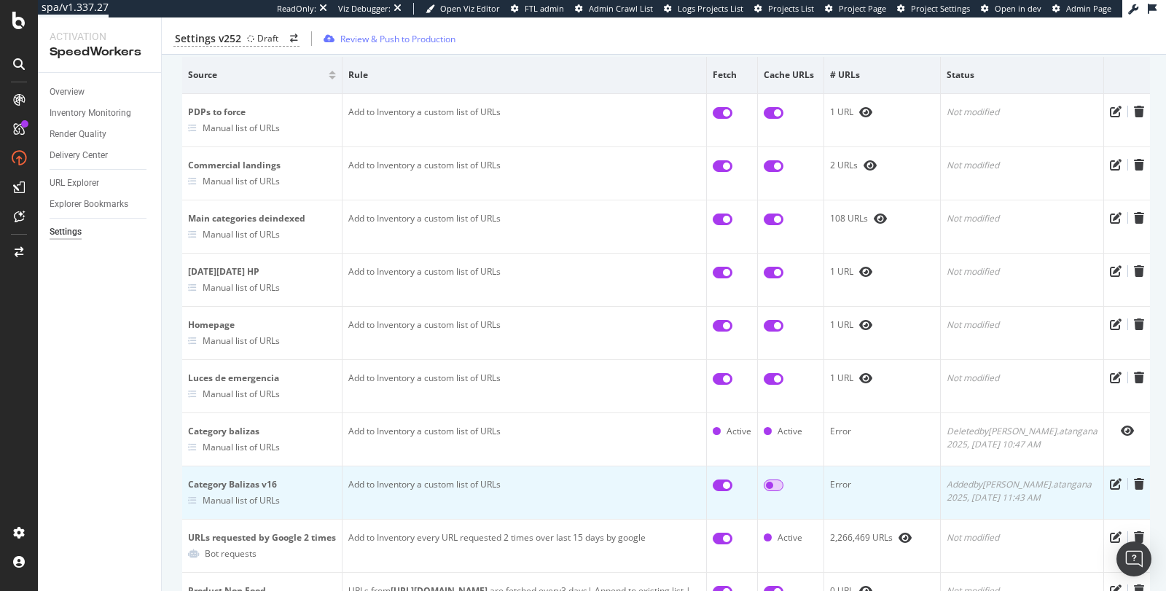
click at [784, 483] on input "checkbox" at bounding box center [774, 486] width 20 height 12
checkbox input "true"
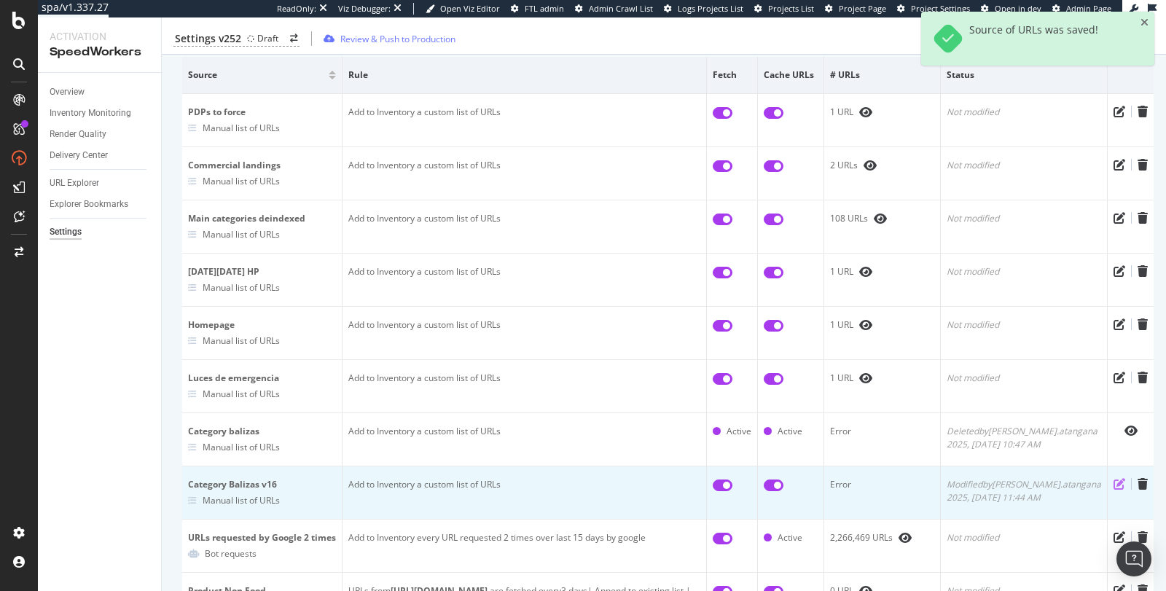
click at [1114, 481] on icon "pen-to-square" at bounding box center [1120, 484] width 12 height 12
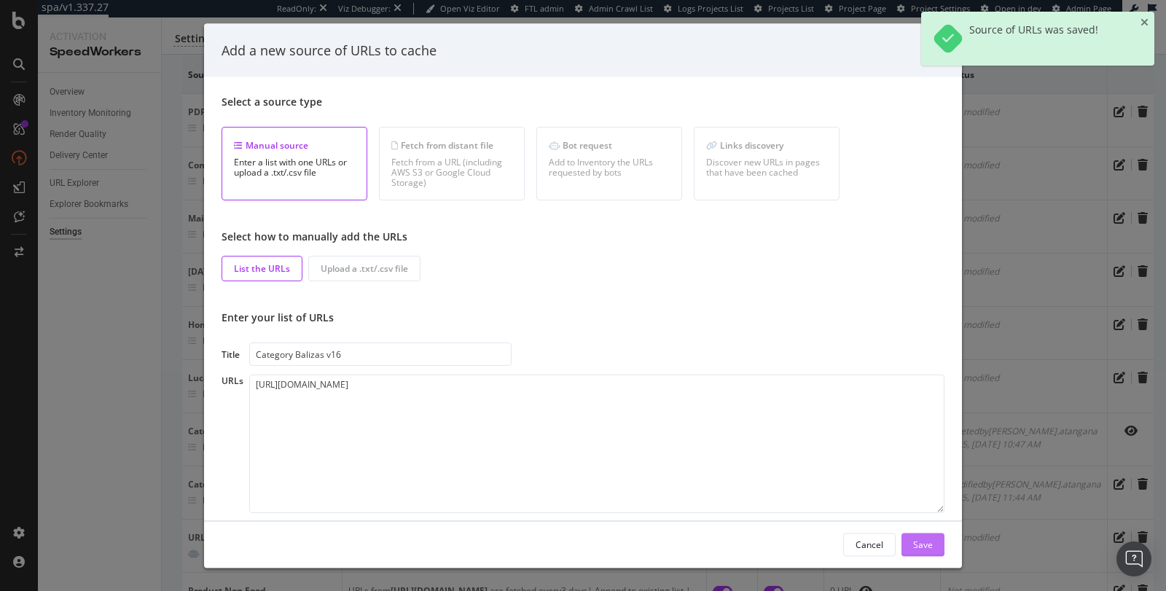
click at [912, 544] on button "Save" at bounding box center [923, 544] width 43 height 23
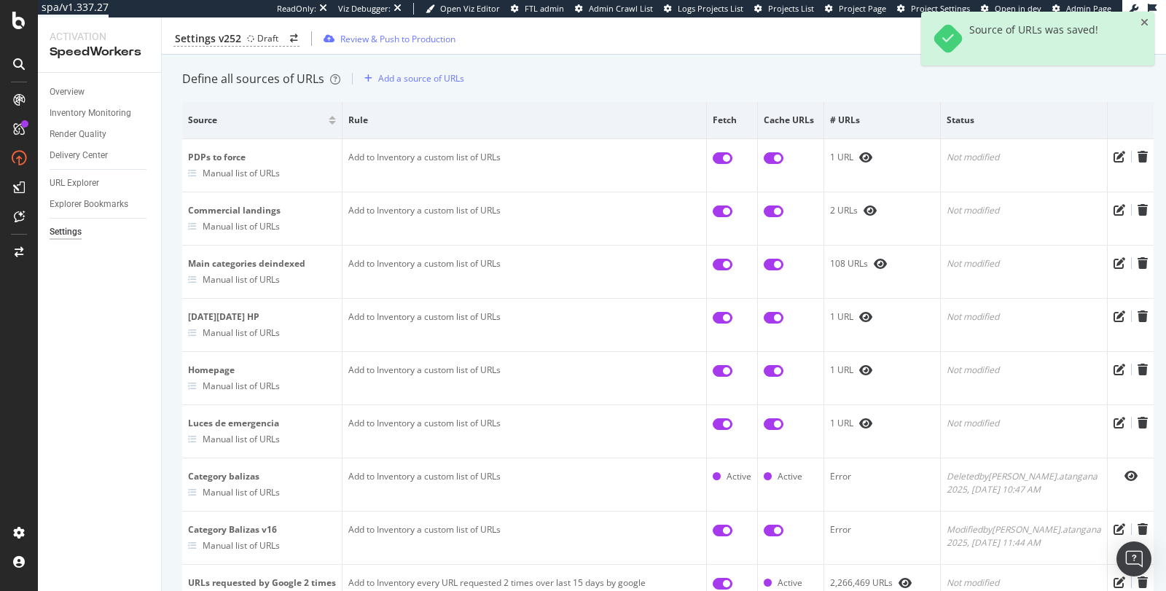
scroll to position [0, 0]
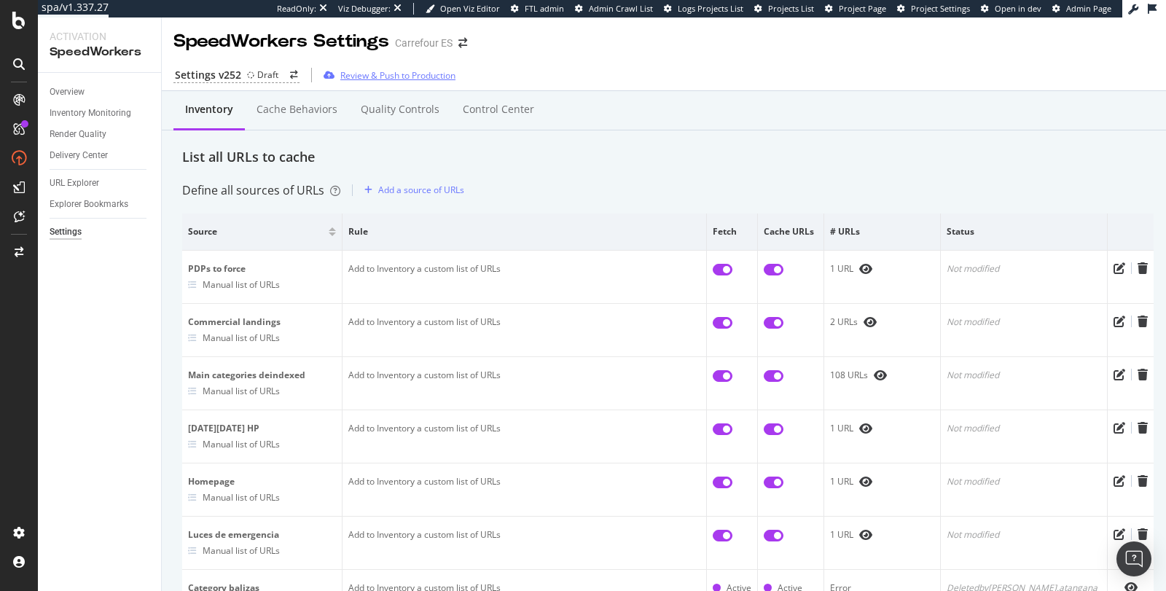
click at [389, 79] on div "Review & Push to Production" at bounding box center [397, 75] width 115 height 12
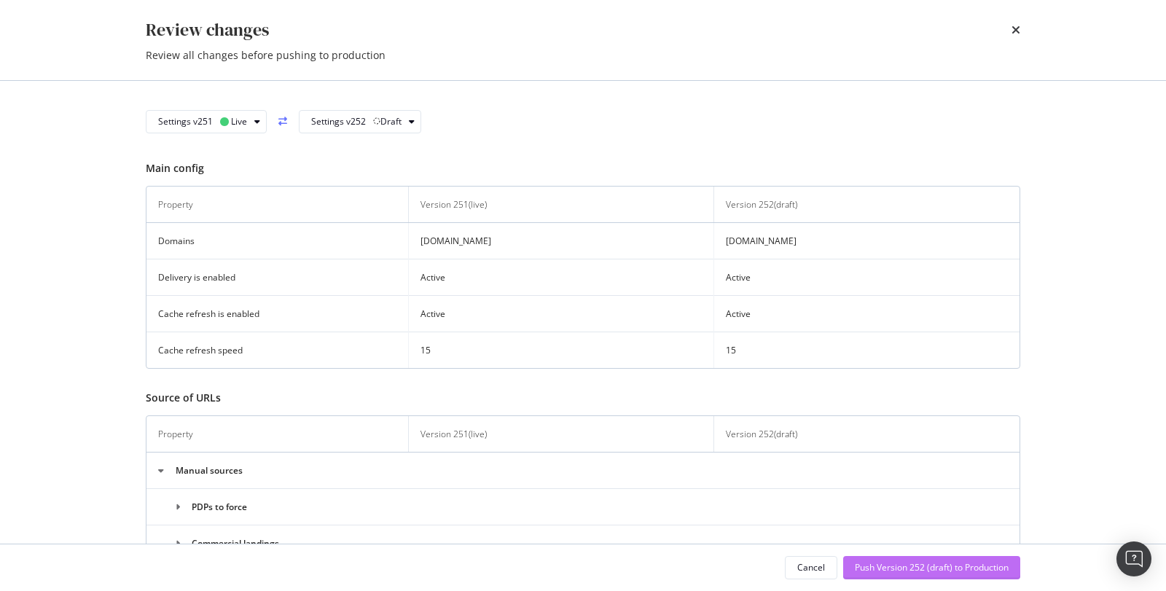
click at [871, 568] on div "Push Version 252 (draft) to Production" at bounding box center [932, 567] width 154 height 12
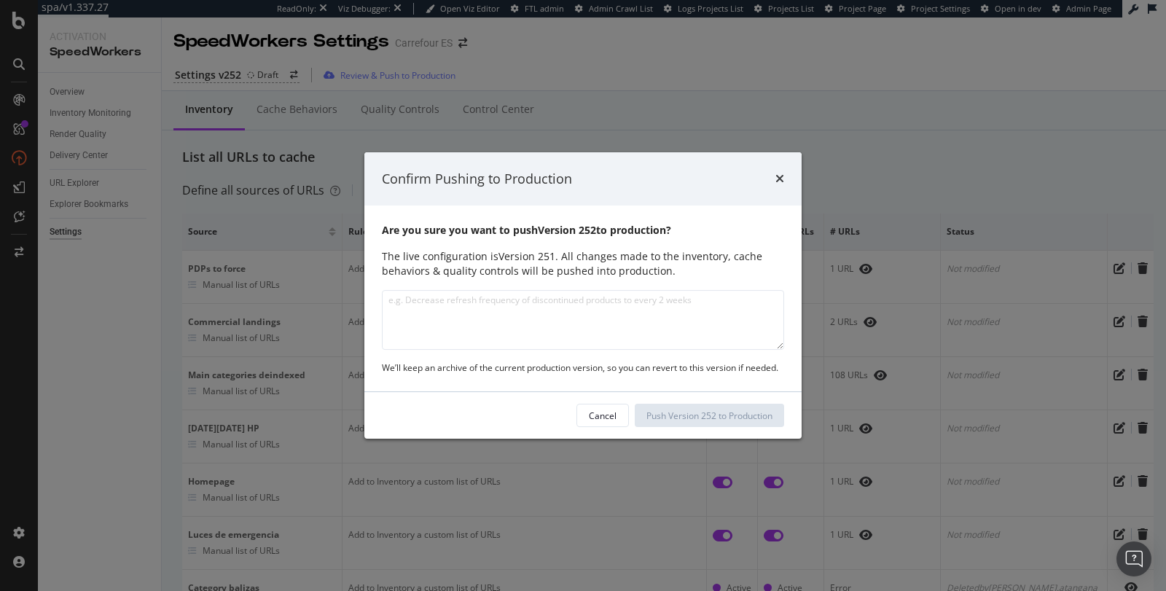
click at [509, 346] on textarea "modal" at bounding box center [583, 320] width 402 height 60
type textarea "added Balizas v16 page to the cache : https://www.carrefour.es/balizas-v16"
click at [663, 413] on div "Push Version 252 to Production" at bounding box center [710, 416] width 126 height 12
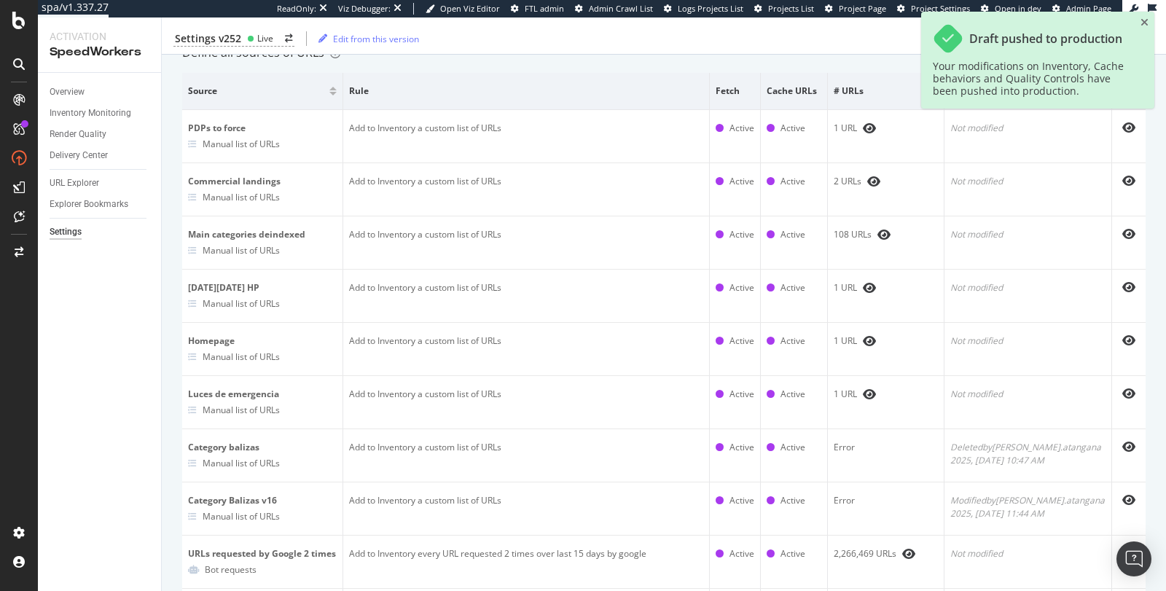
scroll to position [141, 0]
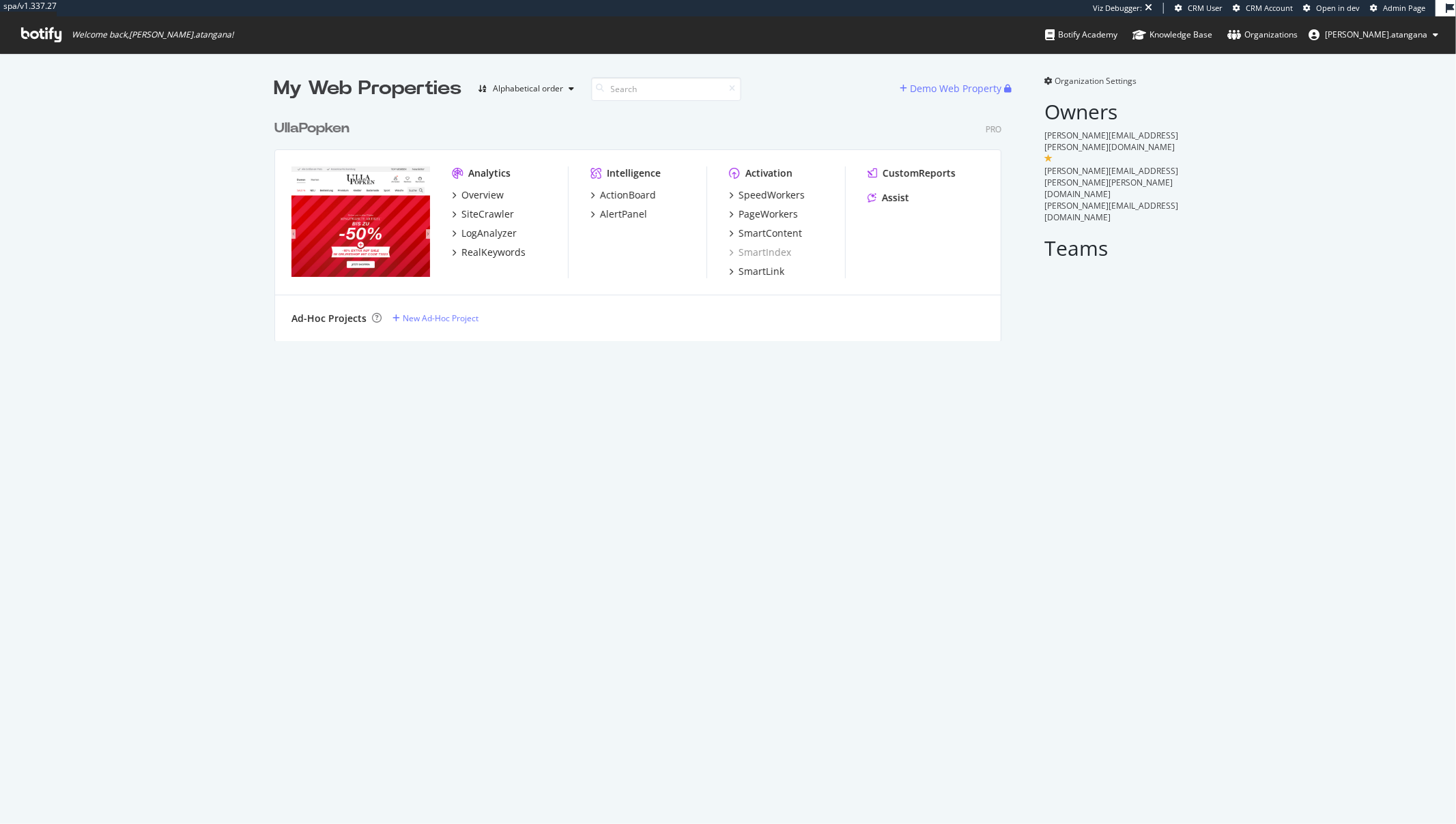
scroll to position [228, 727]
click at [483, 212] on div "SiteCrawler" at bounding box center [488, 214] width 52 height 14
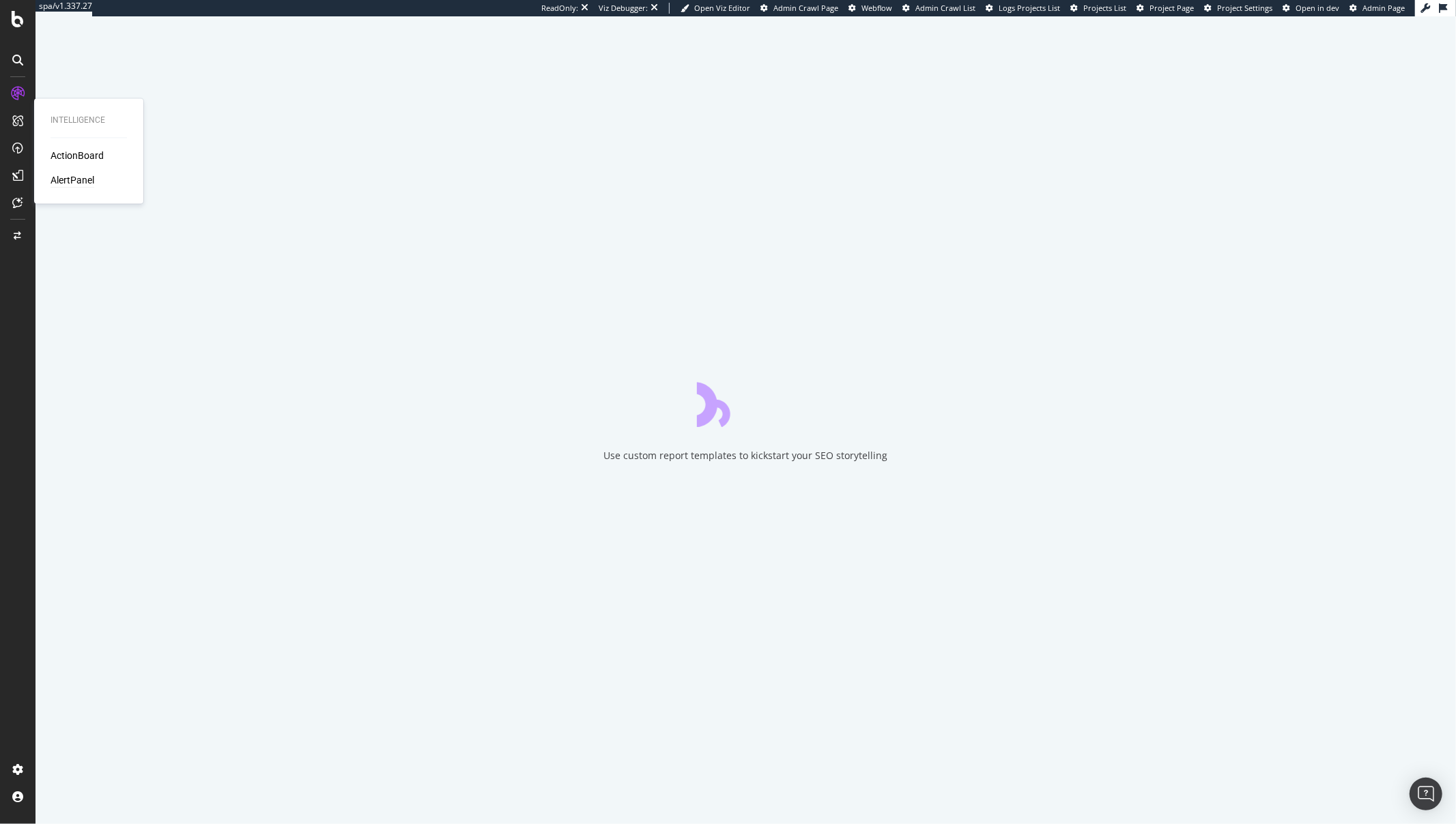
click at [69, 179] on div "AlertPanel" at bounding box center [72, 181] width 44 height 14
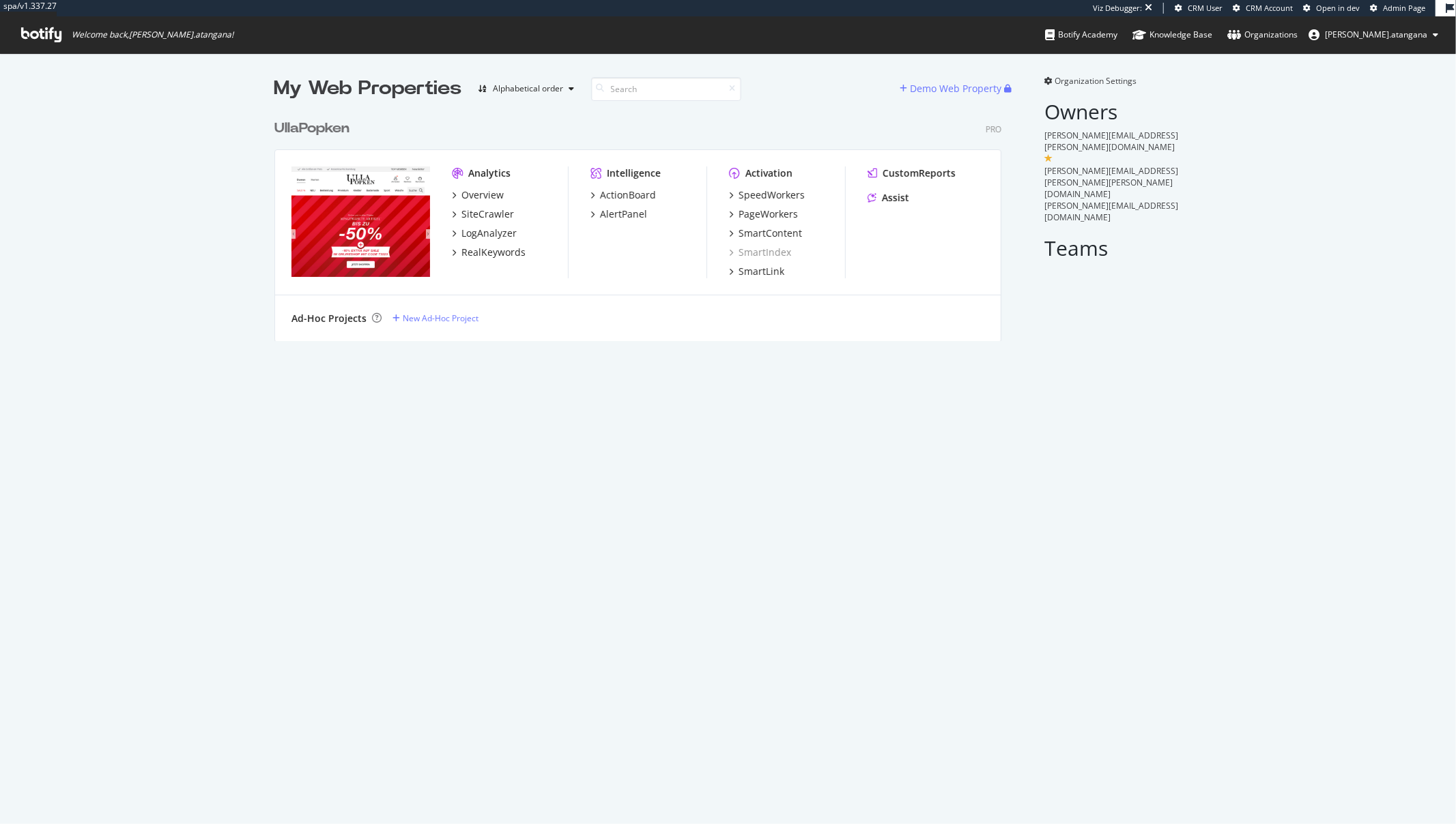
scroll to position [228, 727]
click at [746, 253] on div "SmartIndex" at bounding box center [759, 252] width 62 height 14
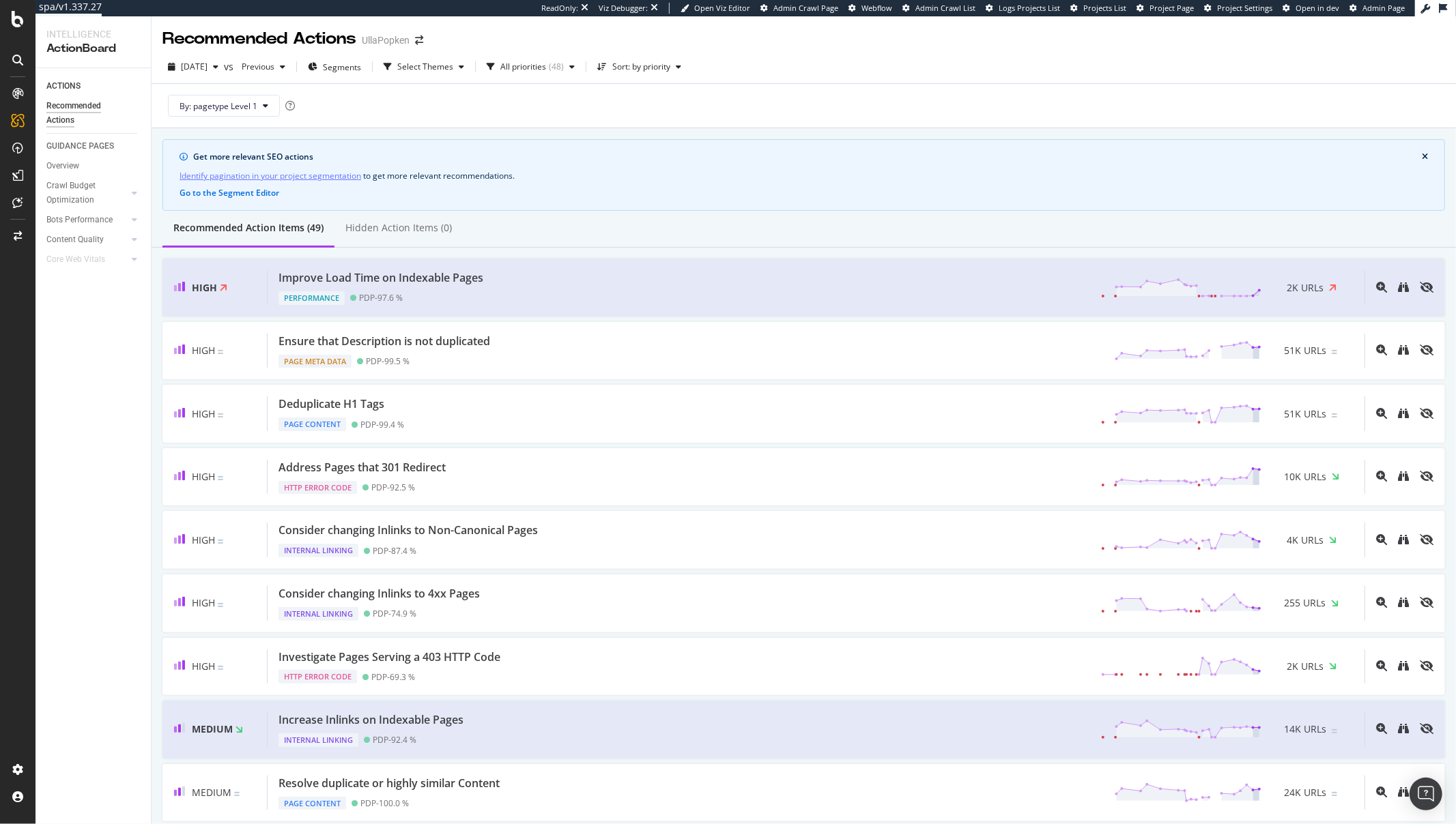
scroll to position [2551, 0]
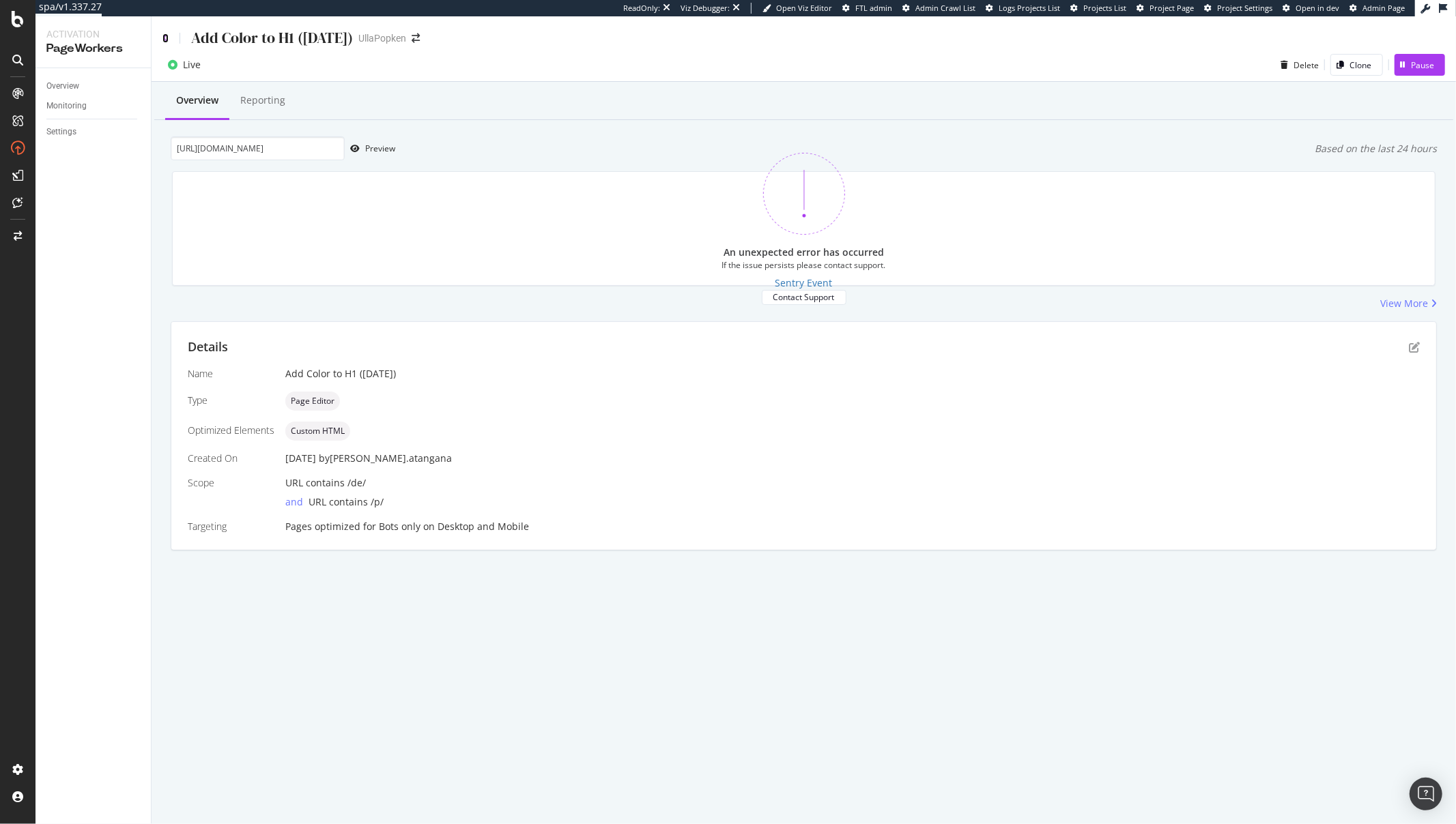
click at [167, 40] on icon at bounding box center [165, 38] width 7 height 9
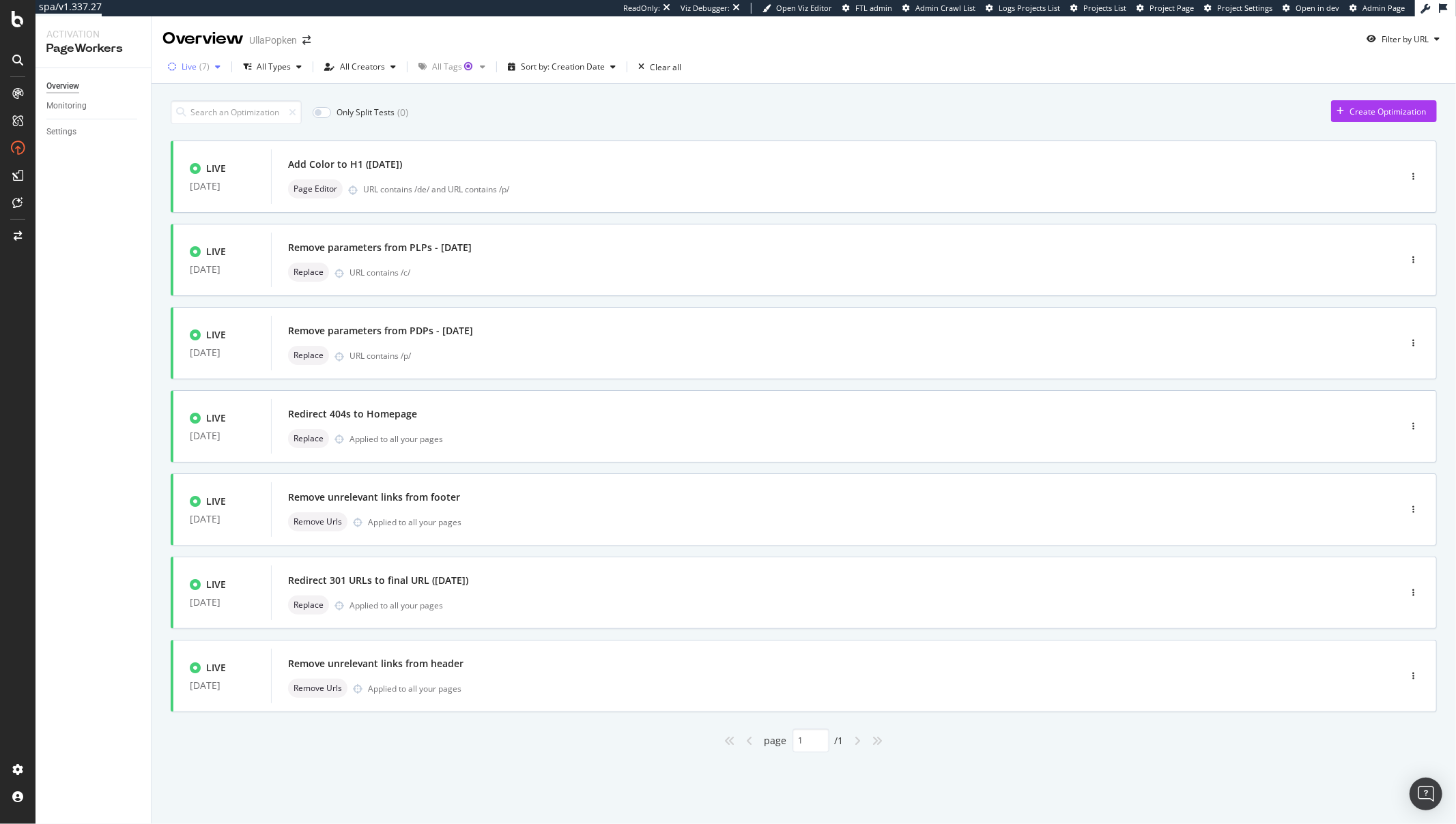
click at [198, 65] on div "Live ( 7 )" at bounding box center [196, 66] width 28 height 8
click at [544, 169] on div "Add Color to H1 (2025-09-03)" at bounding box center [815, 164] width 1053 height 19
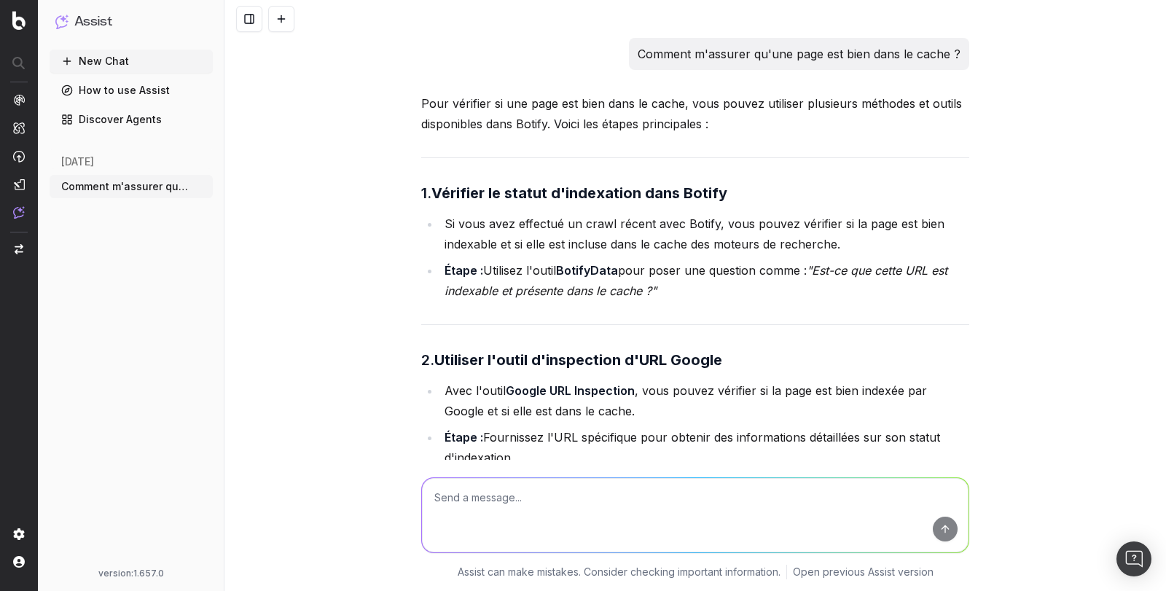
scroll to position [12333, 0]
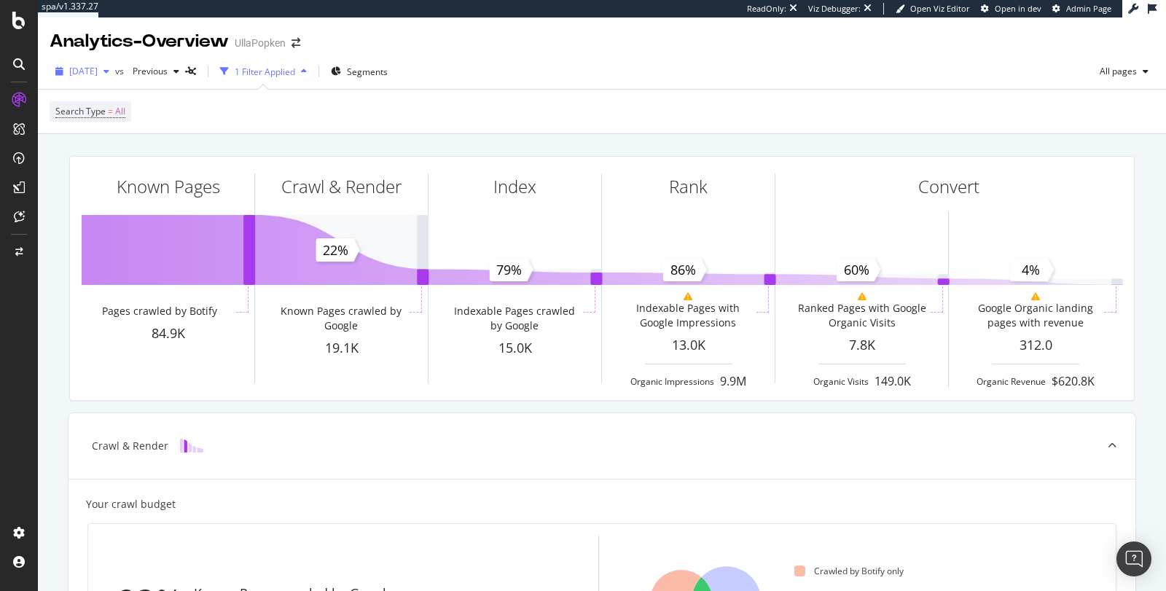
click at [97, 74] on span "2025 Sep. 7th" at bounding box center [83, 71] width 28 height 12
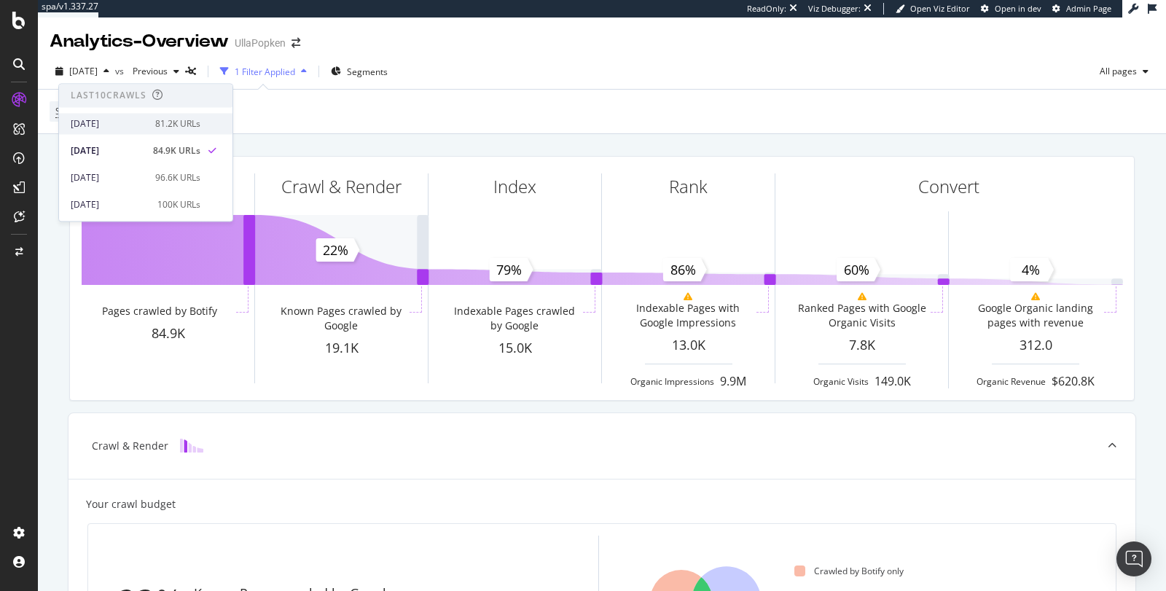
click at [106, 120] on div "2025 Sep. 14th" at bounding box center [109, 123] width 76 height 13
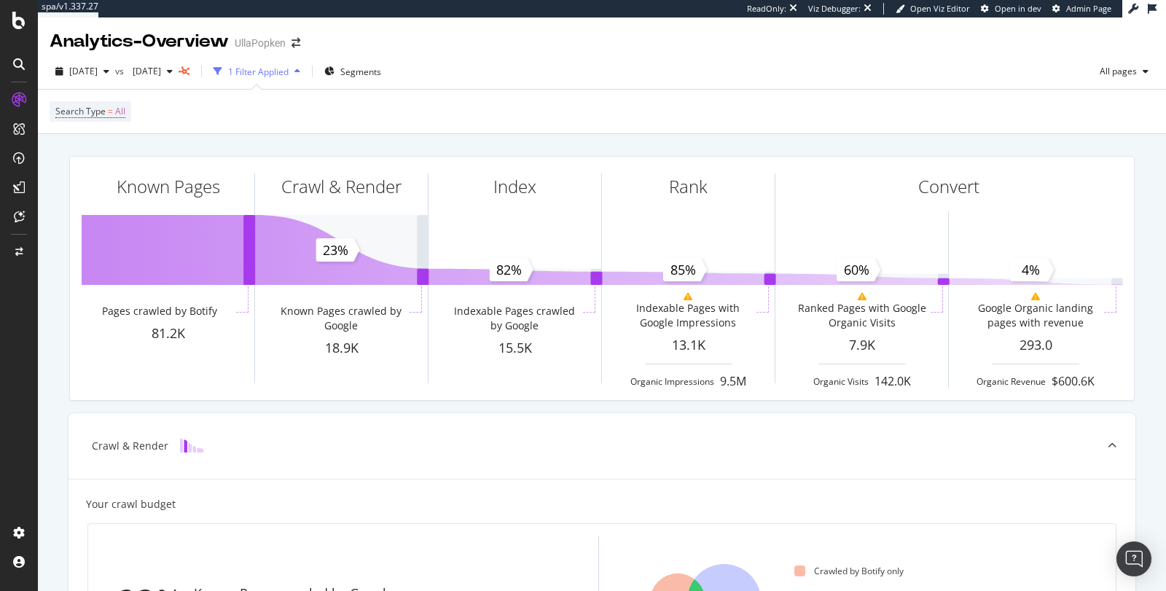
click at [289, 70] on div "1 Filter Applied" at bounding box center [258, 72] width 60 height 12
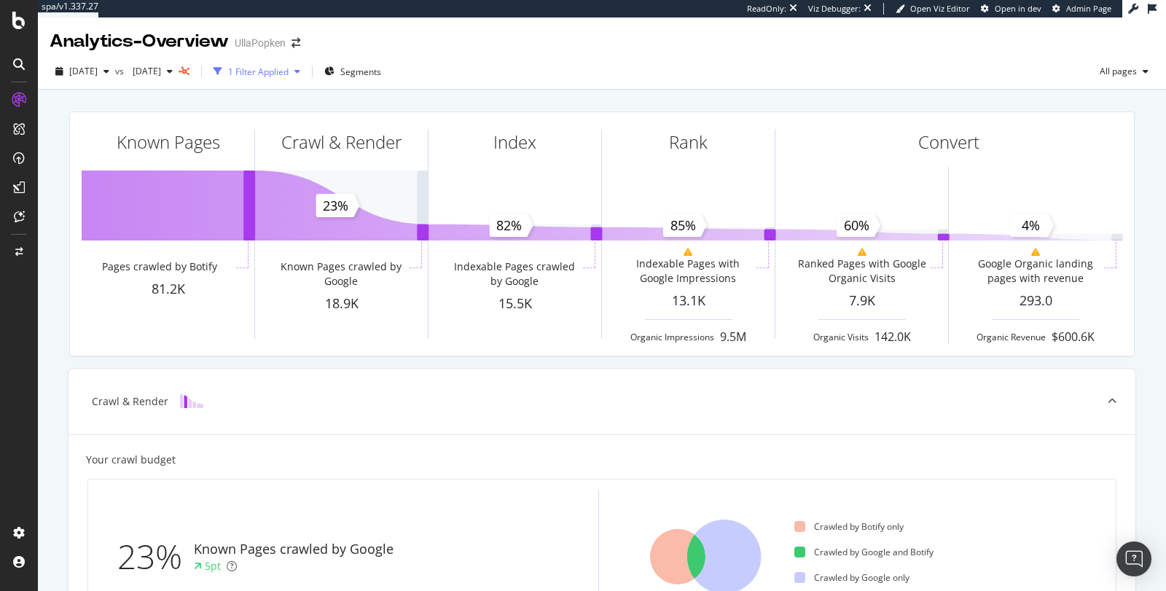
click at [289, 70] on div "1 Filter Applied" at bounding box center [258, 72] width 60 height 12
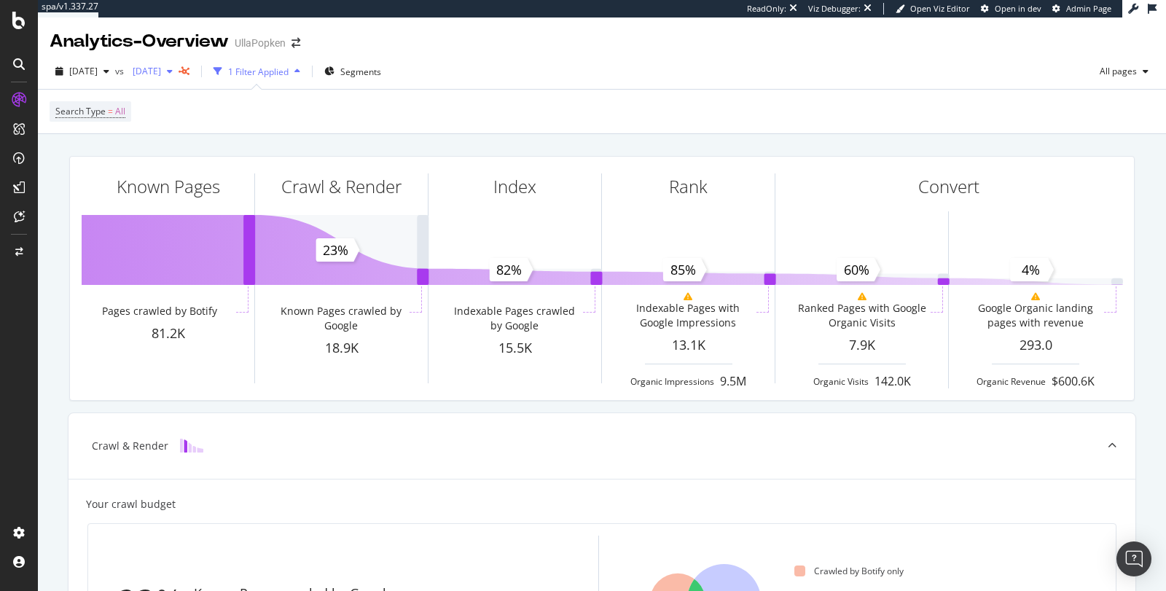
click at [173, 72] on icon "button" at bounding box center [170, 71] width 6 height 9
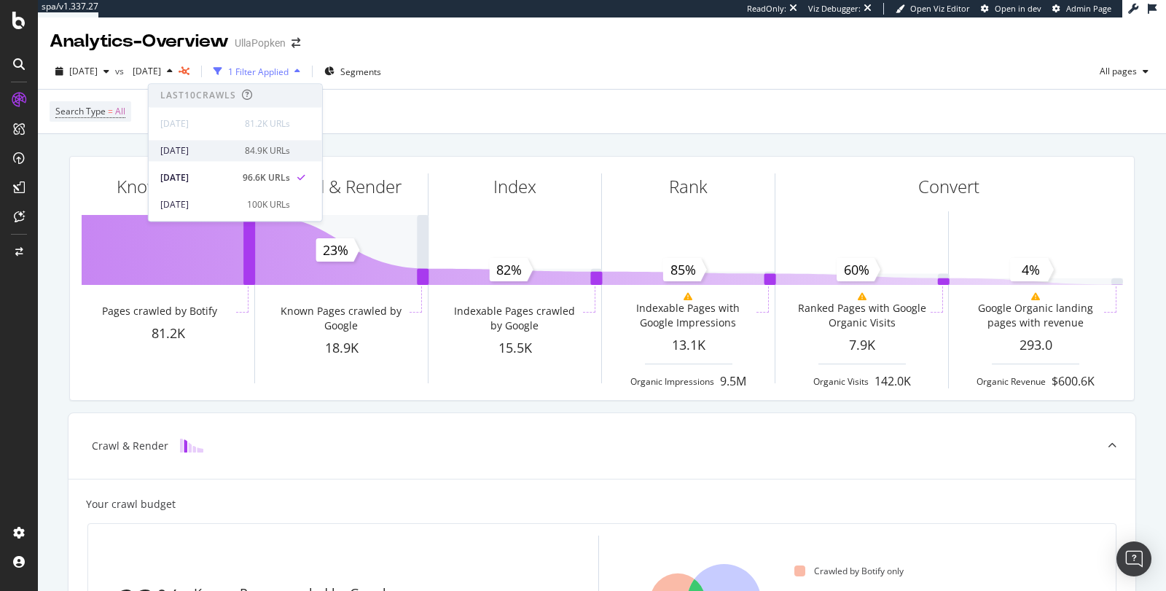
click at [211, 151] on div "2025 Sep. 7th" at bounding box center [198, 150] width 76 height 13
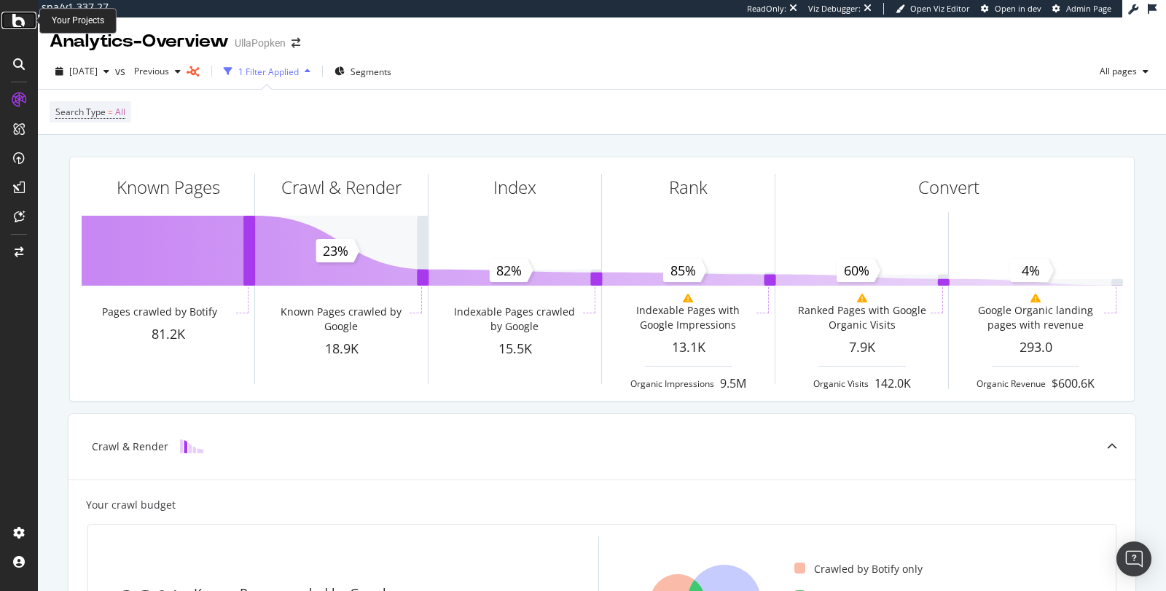
click at [29, 21] on div at bounding box center [18, 20] width 35 height 17
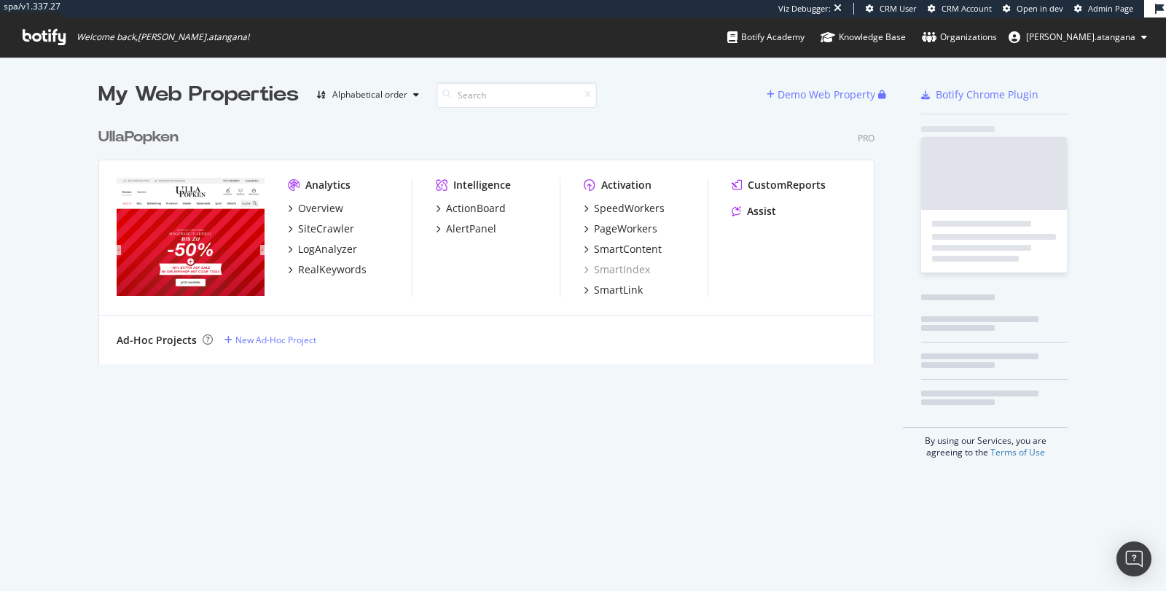
scroll to position [243, 776]
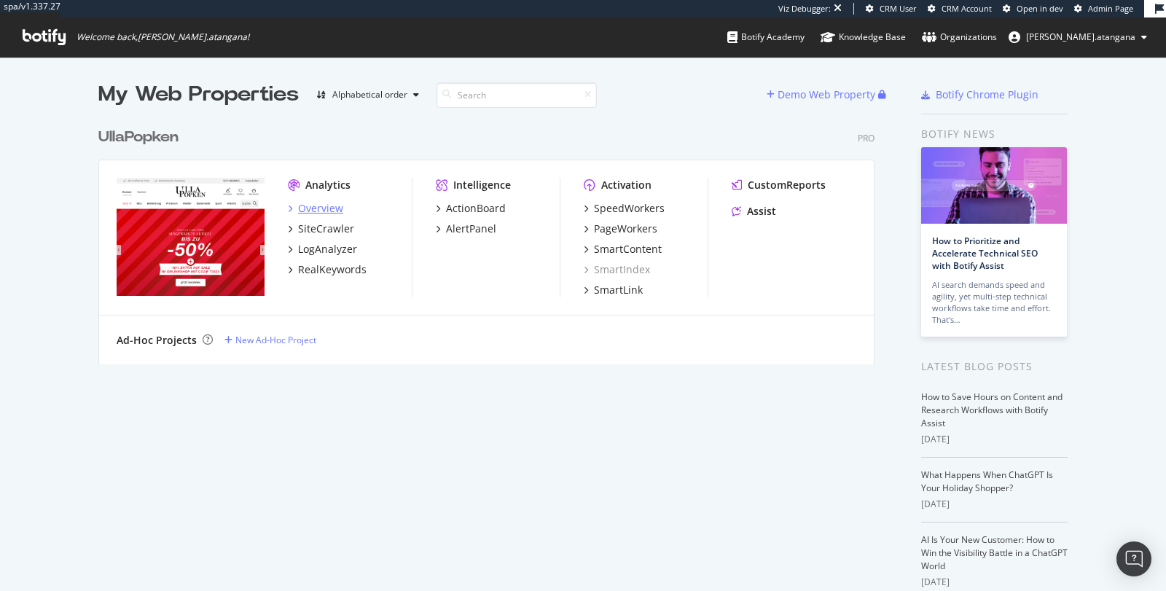
click at [305, 210] on div "Overview" at bounding box center [320, 208] width 45 height 15
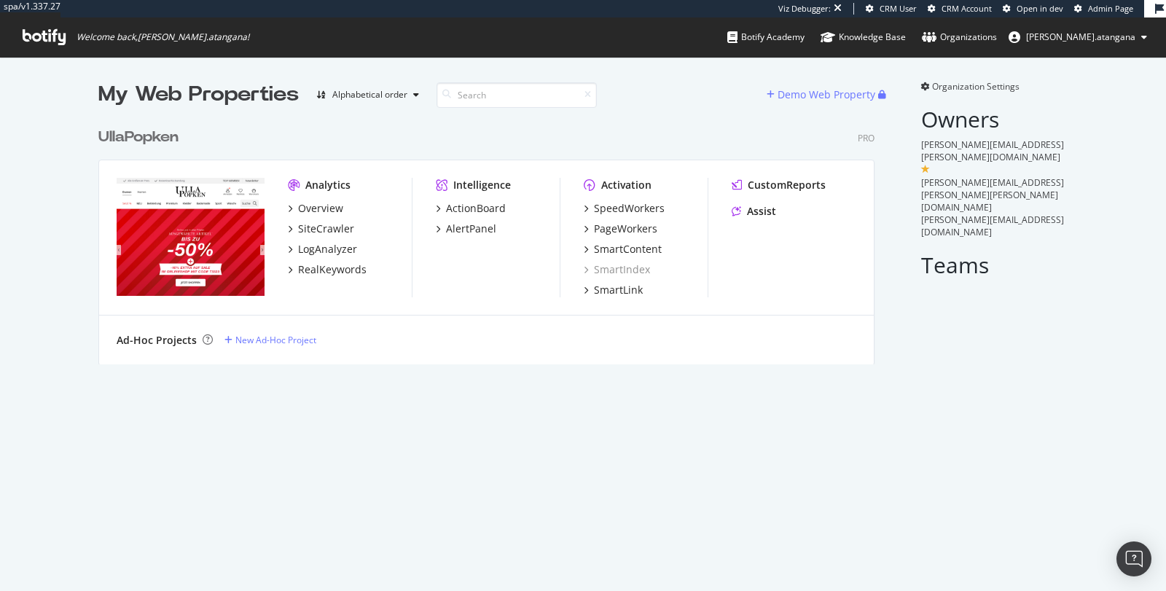
scroll to position [243, 776]
click at [301, 211] on div "Overview" at bounding box center [320, 208] width 45 height 15
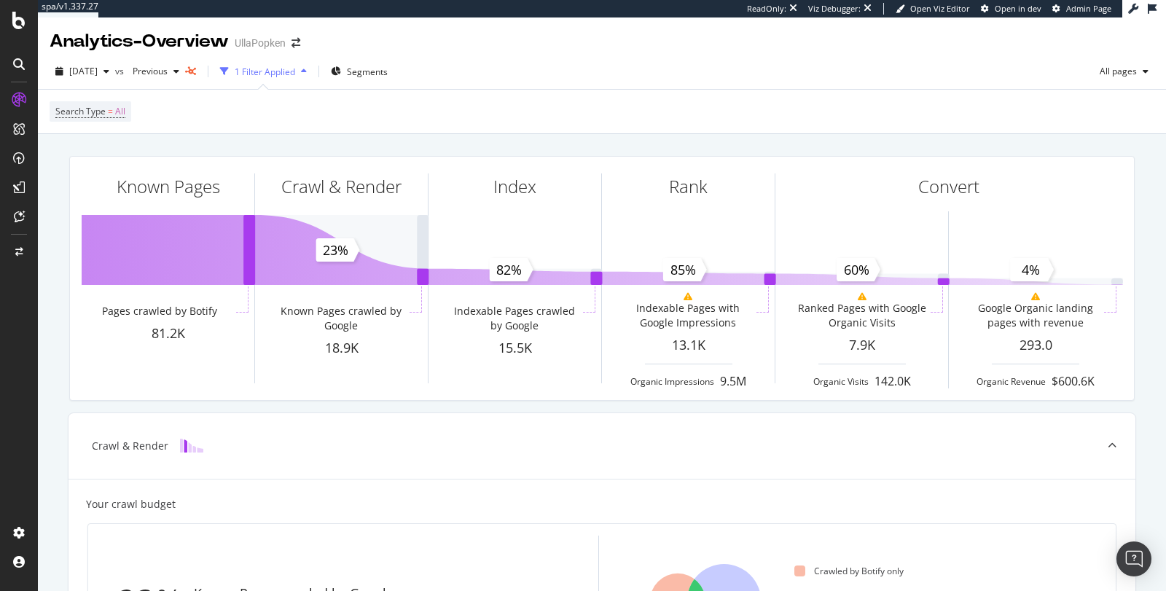
click at [601, 69] on div "2025 Sep. 14th vs Previous 1 Filter Applied Segments All pages" at bounding box center [602, 74] width 1128 height 29
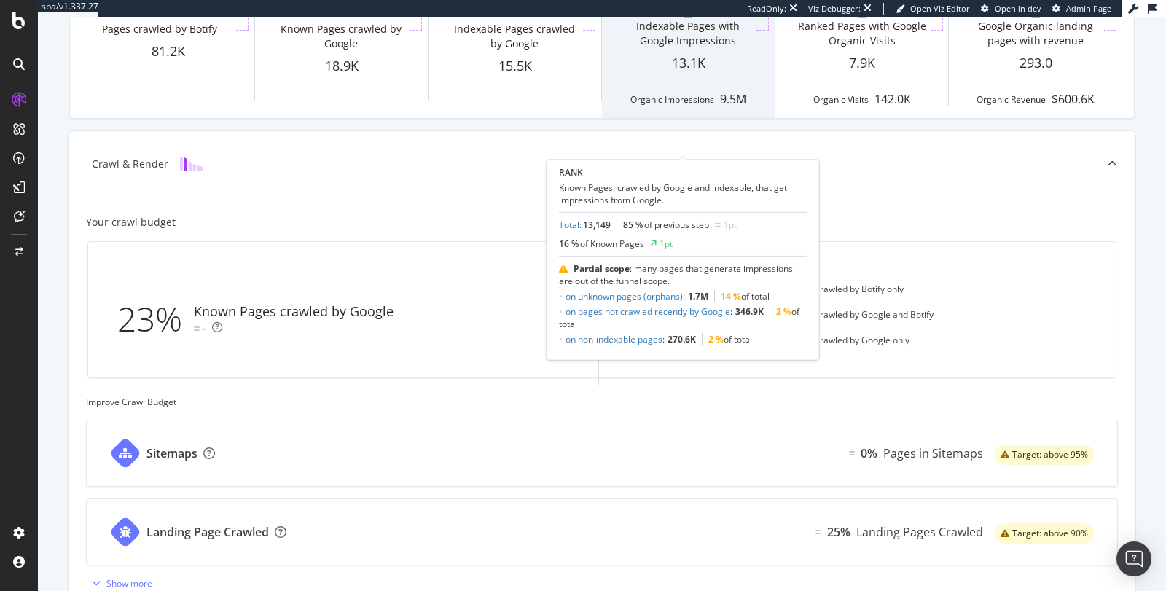
scroll to position [363, 0]
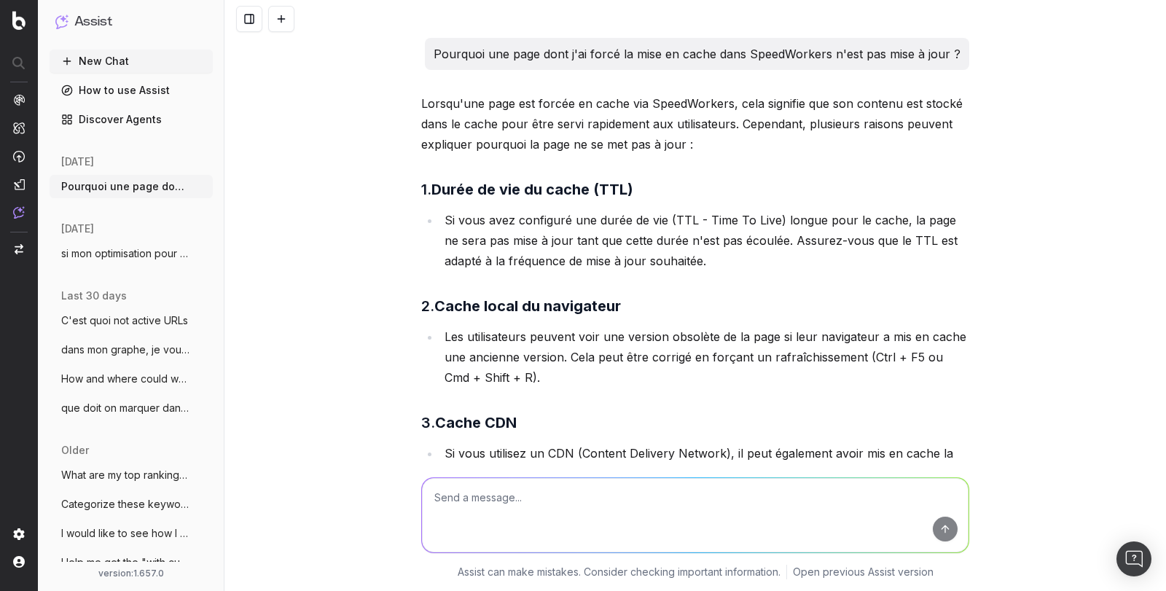
scroll to position [2570, 0]
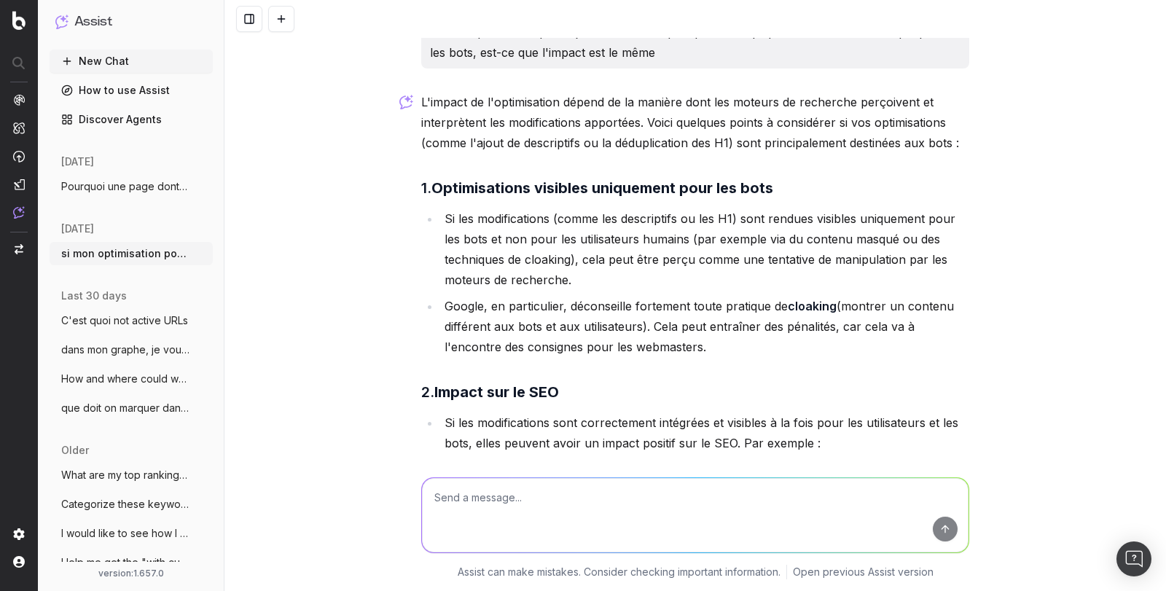
scroll to position [41, 0]
